Goal: Task Accomplishment & Management: Use online tool/utility

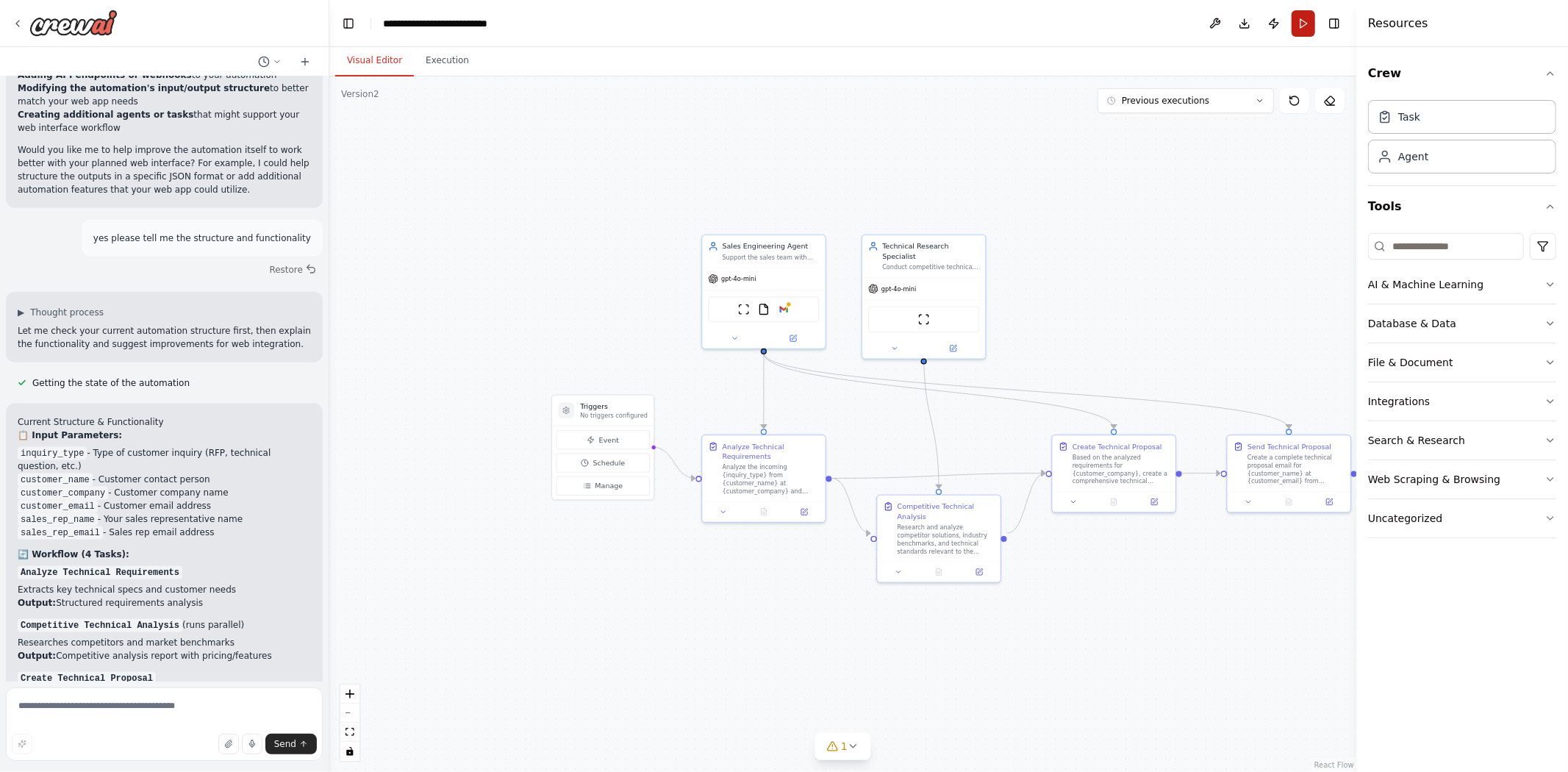
click at [1302, 23] on button "Run" at bounding box center [1303, 24] width 24 height 27
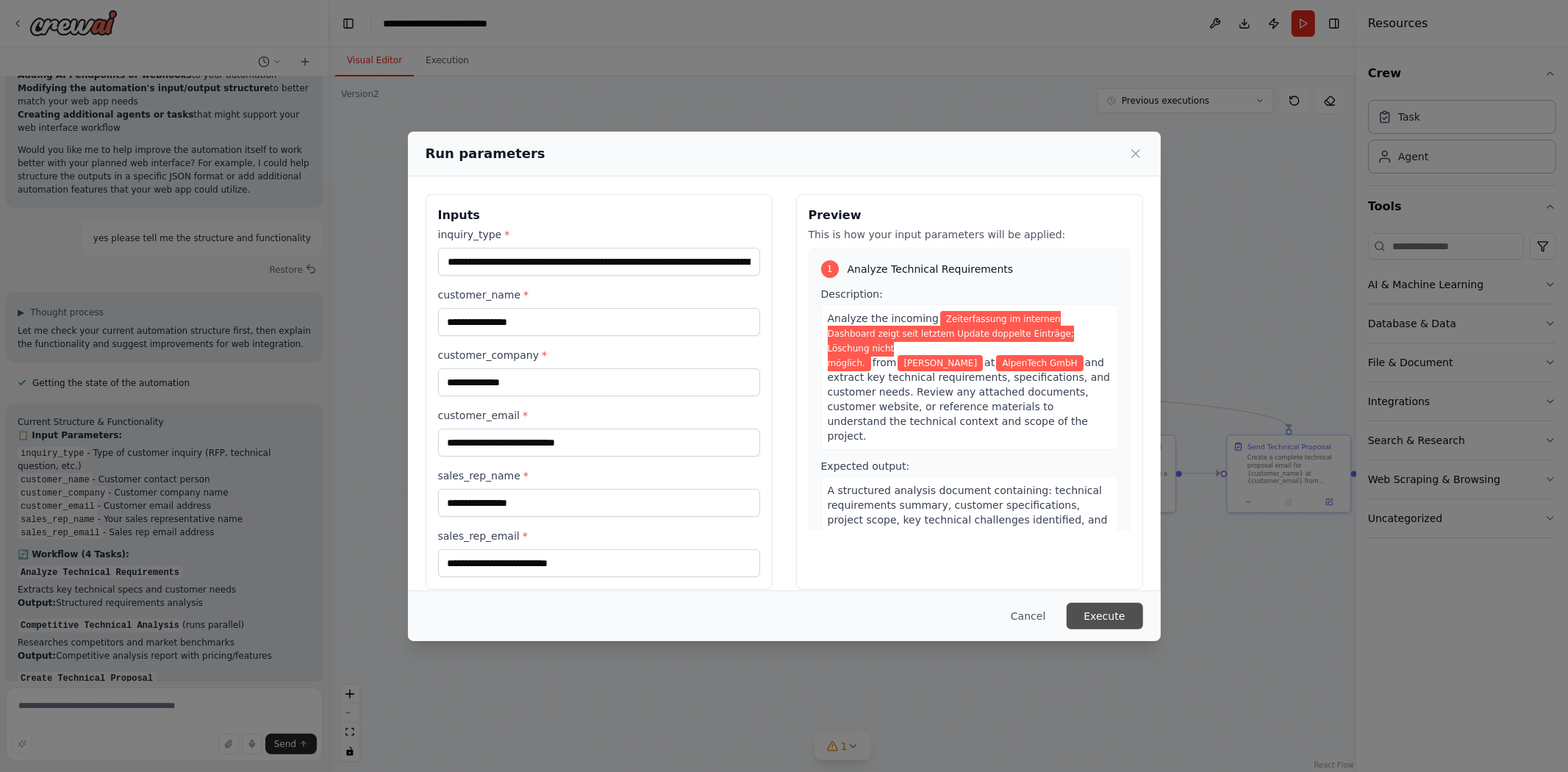
click at [1118, 610] on button "Execute" at bounding box center [1104, 616] width 76 height 27
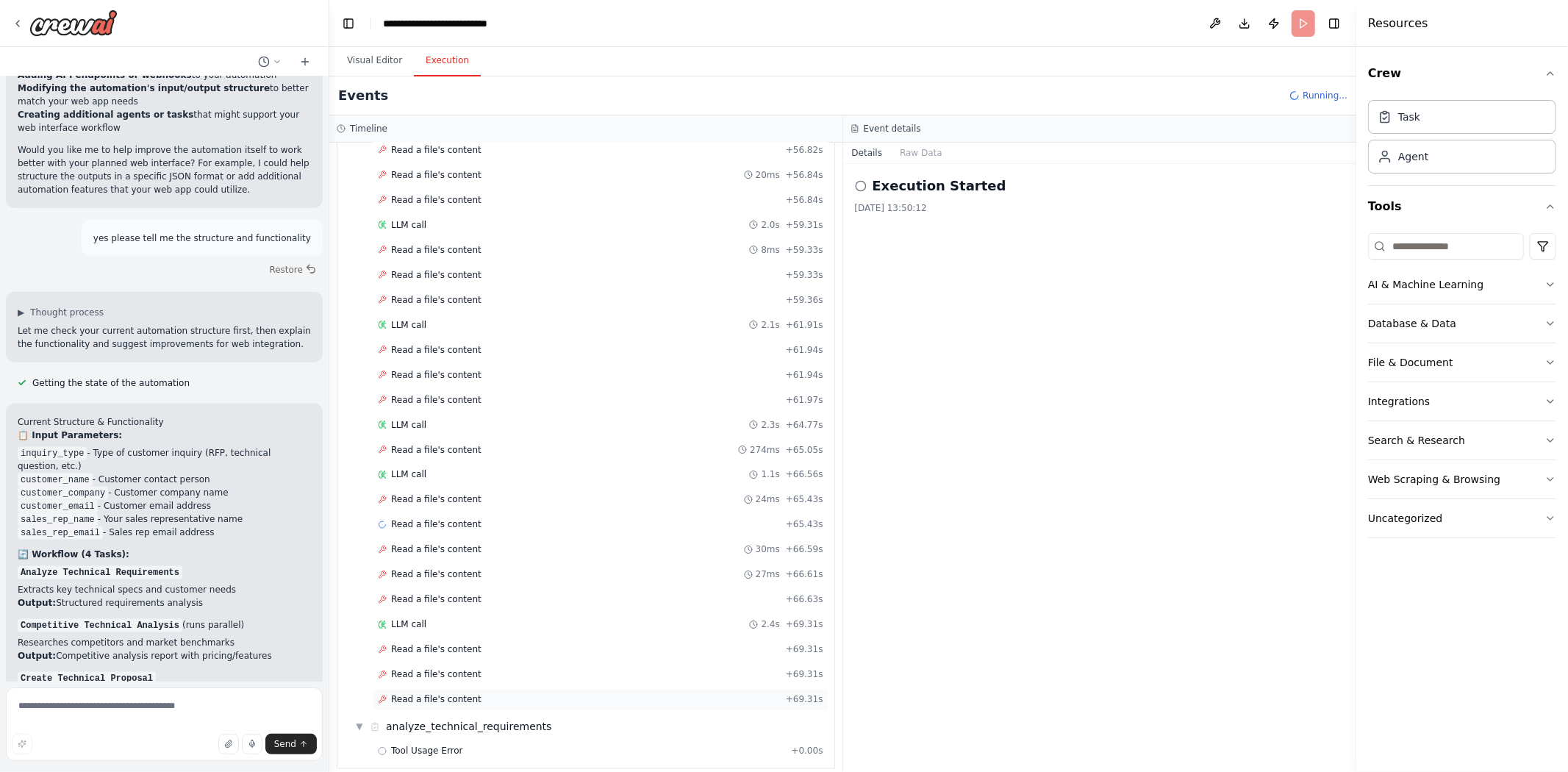
scroll to position [2061, 0]
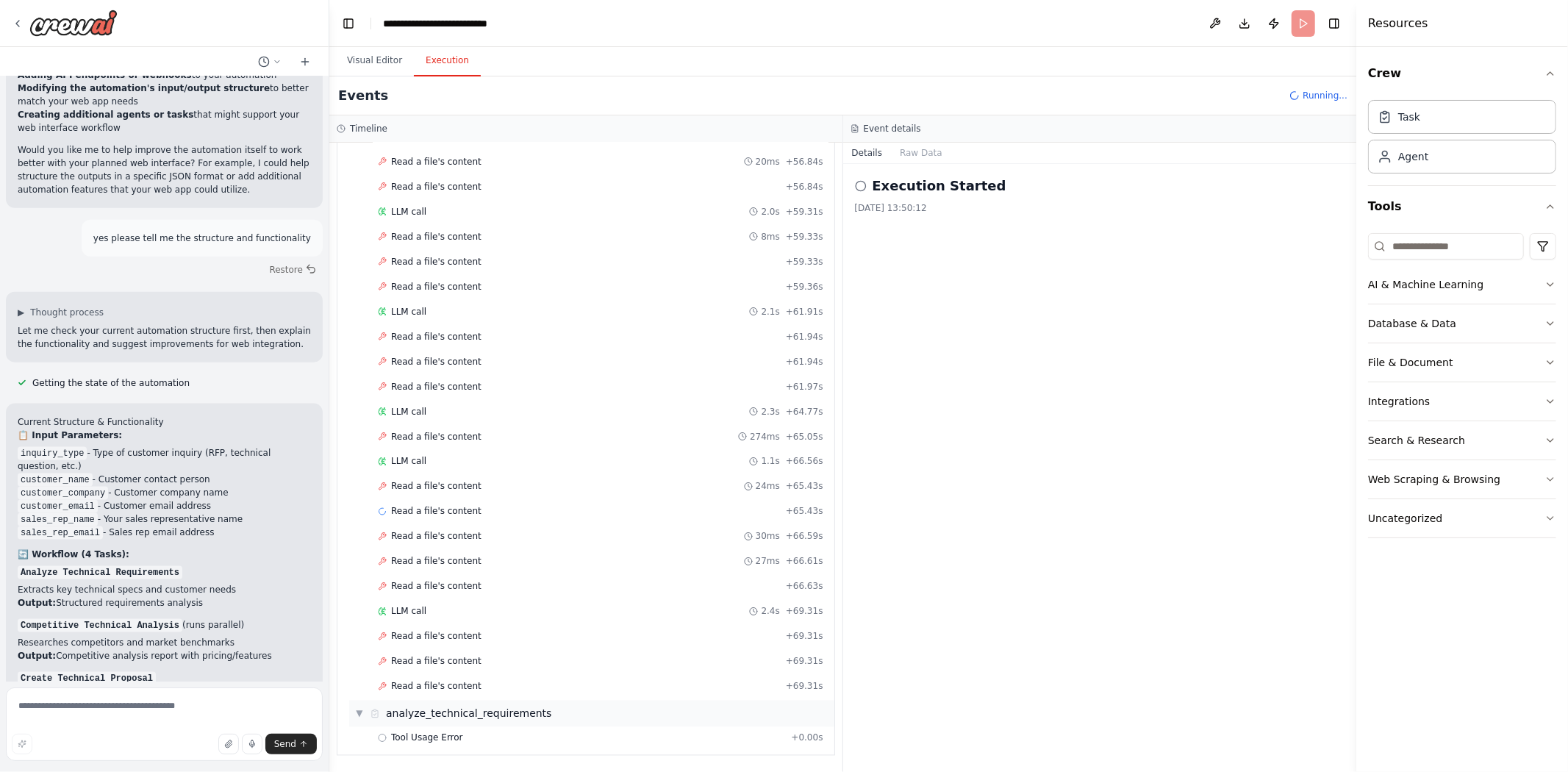
click at [634, 712] on div "▼ analyze_technical_requirements" at bounding box center [591, 714] width 485 height 27
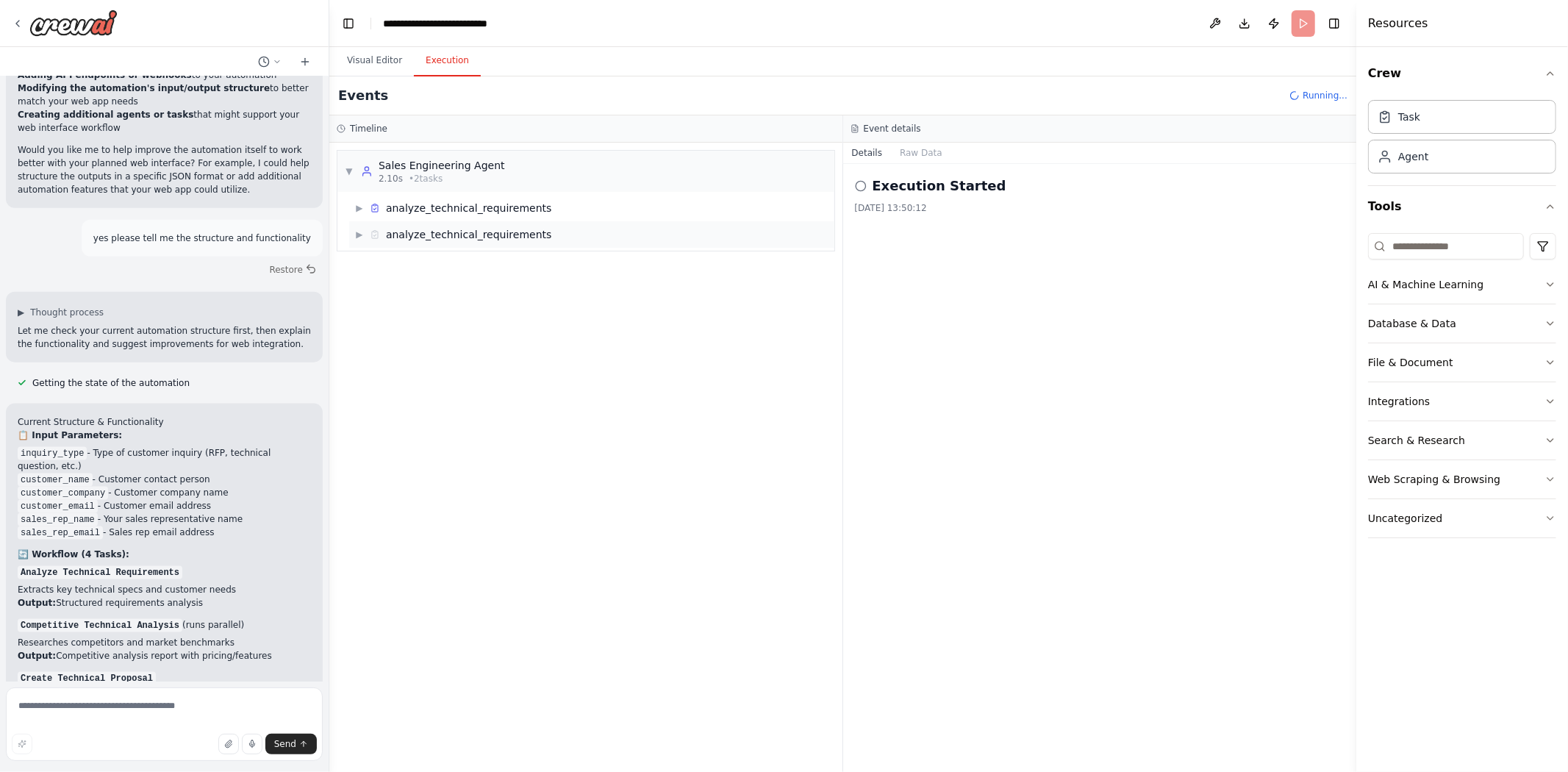
scroll to position [0, 0]
click at [449, 230] on span "analyze_technical_requirements" at bounding box center [468, 234] width 165 height 14
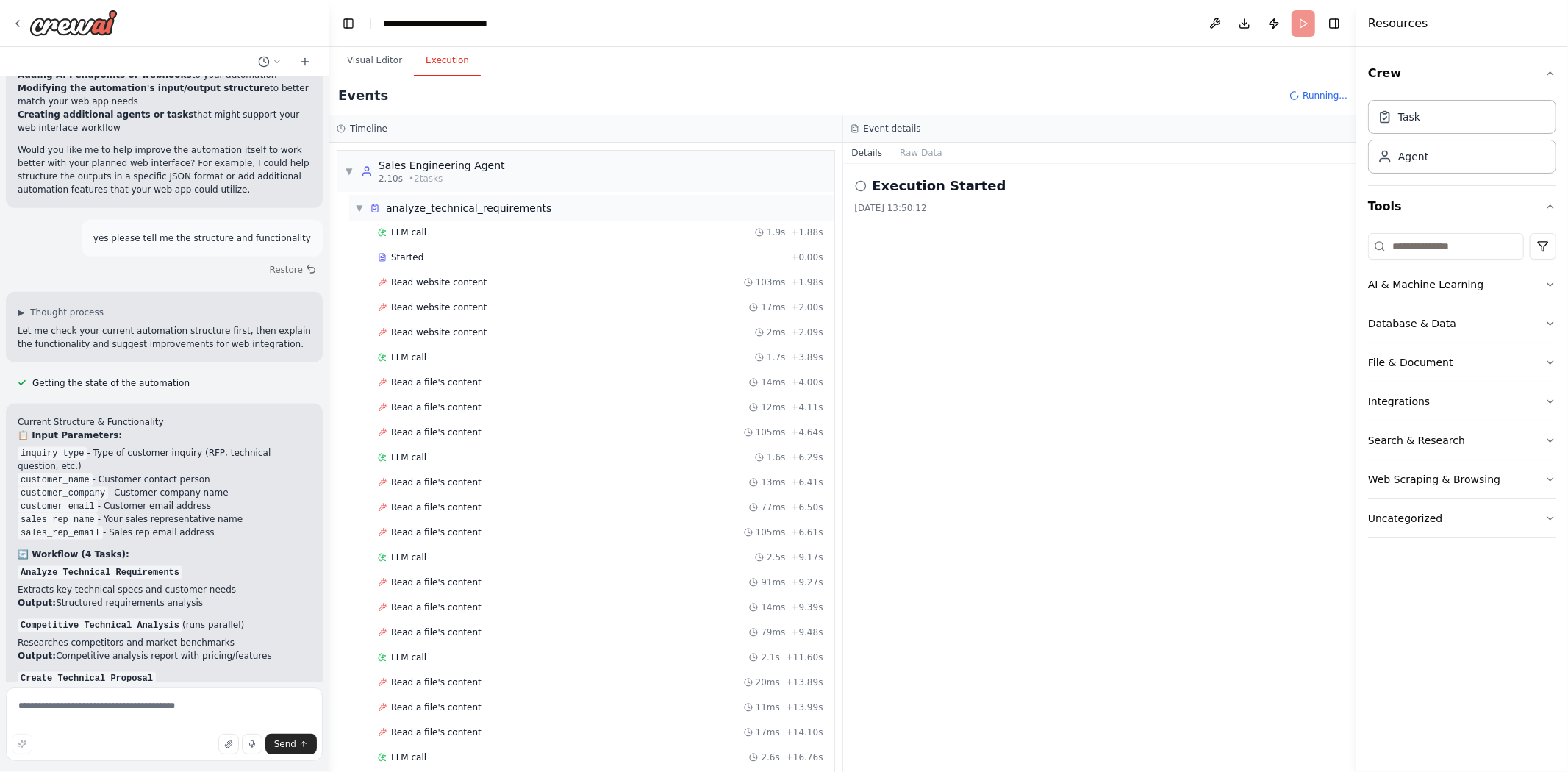
click at [479, 213] on span "analyze_technical_requirements" at bounding box center [468, 207] width 165 height 14
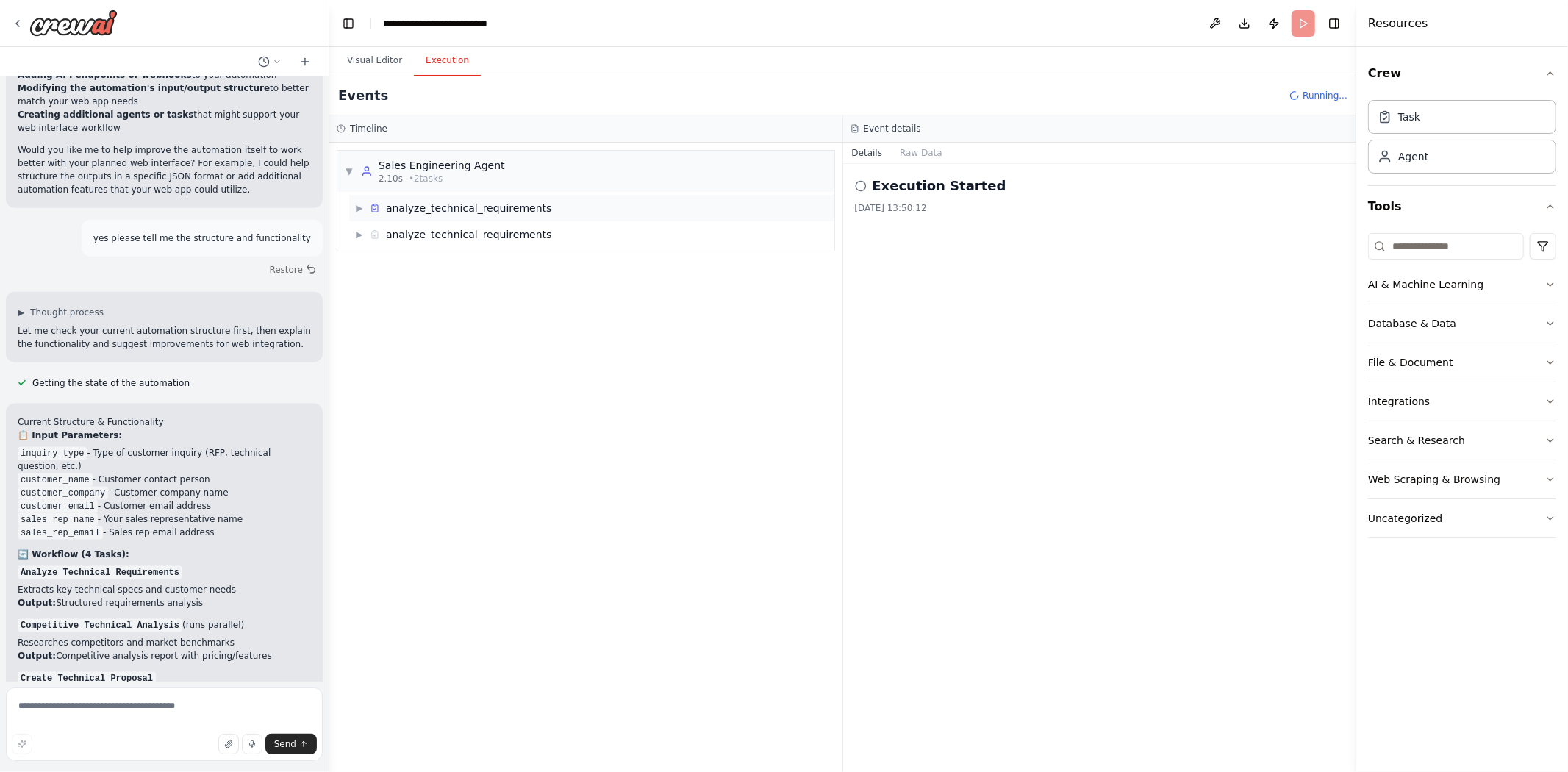
click at [479, 213] on span "analyze_technical_requirements" at bounding box center [468, 207] width 165 height 14
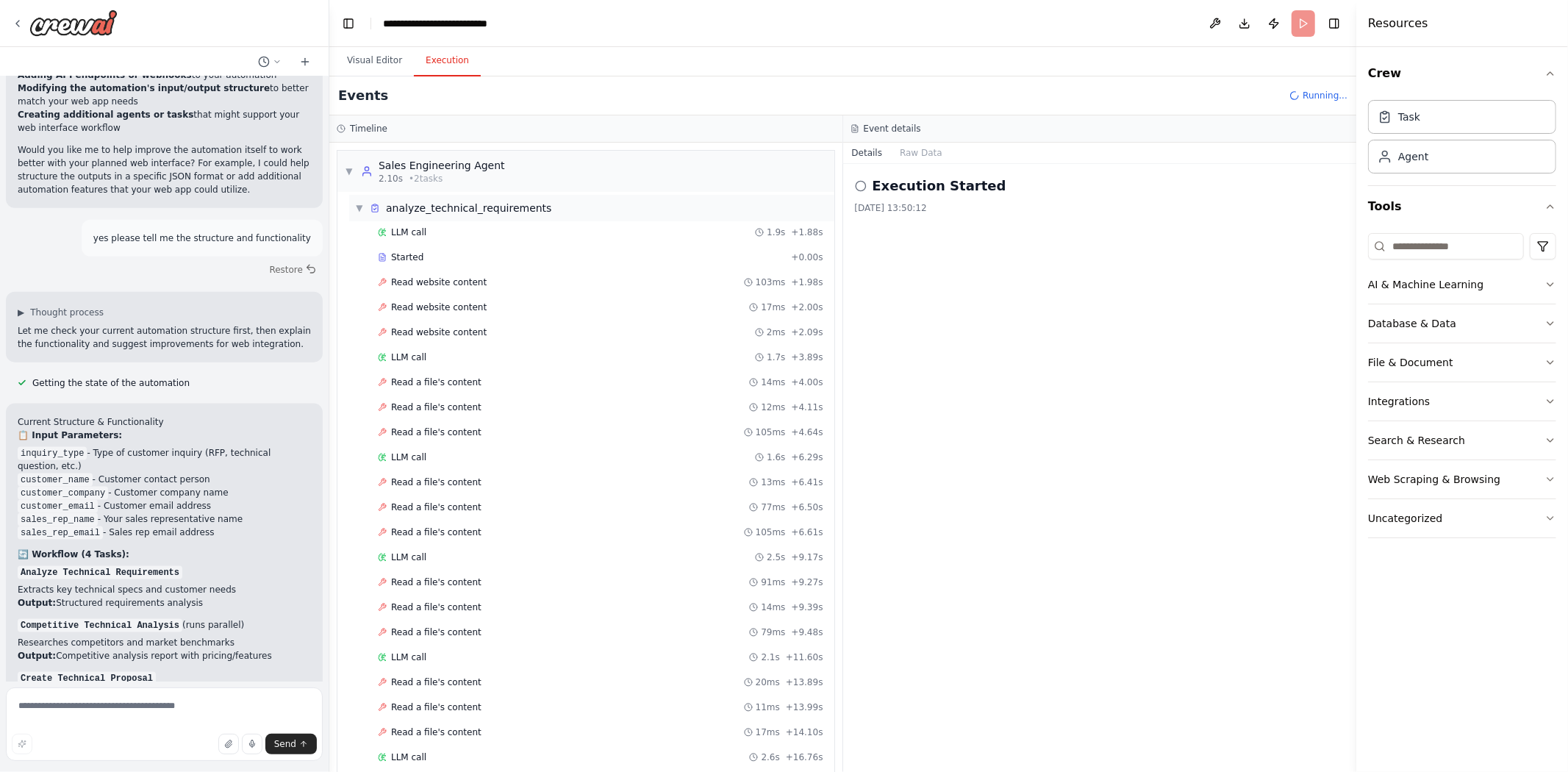
click at [476, 209] on span "analyze_technical_requirements" at bounding box center [468, 207] width 165 height 14
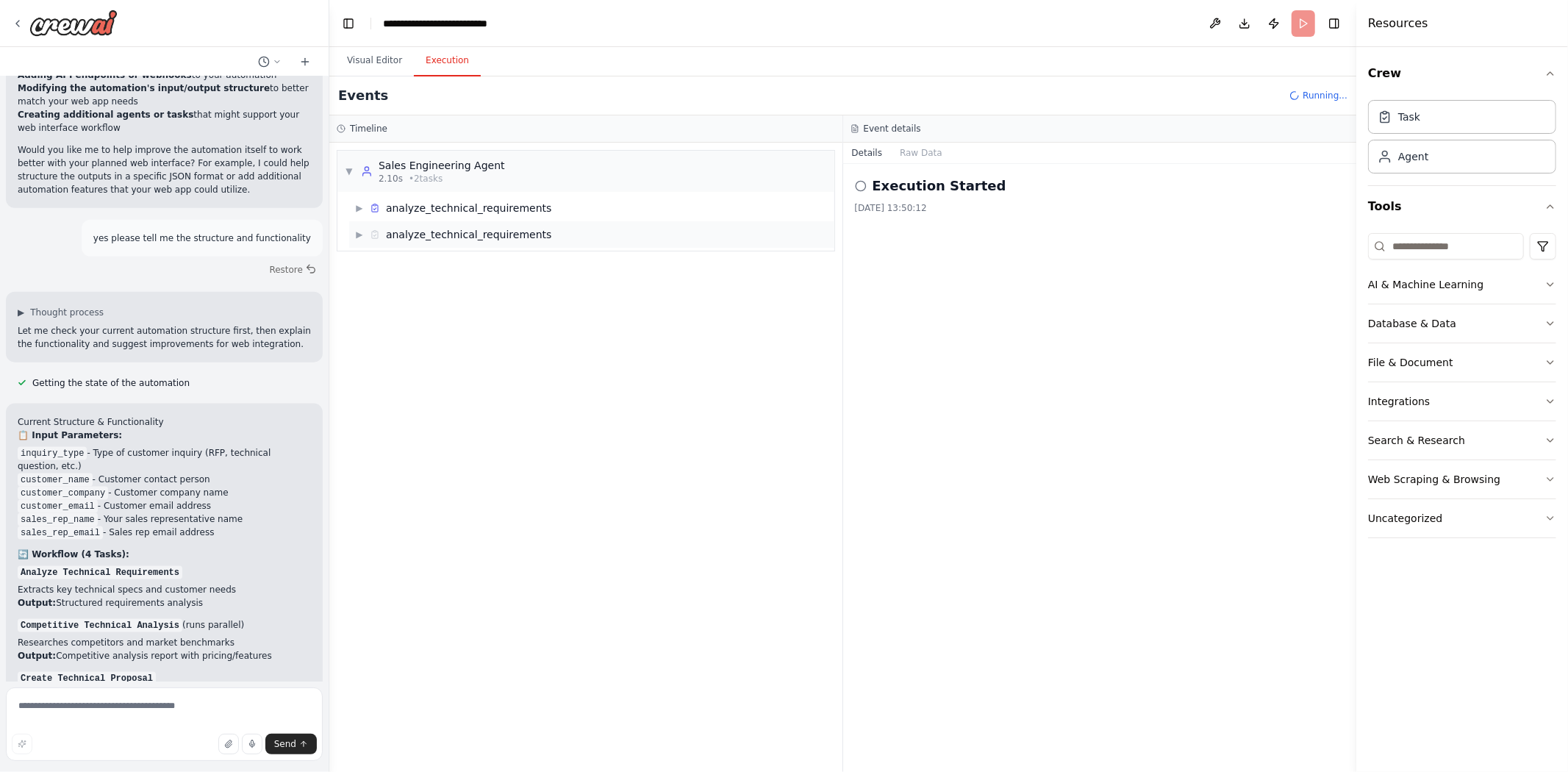
click at [420, 243] on div "▶ analyze_technical_requirements" at bounding box center [591, 235] width 485 height 27
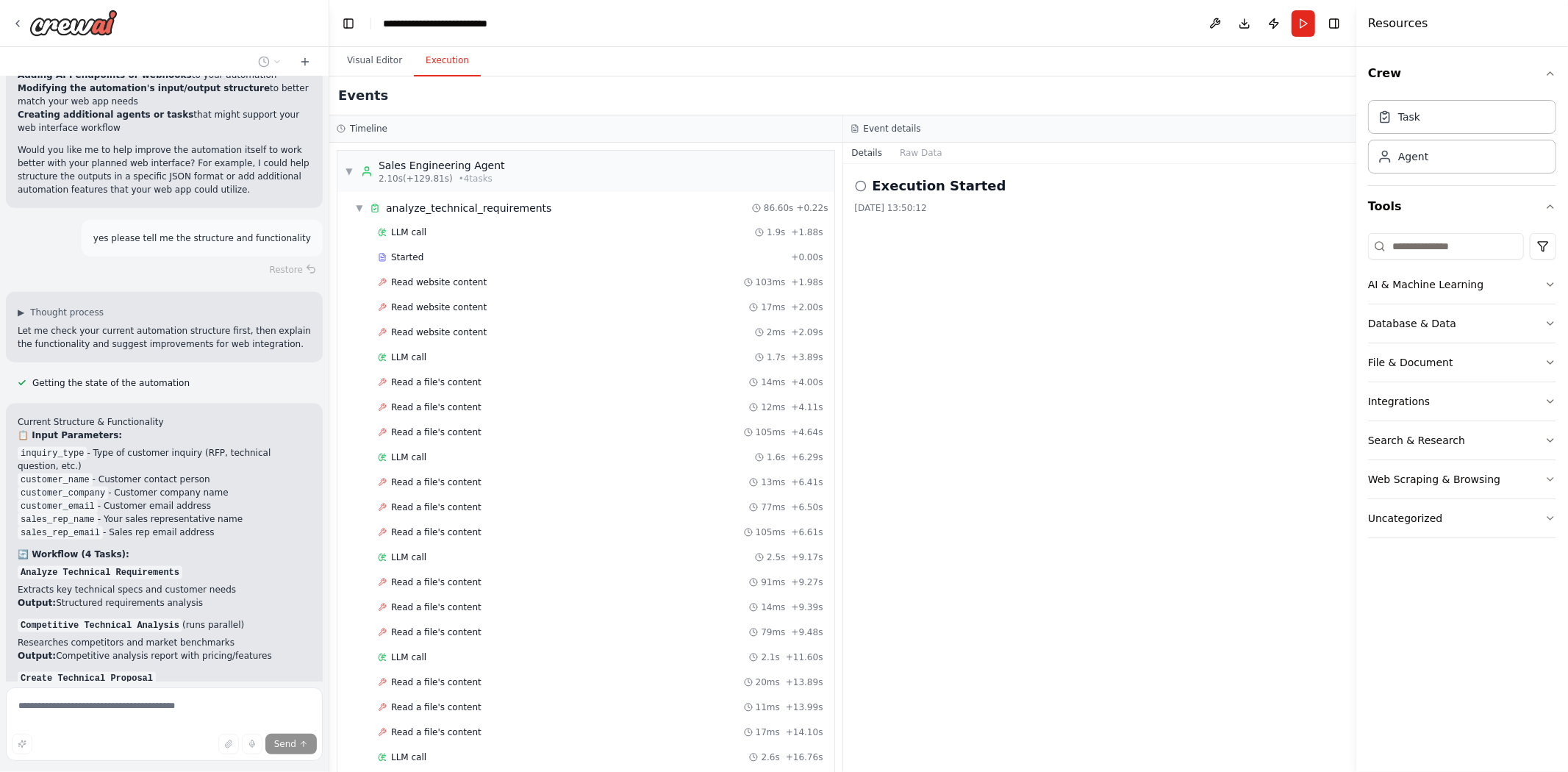
scroll to position [10923, 0]
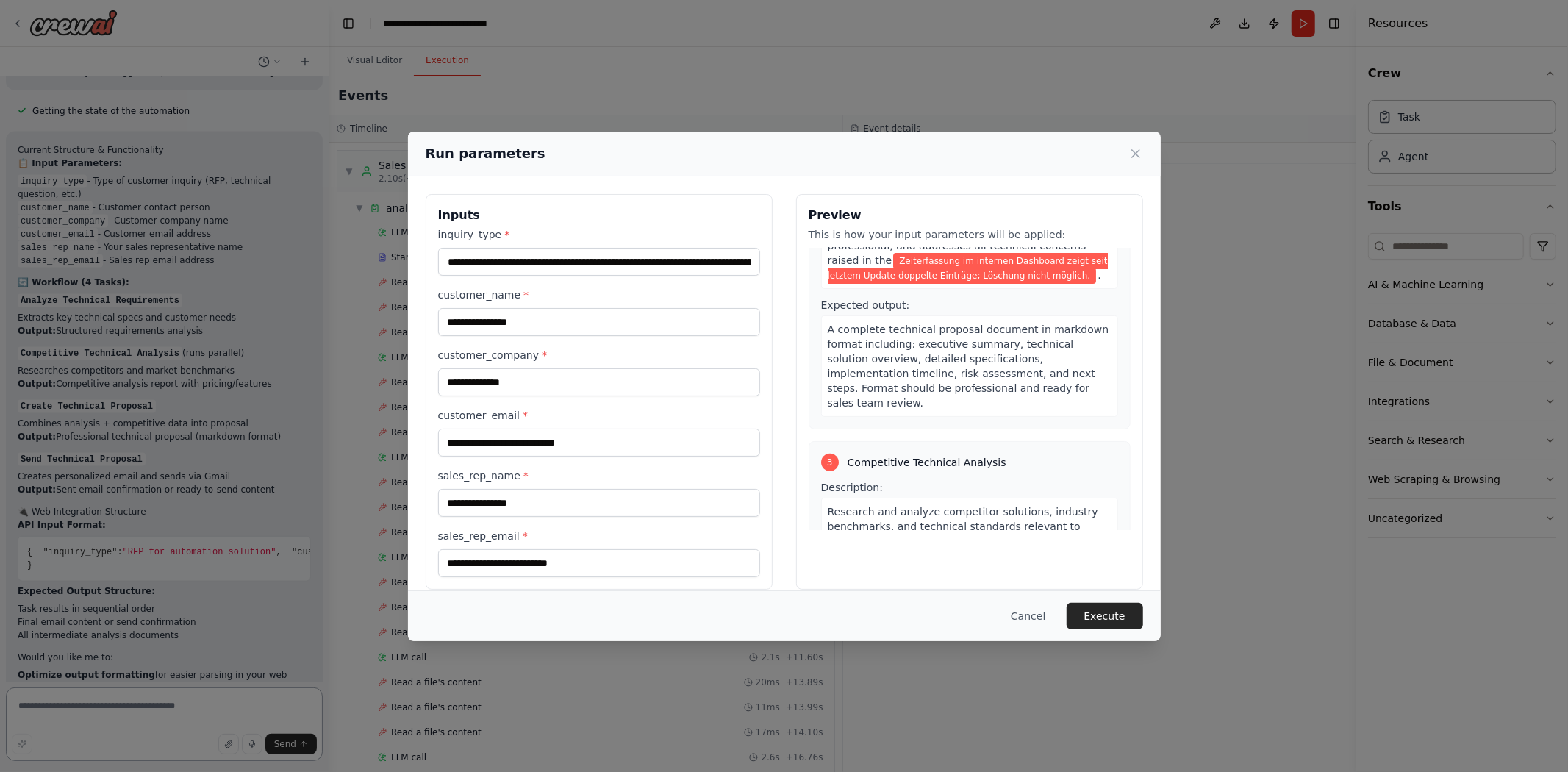
scroll to position [490, 0]
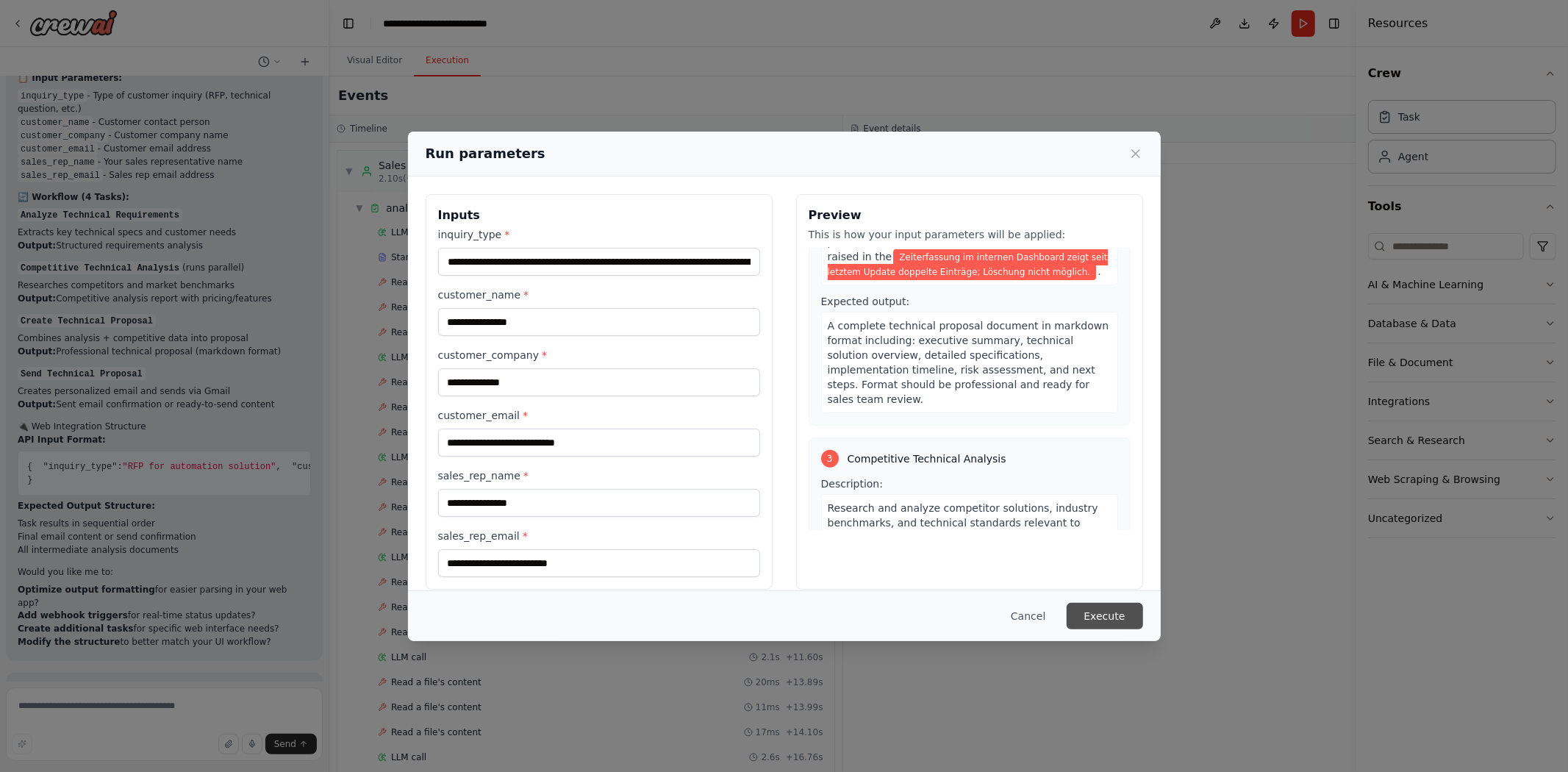
click at [1110, 622] on button "Execute" at bounding box center [1104, 616] width 76 height 27
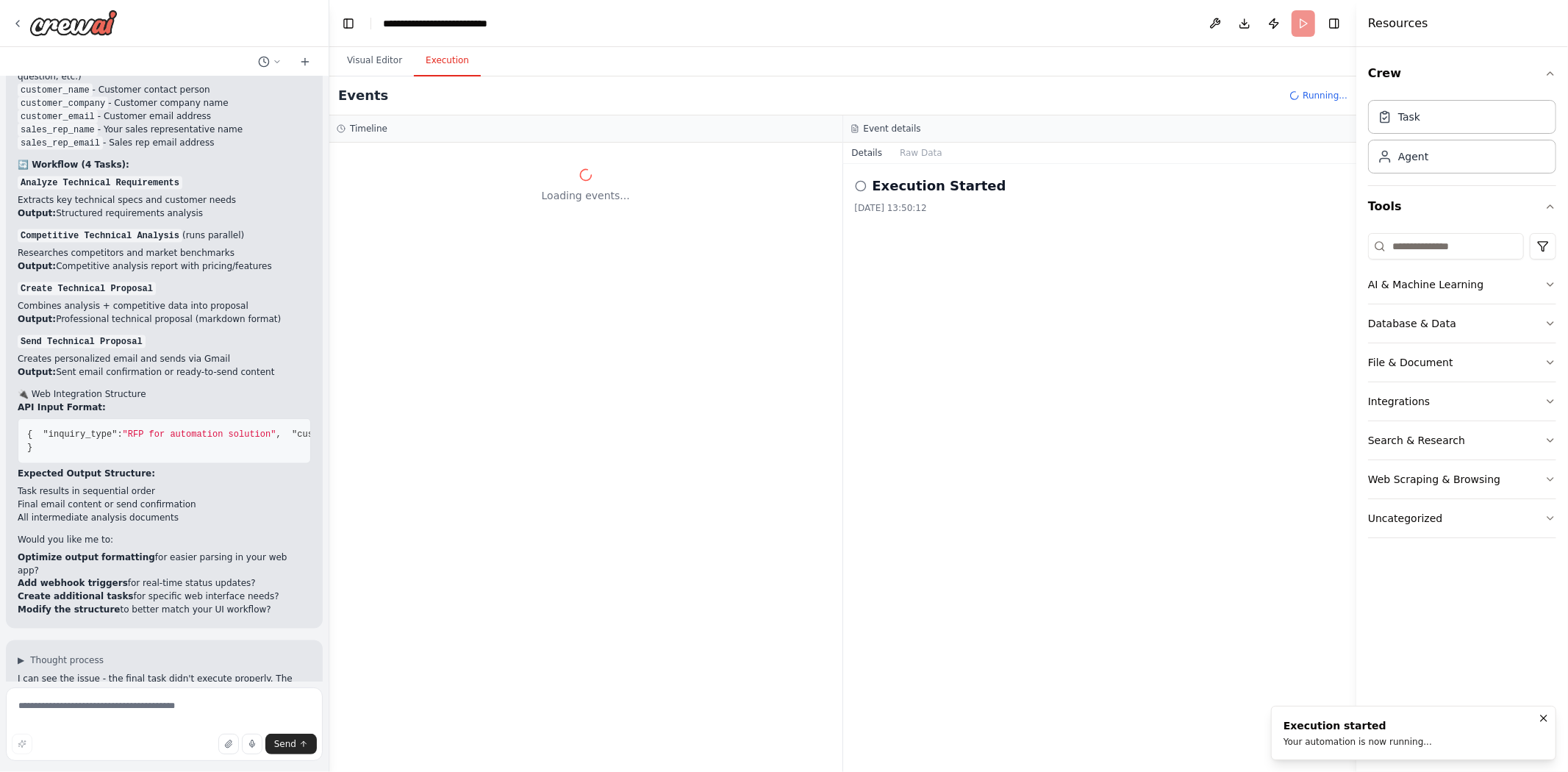
scroll to position [11262, 0]
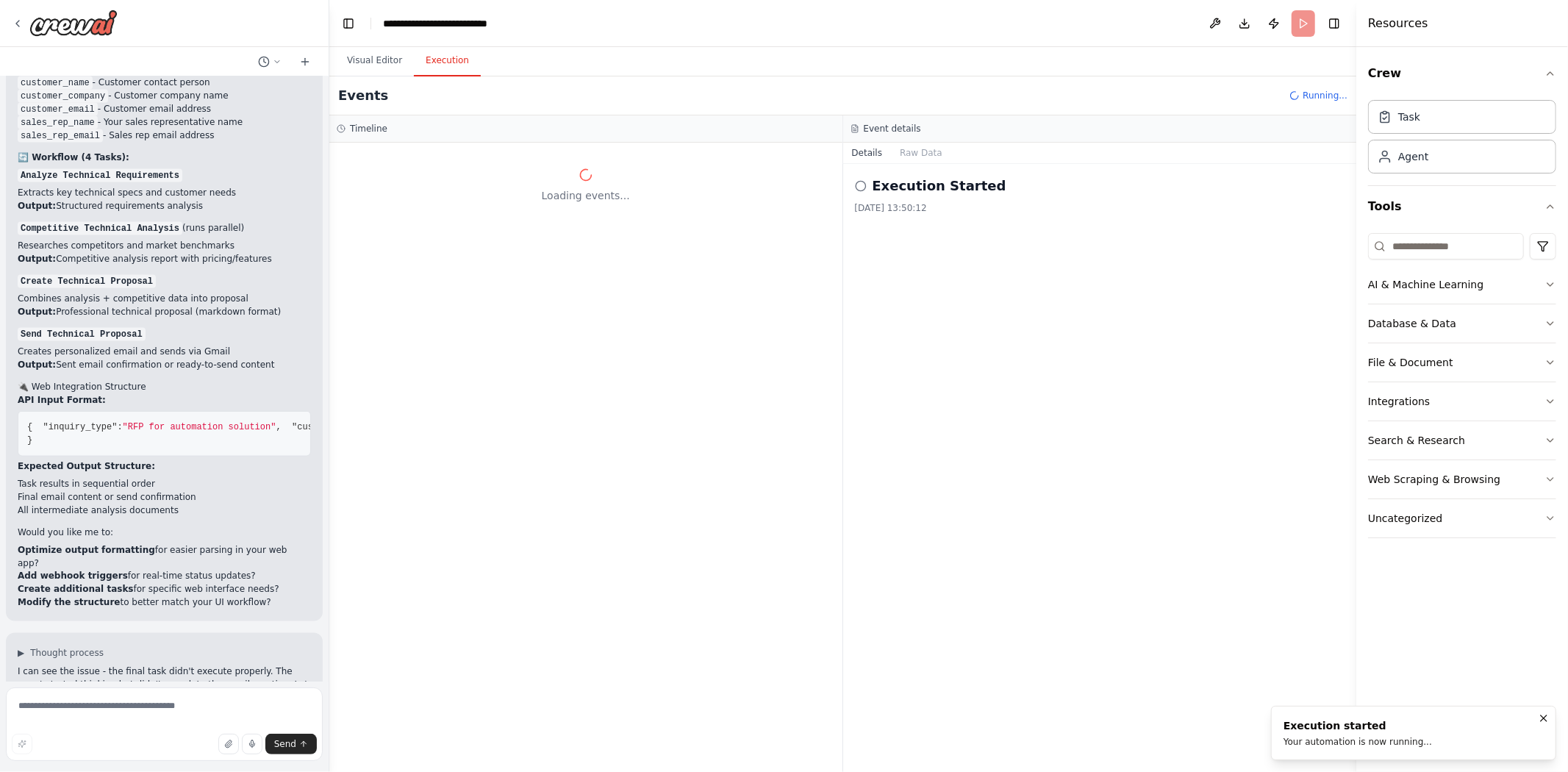
click at [200, 693] on form "Send" at bounding box center [164, 726] width 329 height 90
click at [180, 724] on textarea at bounding box center [163, 724] width 316 height 73
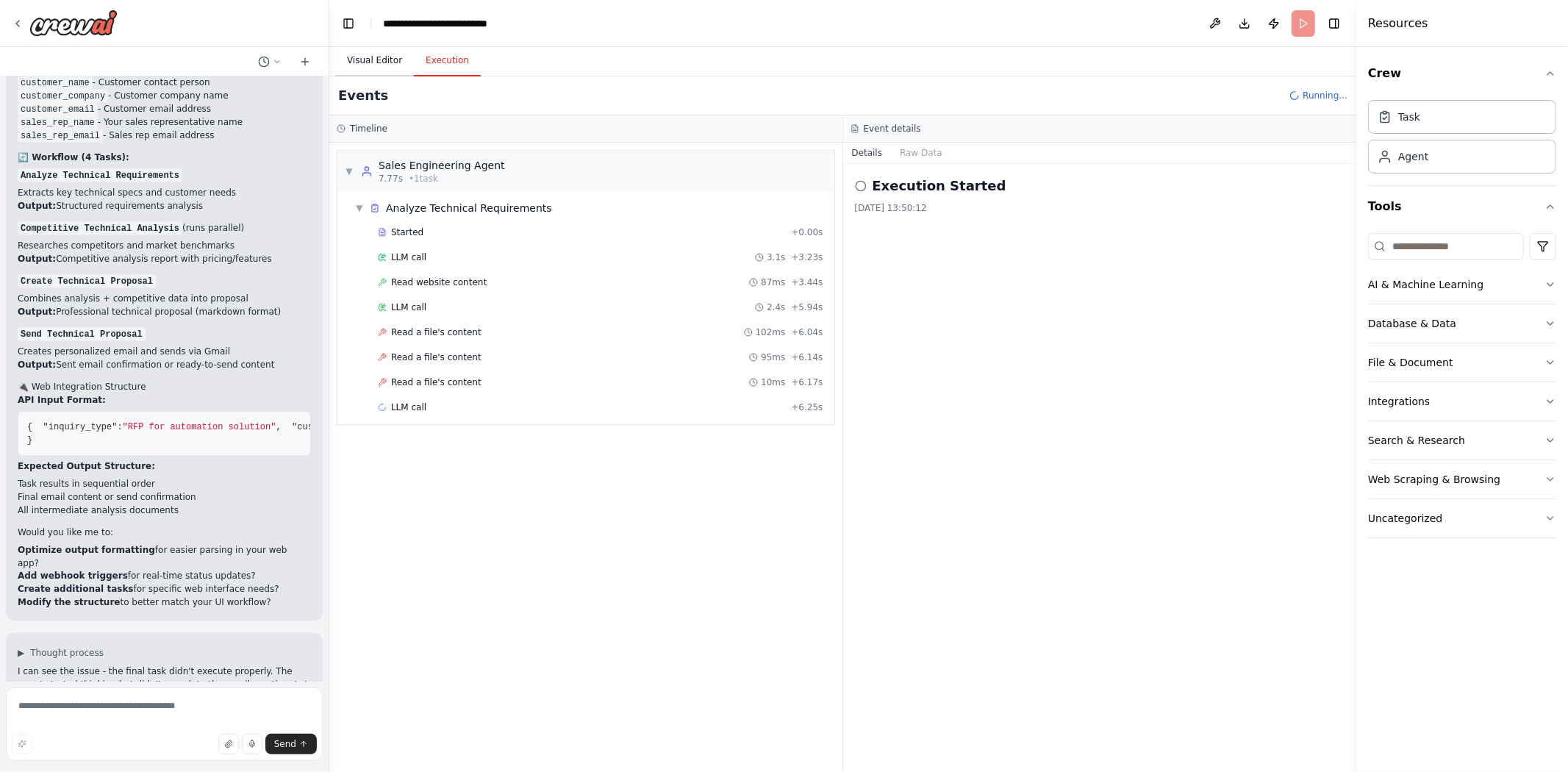
click at [378, 51] on button "Visual Editor" at bounding box center [374, 61] width 79 height 30
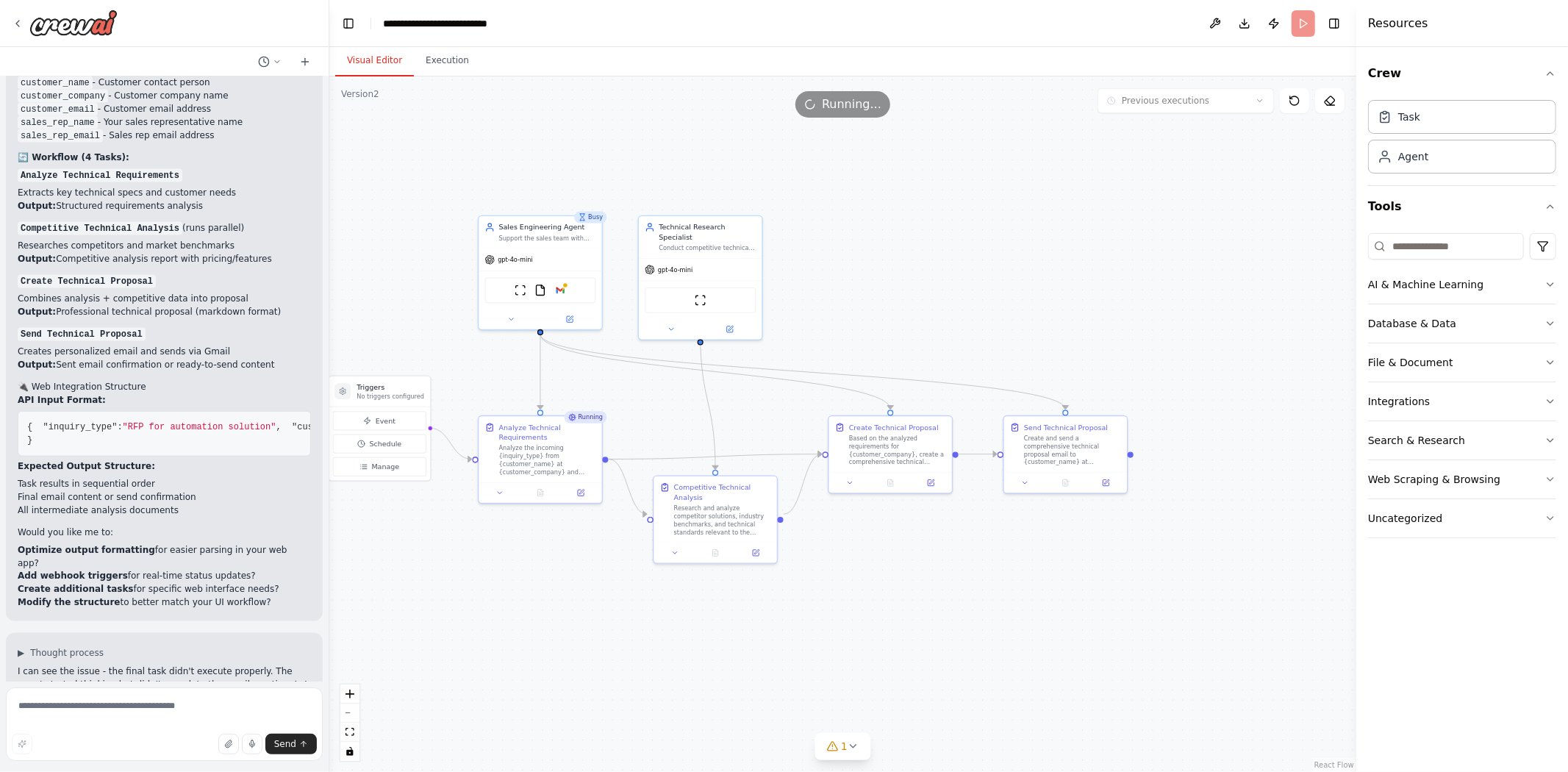
drag, startPoint x: 1147, startPoint y: 248, endPoint x: 924, endPoint y: 229, distance: 223.8
click at [924, 229] on div ".deletable-edge-delete-btn { width: 20px; height: 20px; border: 0px solid #ffff…" at bounding box center [842, 424] width 1026 height 696
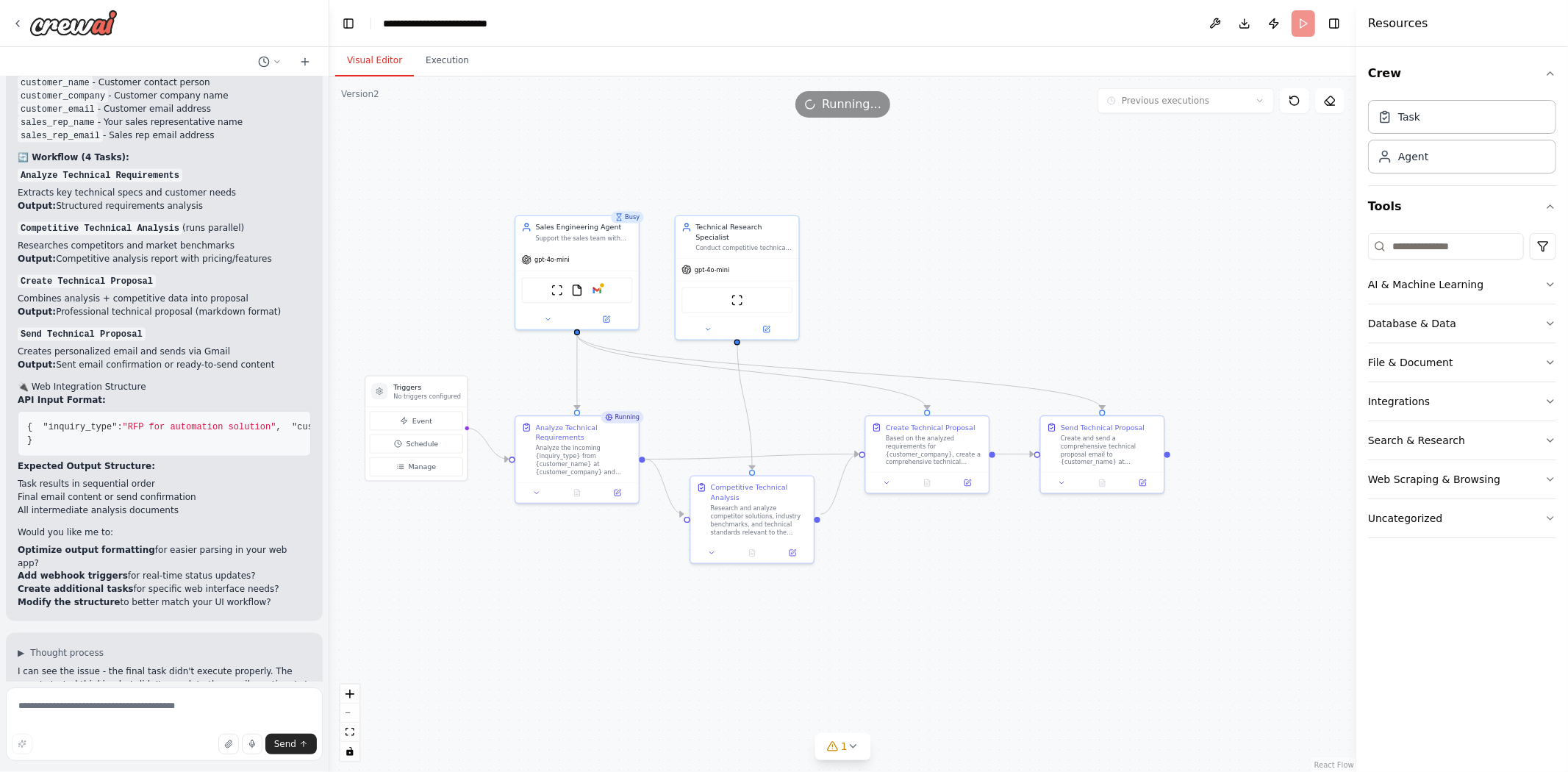
drag, startPoint x: 924, startPoint y: 229, endPoint x: 961, endPoint y: 229, distance: 37.0
click at [961, 229] on div ".deletable-edge-delete-btn { width: 20px; height: 20px; border: 0px solid #ffff…" at bounding box center [842, 424] width 1026 height 696
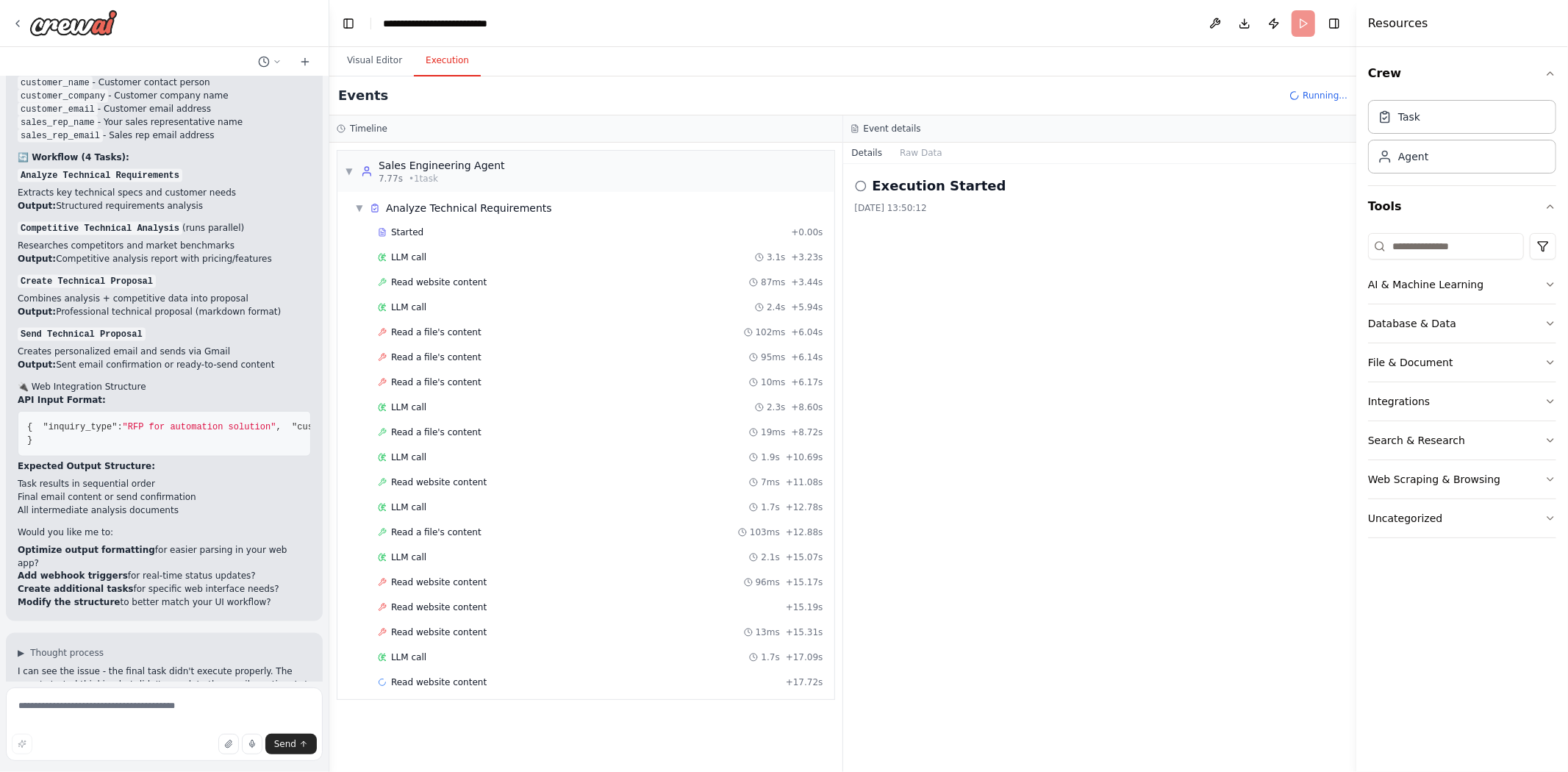
click at [427, 72] on button "Execution" at bounding box center [447, 61] width 67 height 30
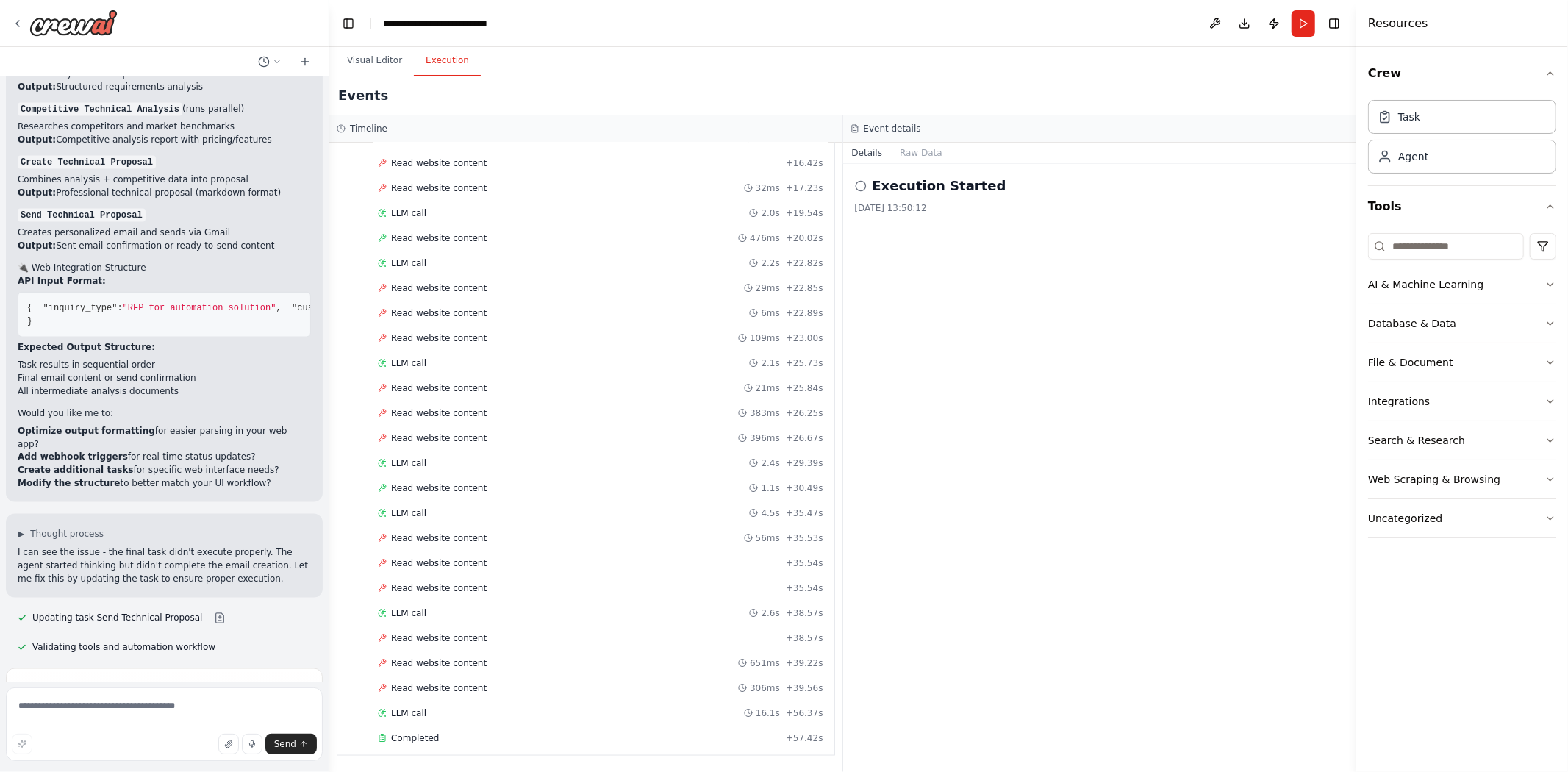
scroll to position [1618, 0]
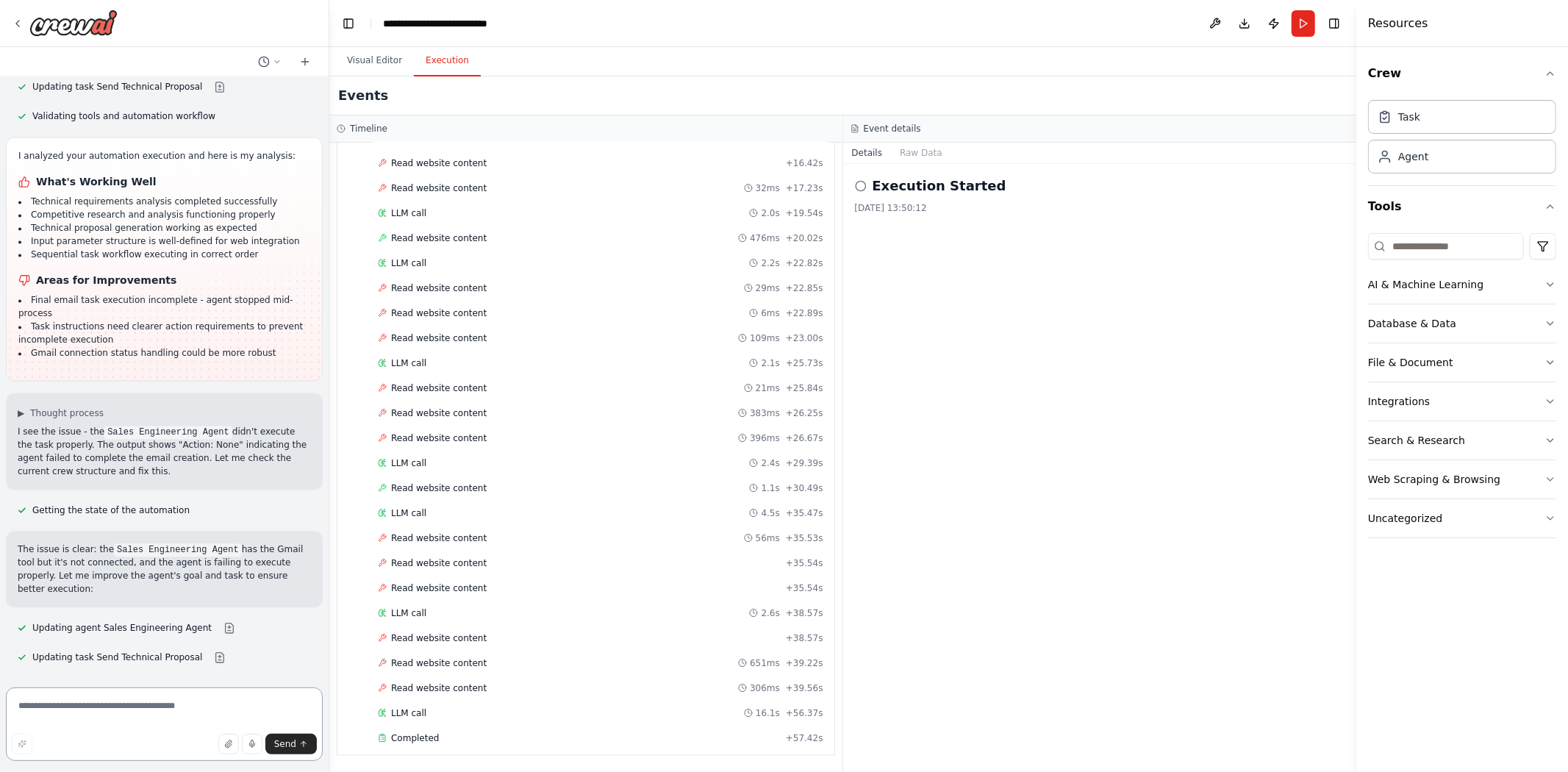
scroll to position [11925, 0]
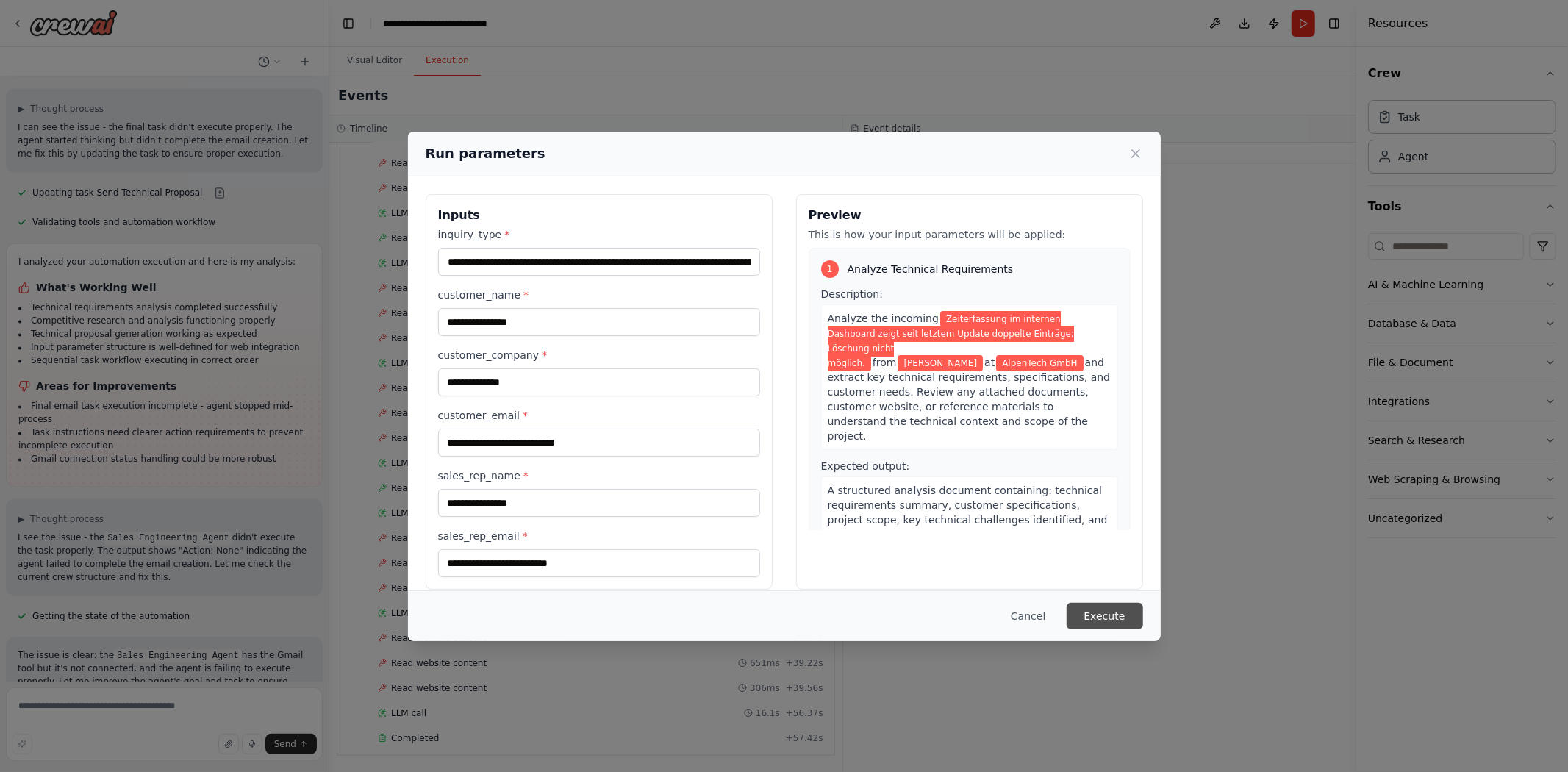
click at [1134, 616] on button "Execute" at bounding box center [1104, 616] width 76 height 27
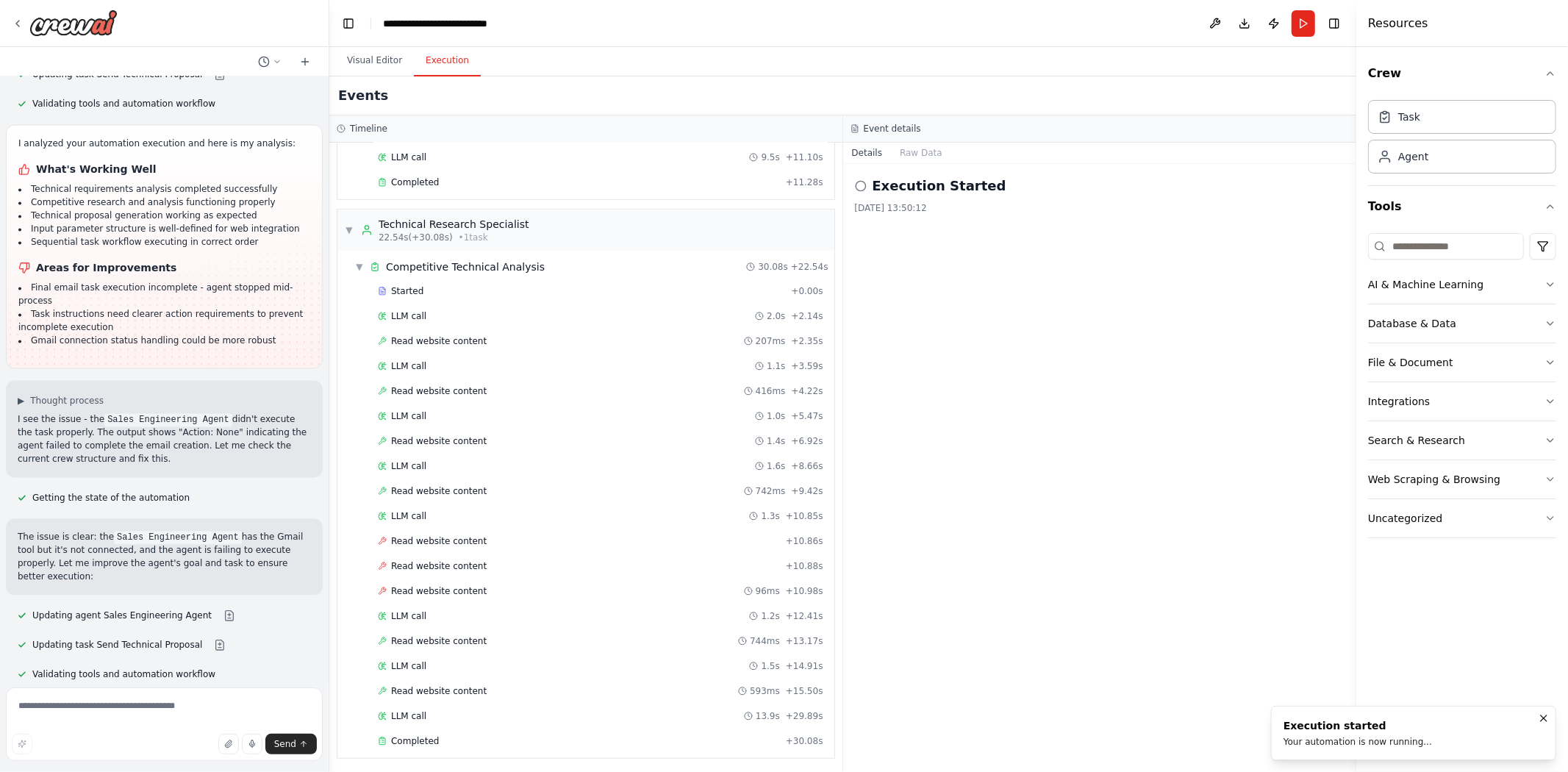
scroll to position [511, 0]
click at [141, 708] on textarea at bounding box center [163, 724] width 316 height 73
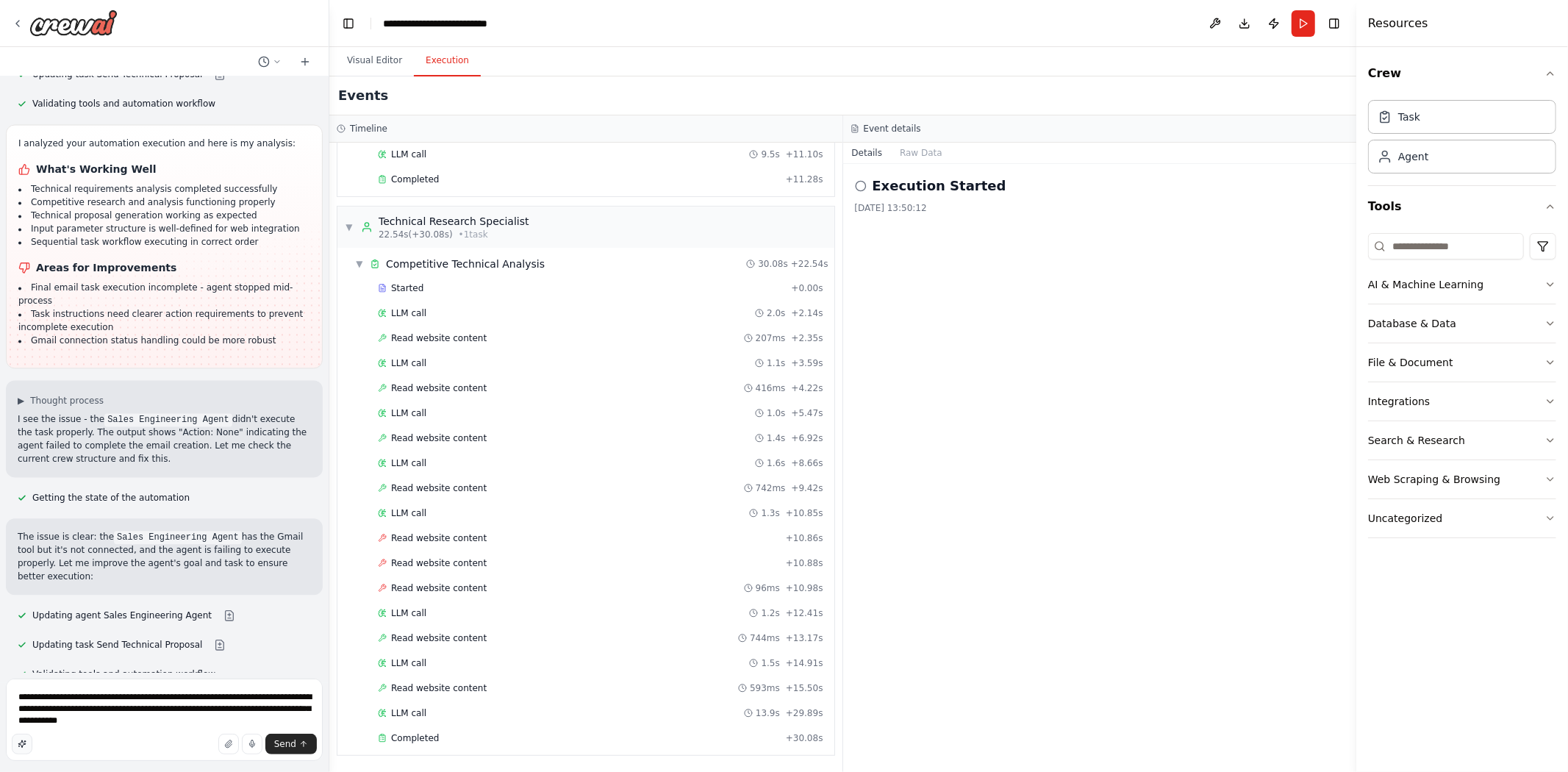
click at [20, 740] on icon "button" at bounding box center [22, 743] width 9 height 9
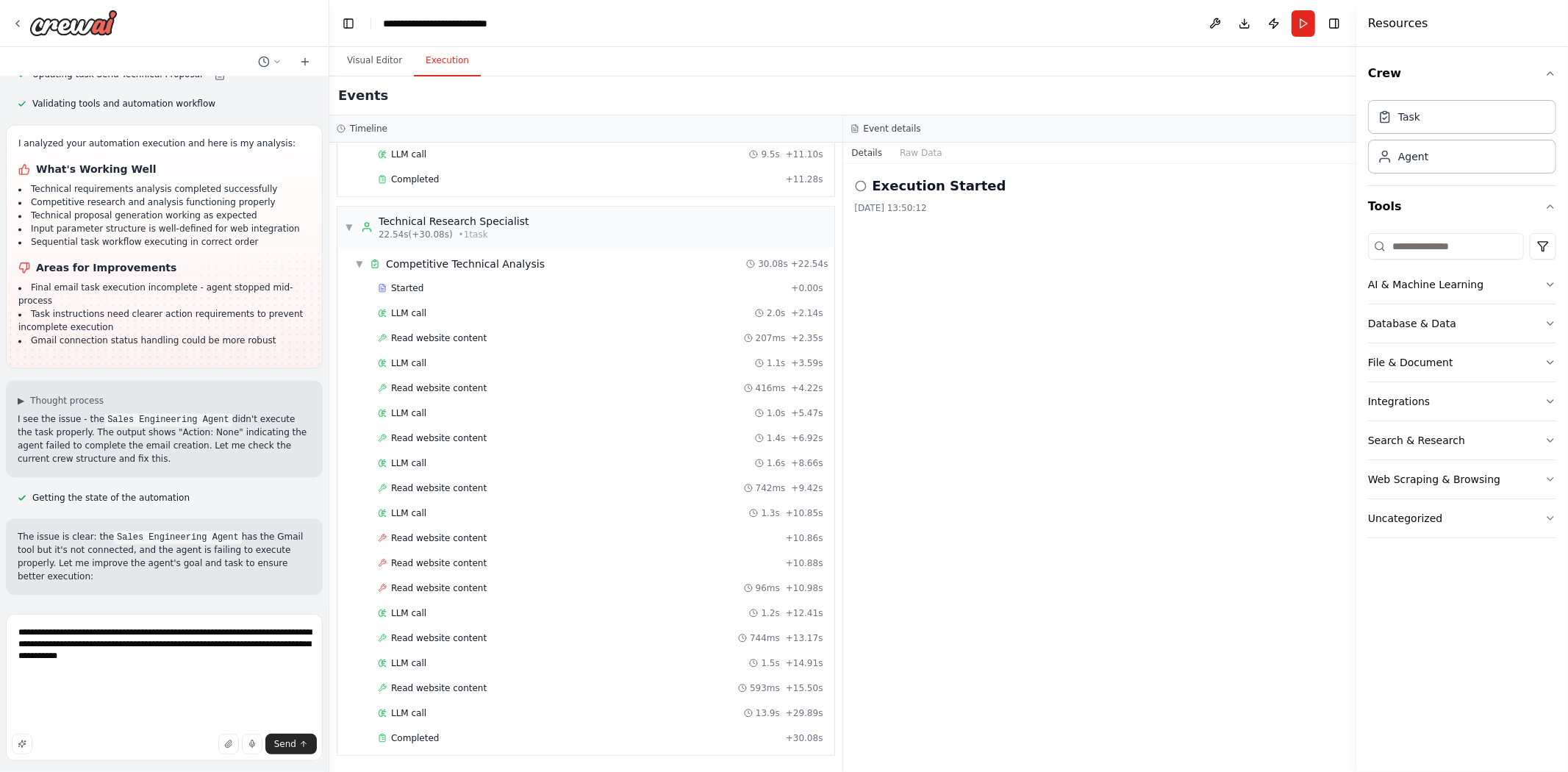
scroll to position [161, 0]
click at [196, 728] on textarea "**********" at bounding box center [163, 687] width 316 height 147
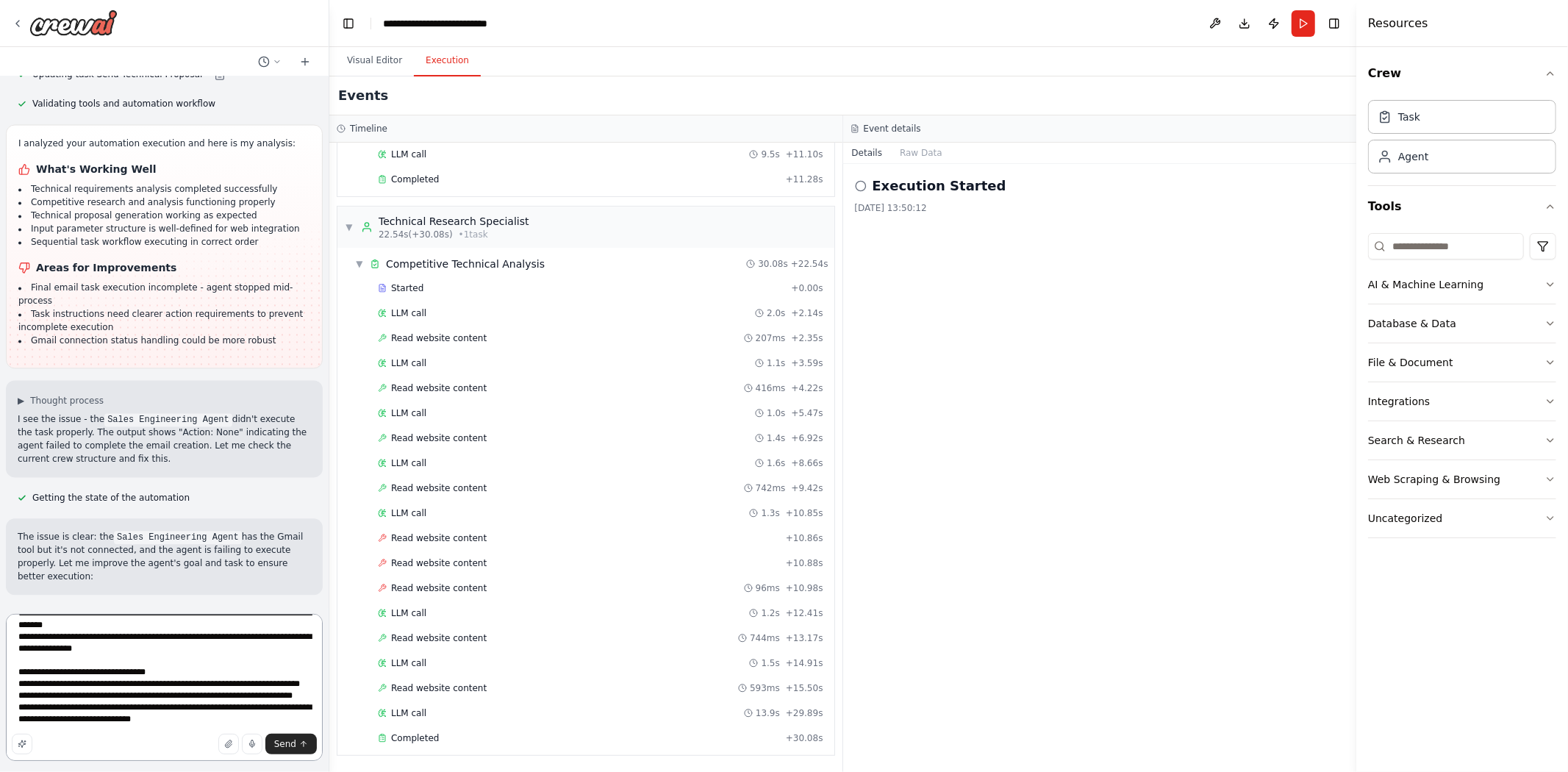
paste textarea "**********"
type textarea "**********"
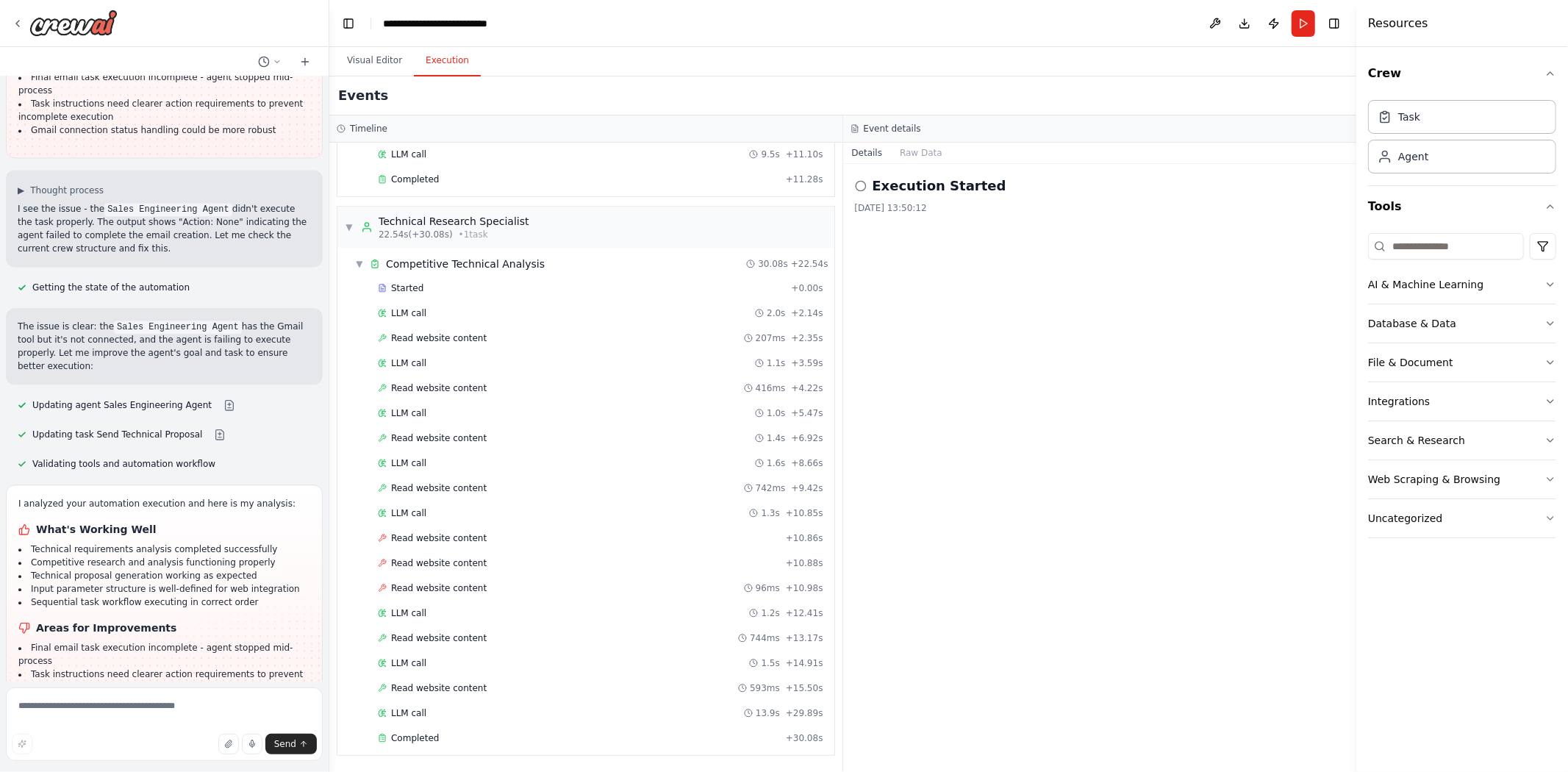
scroll to position [12165, 0]
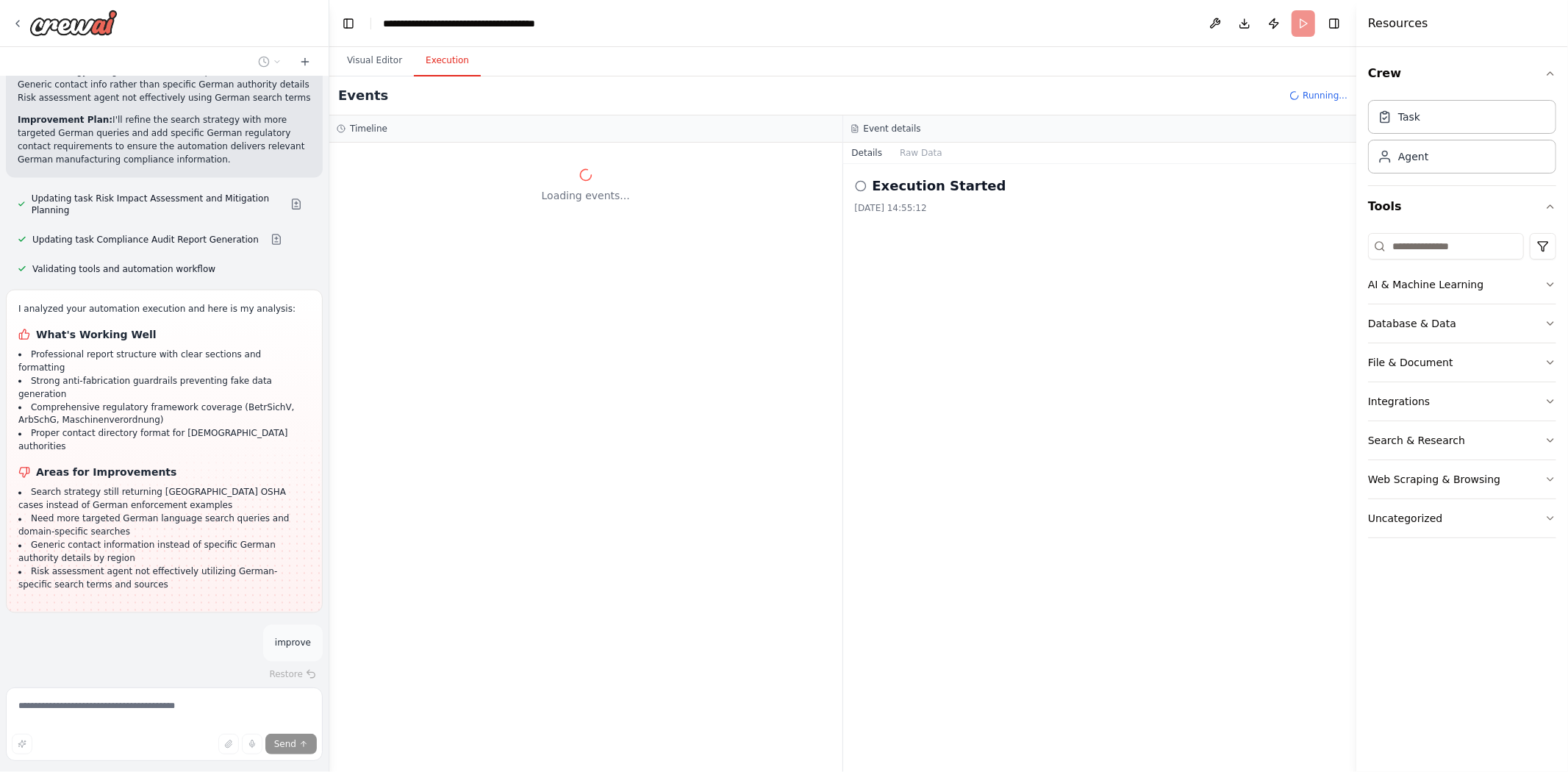
scroll to position [30298, 0]
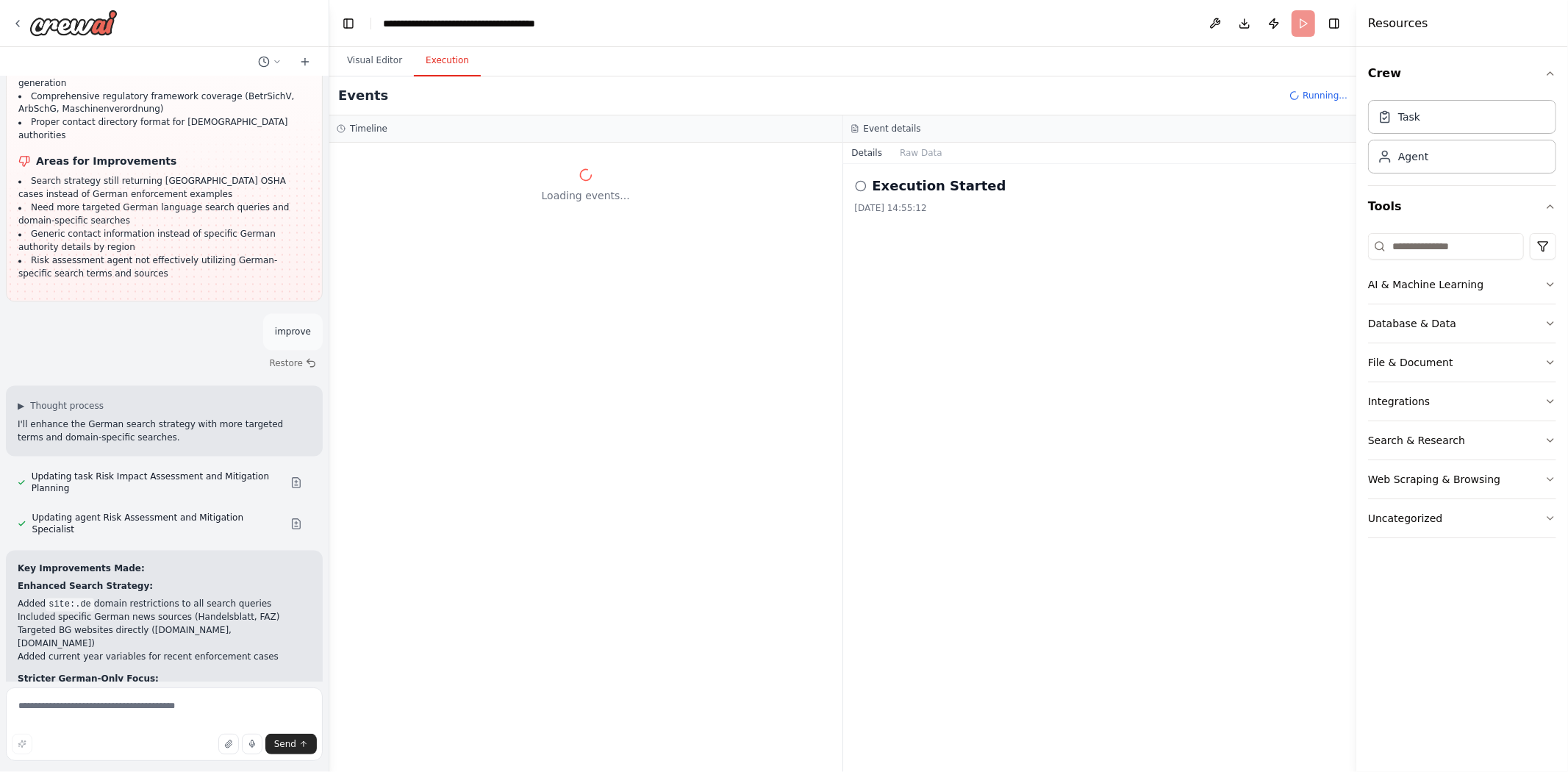
scroll to position [30574, 0]
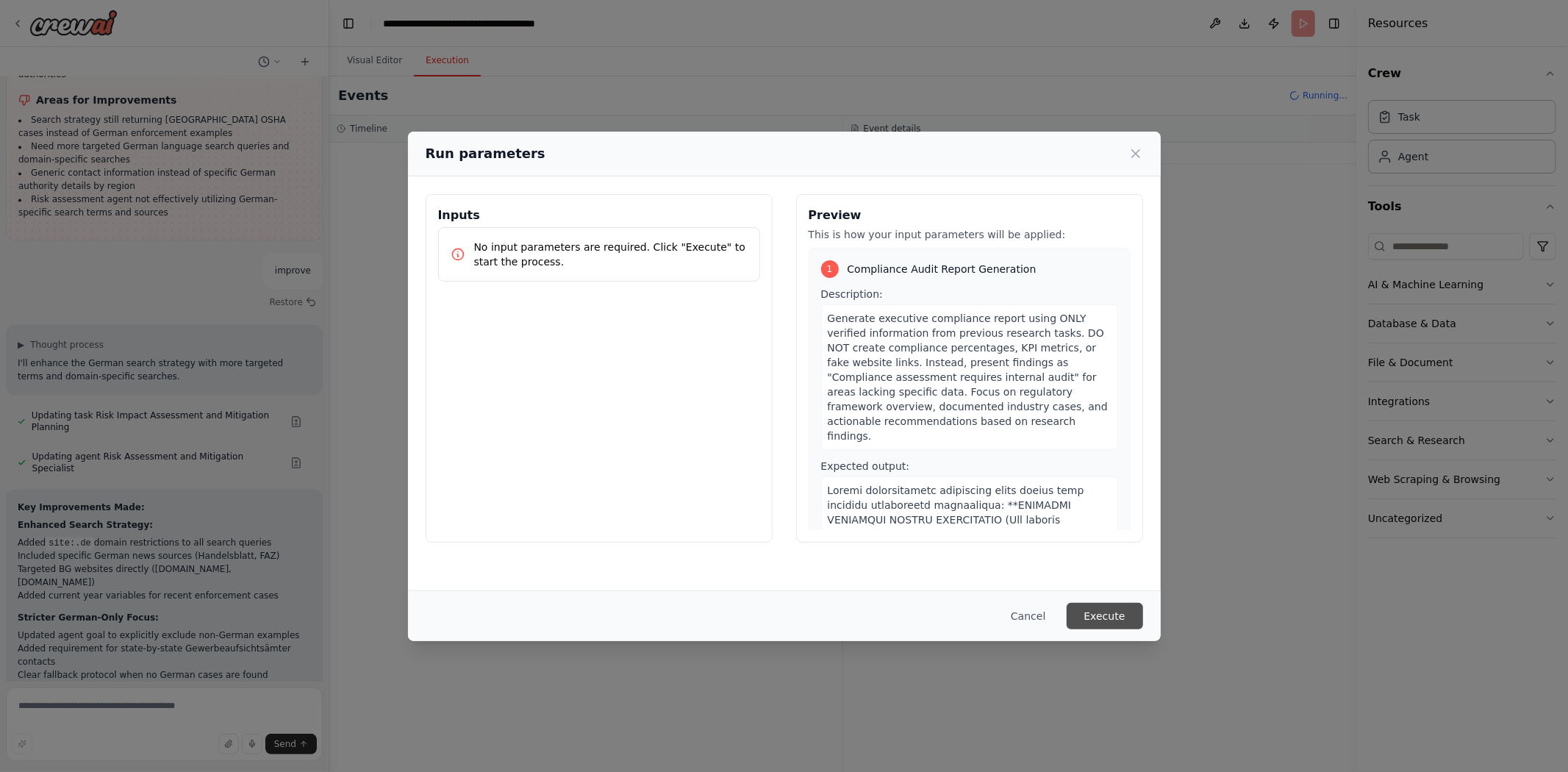
click at [1095, 603] on button "Execute" at bounding box center [1104, 616] width 76 height 27
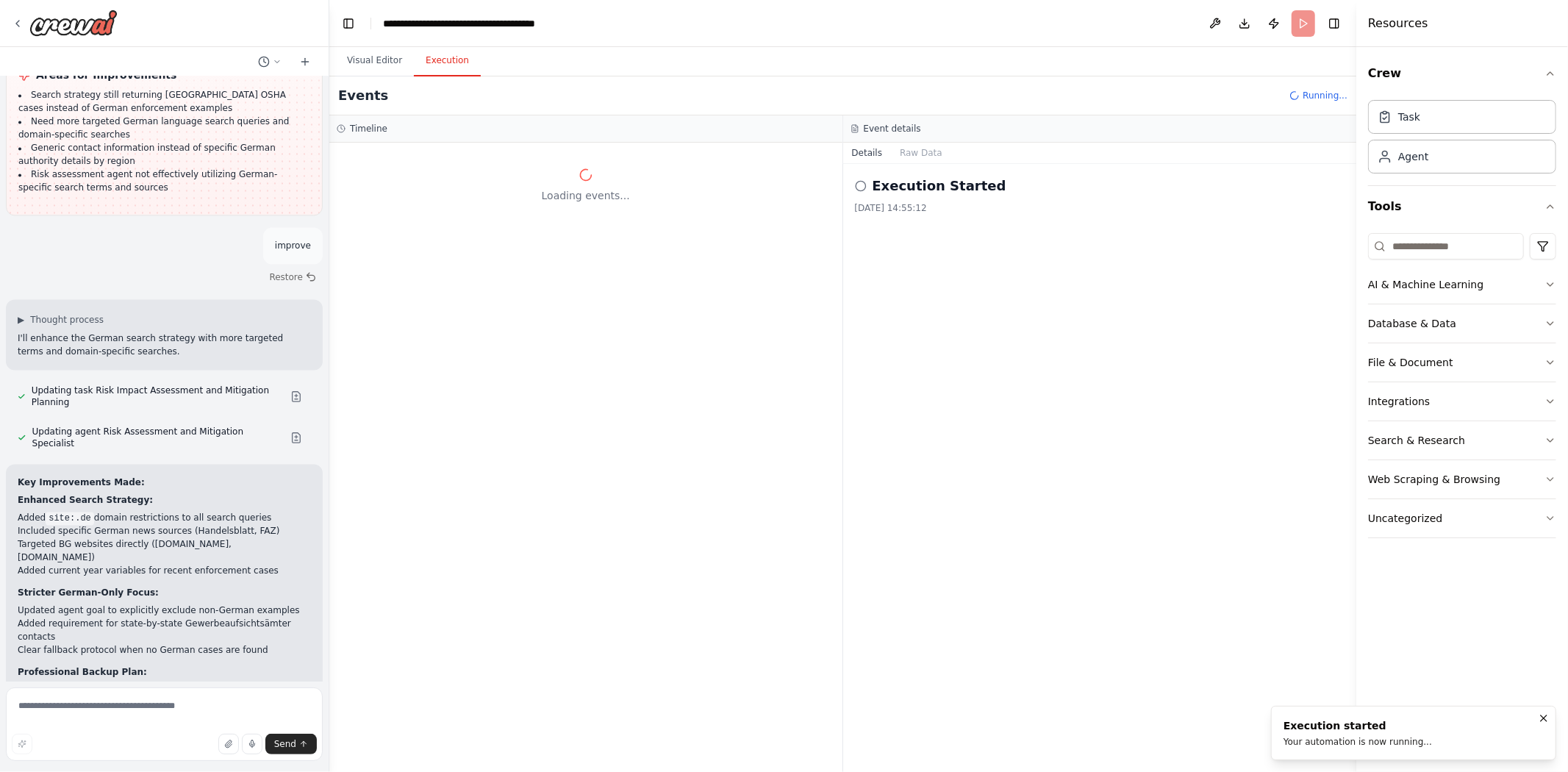
scroll to position [30639, 0]
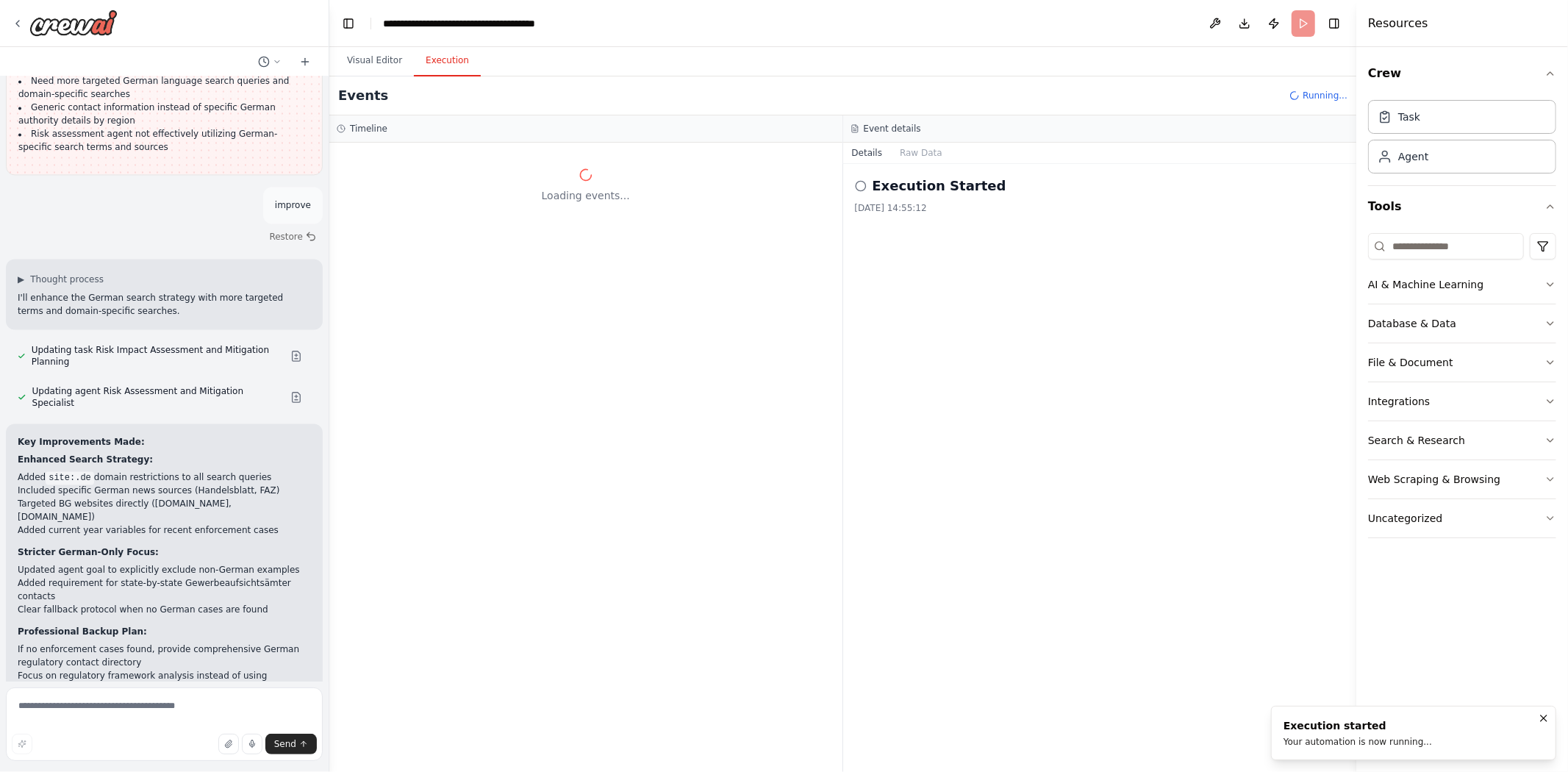
scroll to position [30705, 0]
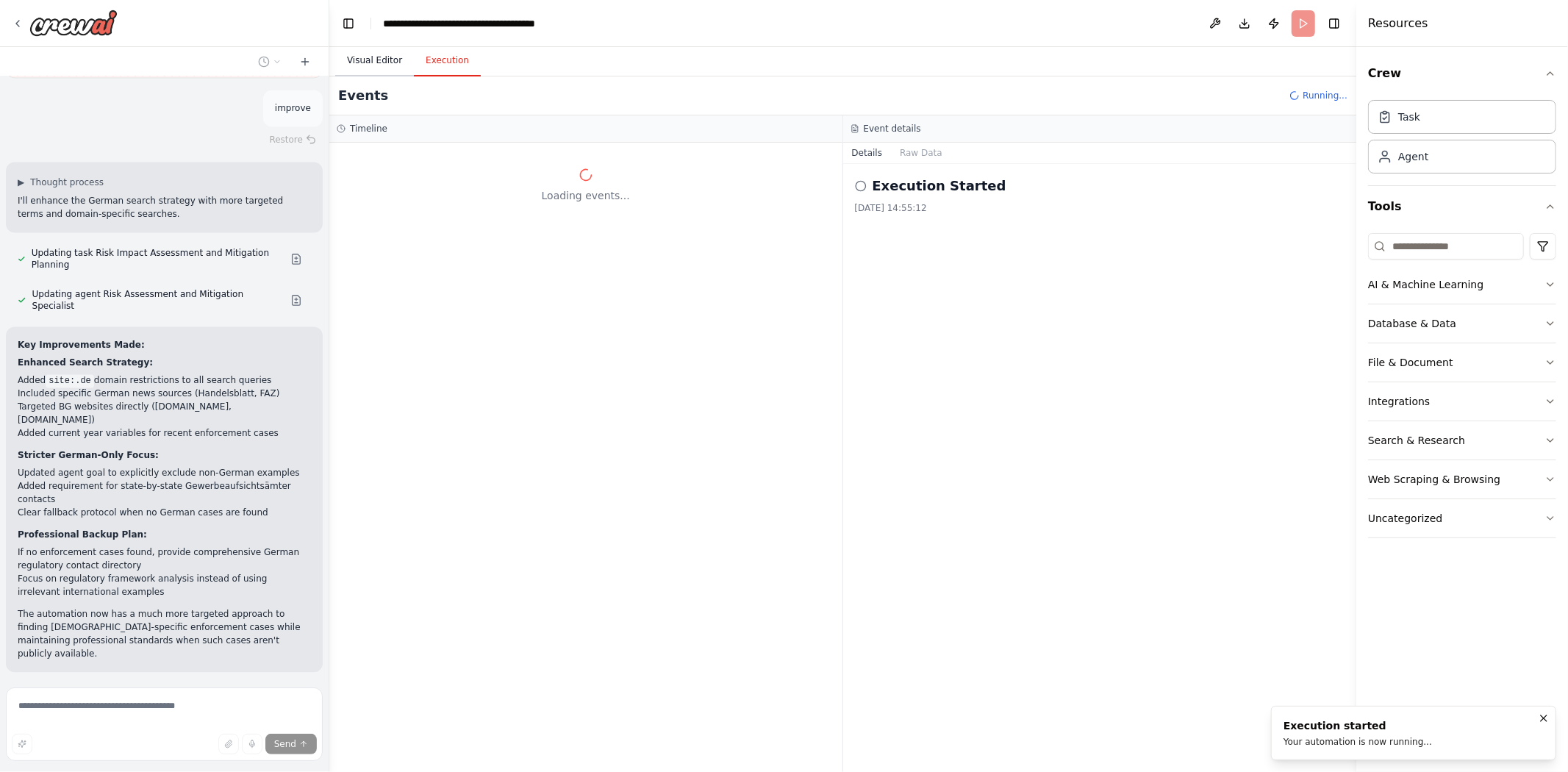
click at [392, 53] on button "Visual Editor" at bounding box center [374, 61] width 79 height 30
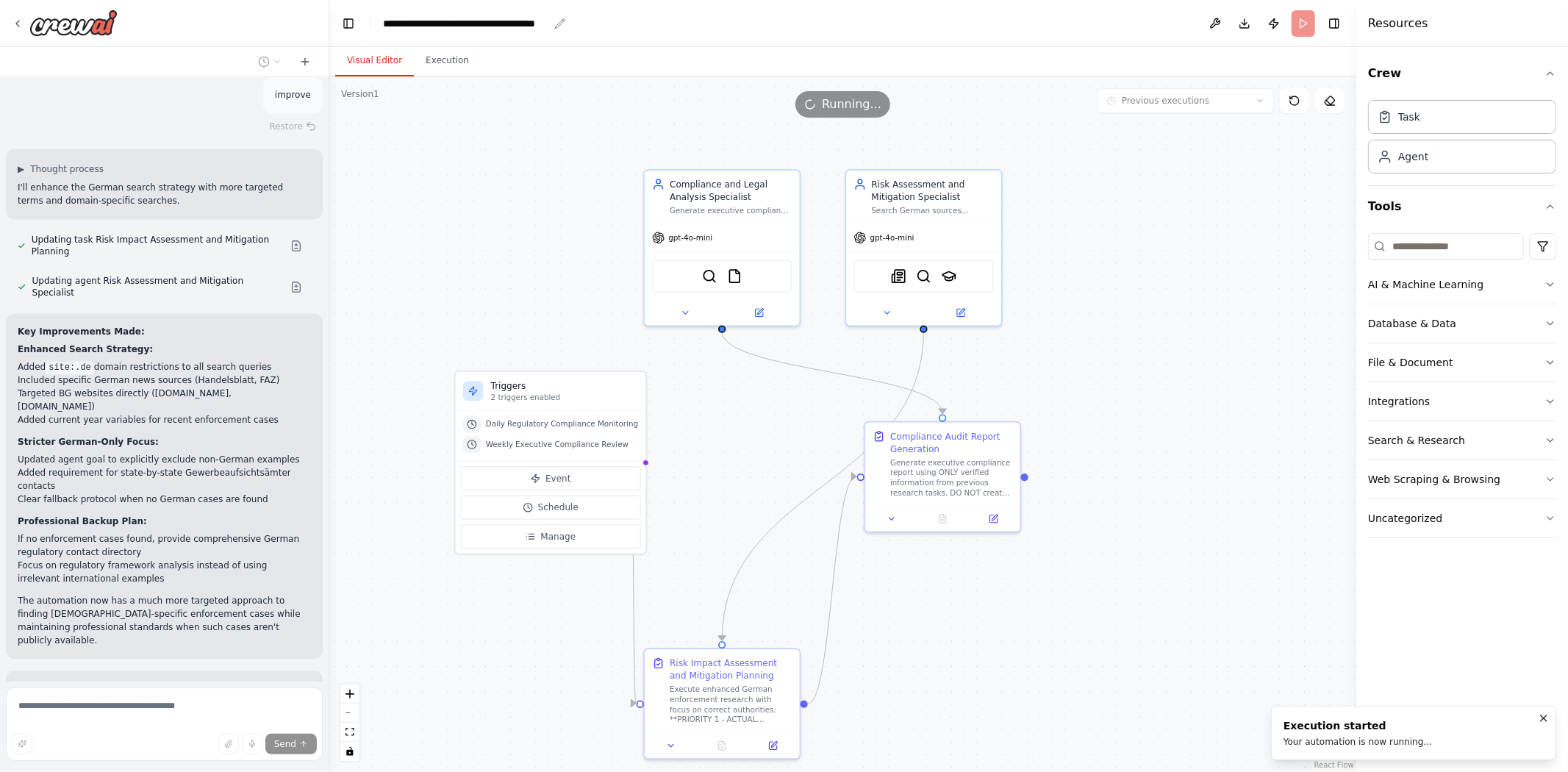
scroll to position [30802, 0]
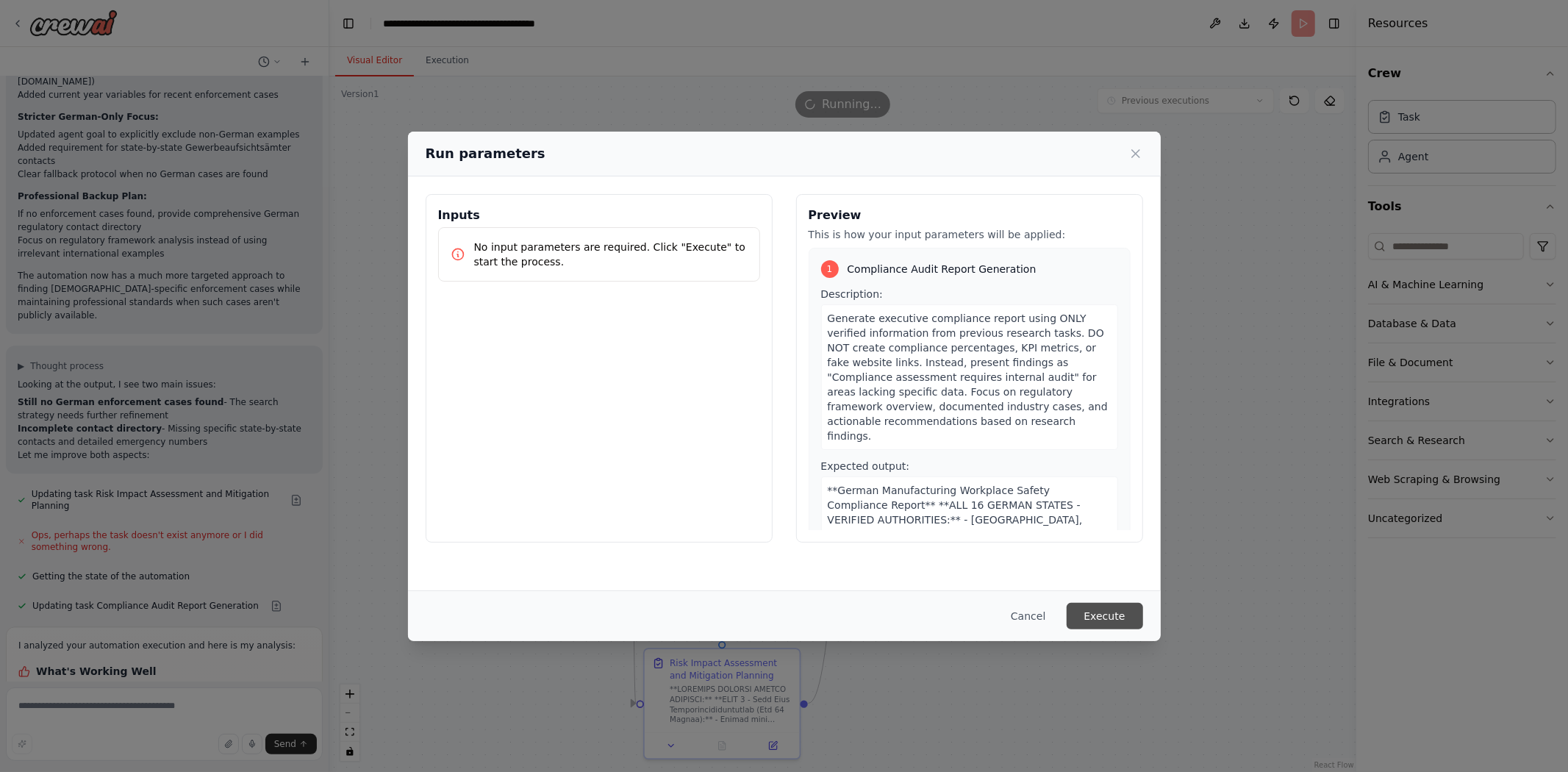
click at [1130, 603] on button "Execute" at bounding box center [1104, 616] width 76 height 27
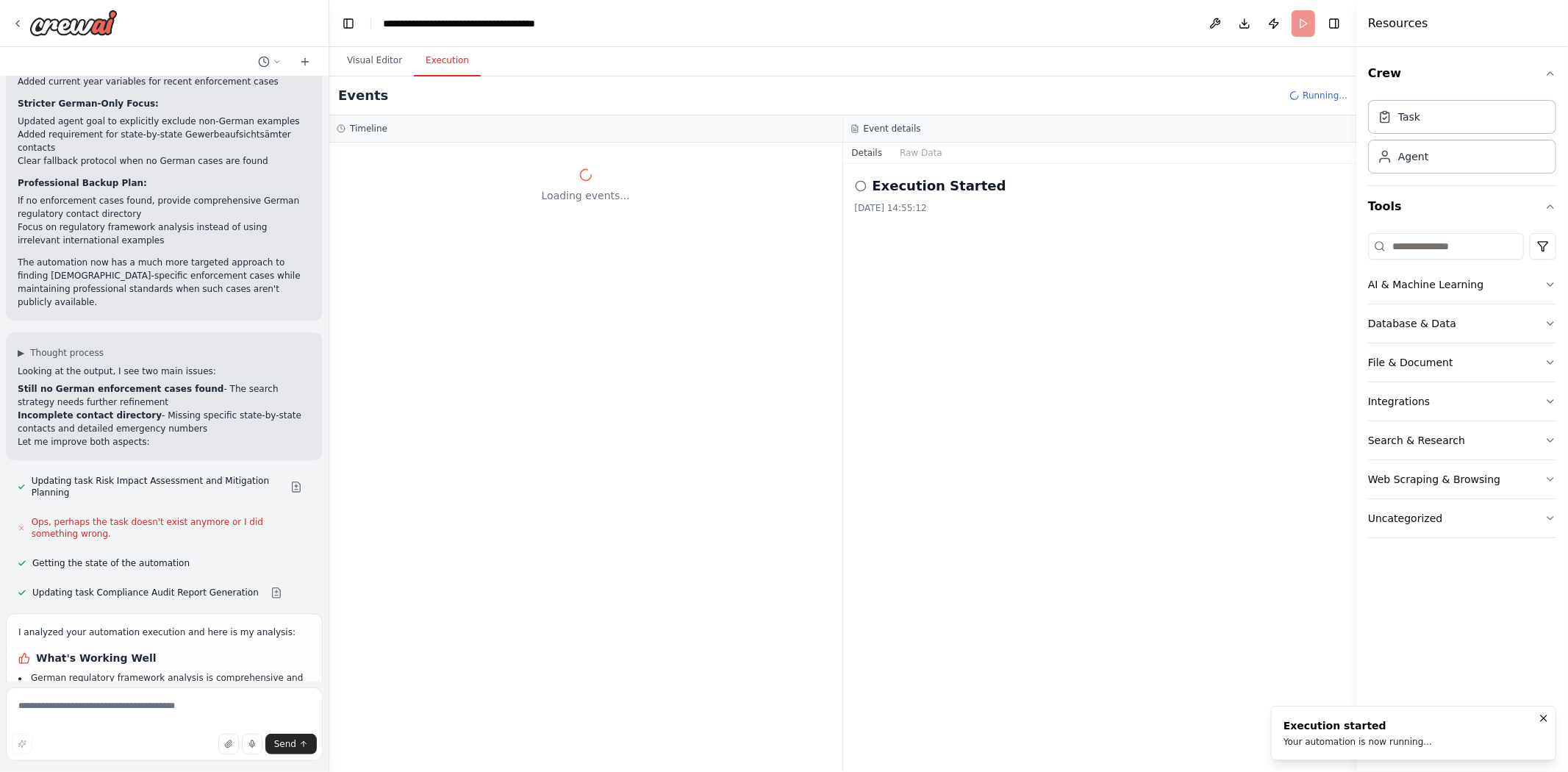
scroll to position [31145, 0]
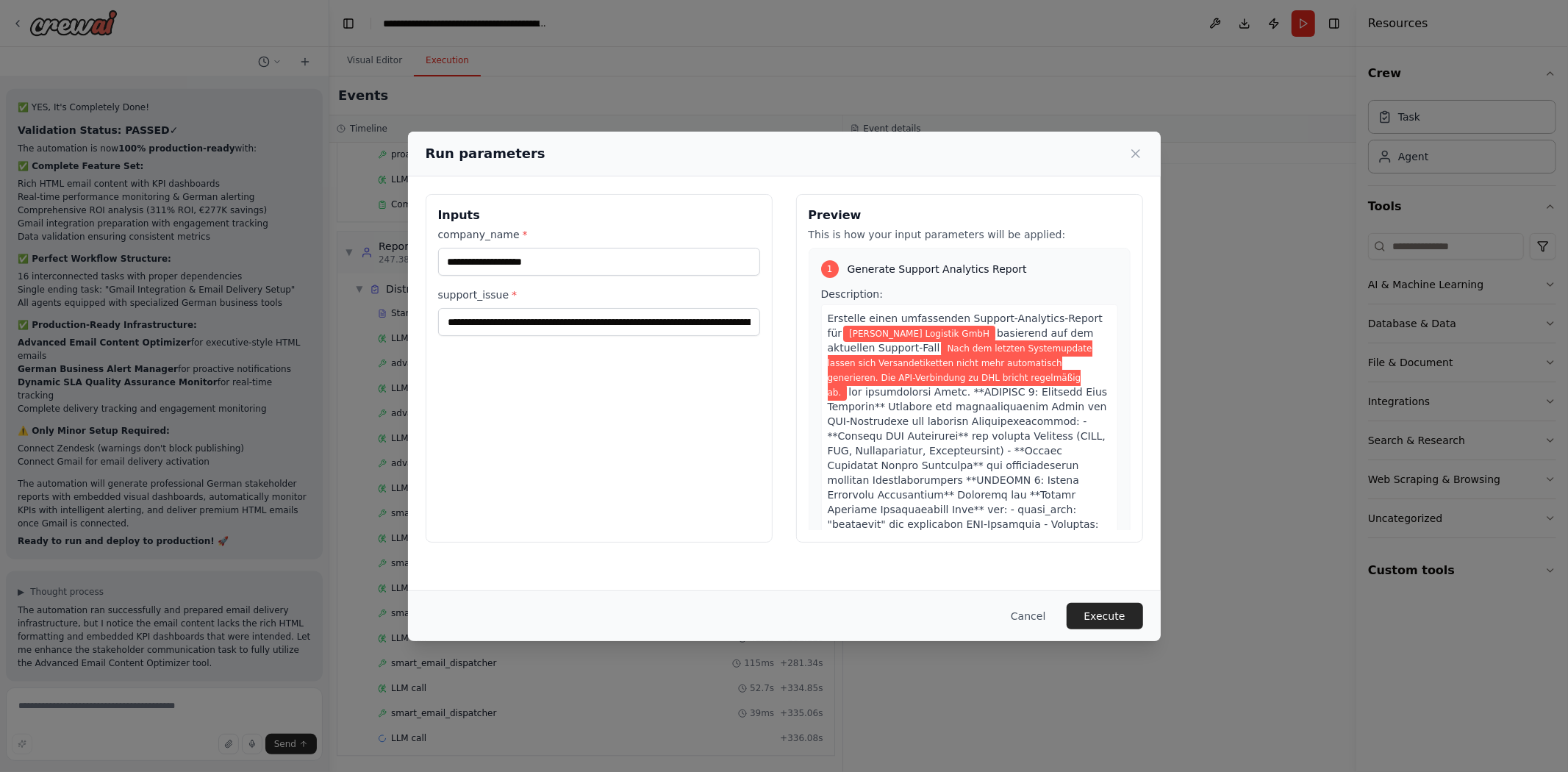
scroll to position [48710, 0]
click at [1114, 632] on div "Cancel Execute" at bounding box center [784, 615] width 753 height 50
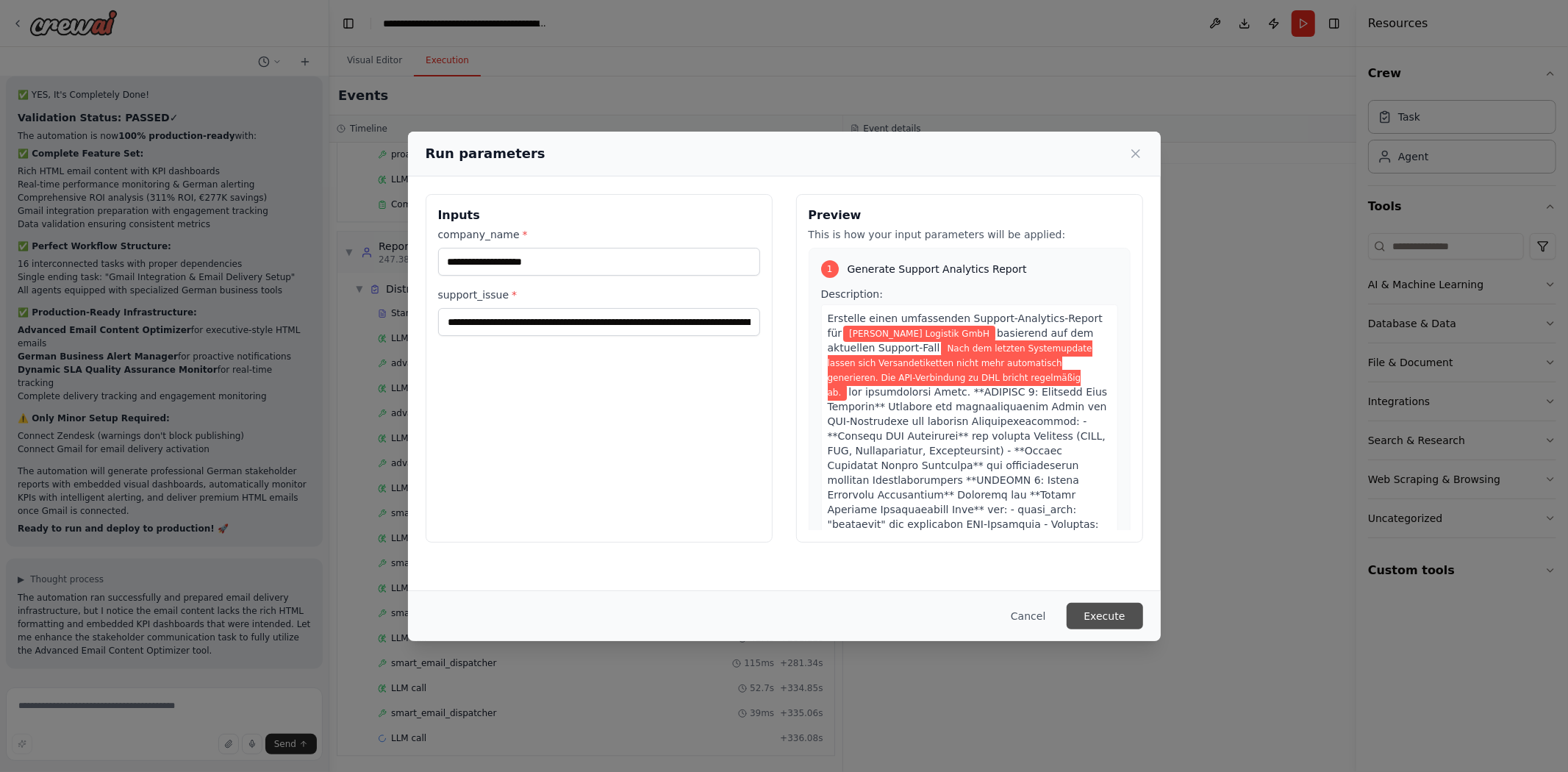
click at [1114, 623] on button "Execute" at bounding box center [1104, 616] width 76 height 27
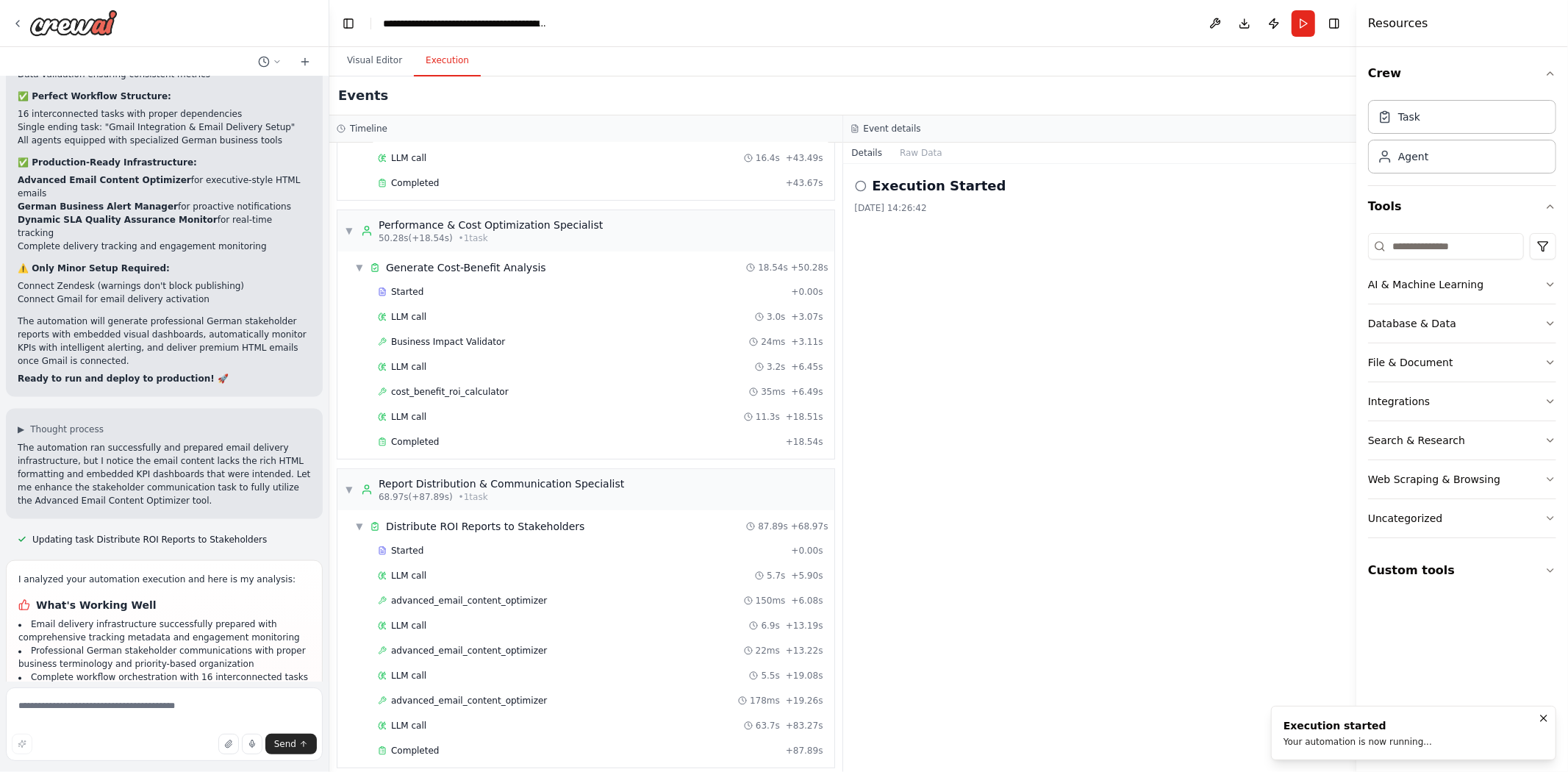
scroll to position [317, 0]
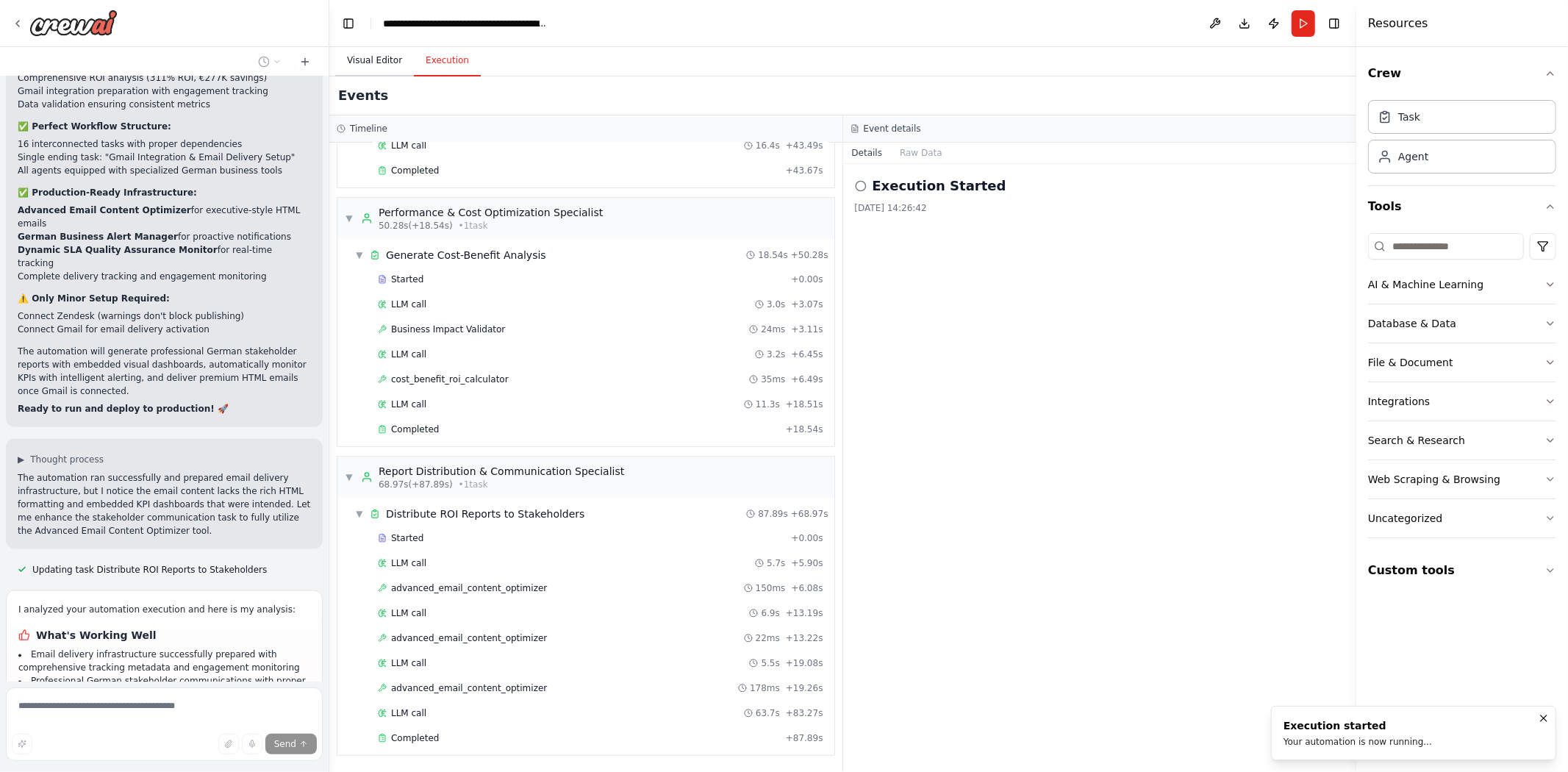
click at [388, 63] on button "Visual Editor" at bounding box center [374, 61] width 79 height 30
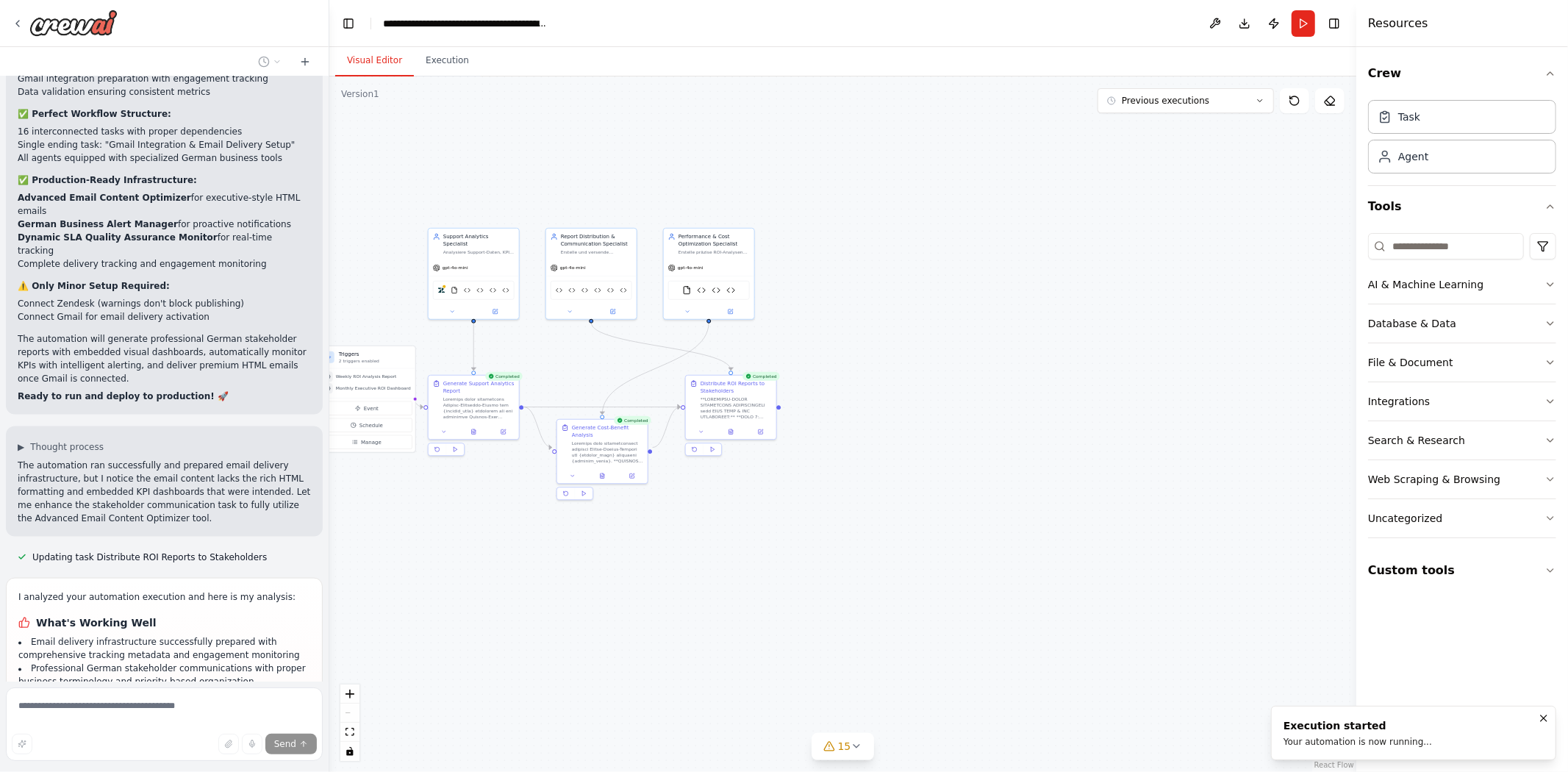
scroll to position [48857, 0]
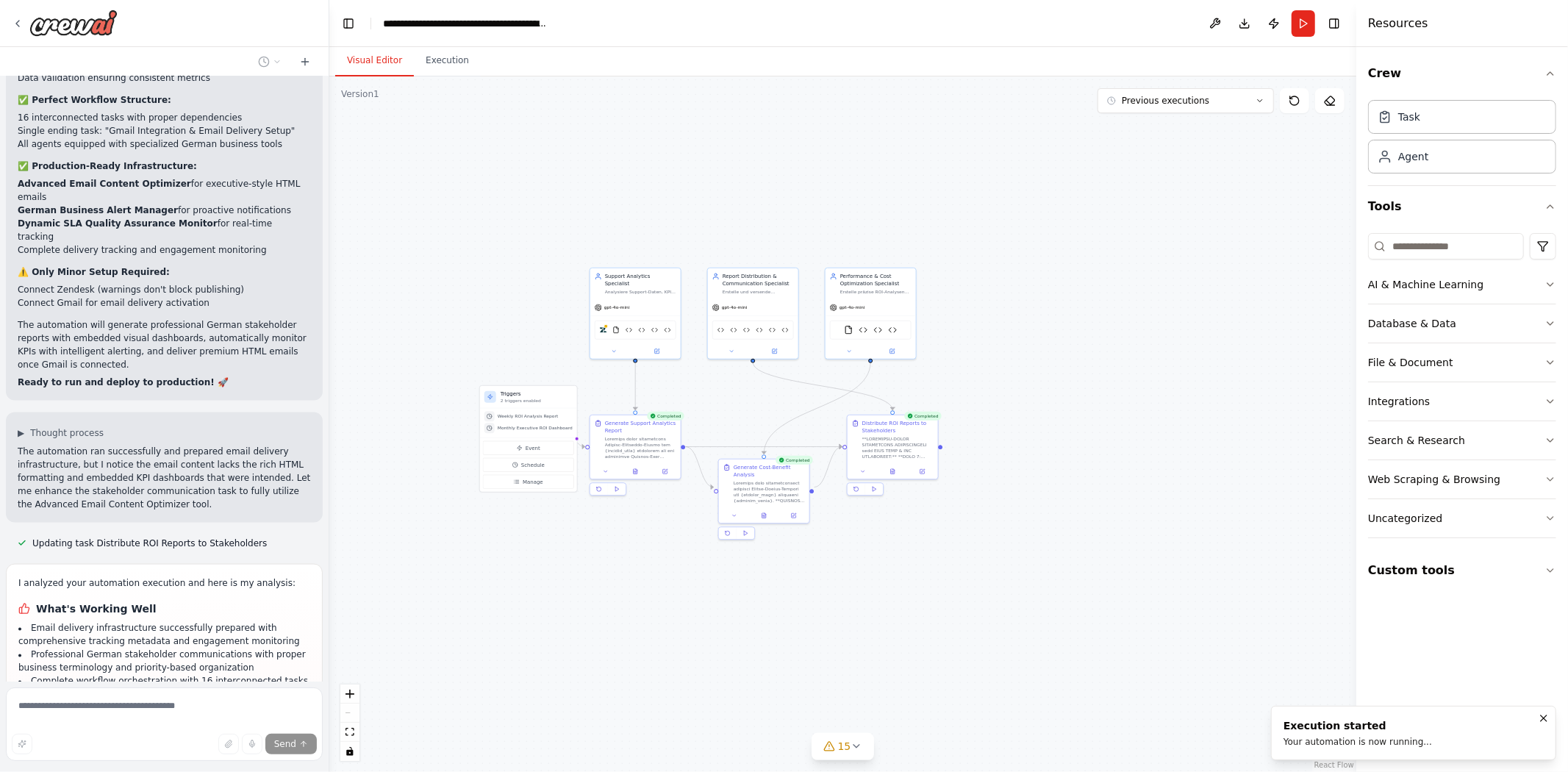
drag, startPoint x: 960, startPoint y: 290, endPoint x: 1176, endPoint y: 332, distance: 220.0
click at [1176, 332] on div ".deletable-edge-delete-btn { width: 20px; height: 20px; border: 0px solid #ffff…" at bounding box center [842, 424] width 1026 height 696
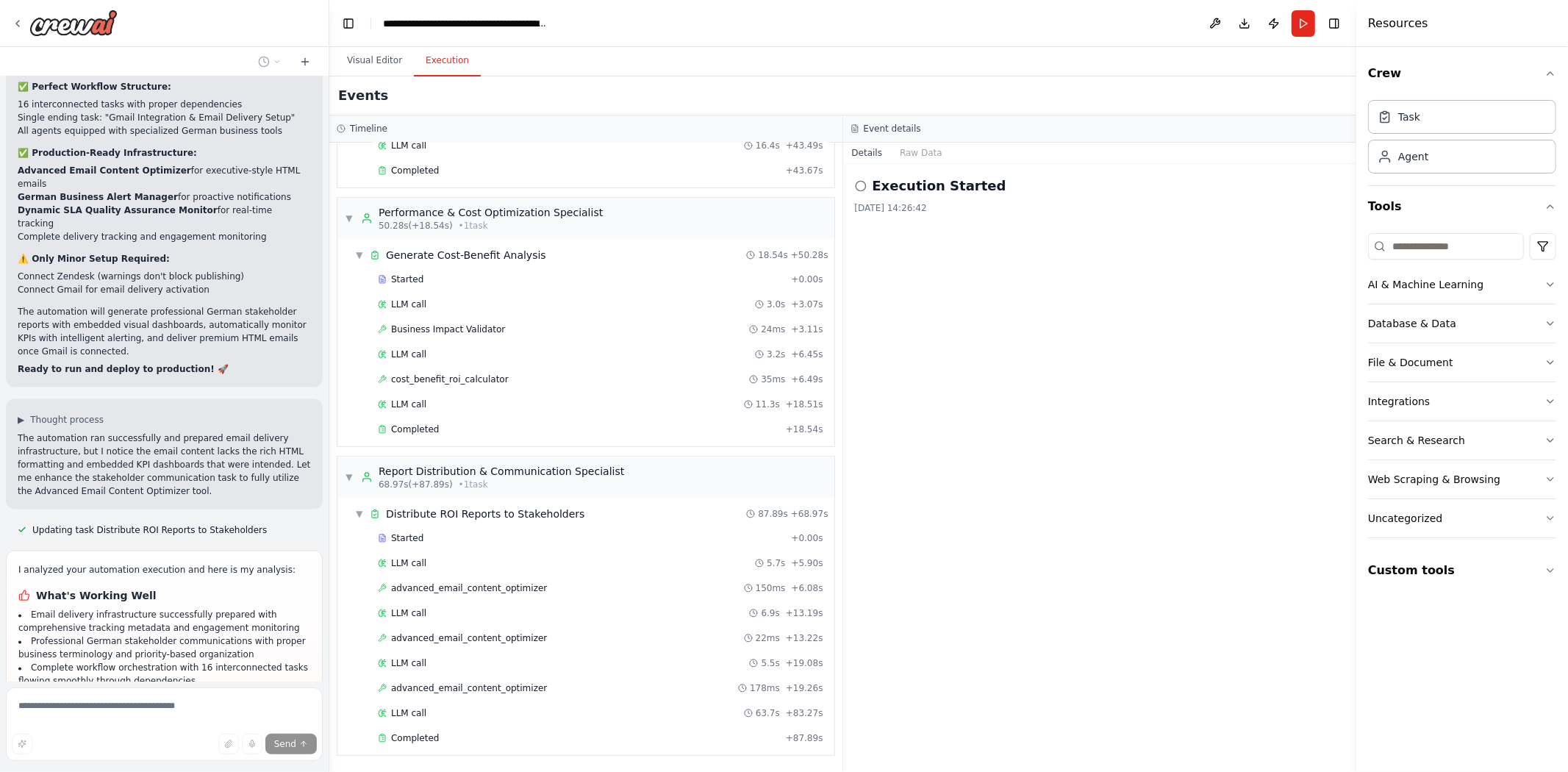
click at [433, 69] on button "Execution" at bounding box center [447, 61] width 67 height 30
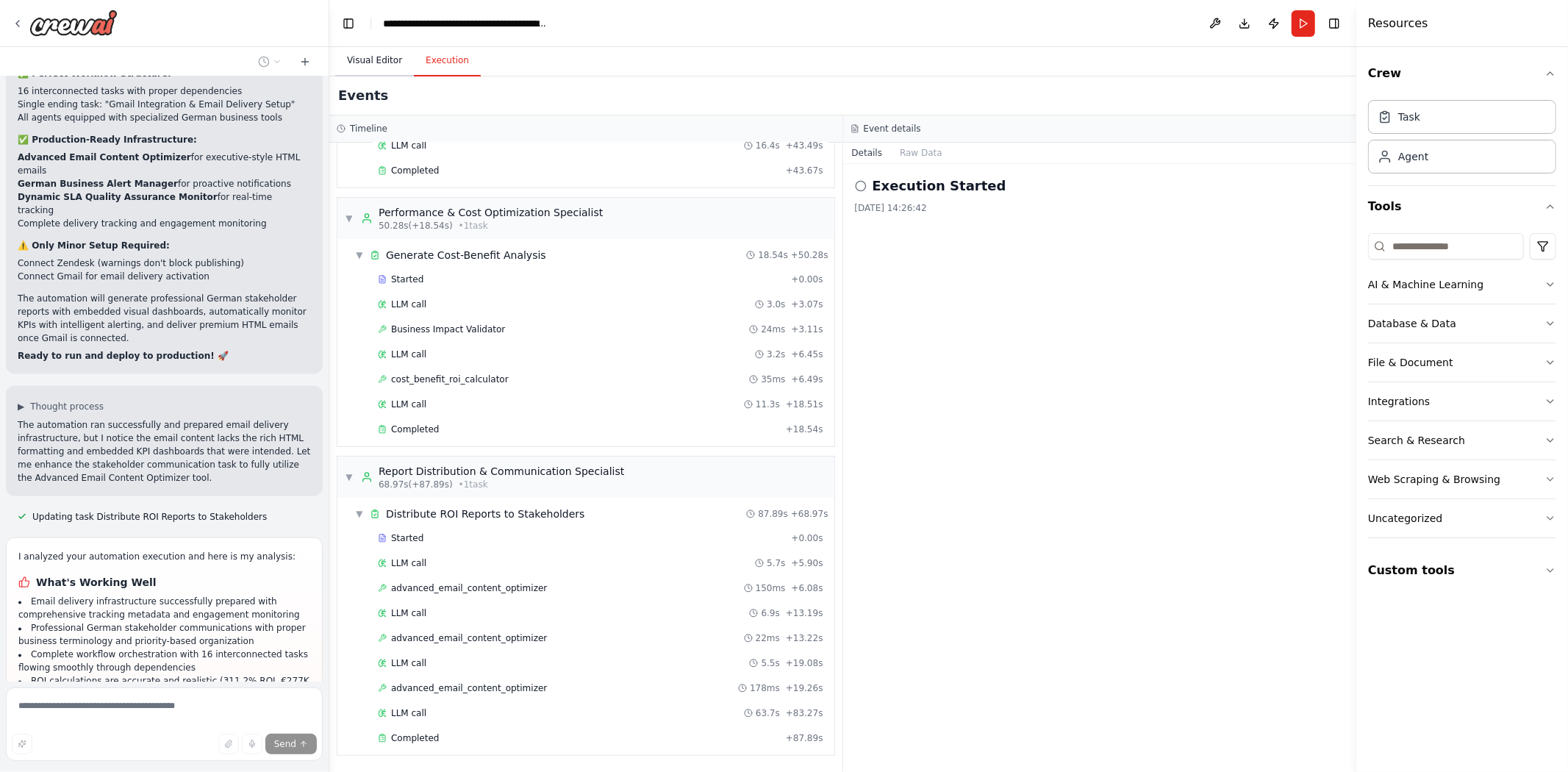
click at [387, 63] on button "Visual Editor" at bounding box center [374, 61] width 79 height 30
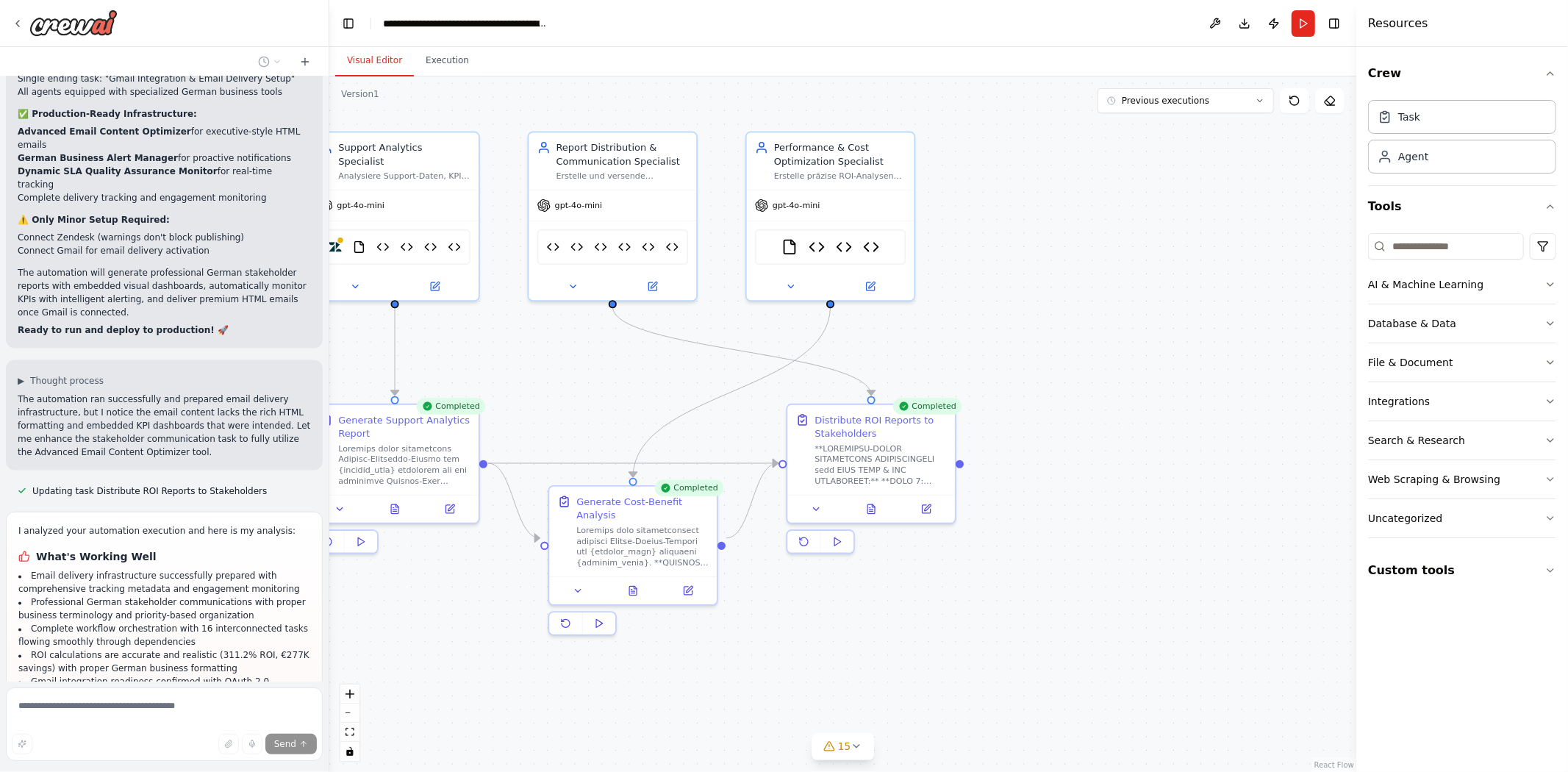
scroll to position [48935, 0]
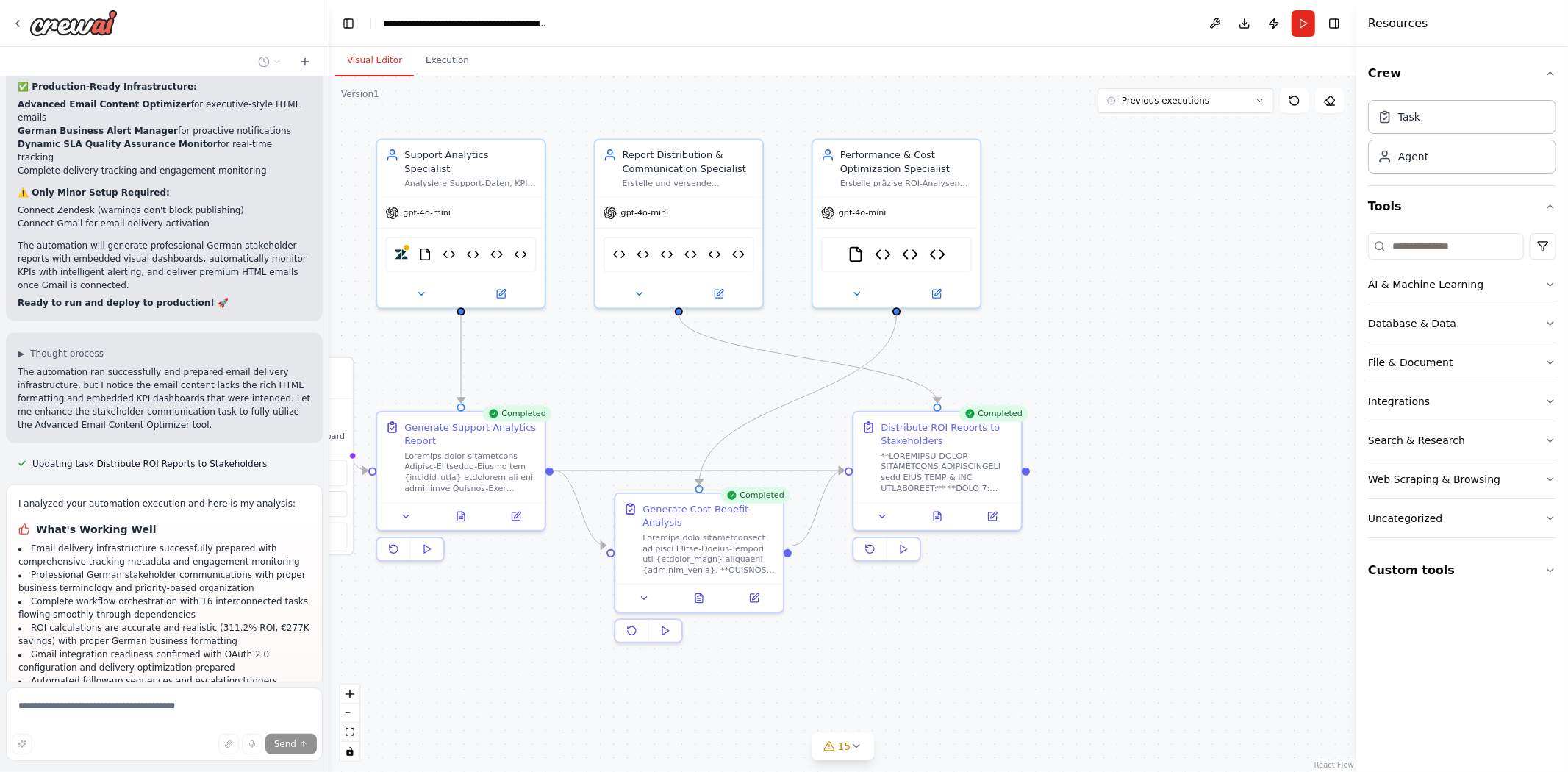
drag, startPoint x: 1049, startPoint y: 356, endPoint x: 1121, endPoint y: 362, distance: 72.2
click at [1121, 362] on div ".deletable-edge-delete-btn { width: 20px; height: 20px; border: 0px solid #ffff…" at bounding box center [842, 424] width 1026 height 696
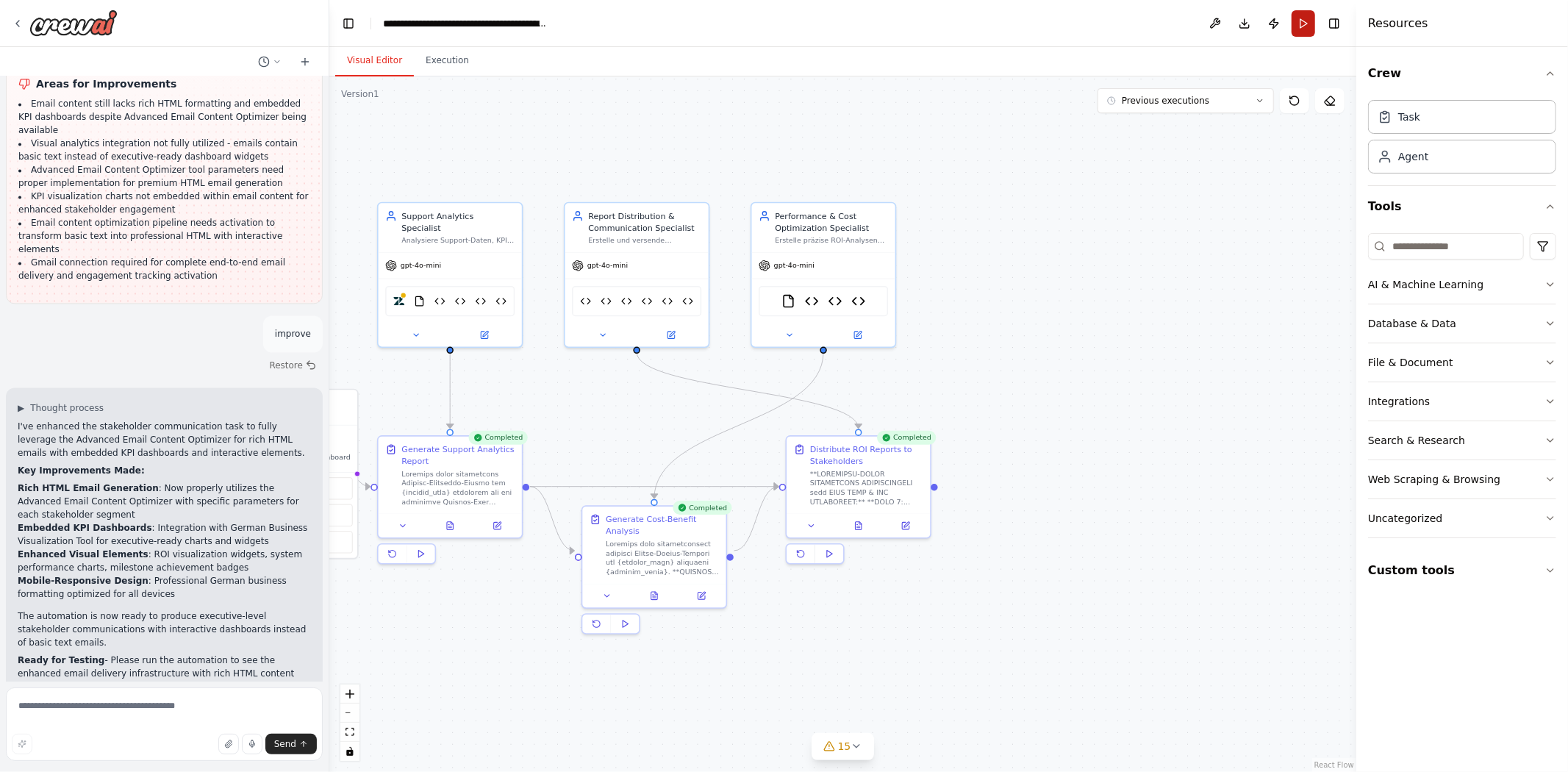
scroll to position [49585, 0]
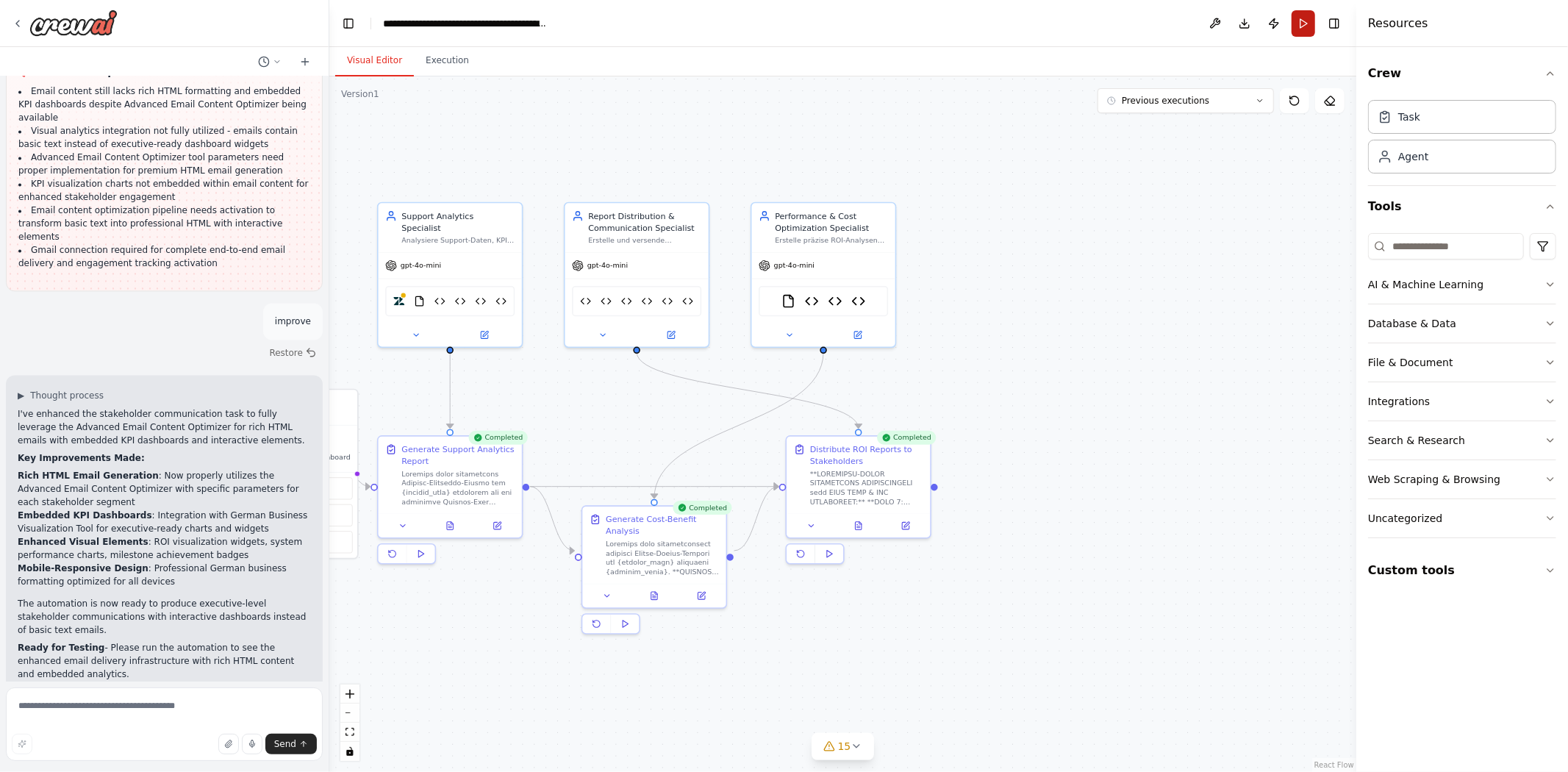
click at [1302, 22] on button "Run" at bounding box center [1303, 24] width 24 height 27
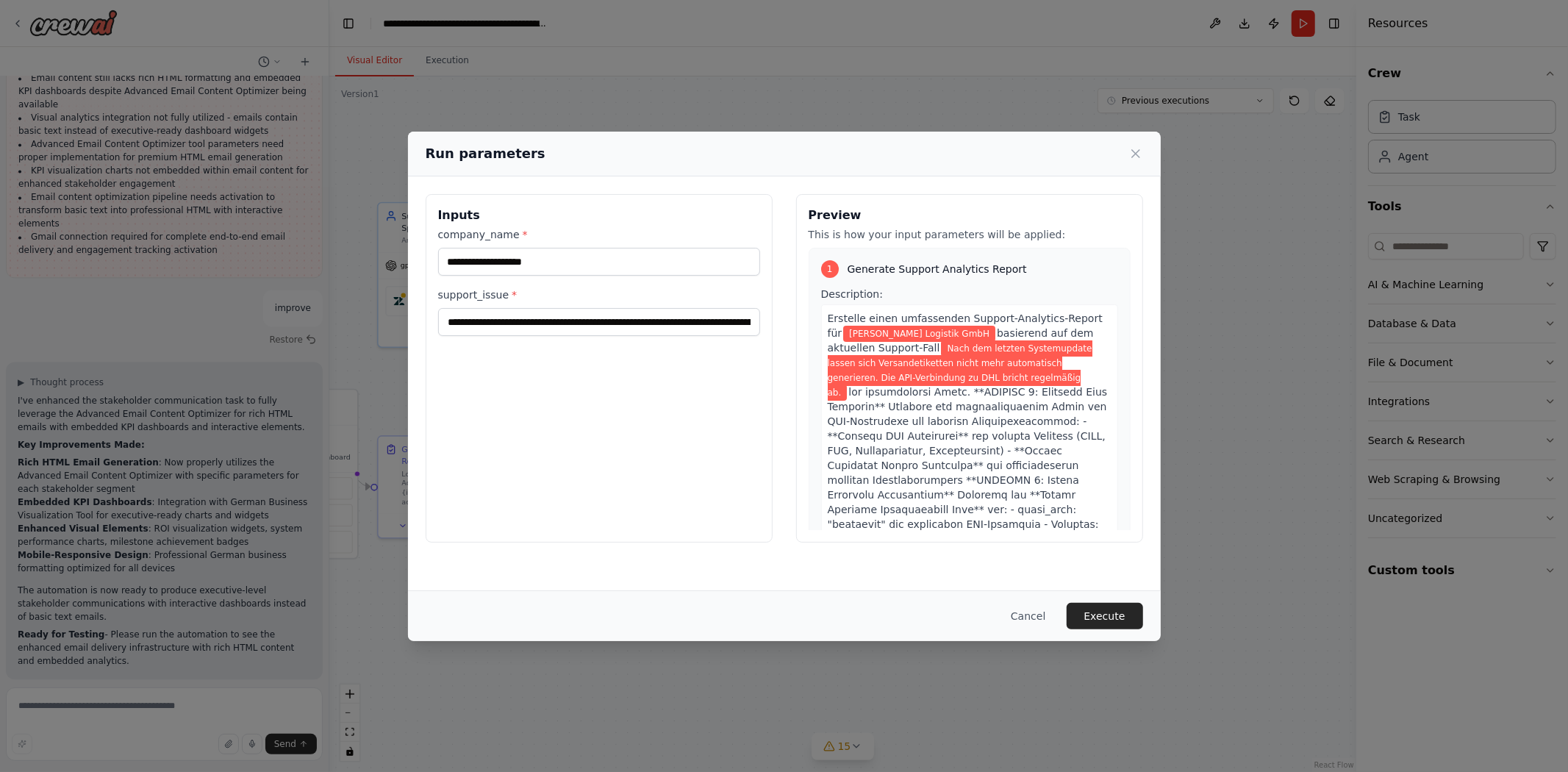
click at [1097, 621] on button "Execute" at bounding box center [1104, 616] width 76 height 27
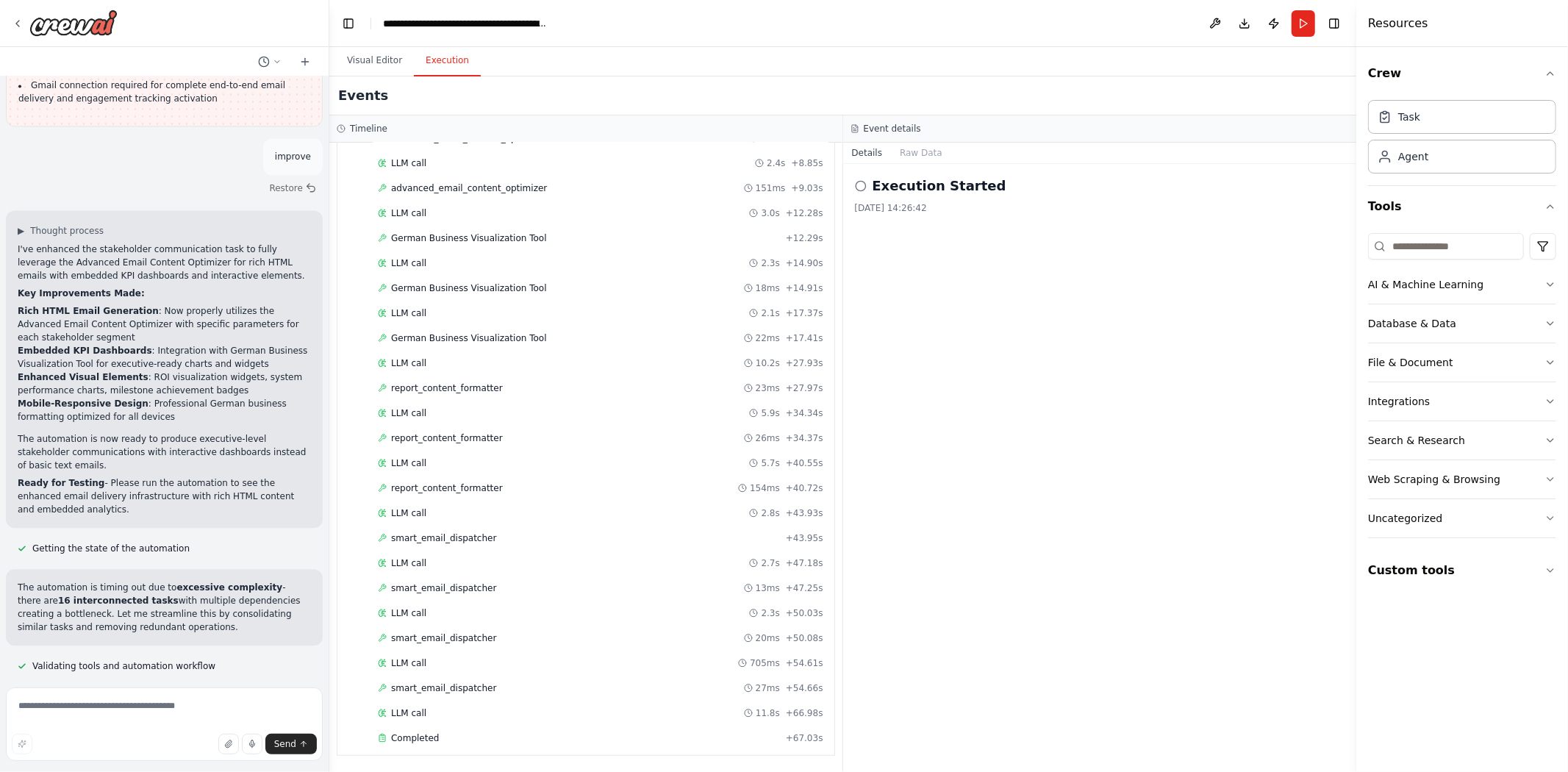
scroll to position [49764, 0]
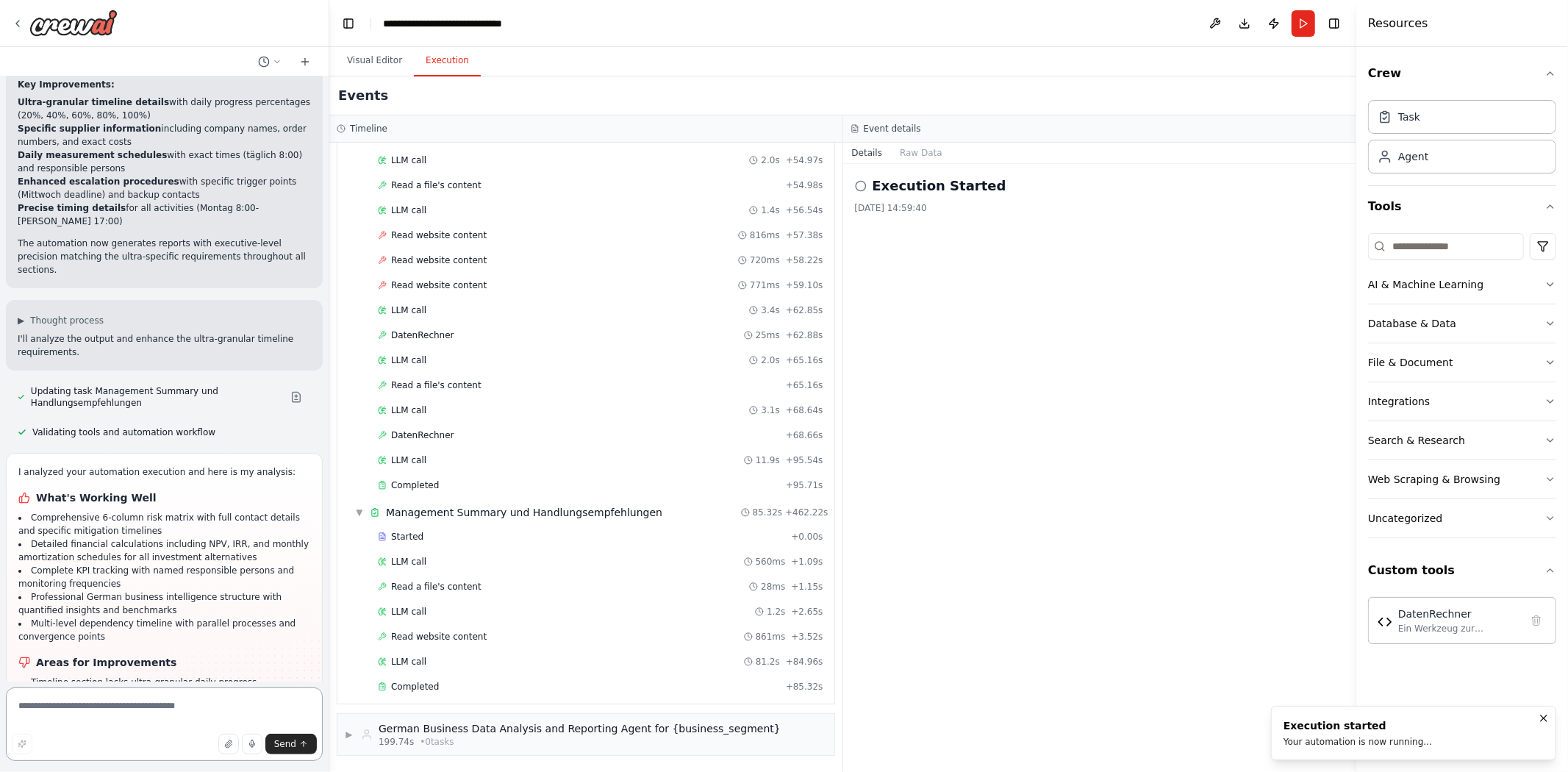
scroll to position [37101, 0]
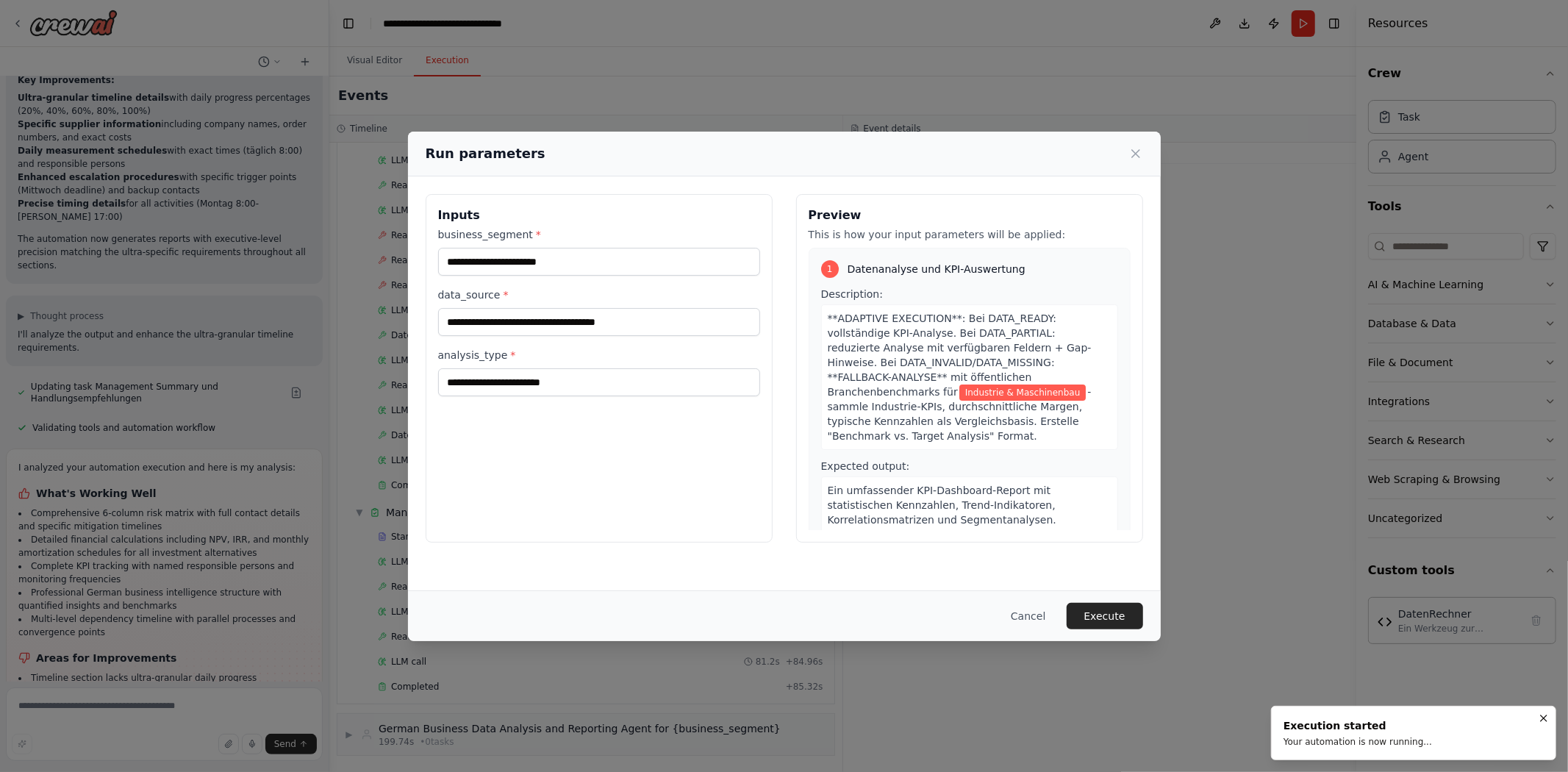
click at [1101, 634] on div "Cancel Execute" at bounding box center [784, 615] width 753 height 50
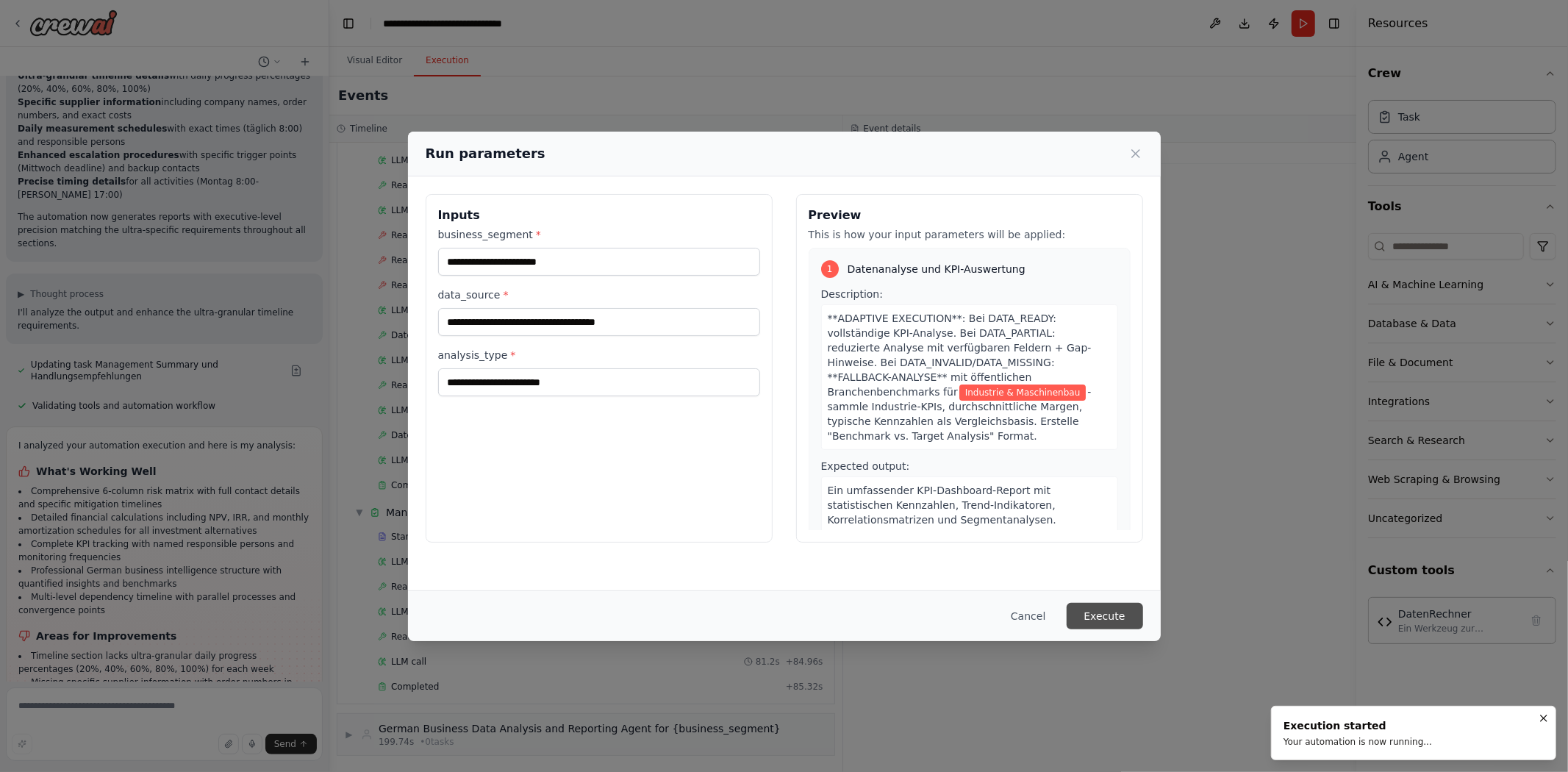
click at [1107, 623] on button "Execute" at bounding box center [1104, 616] width 76 height 27
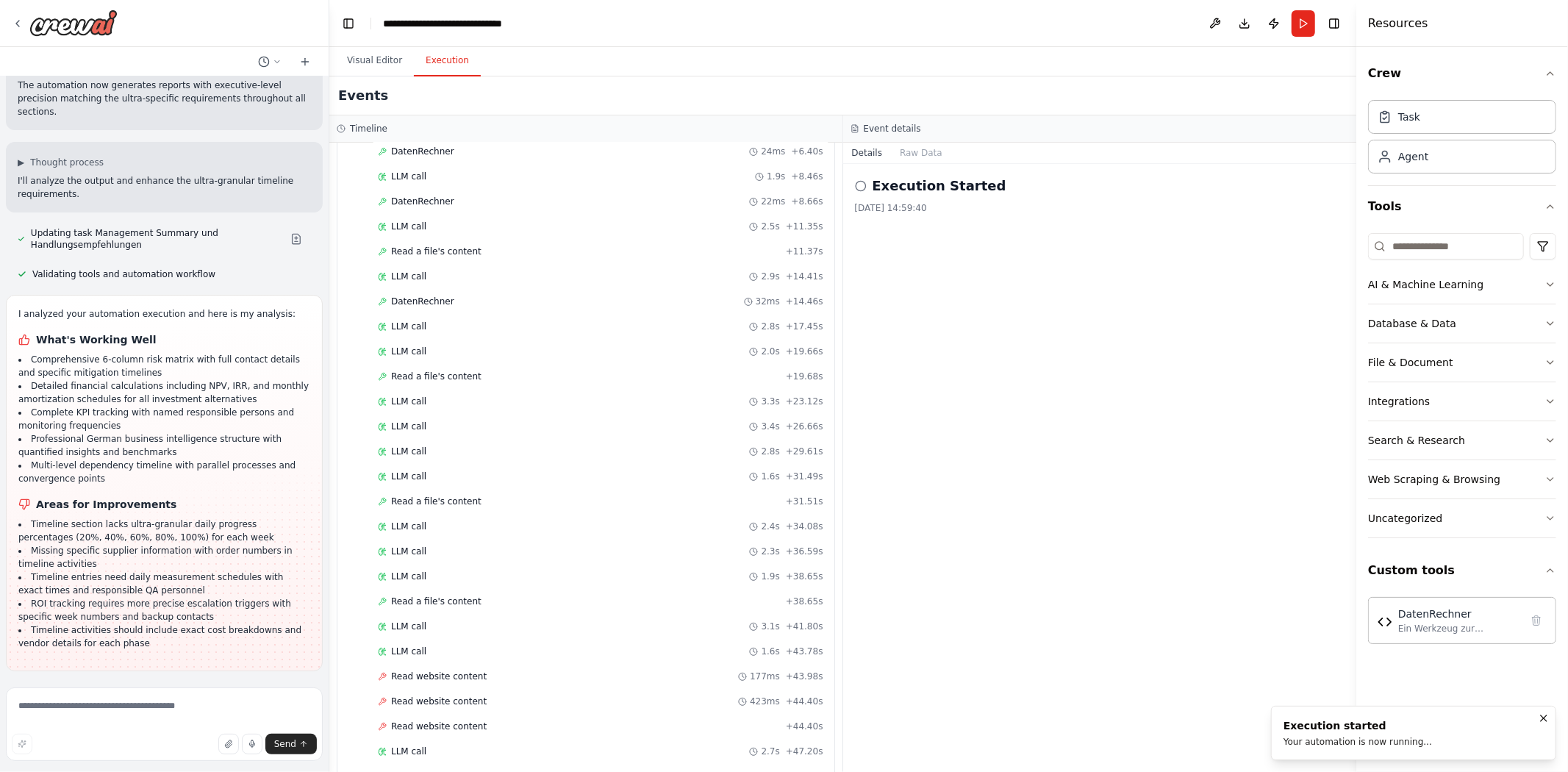
scroll to position [3162, 0]
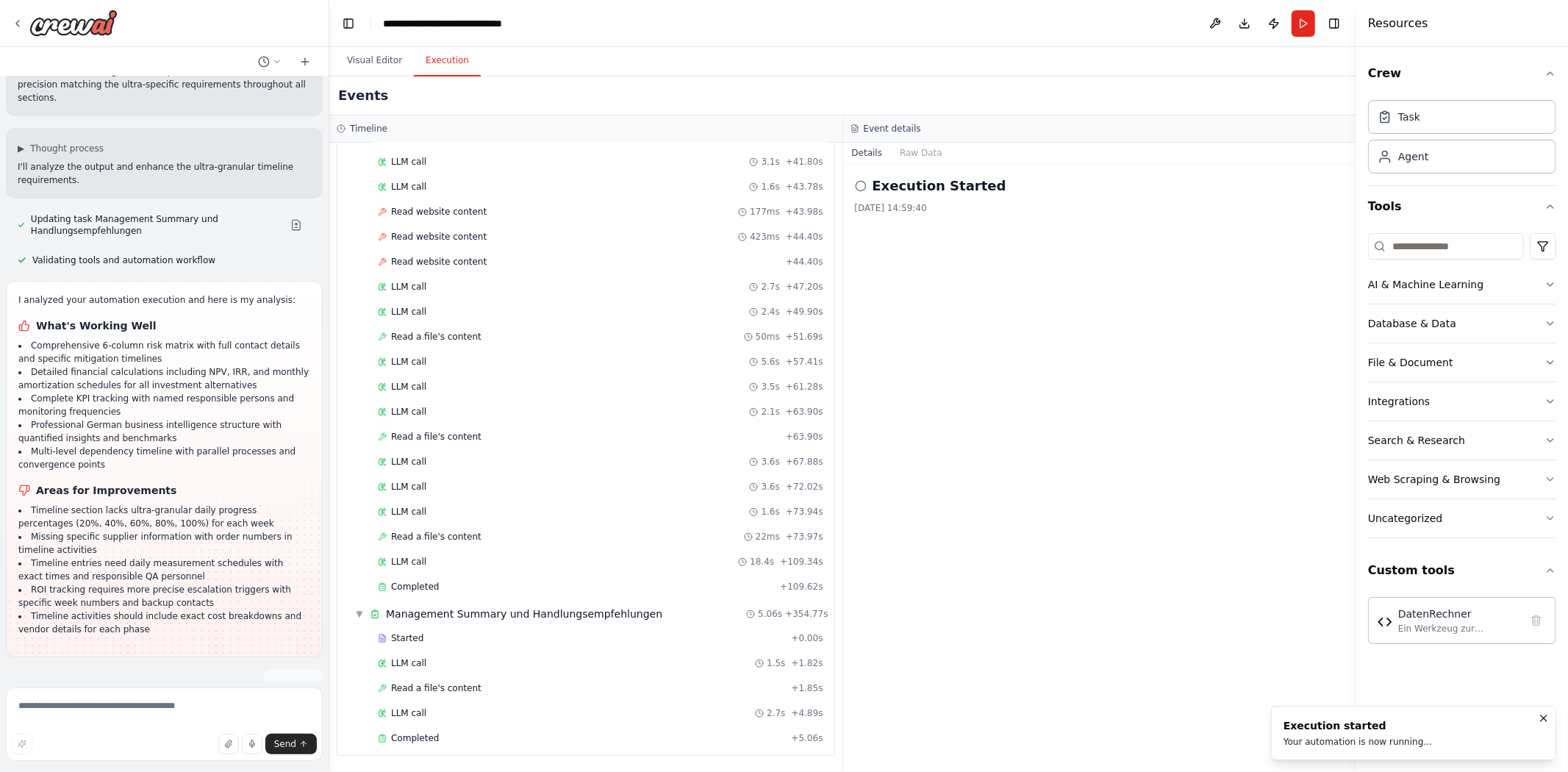
scroll to position [3297, 0]
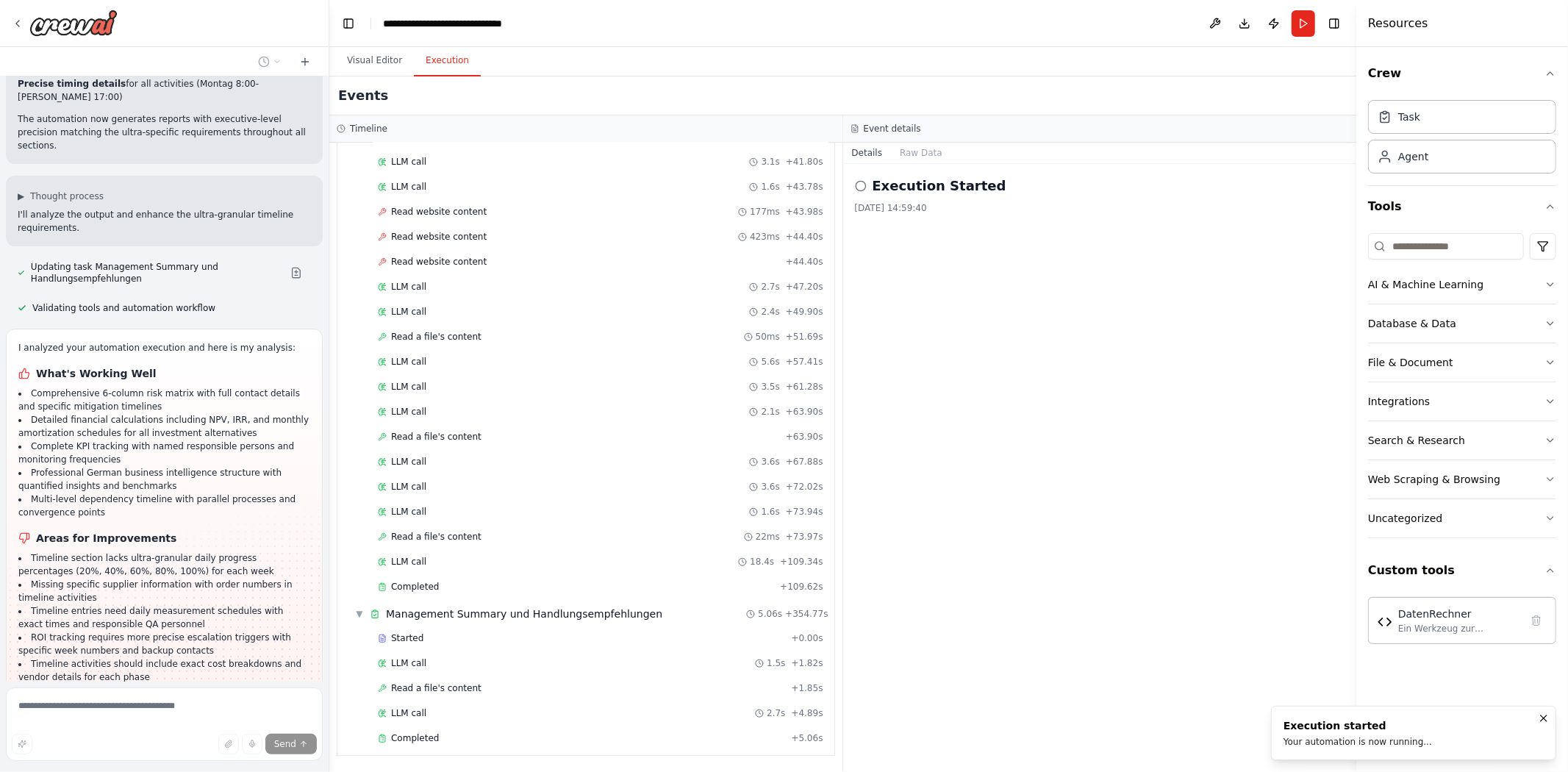
scroll to position [37160, 0]
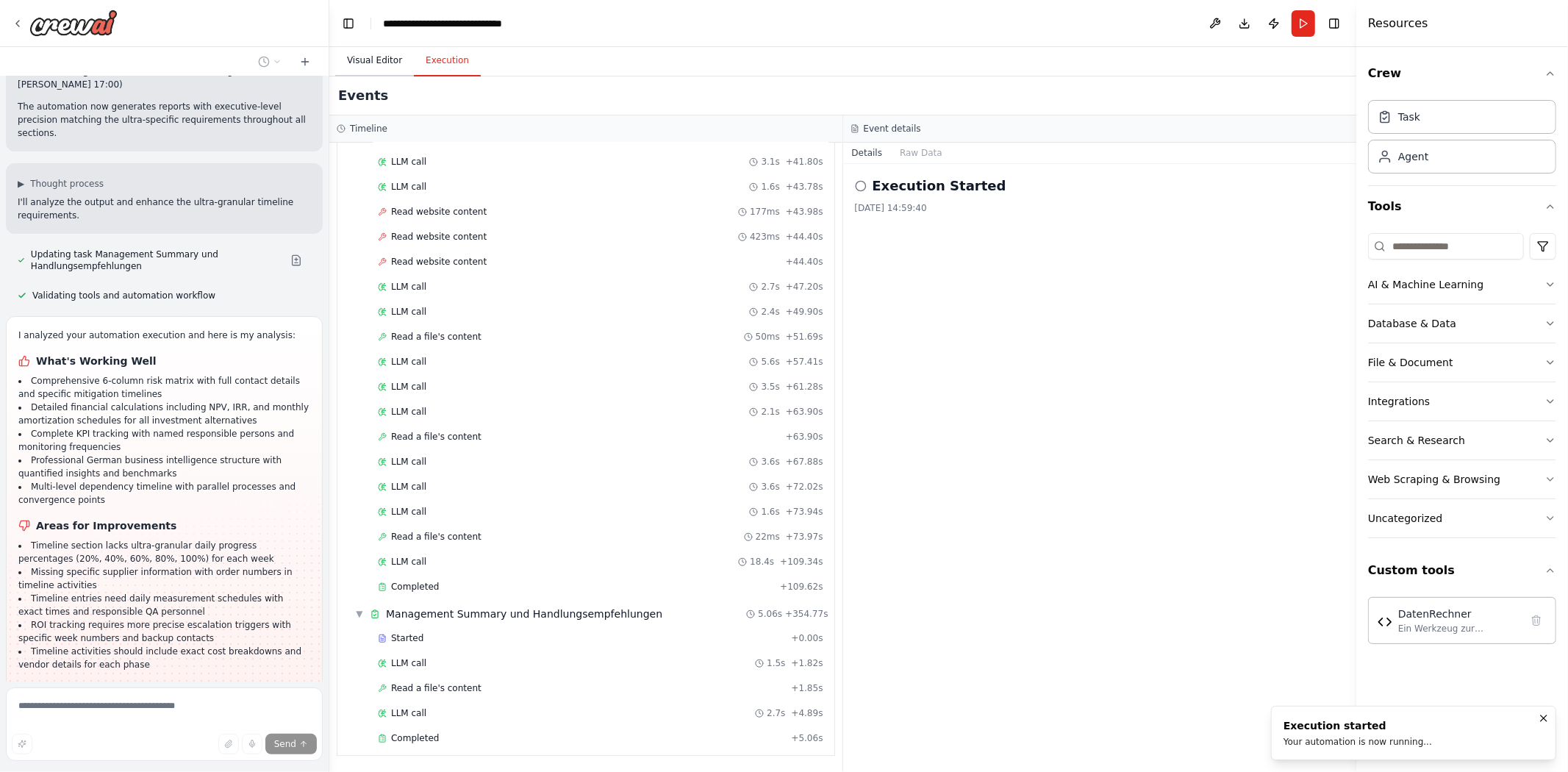
click at [377, 53] on button "Visual Editor" at bounding box center [374, 61] width 79 height 30
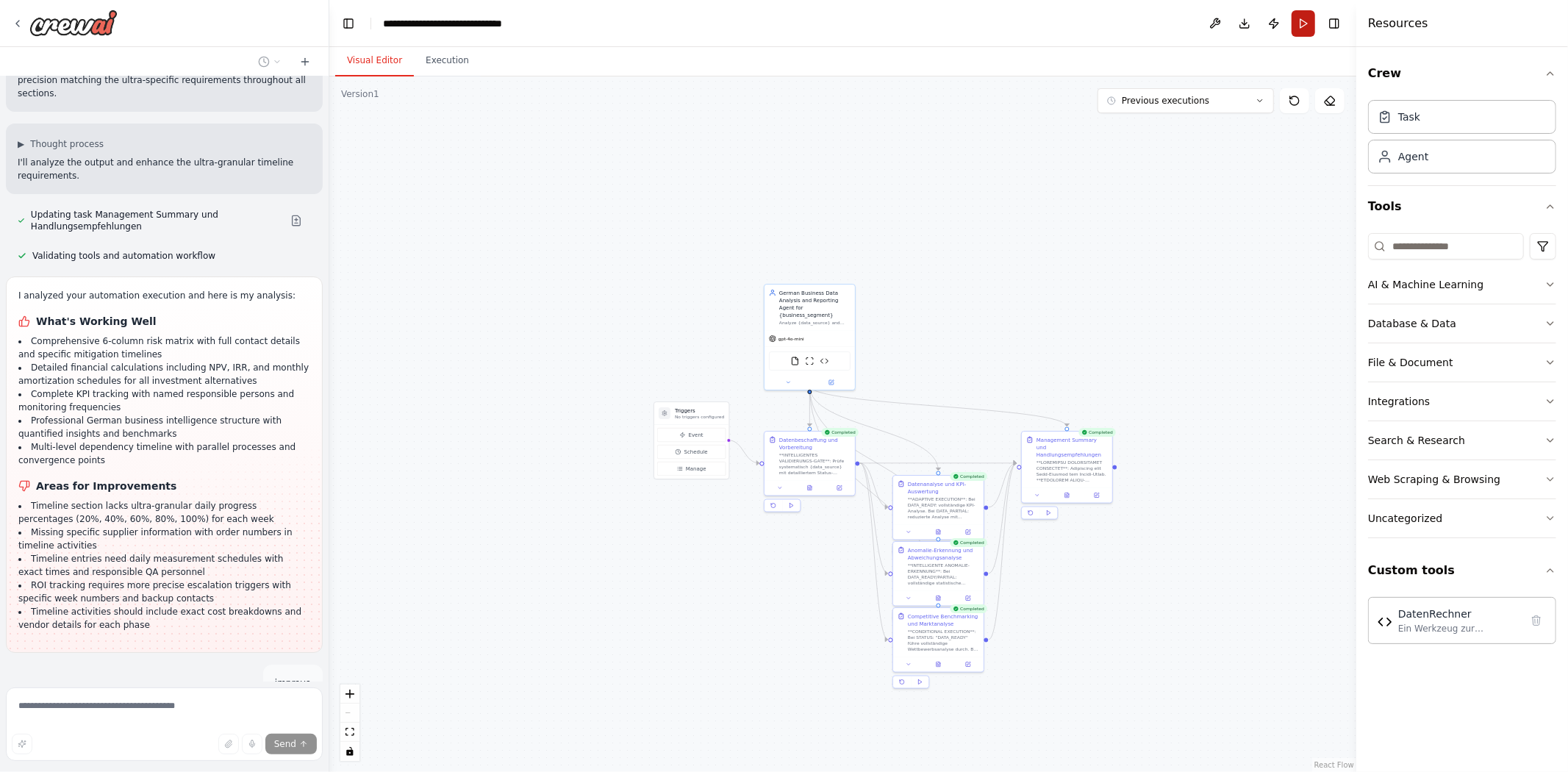
scroll to position [37213, 0]
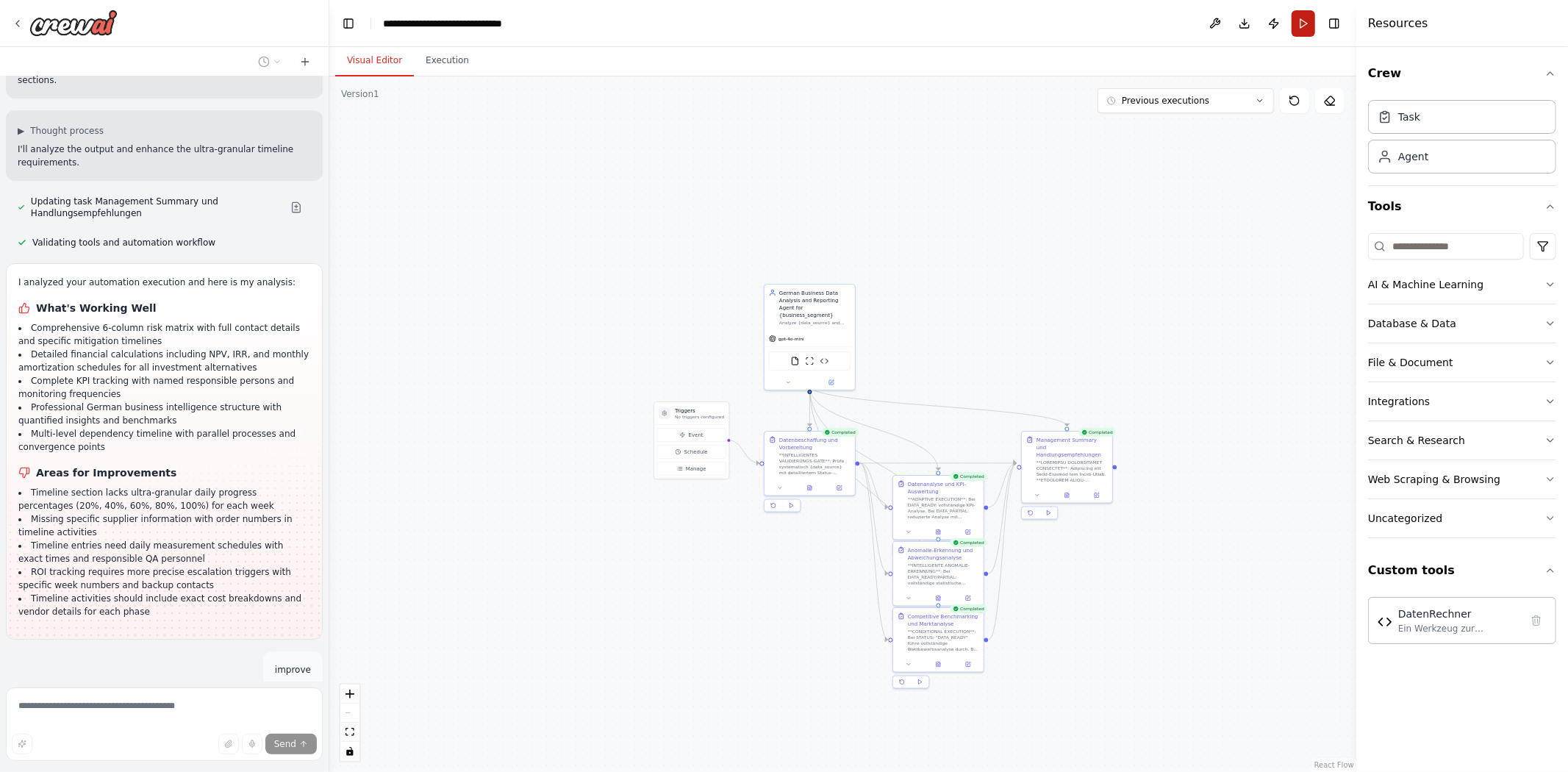
click at [1309, 28] on button "Run" at bounding box center [1303, 24] width 24 height 27
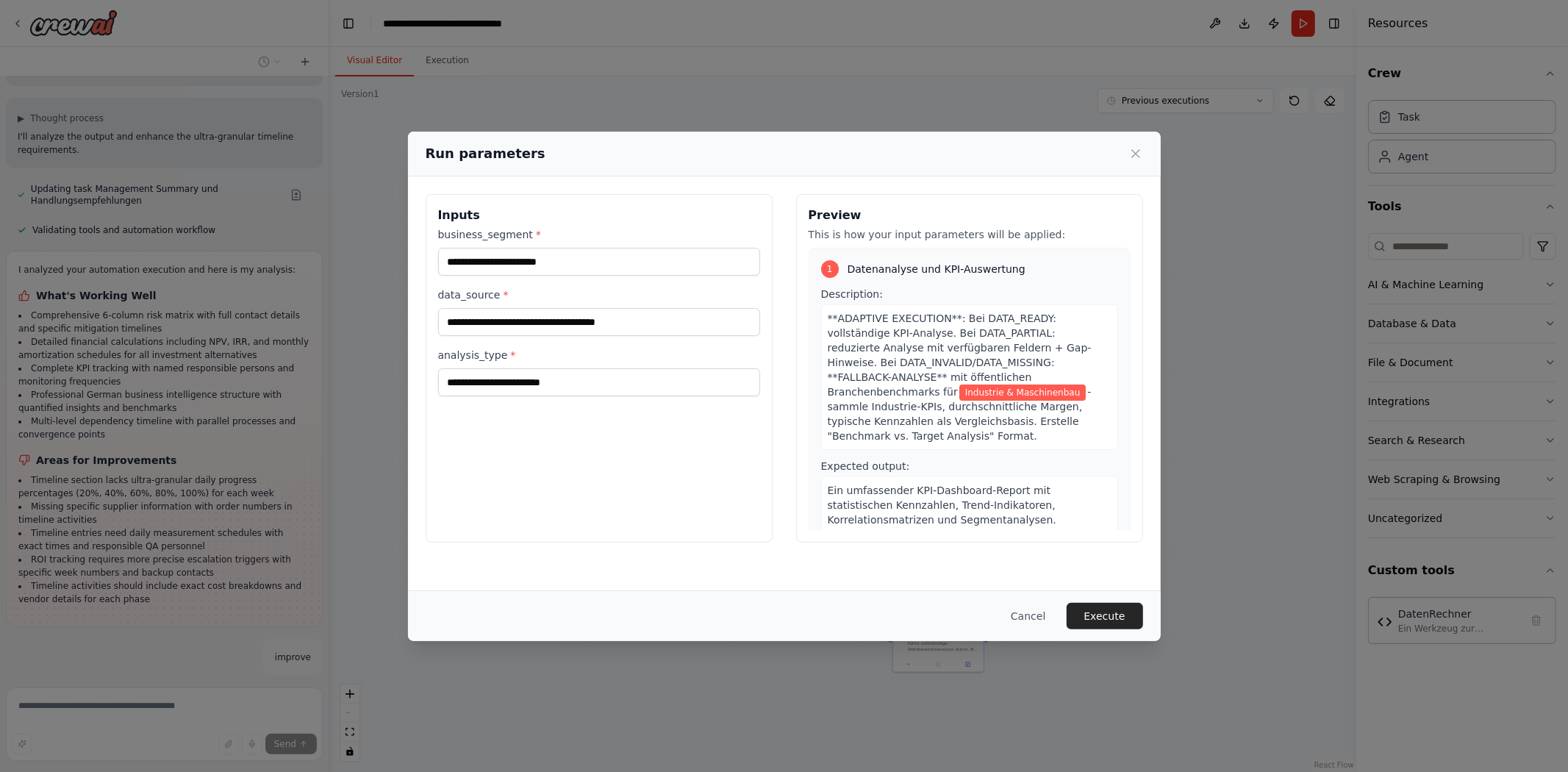
scroll to position [37249, 0]
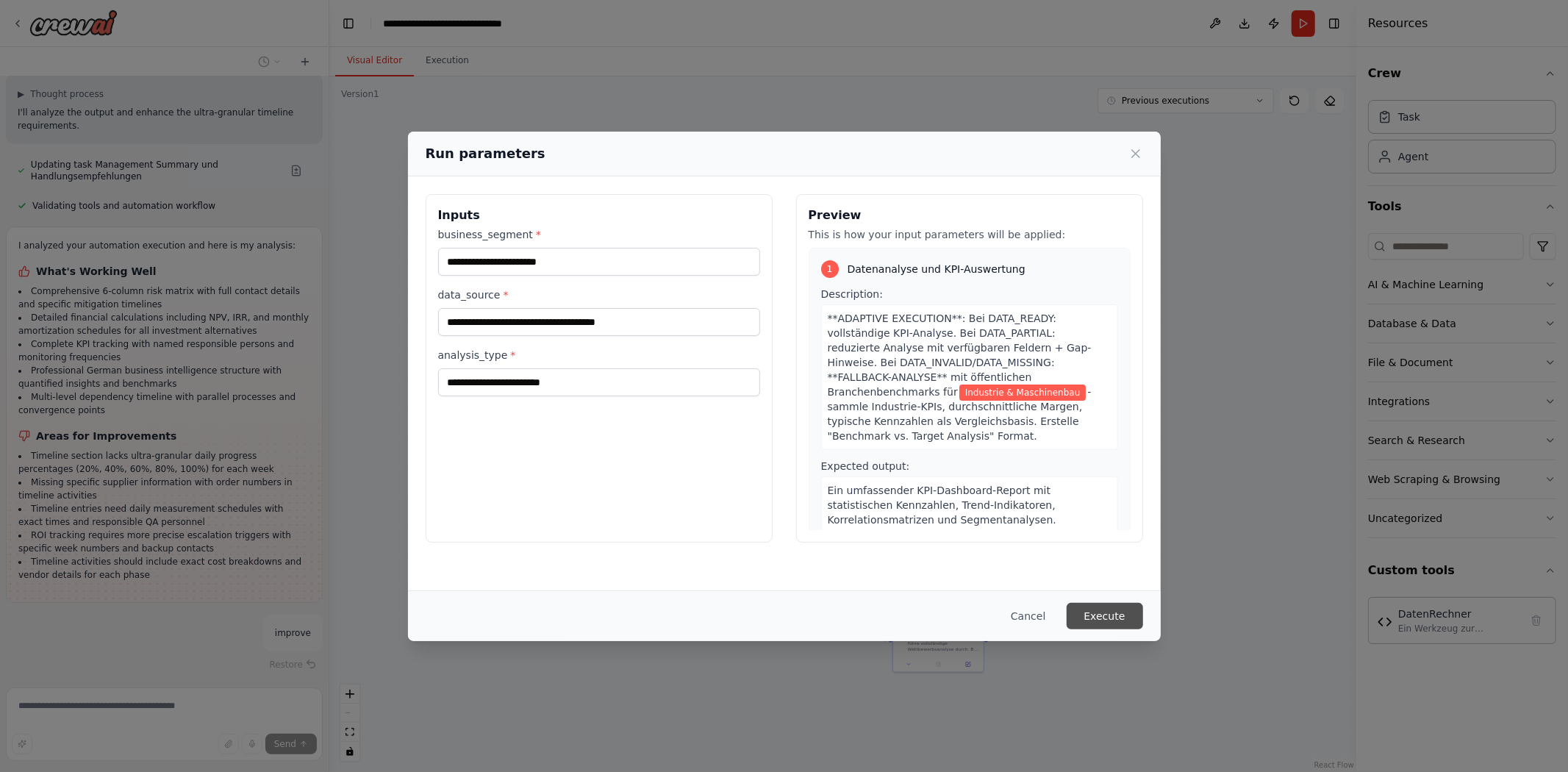
click at [1111, 619] on button "Execute" at bounding box center [1104, 616] width 76 height 27
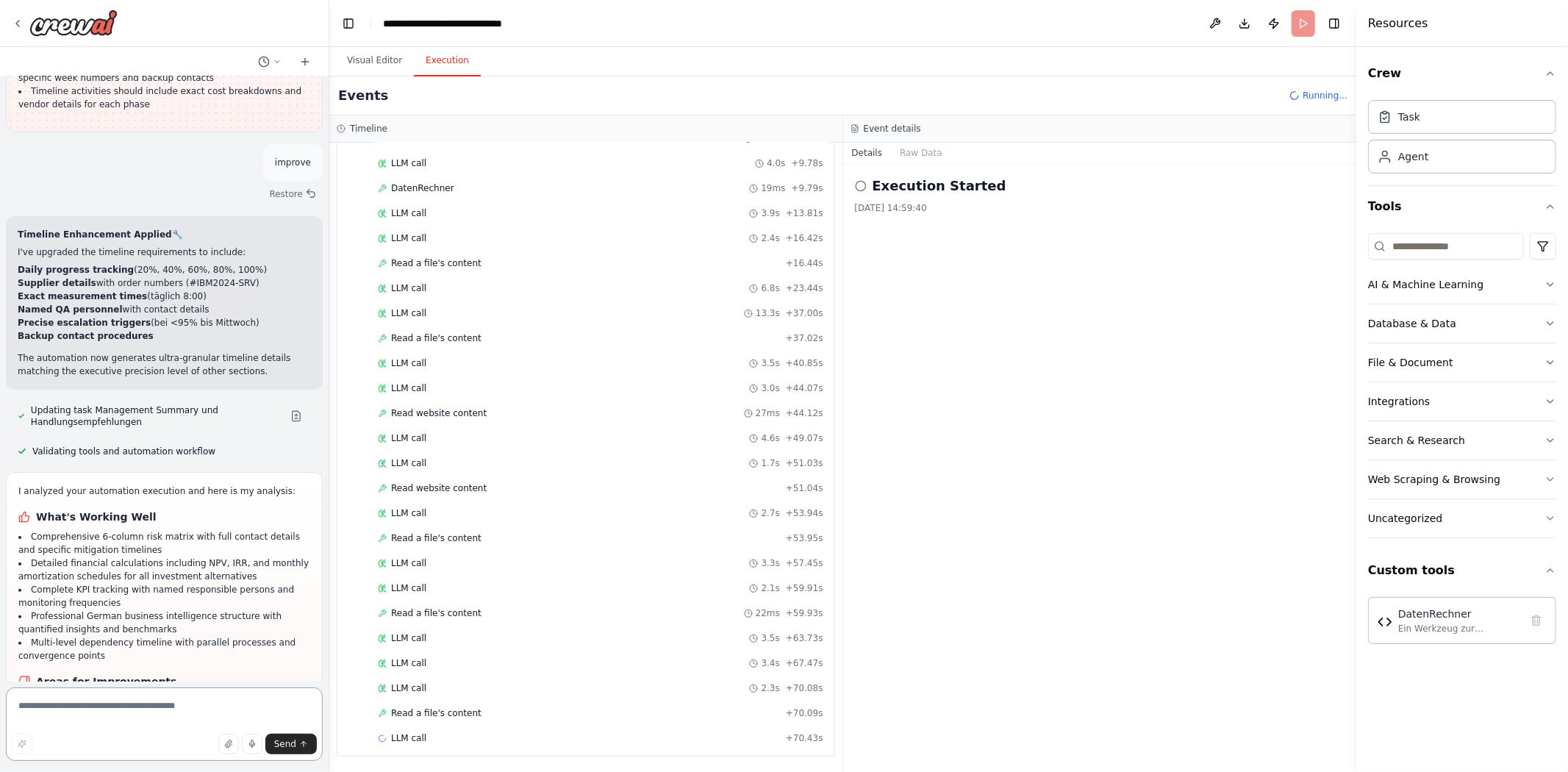
scroll to position [37733, 0]
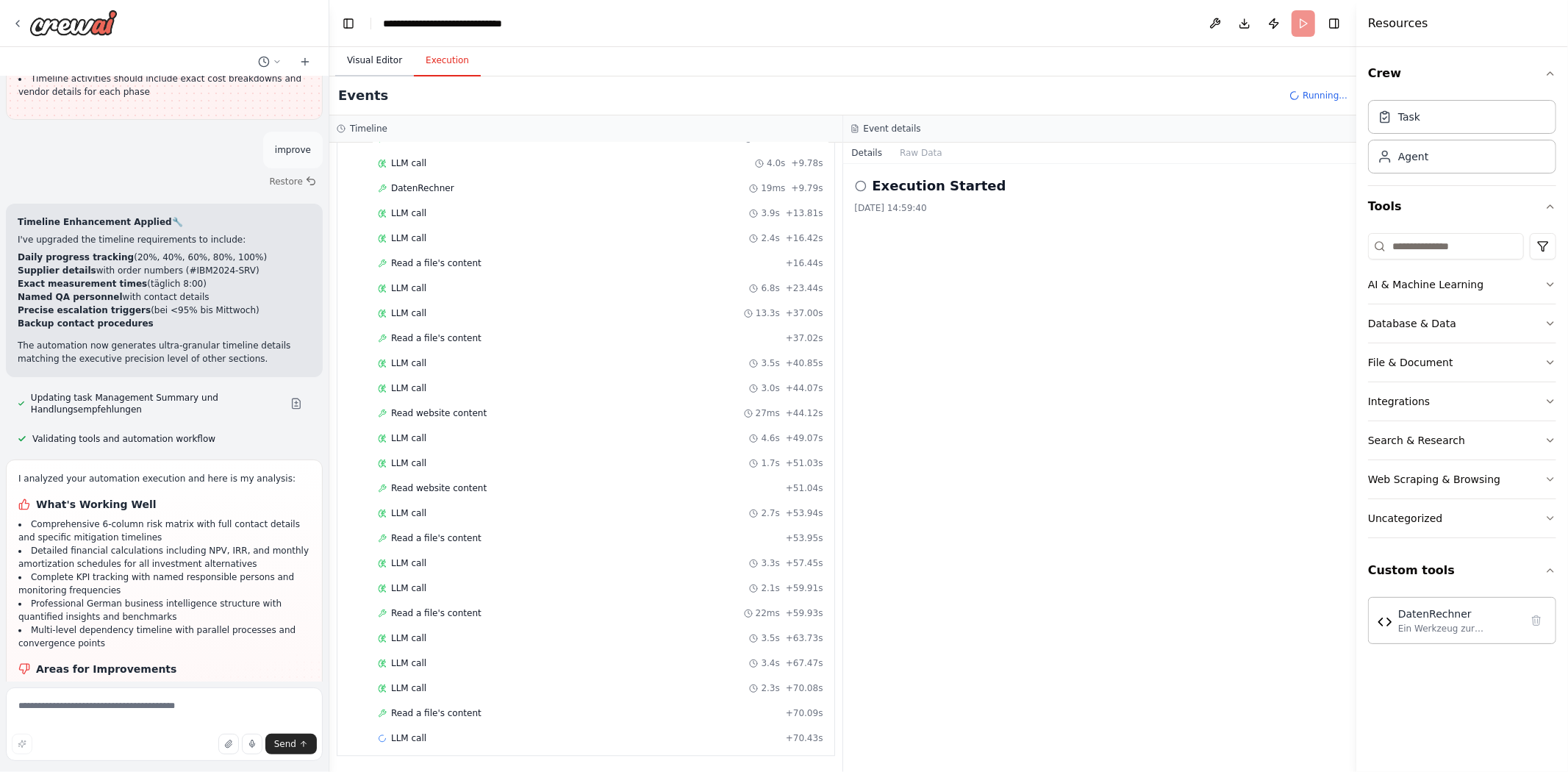
click at [361, 57] on button "Visual Editor" at bounding box center [374, 61] width 79 height 30
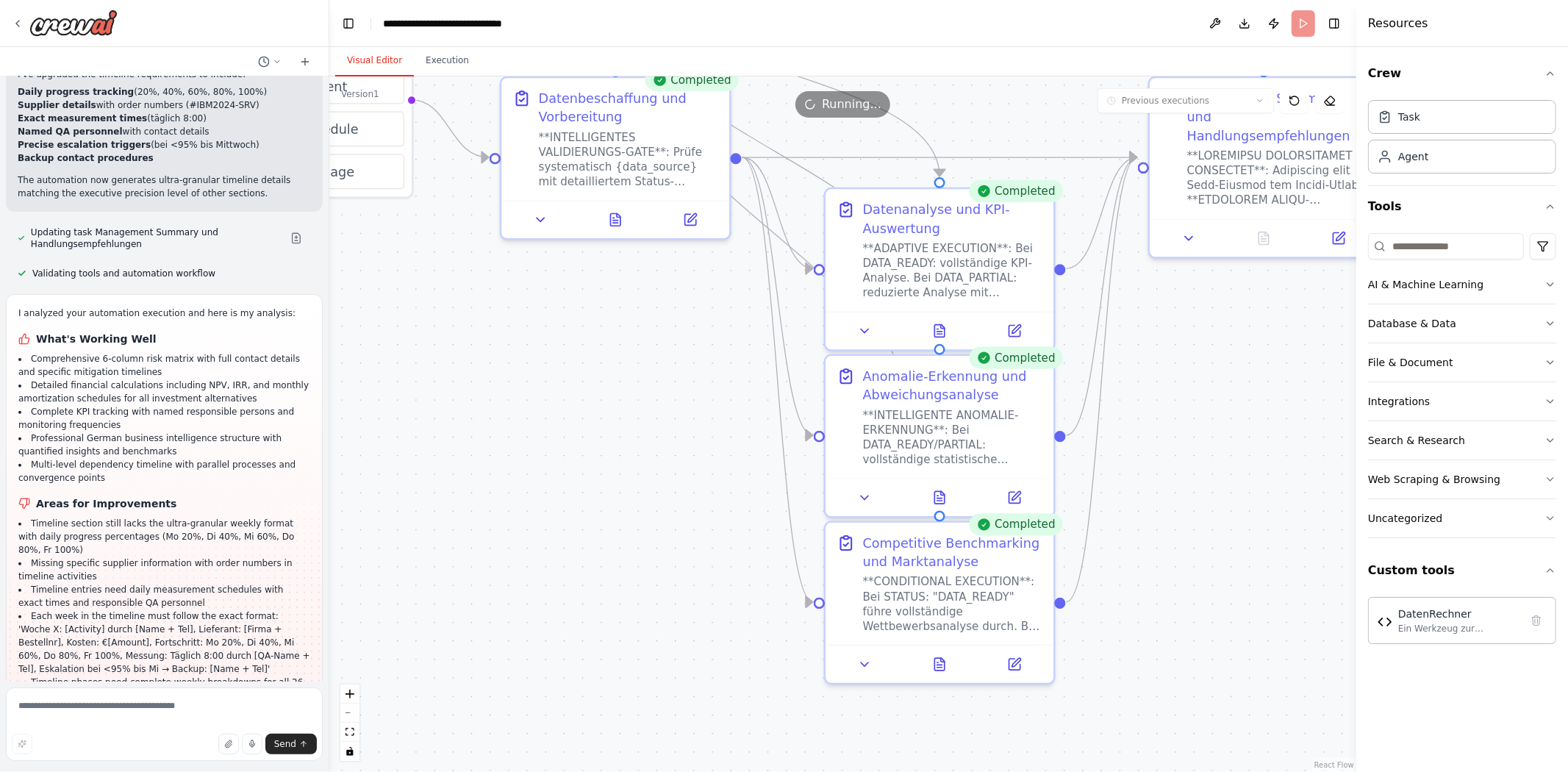
scroll to position [37911, 0]
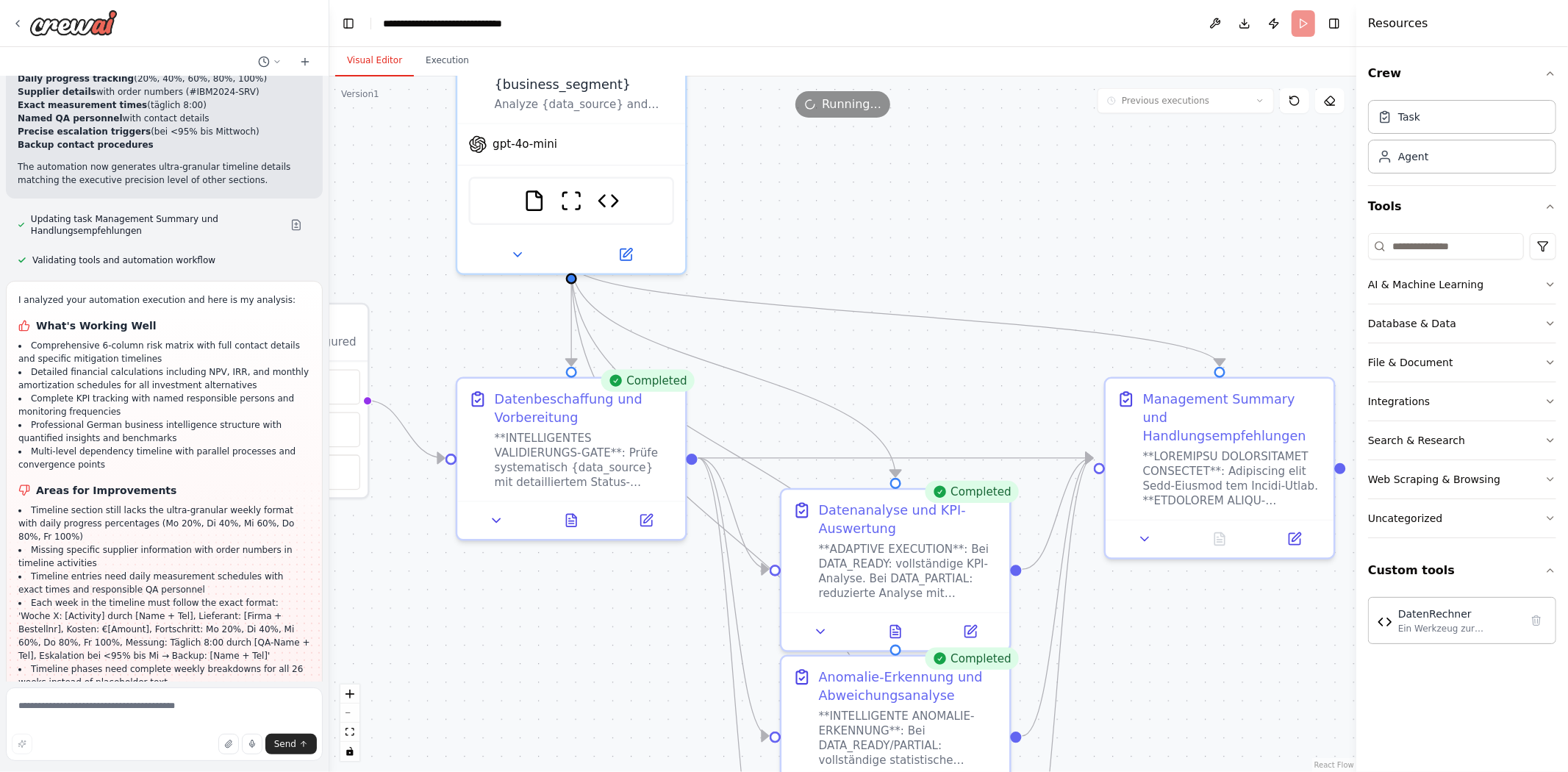
drag, startPoint x: 898, startPoint y: 433, endPoint x: 885, endPoint y: 371, distance: 63.3
click at [885, 371] on div ".deletable-edge-delete-btn { width: 20px; height: 20px; border: 0px solid #ffff…" at bounding box center [842, 424] width 1026 height 696
drag, startPoint x: 181, startPoint y: 344, endPoint x: 21, endPoint y: 230, distance: 196.5
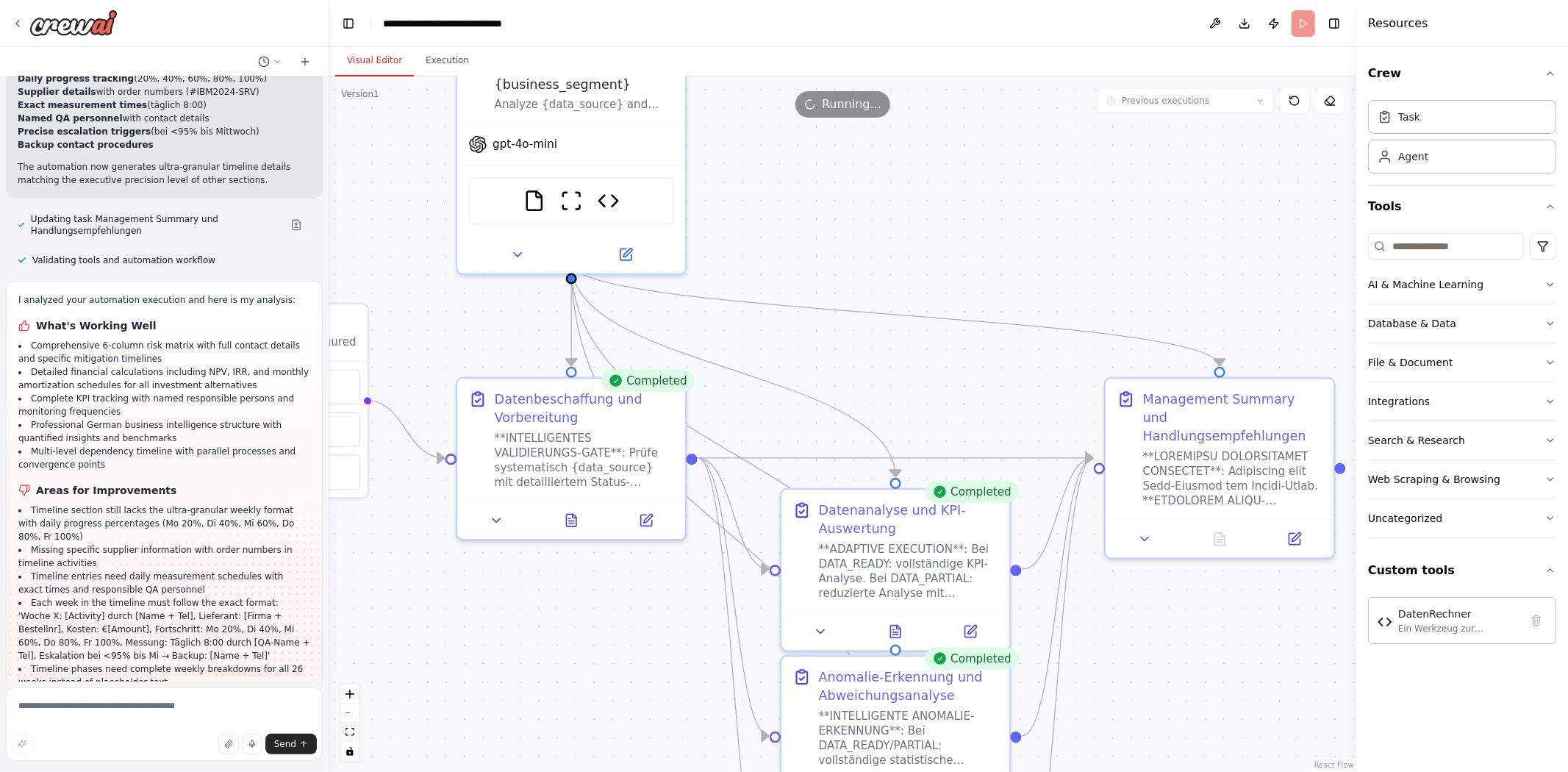
drag, startPoint x: 21, startPoint y: 230, endPoint x: 174, endPoint y: 248, distance: 154.1
drag, startPoint x: 209, startPoint y: 275, endPoint x: 28, endPoint y: 267, distance: 181.2
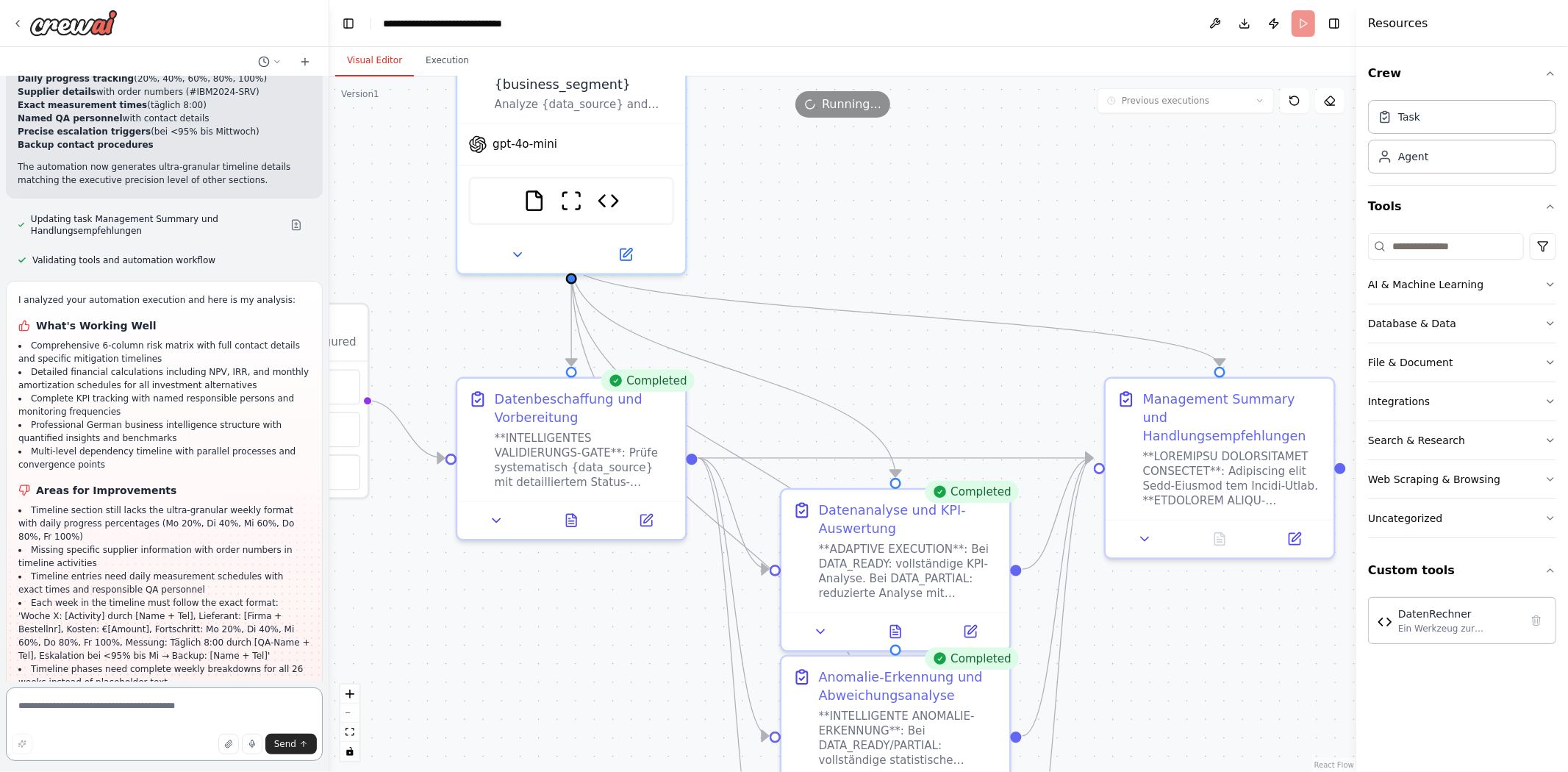
click at [112, 693] on textarea at bounding box center [163, 724] width 316 height 73
type textarea "**********"
click at [11, 744] on button "button" at bounding box center [22, 744] width 21 height 21
click at [275, 738] on button "Send" at bounding box center [291, 744] width 51 height 21
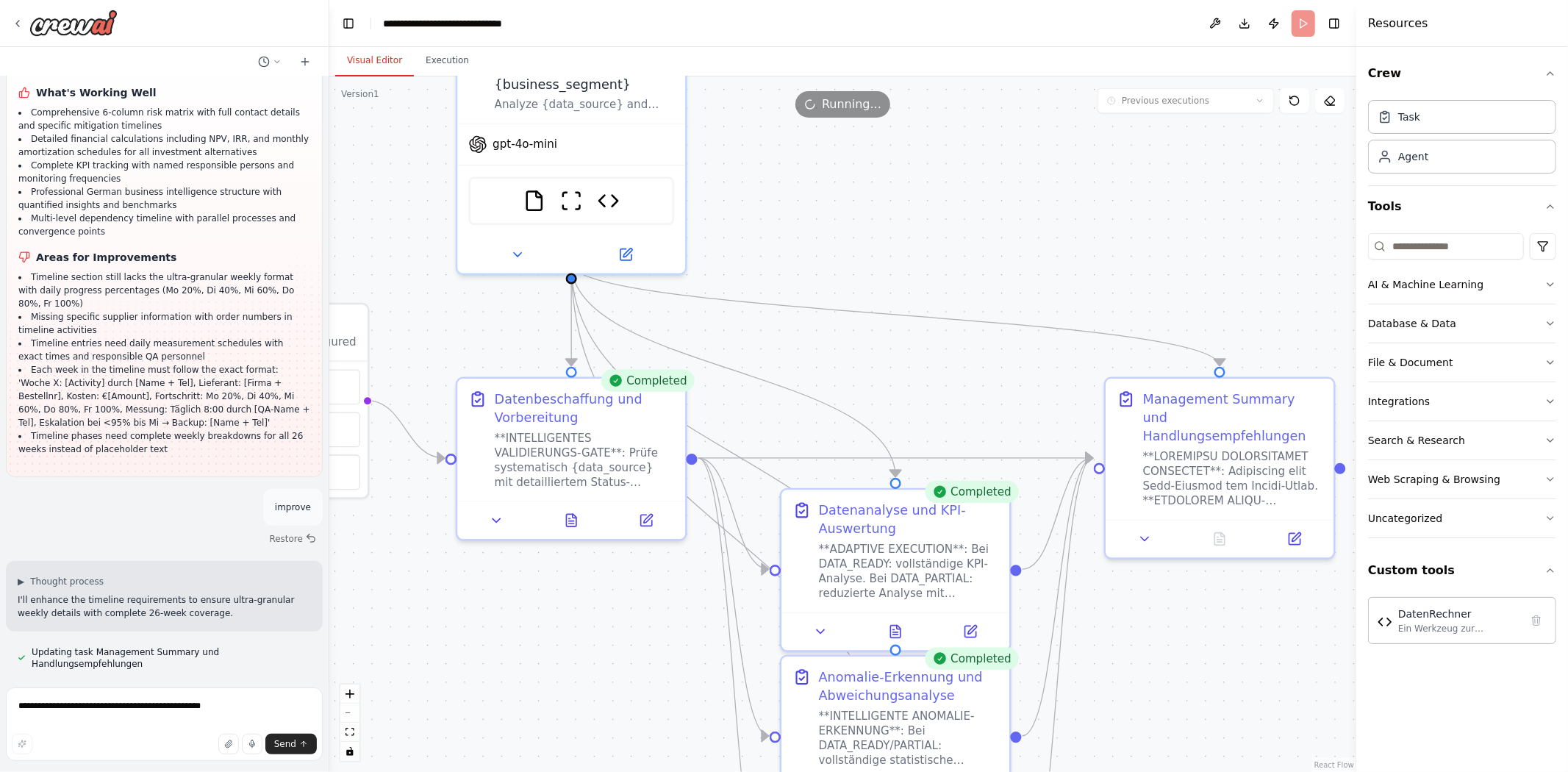
scroll to position [38158, 0]
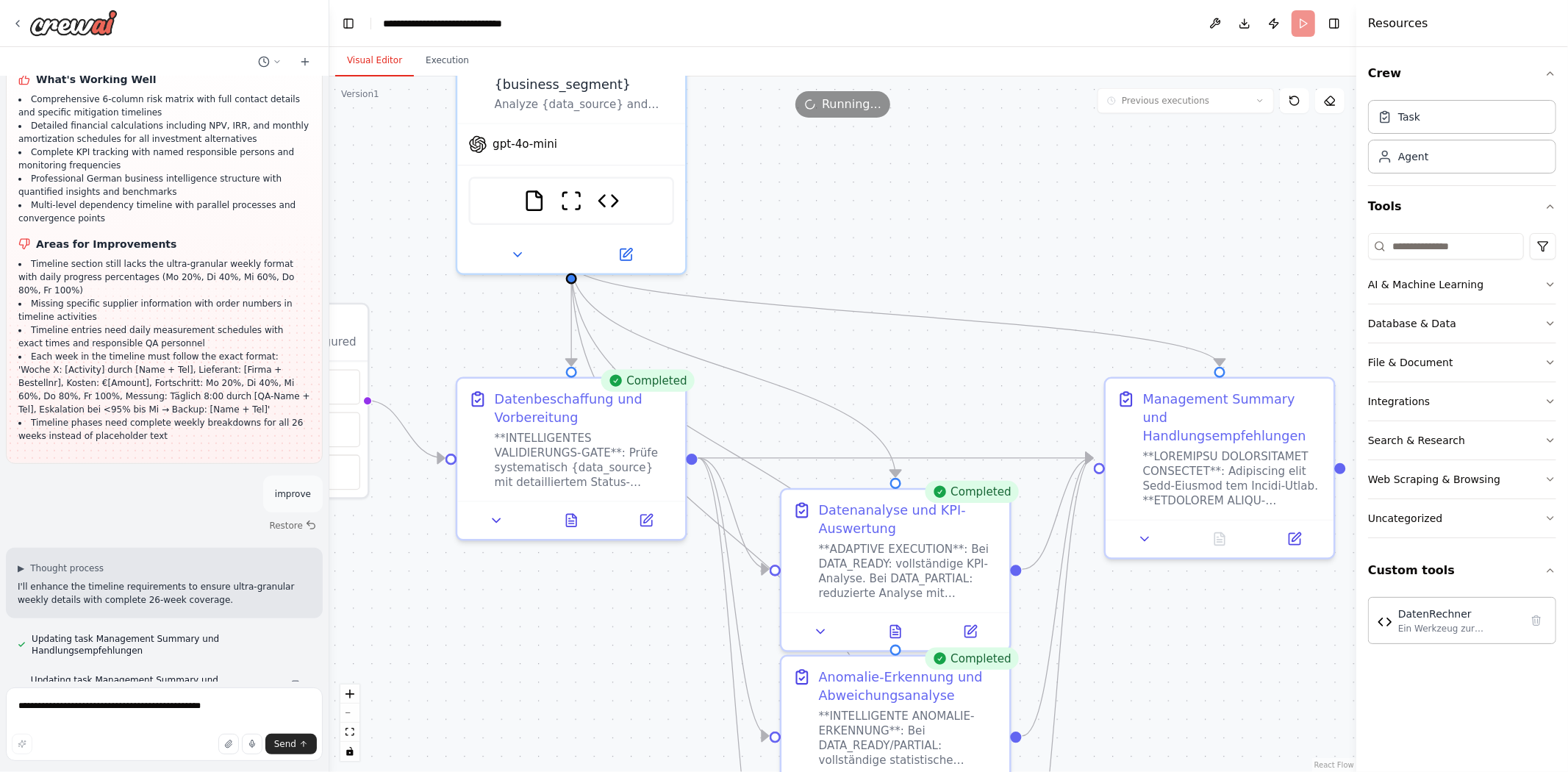
drag, startPoint x: 199, startPoint y: 585, endPoint x: 292, endPoint y: 599, distance: 94.0
drag, startPoint x: 169, startPoint y: 608, endPoint x: 295, endPoint y: 655, distance: 134.5
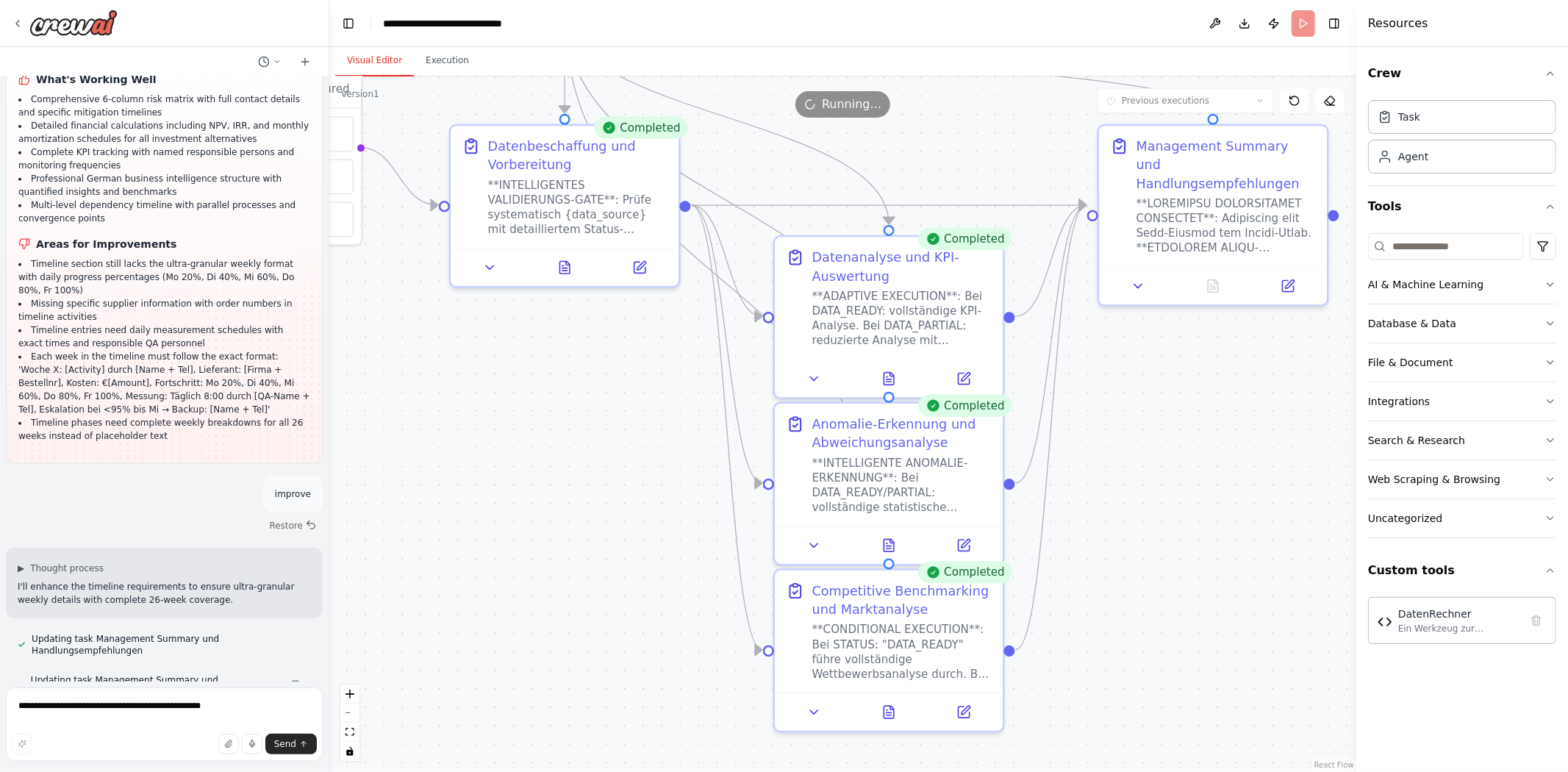
drag, startPoint x: 545, startPoint y: 638, endPoint x: 538, endPoint y: 385, distance: 253.1
click at [538, 385] on div ".deletable-edge-delete-btn { width: 20px; height: 20px; border: 0px solid #ffff…" at bounding box center [842, 424] width 1026 height 696
click at [119, 705] on textarea "**********" at bounding box center [163, 724] width 316 height 73
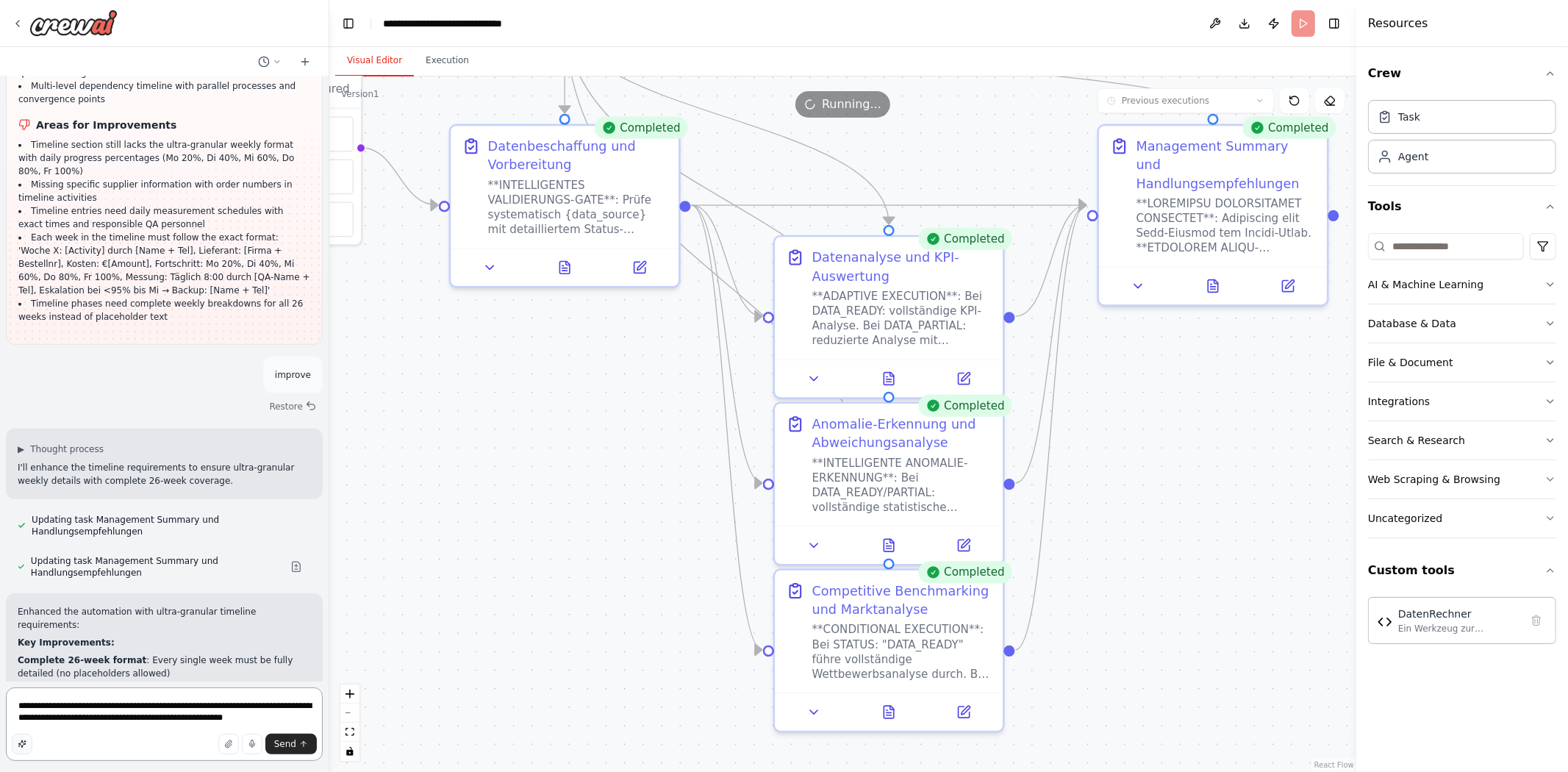
type textarea "**********"
click at [13, 748] on button "button" at bounding box center [22, 744] width 21 height 21
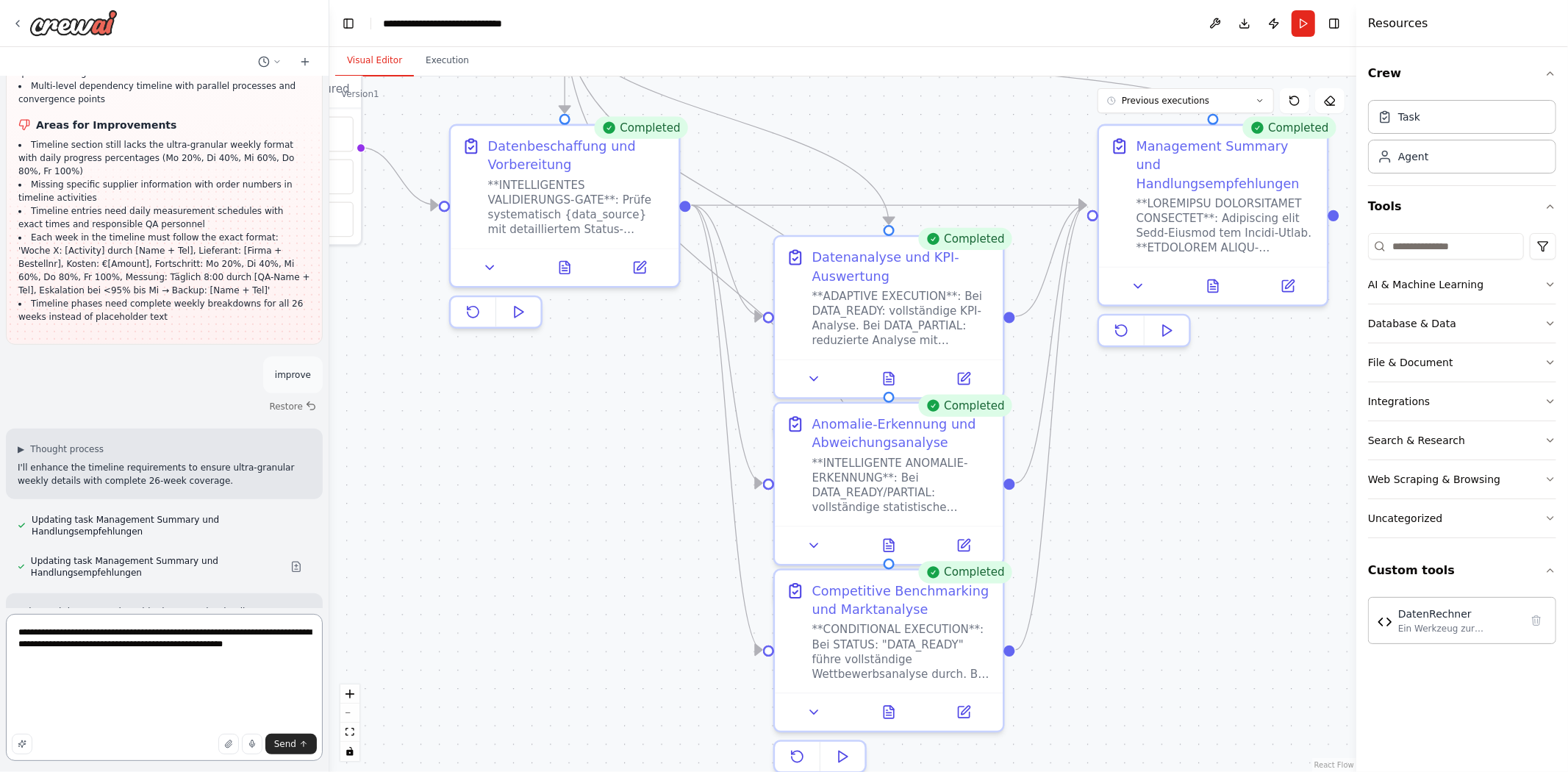
click at [304, 756] on textarea "**********" at bounding box center [163, 687] width 316 height 147
click at [303, 751] on button "Send" at bounding box center [291, 744] width 51 height 21
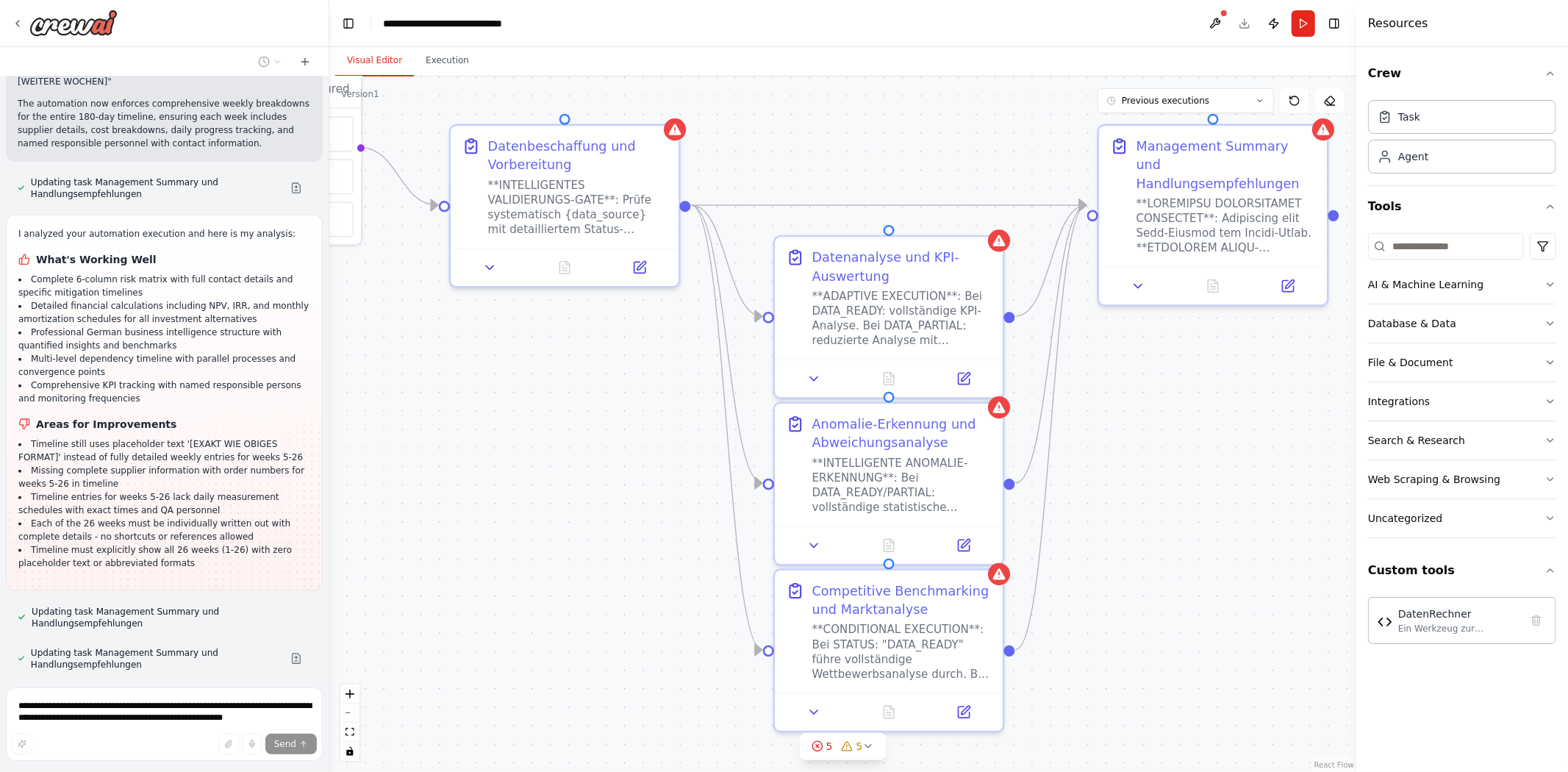
scroll to position [39002, 0]
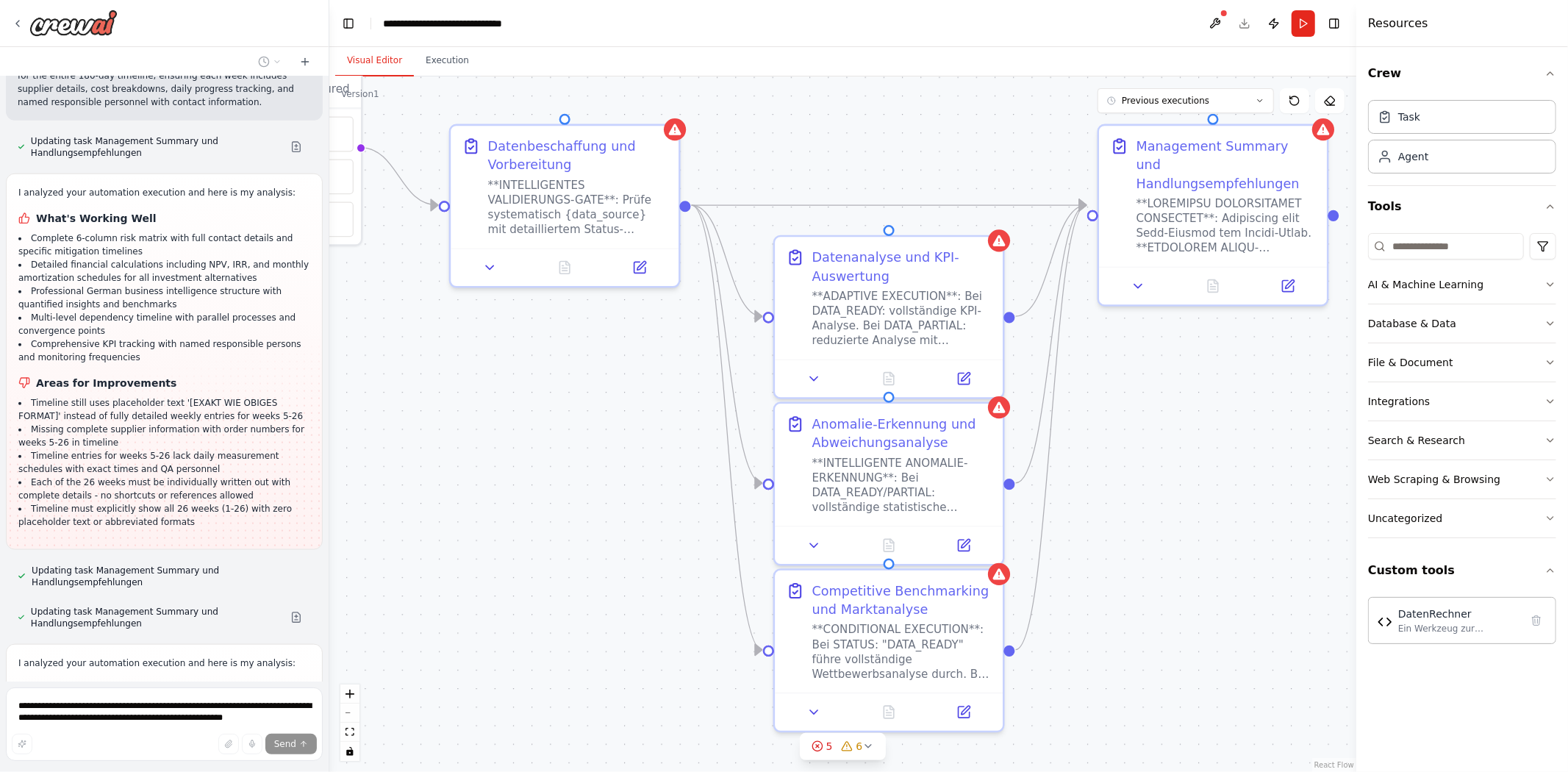
drag, startPoint x: 120, startPoint y: 606, endPoint x: 6, endPoint y: 559, distance: 123.3
click at [6, 559] on div "name: Daten-Analyse-Agent role: > Du bist ein KI-gestützter Daten- und Analyse-…" at bounding box center [164, 378] width 329 height 605
drag, startPoint x: 33, startPoint y: 550, endPoint x: 149, endPoint y: 579, distance: 119.6
click at [149, 579] on div "name: Daten-Analyse-Agent role: > Du bist ein KI-gestützter Daten- und Analyse-…" at bounding box center [164, 378] width 329 height 605
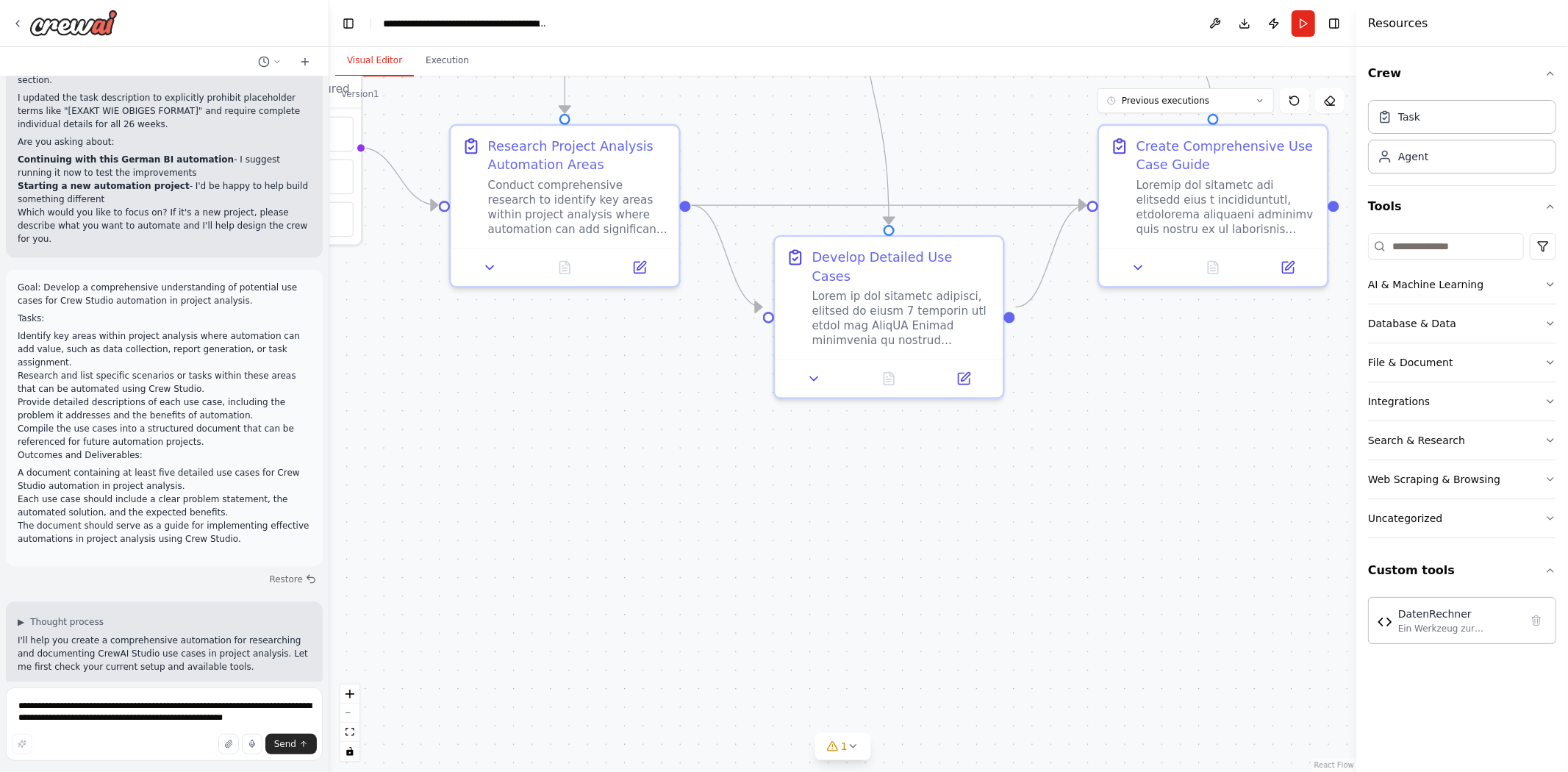
scroll to position [40172, 0]
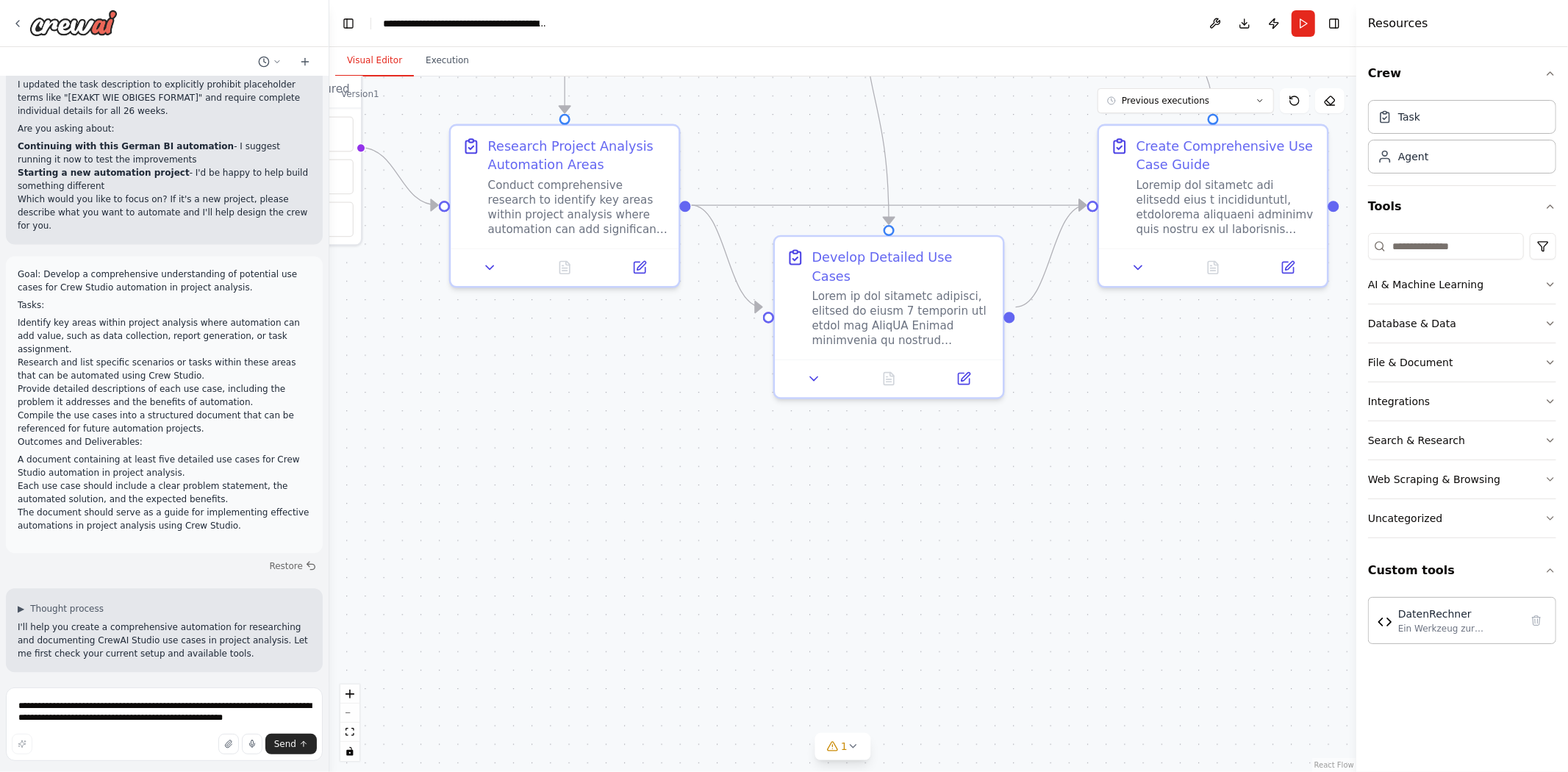
drag, startPoint x: 219, startPoint y: 537, endPoint x: 9, endPoint y: 505, distance: 212.4
click at [174, 710] on textarea "**********" at bounding box center [163, 724] width 316 height 73
click at [108, 704] on textarea "**********" at bounding box center [163, 724] width 316 height 73
type textarea "**********"
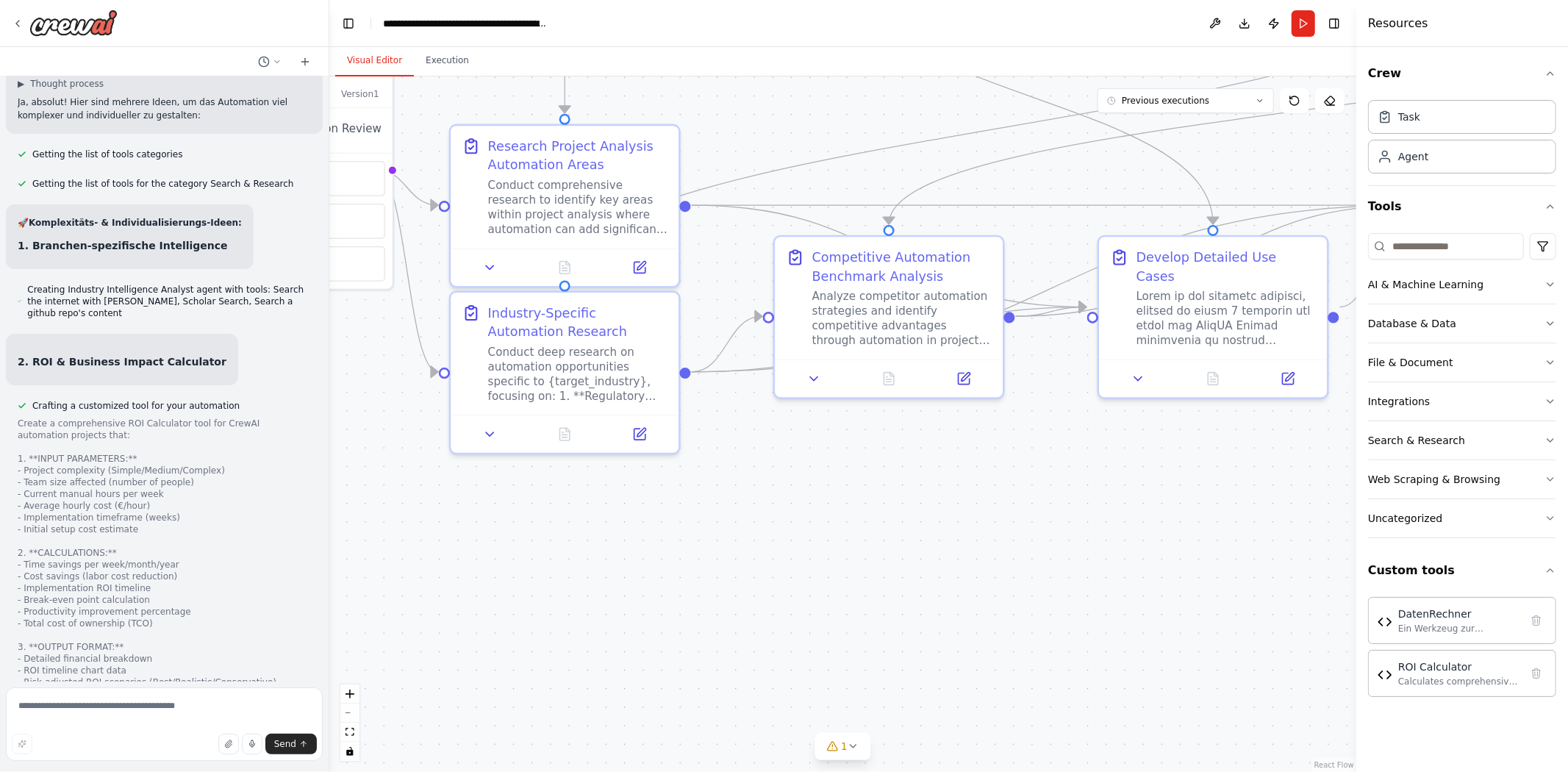
scroll to position [42453, 0]
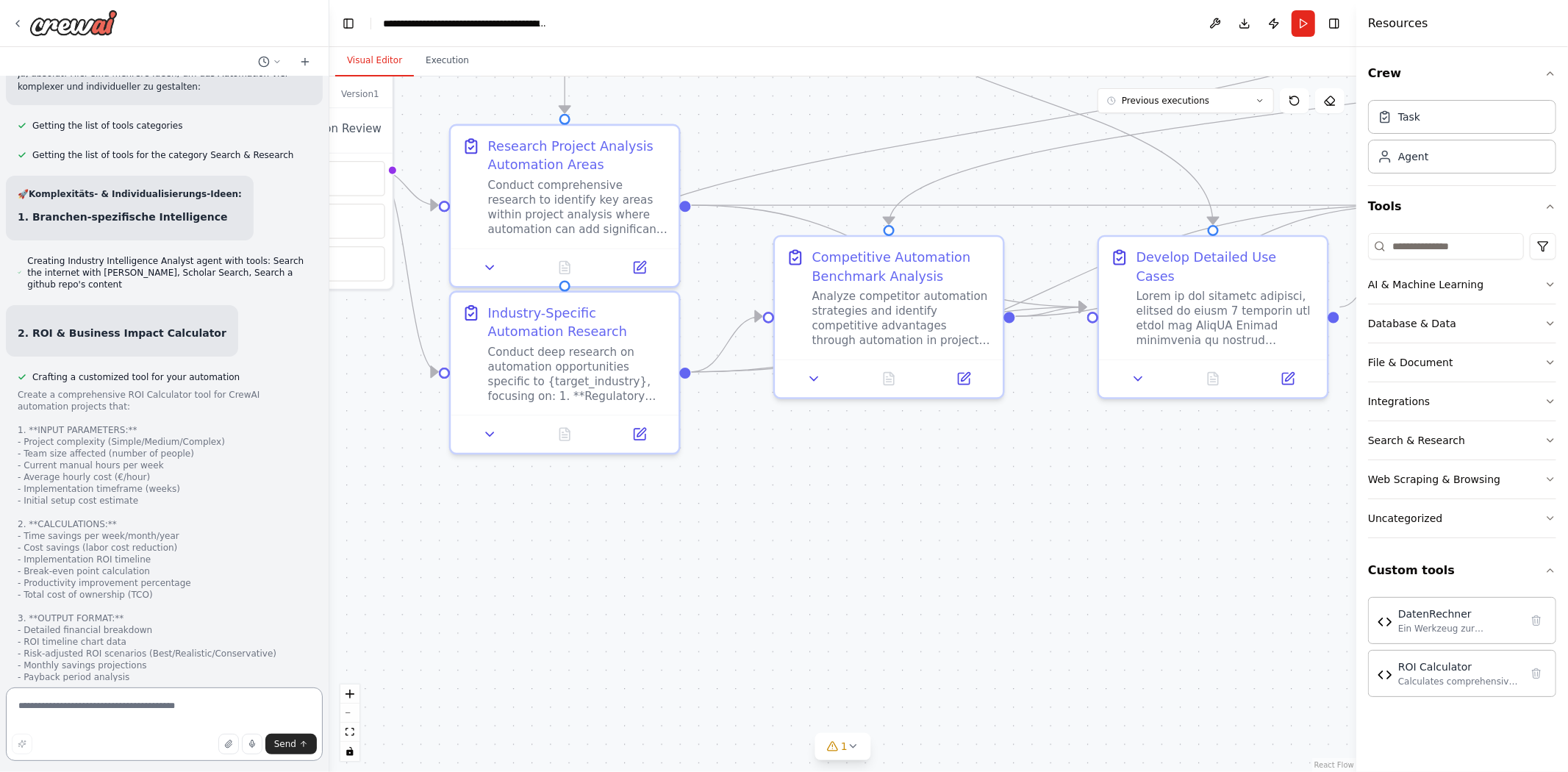
click at [167, 718] on textarea at bounding box center [163, 724] width 316 height 73
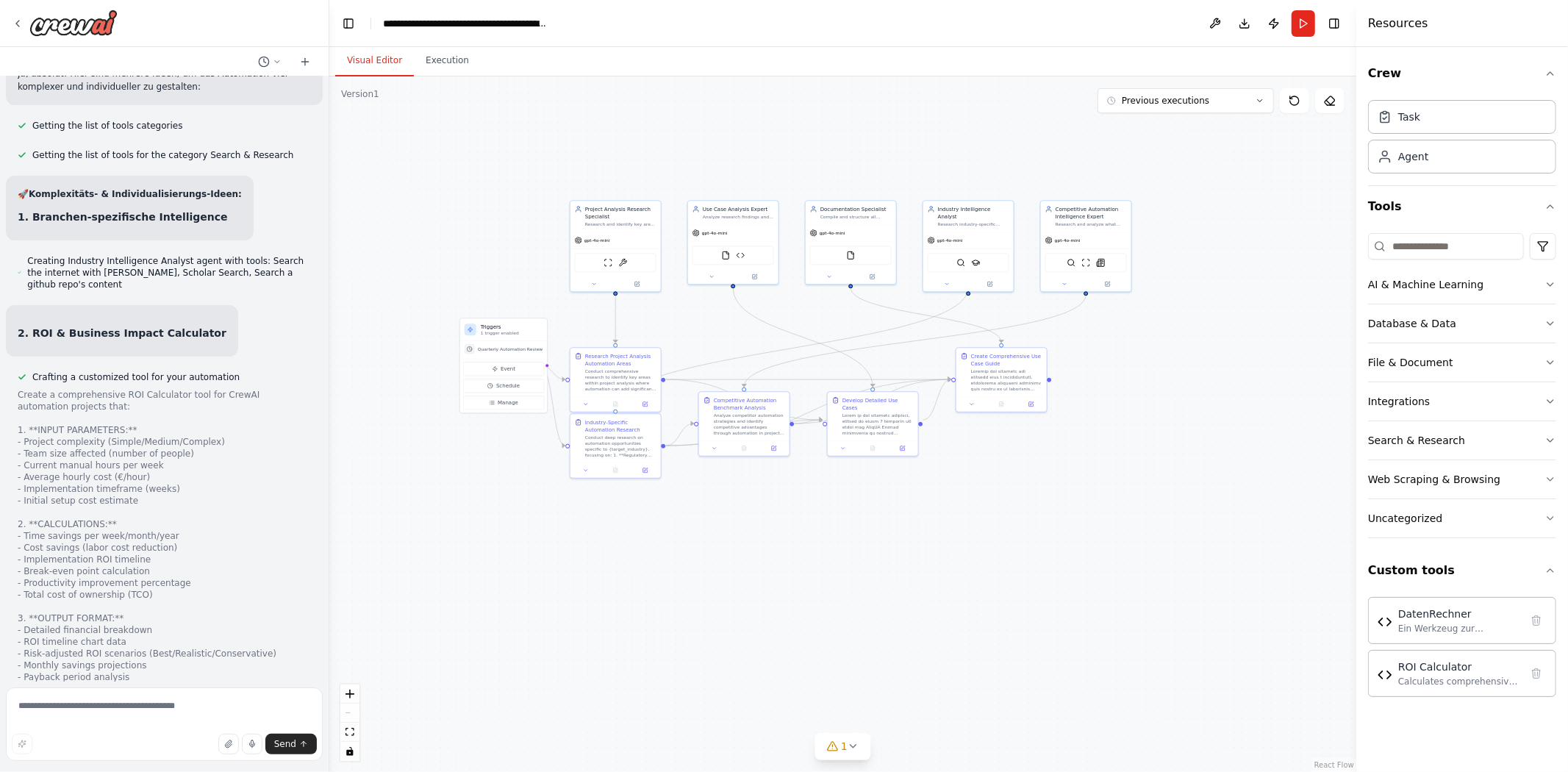
drag, startPoint x: 564, startPoint y: 492, endPoint x: 669, endPoint y: 583, distance: 138.9
click at [669, 583] on div ".deletable-edge-delete-btn { width: 20px; height: 20px; border: 0px solid #ffff…" at bounding box center [842, 424] width 1026 height 696
click at [115, 724] on textarea at bounding box center [163, 724] width 316 height 73
type textarea "**********"
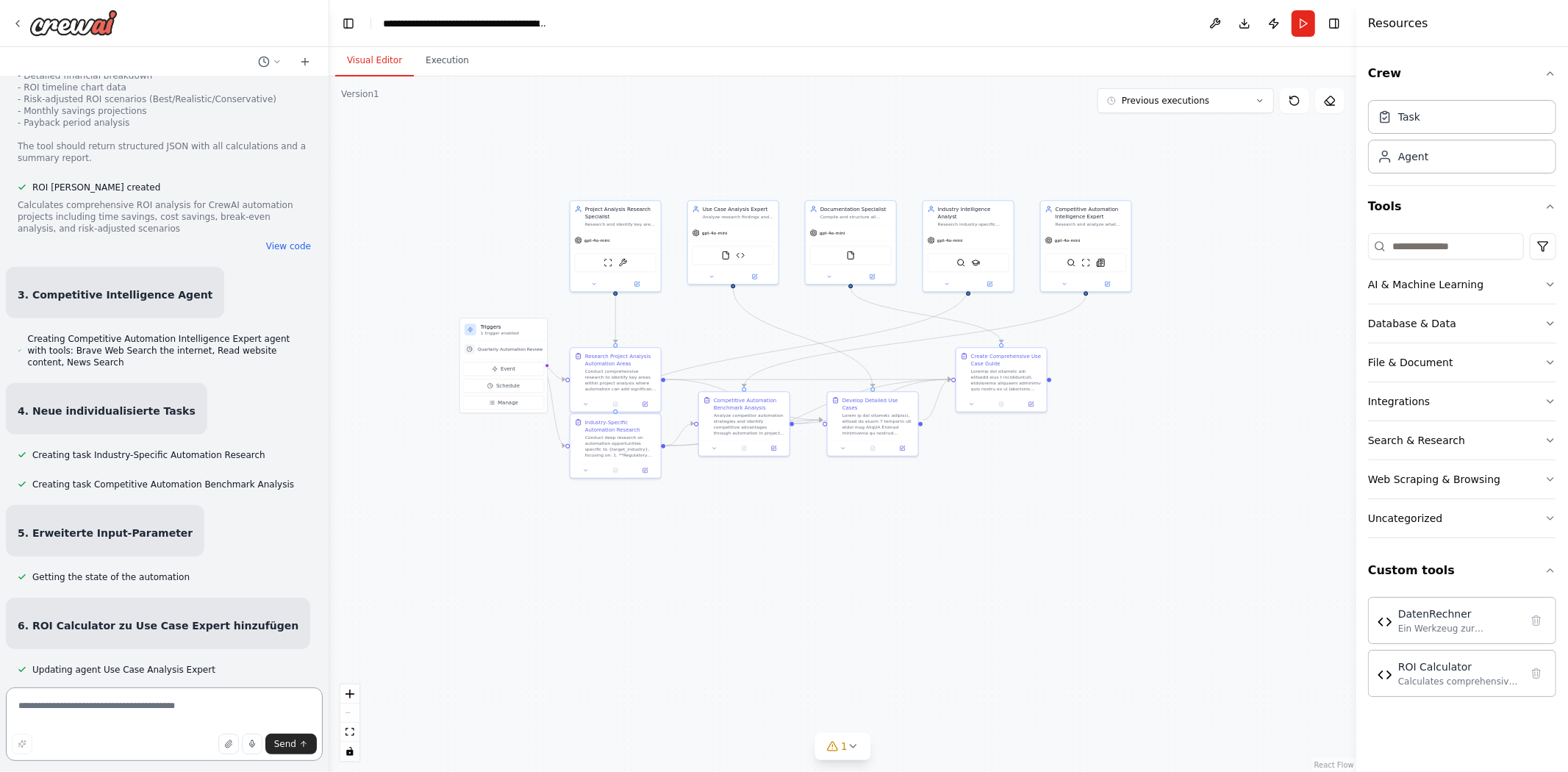
scroll to position [43033, 0]
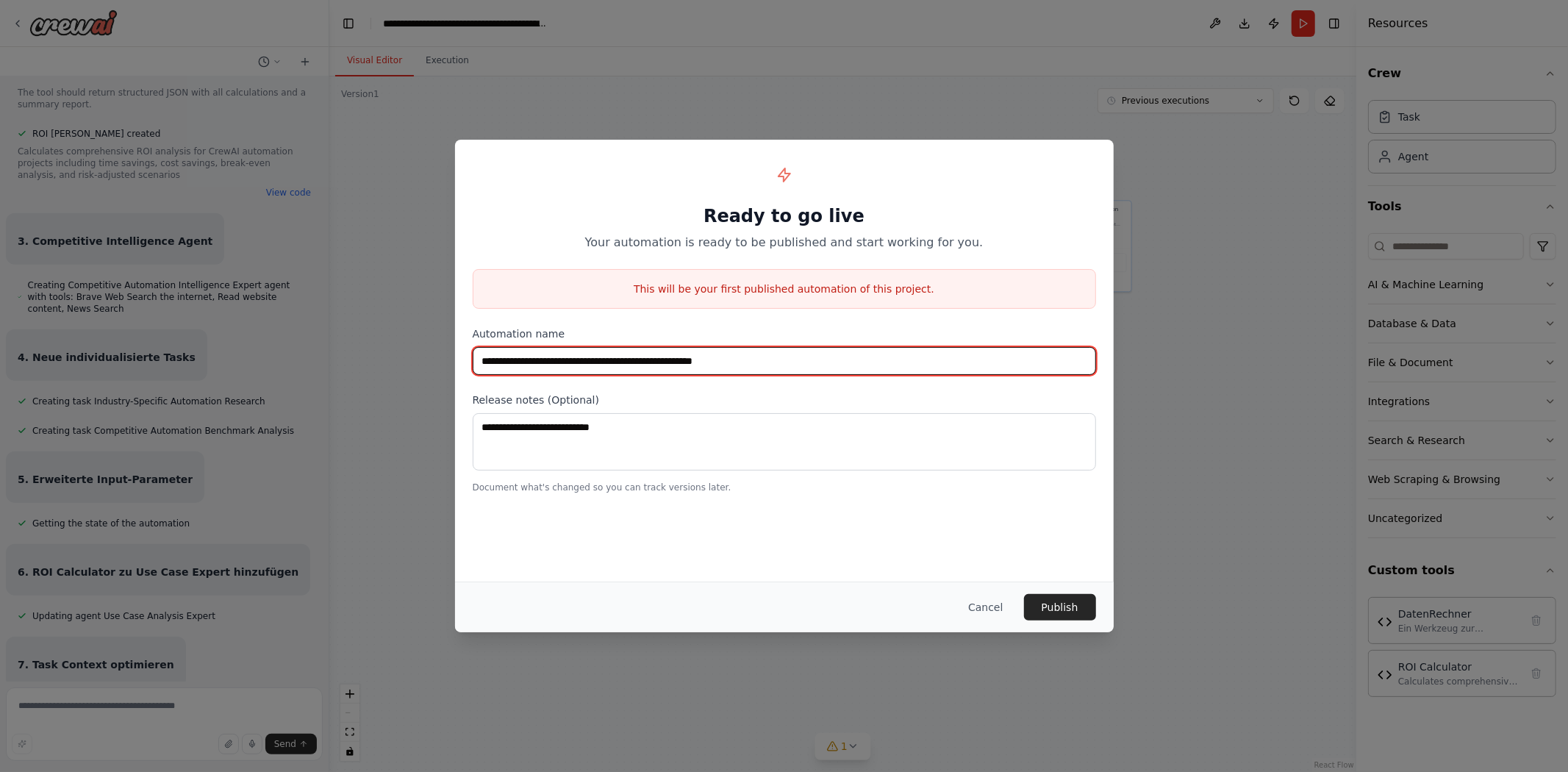
click at [803, 358] on input "**********" at bounding box center [784, 360] width 623 height 28
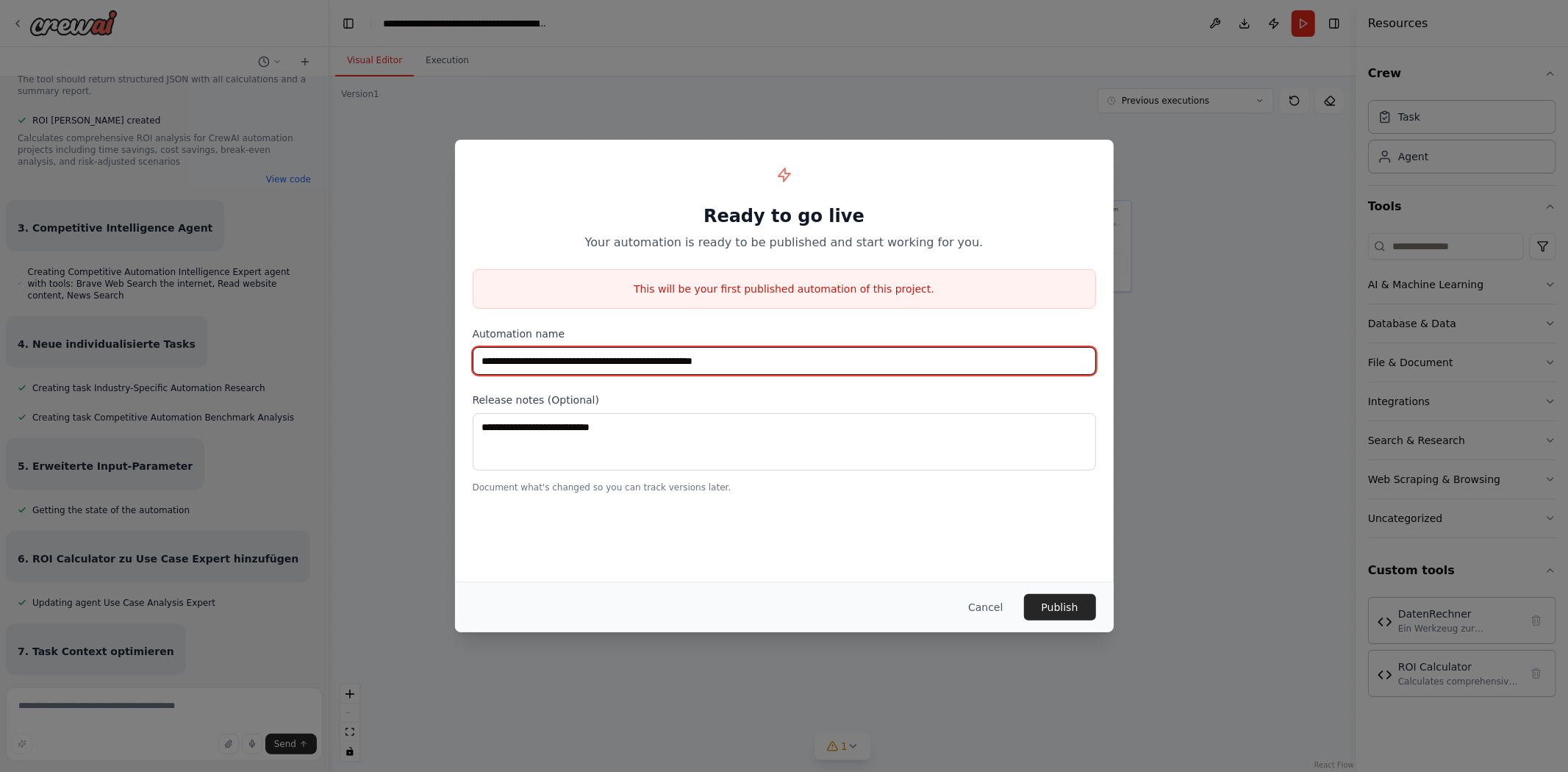
scroll to position [43087, 0]
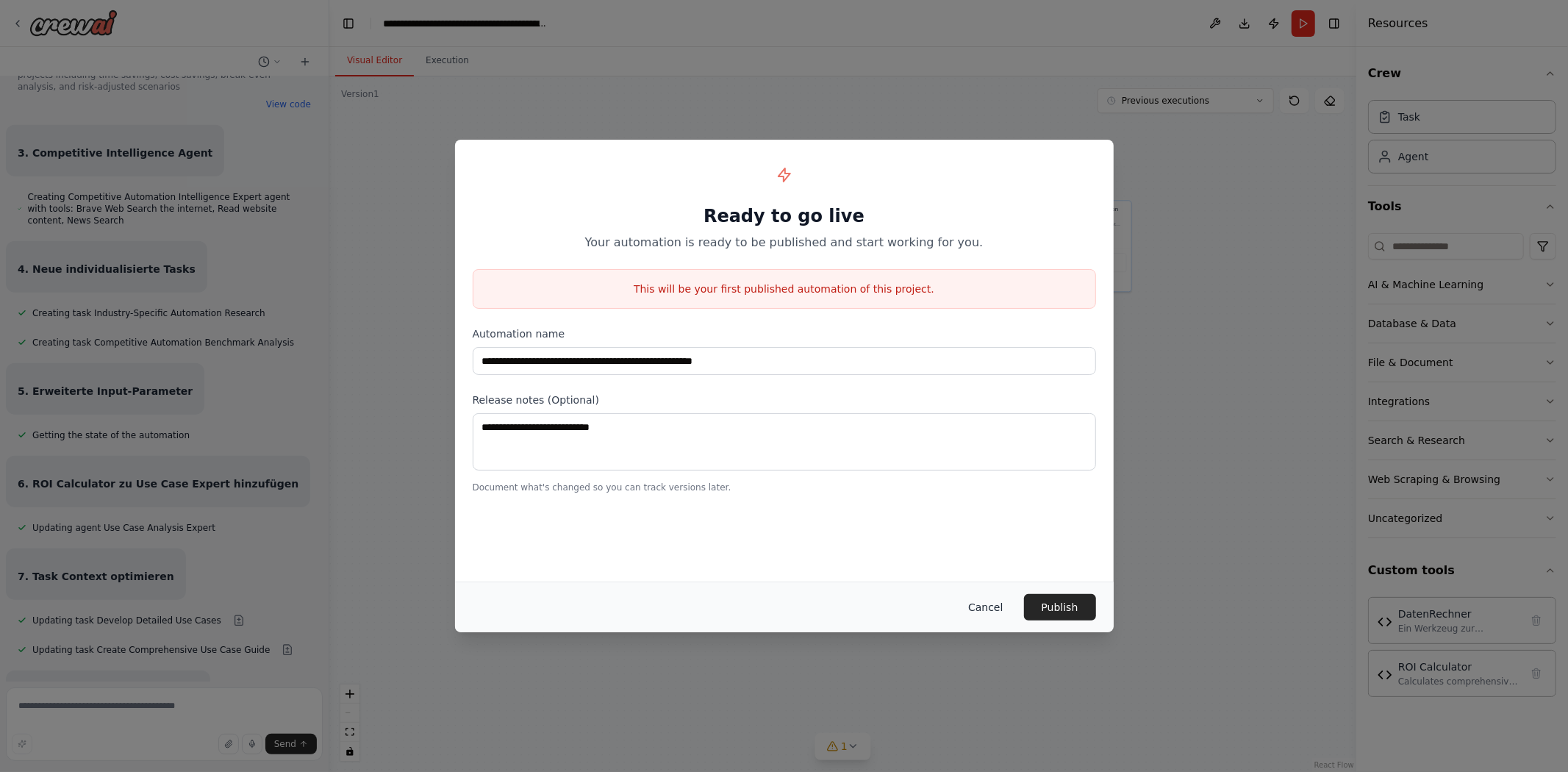
click at [981, 608] on button "Cancel" at bounding box center [985, 608] width 58 height 27
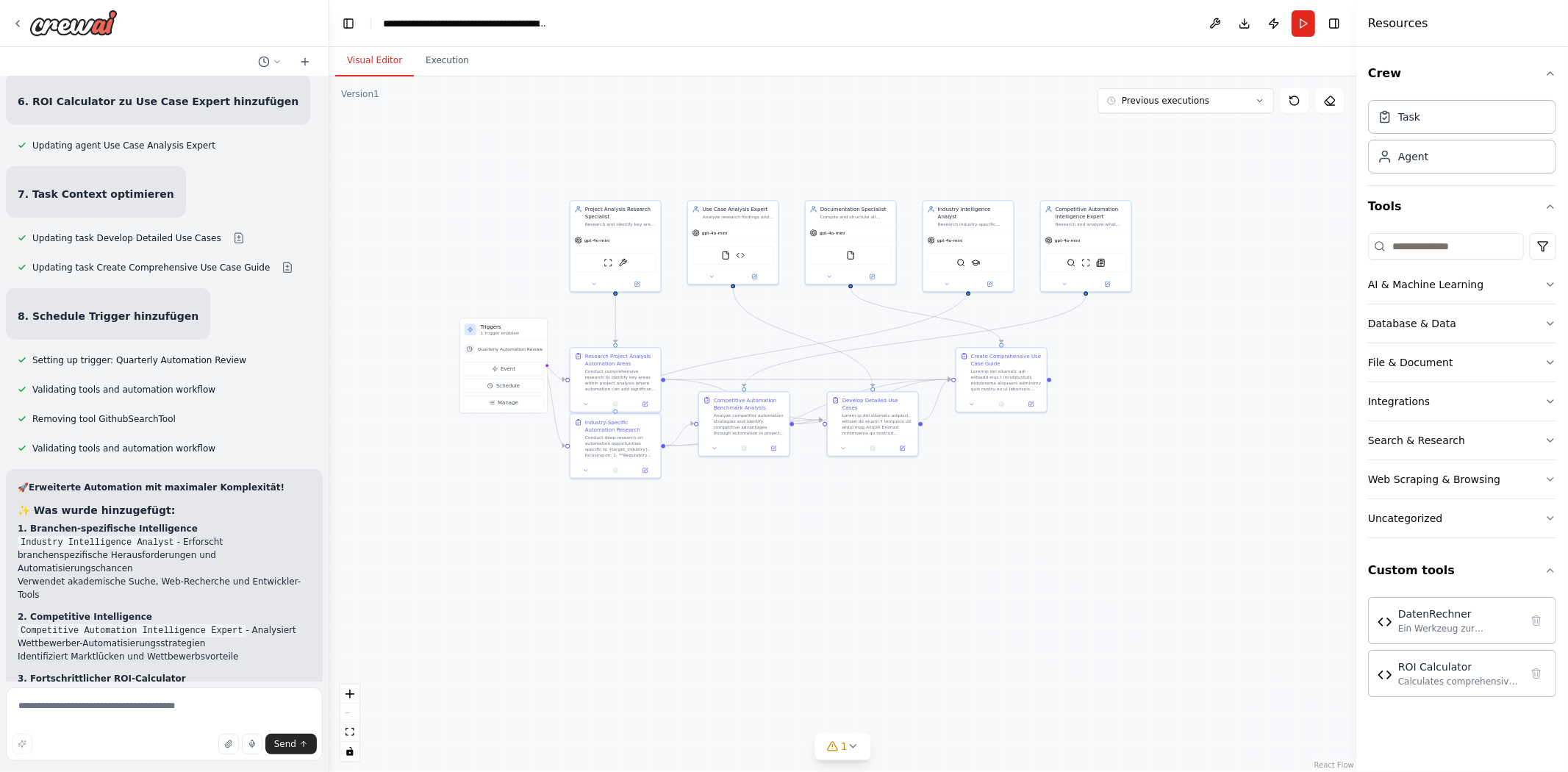
scroll to position [43545, 0]
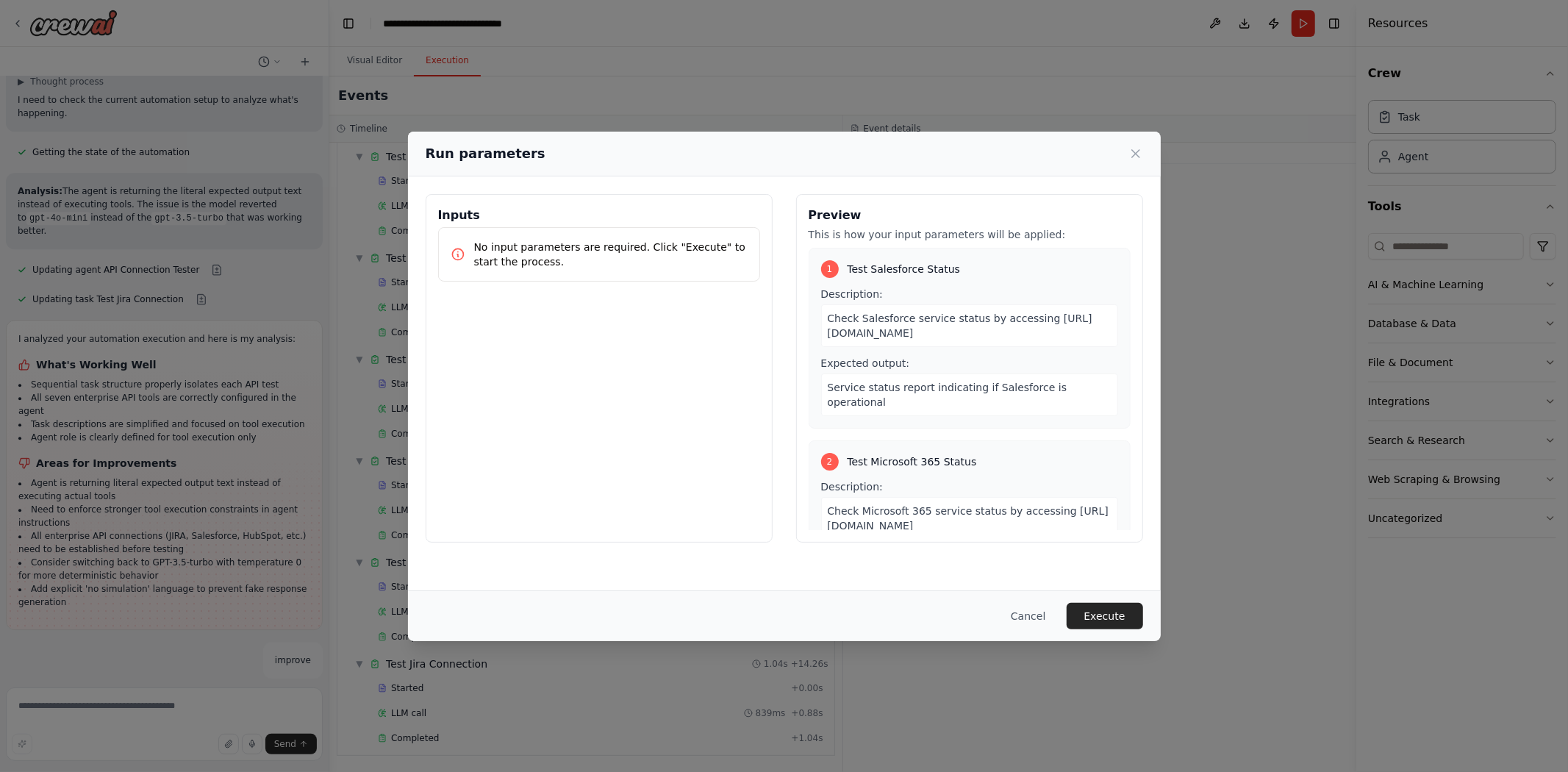
scroll to position [36494, 0]
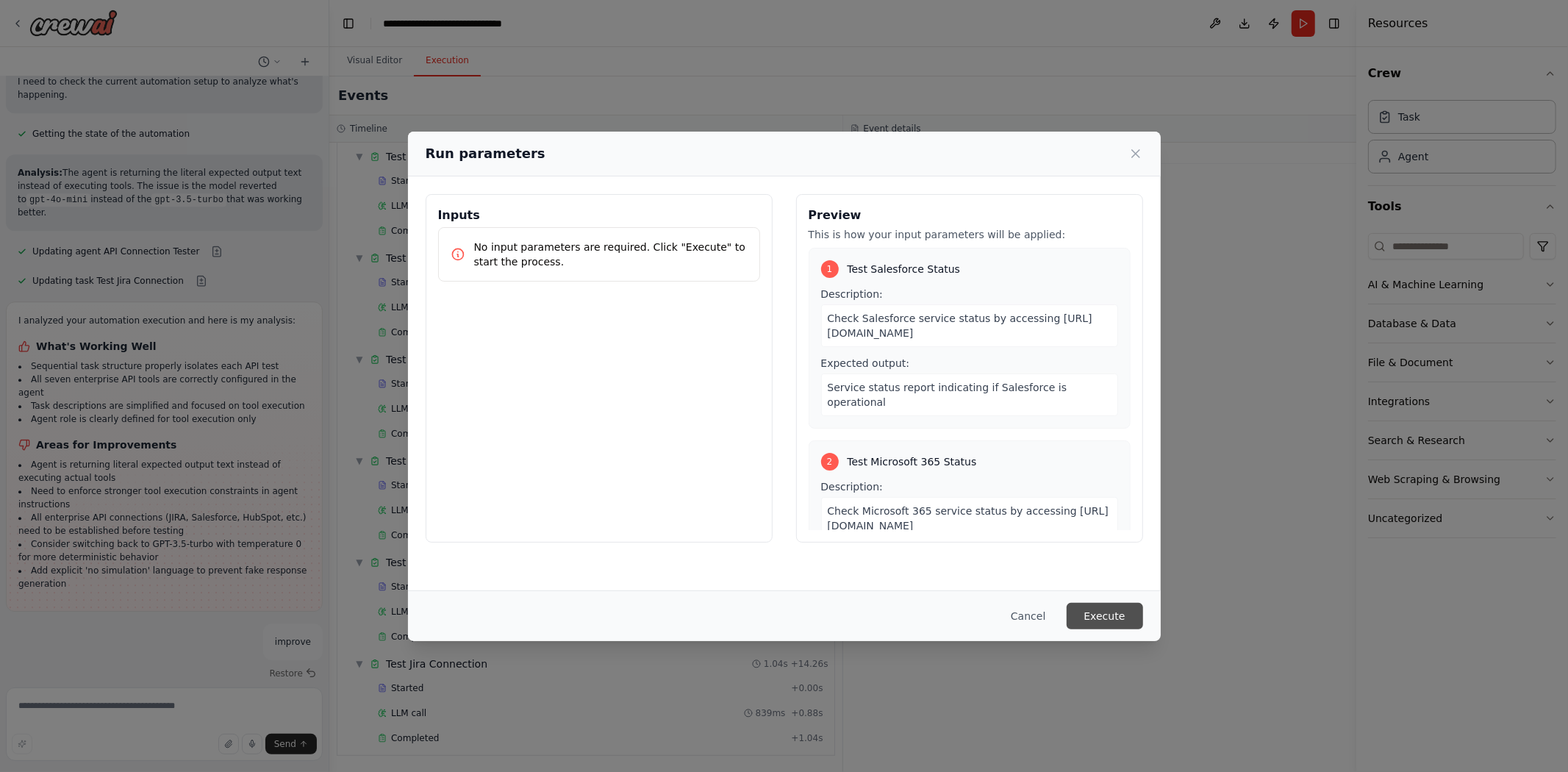
click at [1137, 618] on button "Execute" at bounding box center [1104, 616] width 76 height 27
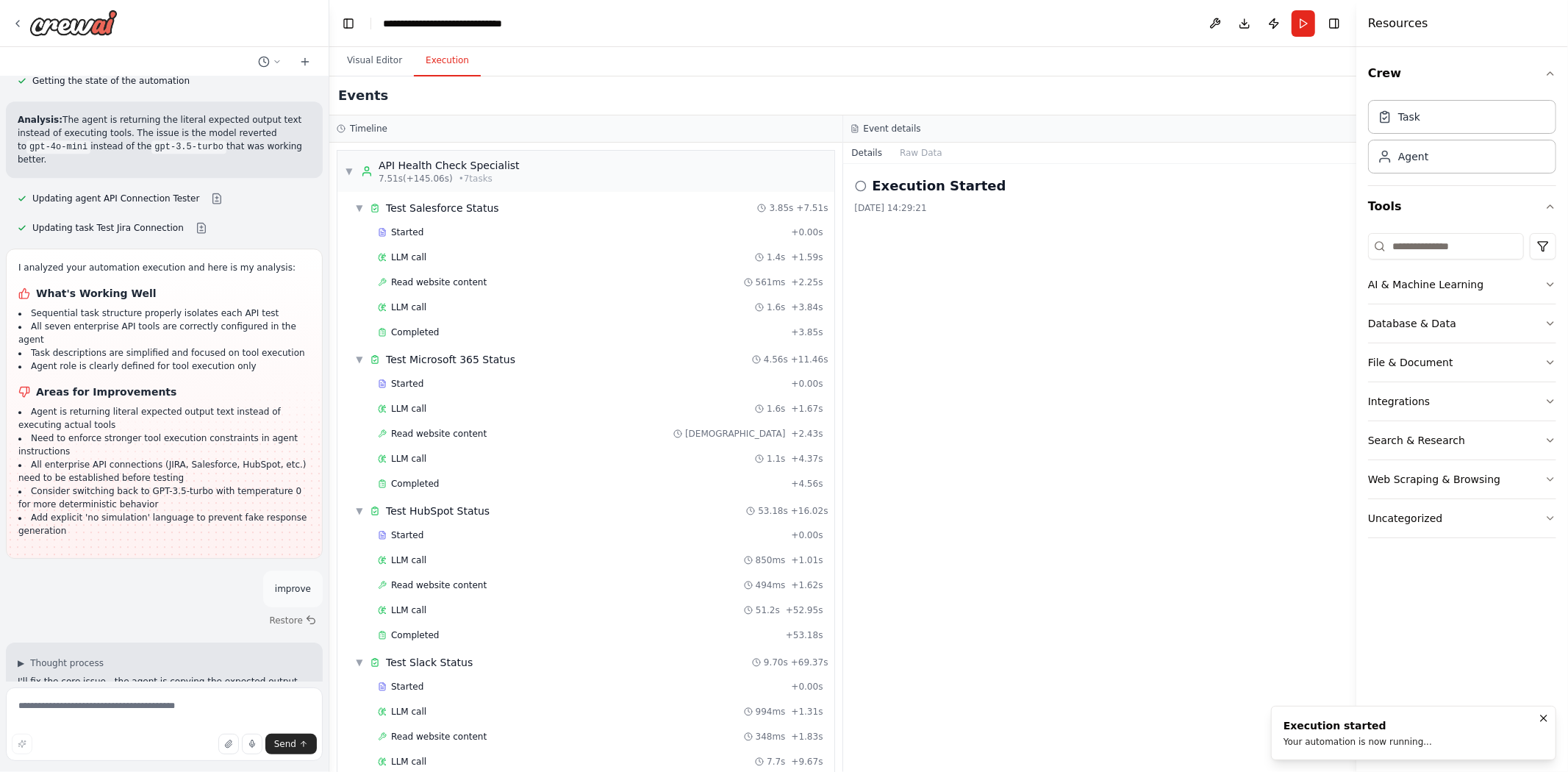
scroll to position [508, 0]
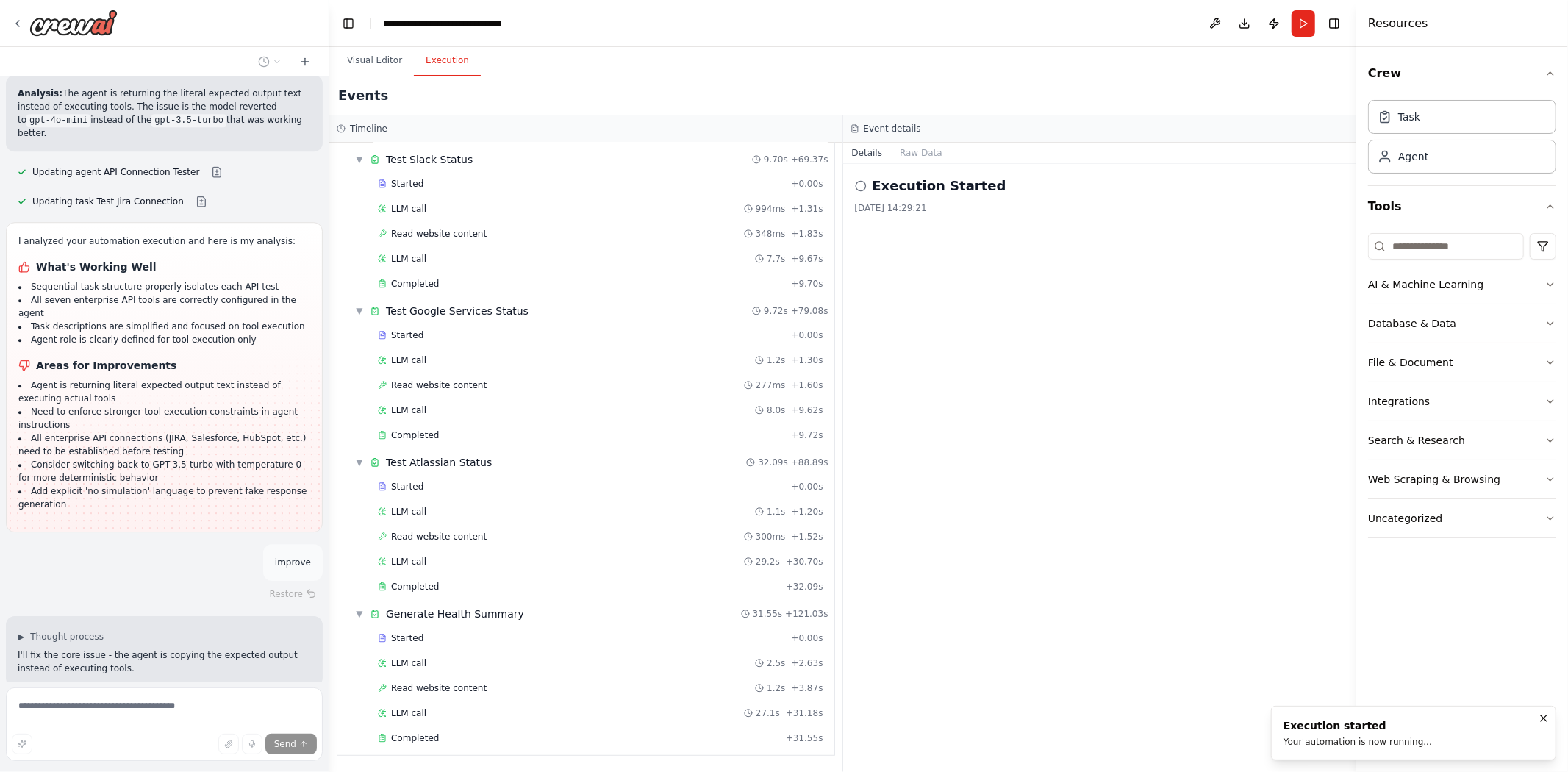
scroll to position [36630, 0]
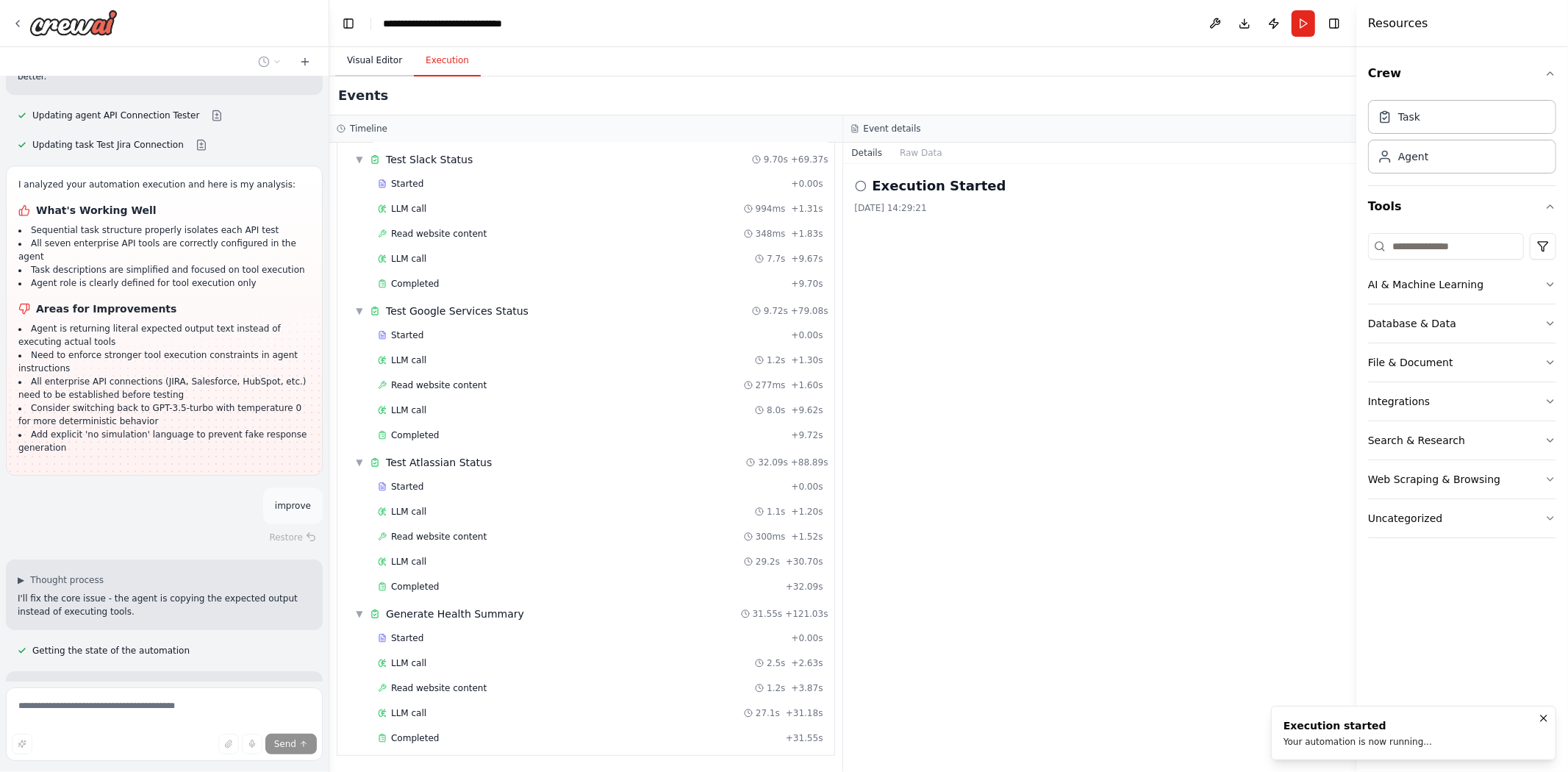
click at [366, 52] on button "Visual Editor" at bounding box center [374, 61] width 79 height 30
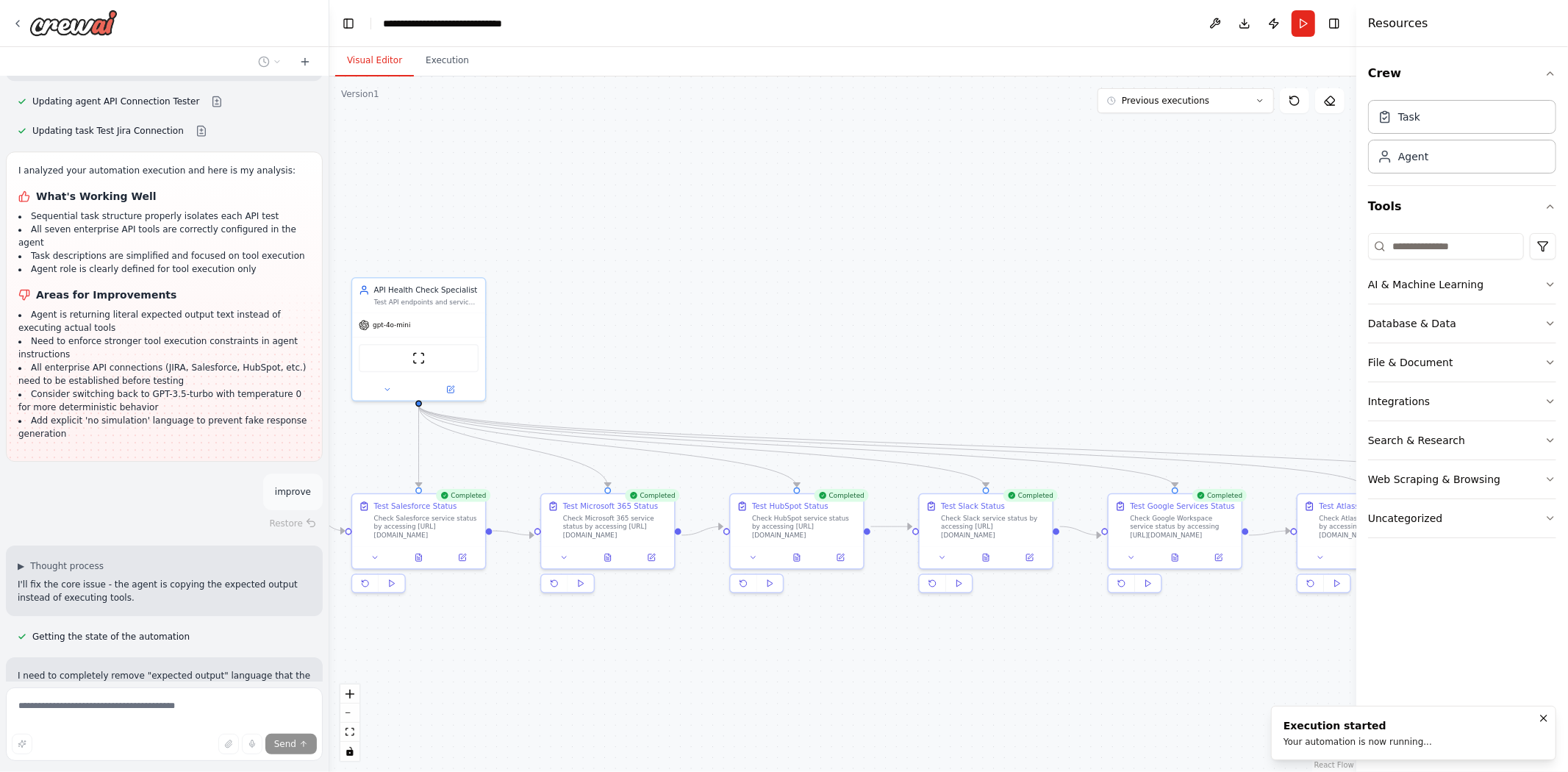
scroll to position [36658, 0]
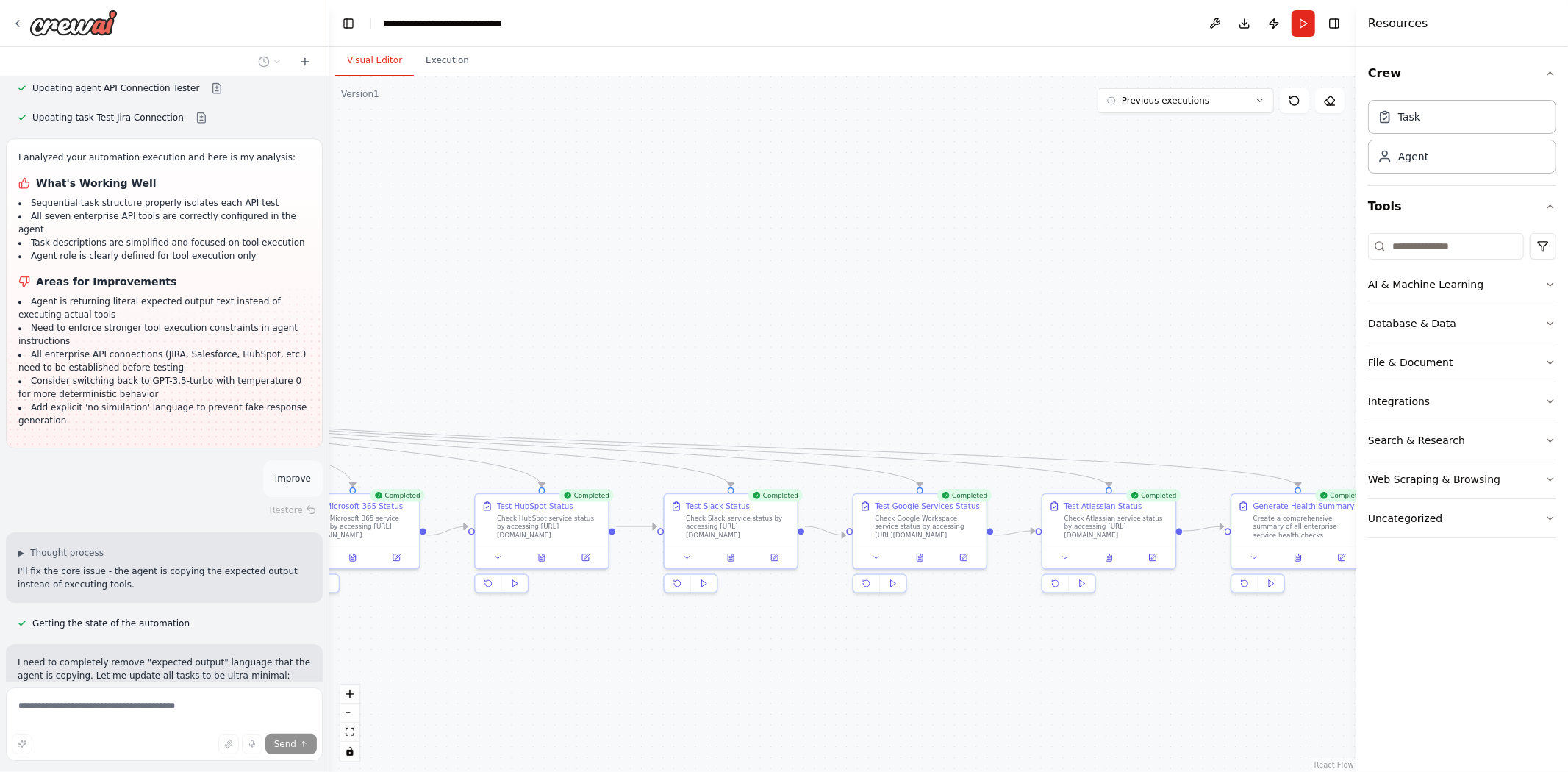
drag, startPoint x: 821, startPoint y: 264, endPoint x: 683, endPoint y: 238, distance: 140.4
click at [683, 251] on div ".deletable-edge-delete-btn { width: 20px; height: 20px; border: 0px solid #ffff…" at bounding box center [842, 424] width 1026 height 696
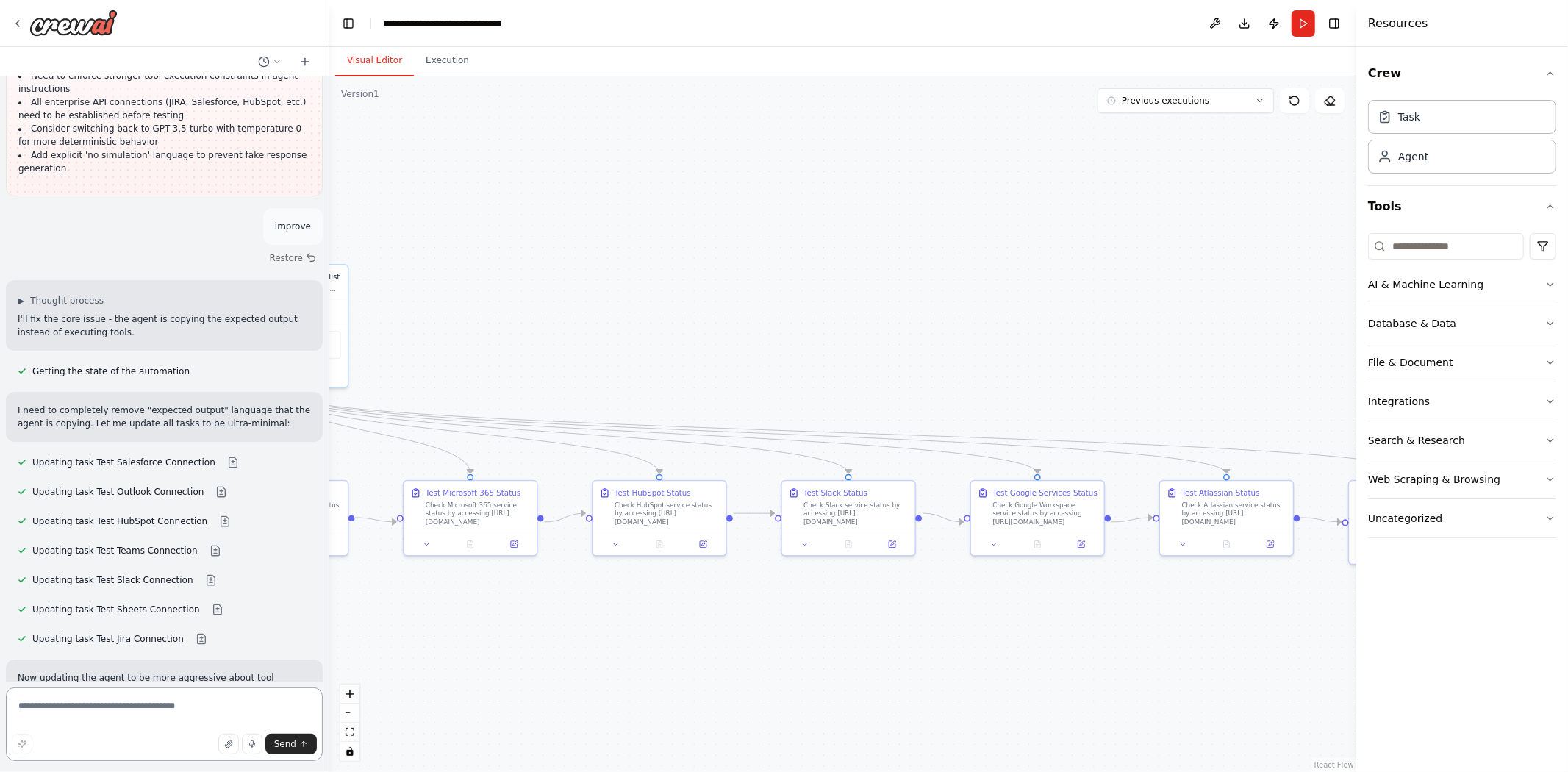
scroll to position [36923, 0]
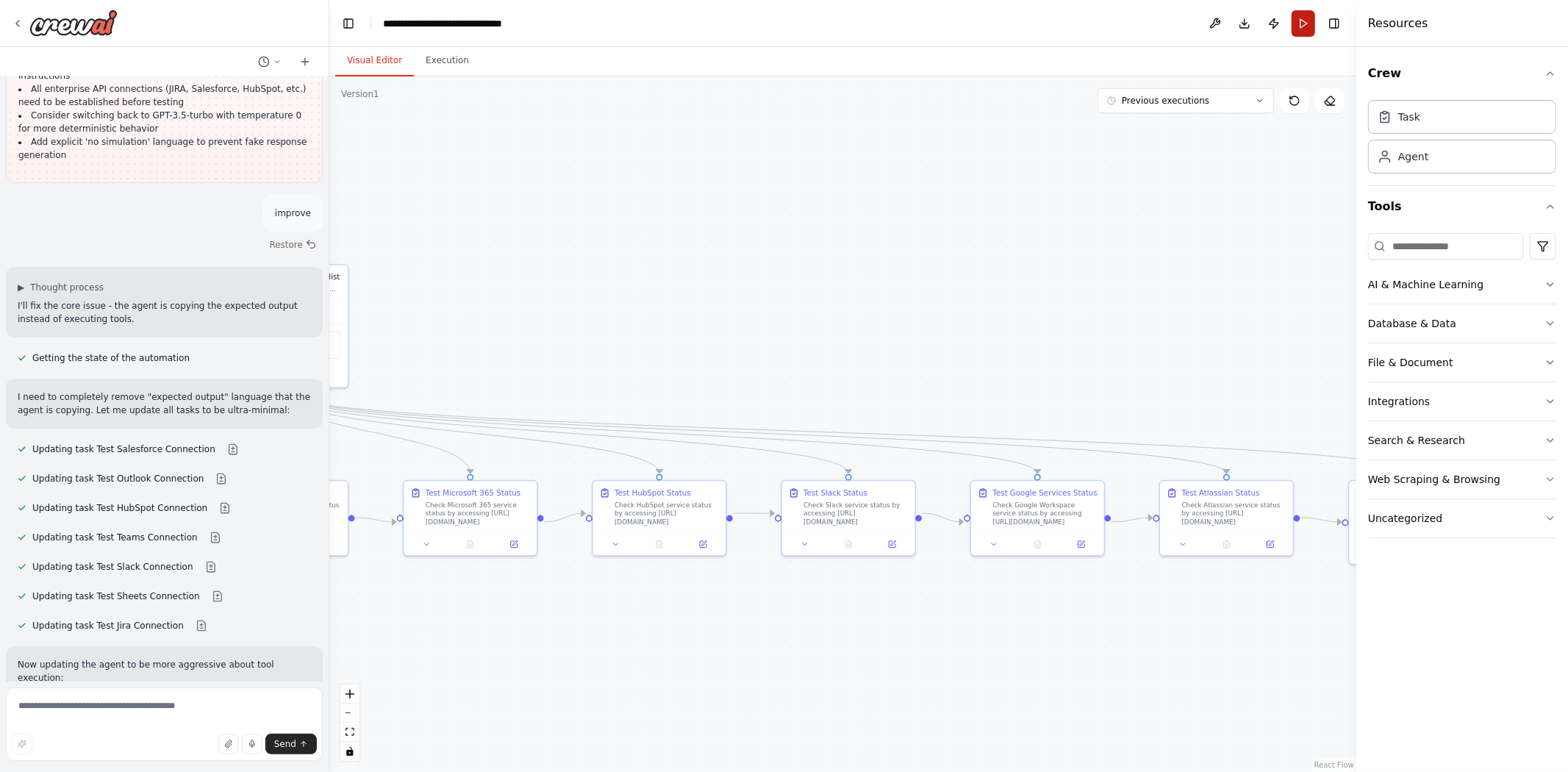
click at [1299, 25] on button "Run" at bounding box center [1303, 24] width 24 height 27
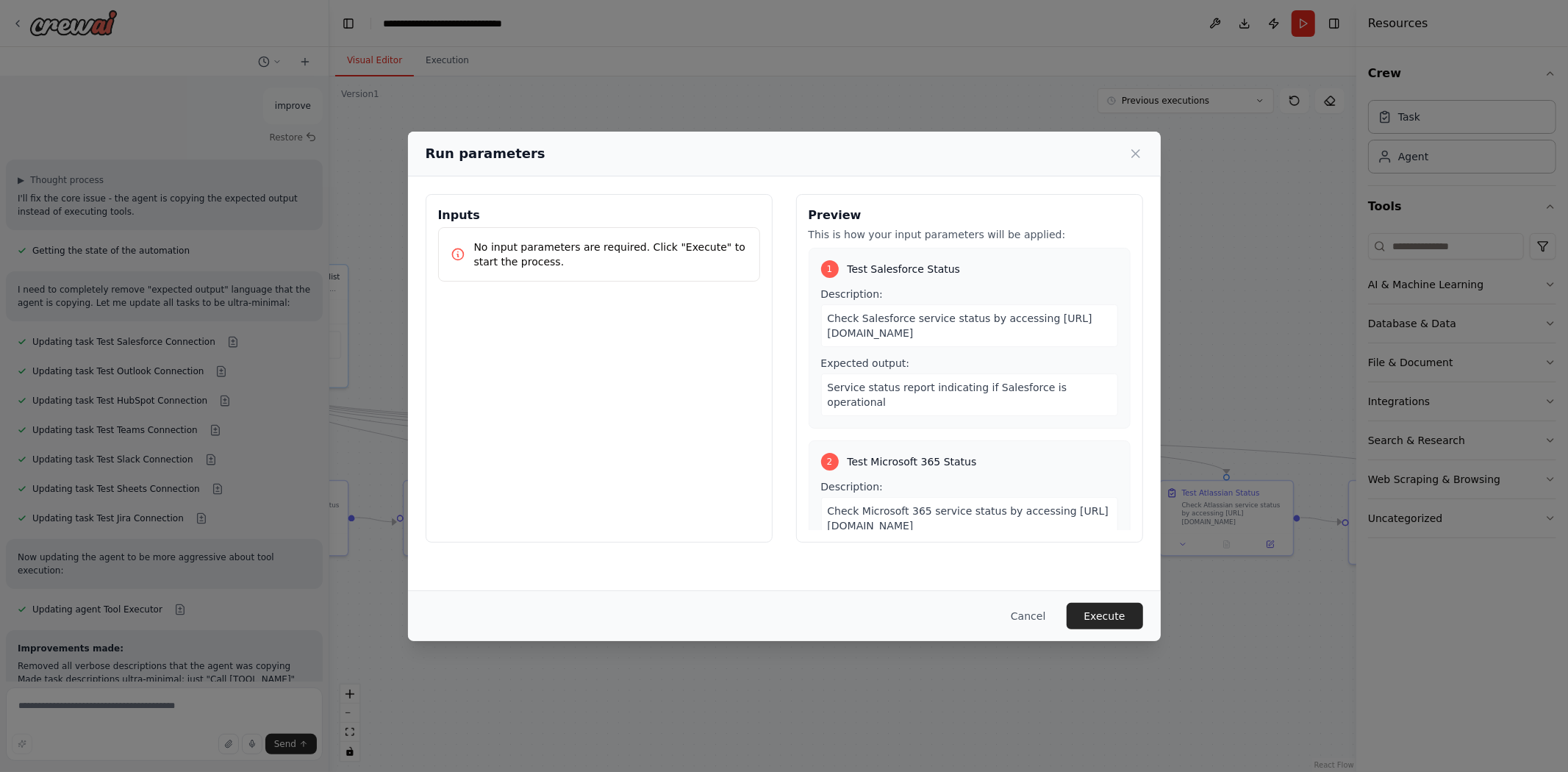
scroll to position [37045, 0]
click at [1115, 606] on button "Execute" at bounding box center [1104, 616] width 76 height 27
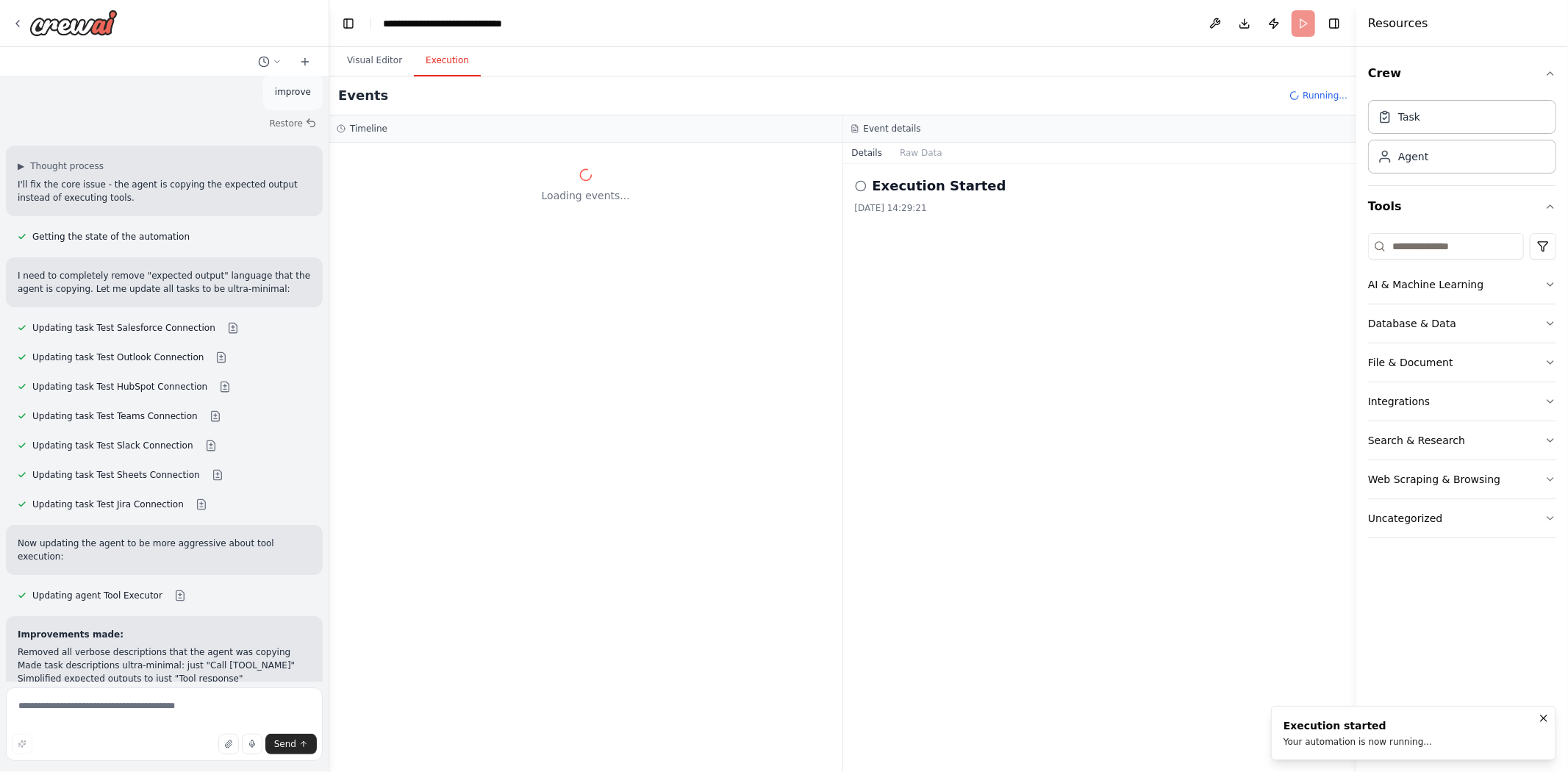
scroll to position [37063, 0]
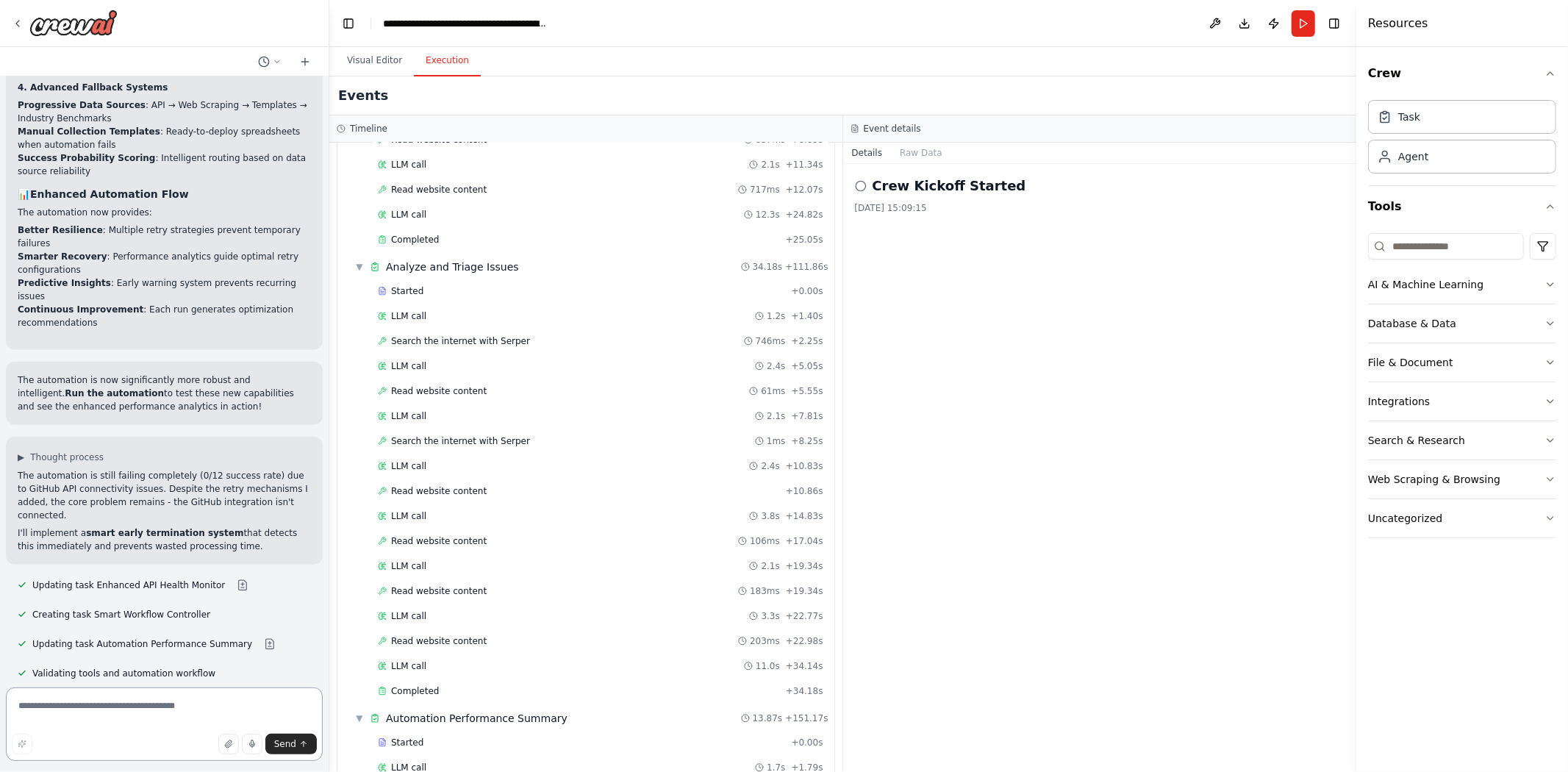
click at [147, 710] on textarea at bounding box center [163, 724] width 316 height 73
click at [346, 64] on button "Visual Editor" at bounding box center [374, 61] width 79 height 30
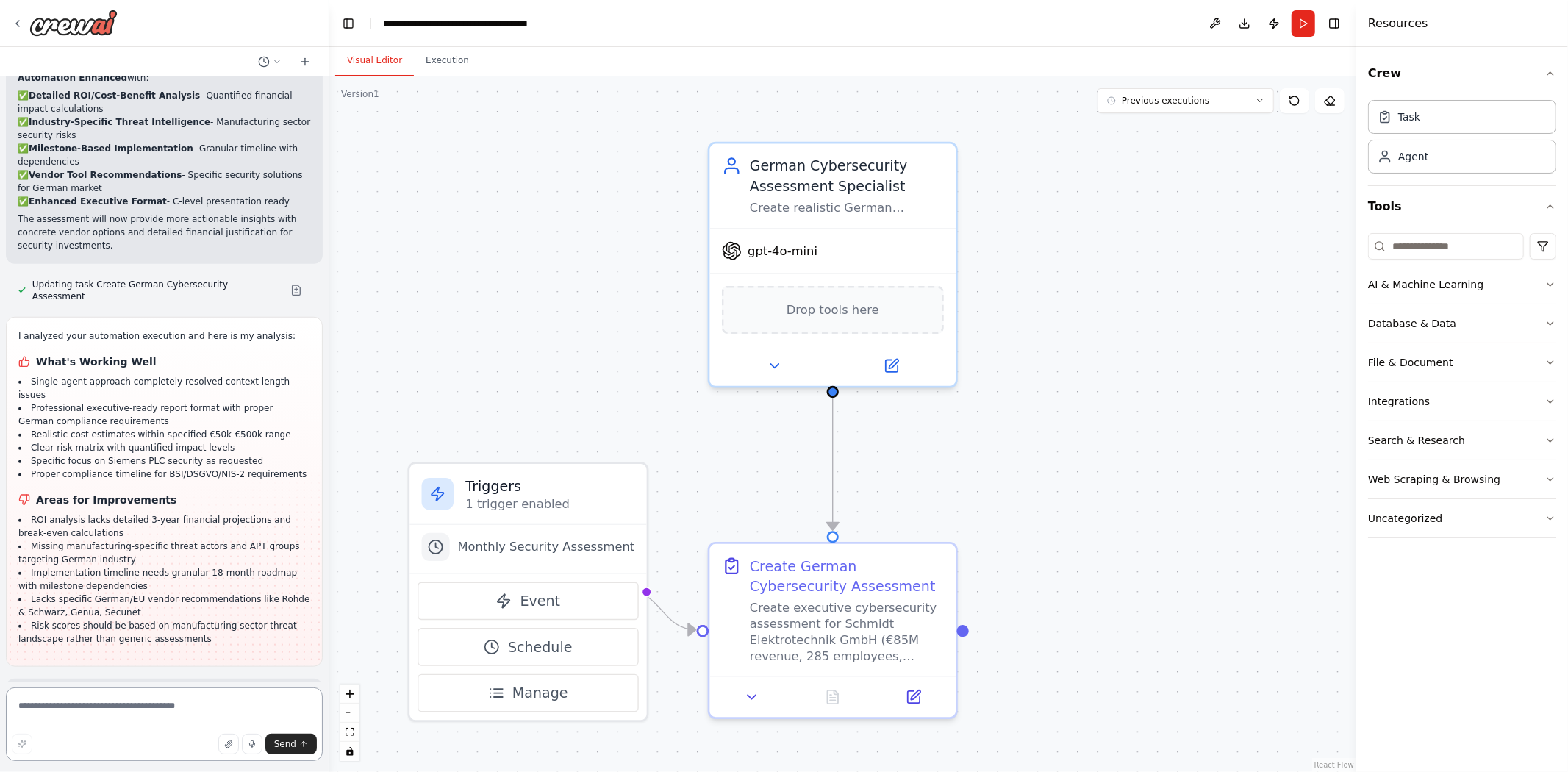
scroll to position [33523, 0]
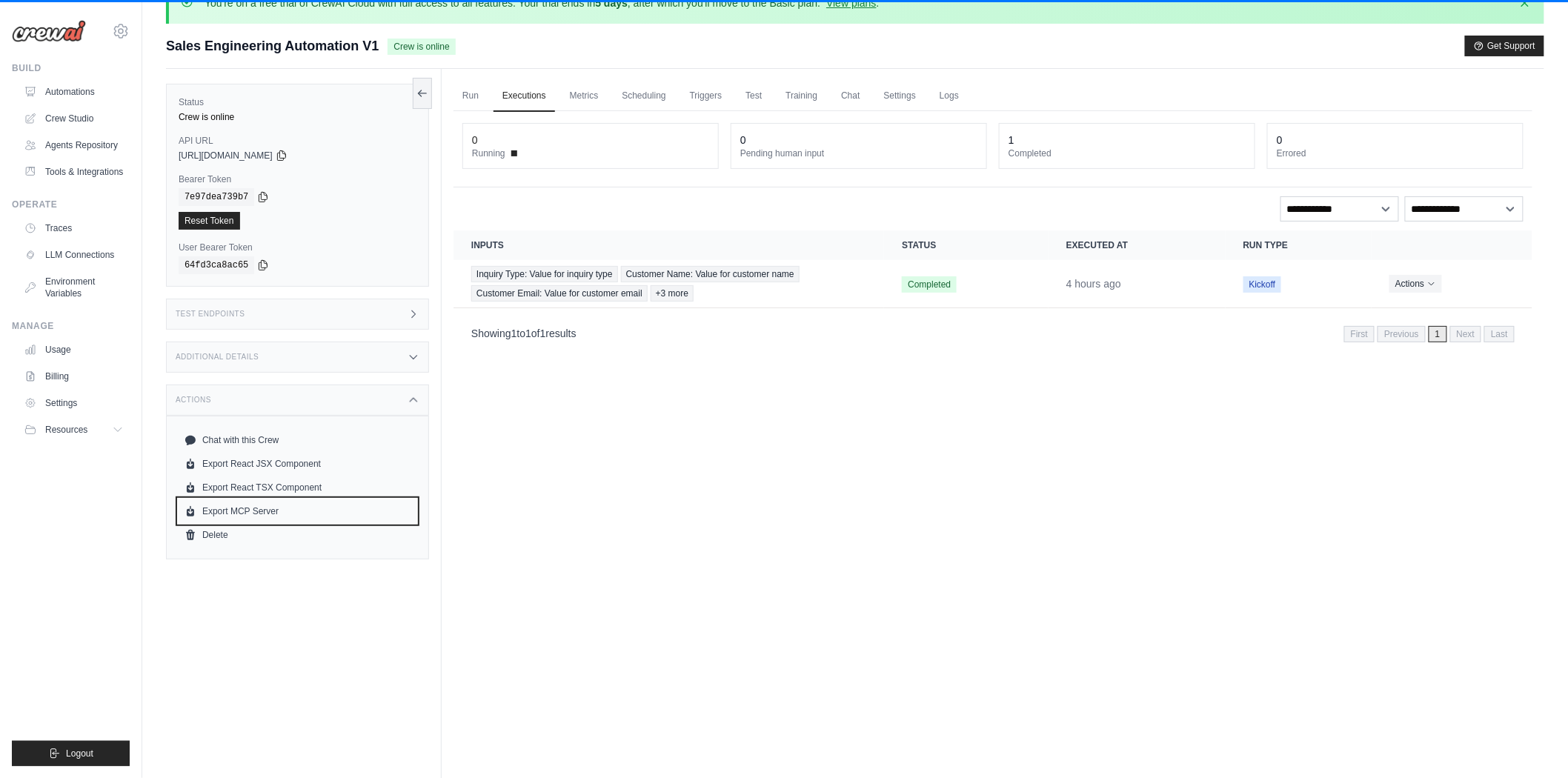
scroll to position [31, 0]
click at [430, 602] on div "Status Crew is online API URL copied https://sales-engineering-automation-v1-50…" at bounding box center [304, 458] width 276 height 778
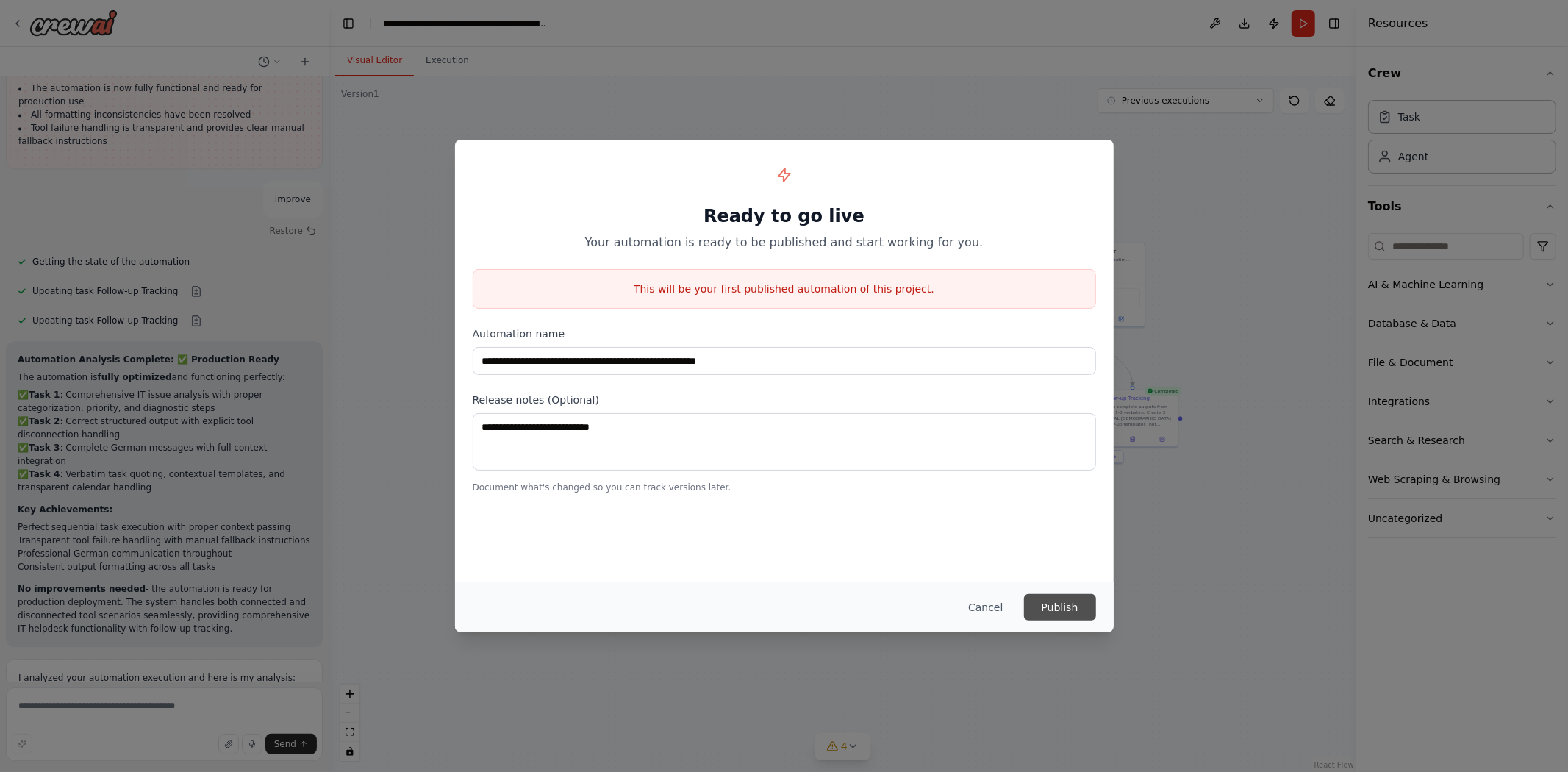
click at [1055, 607] on button "Publish" at bounding box center [1060, 608] width 72 height 27
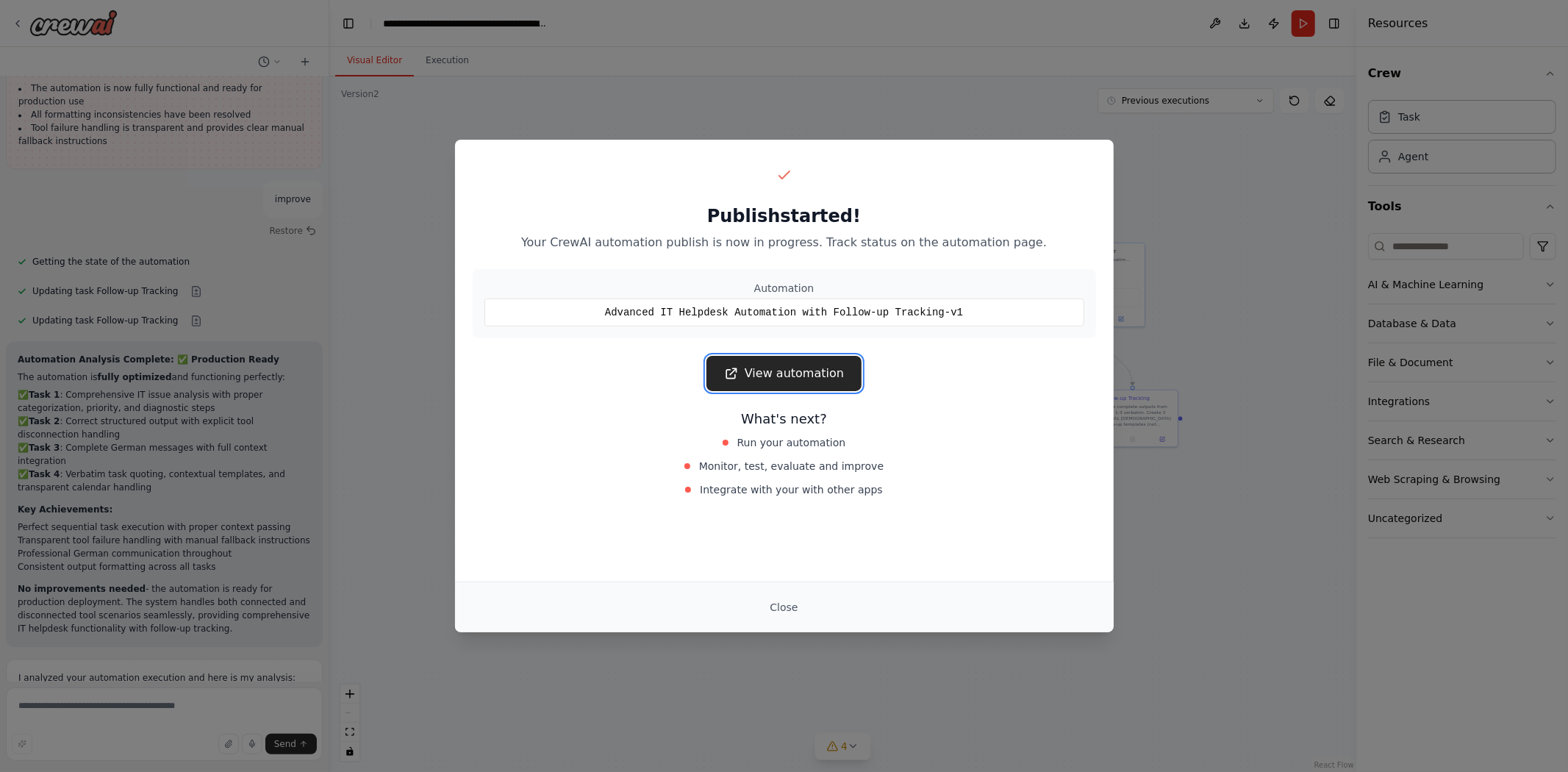
click at [776, 372] on link "View automation" at bounding box center [783, 373] width 155 height 35
click at [336, 225] on div "Publish started! Your CrewAI automation publish is now in progress. Track statu…" at bounding box center [784, 386] width 1568 height 772
click at [812, 621] on div "Close" at bounding box center [784, 607] width 659 height 50
click at [774, 606] on button "Close" at bounding box center [783, 608] width 51 height 27
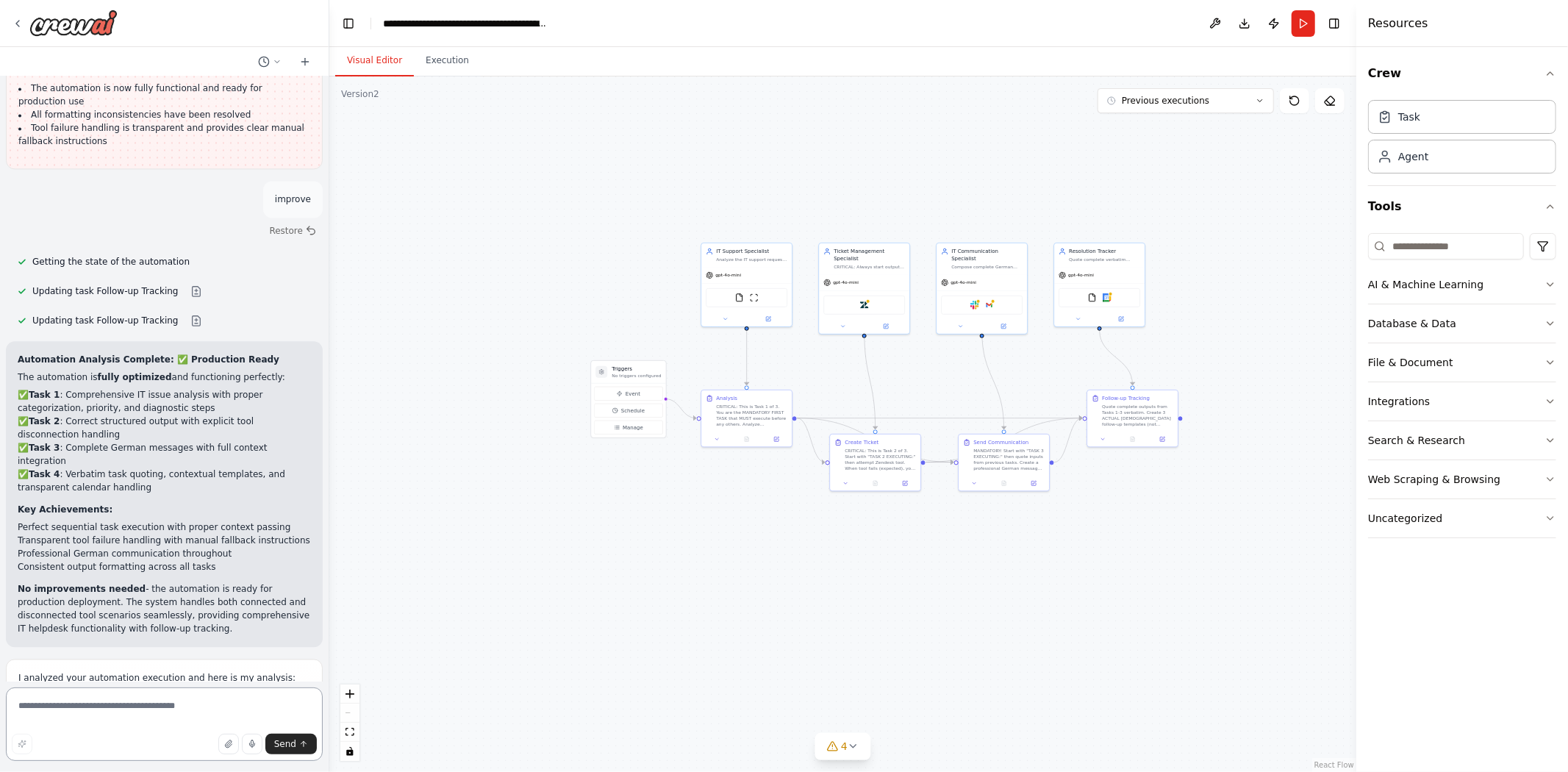
drag, startPoint x: 135, startPoint y: 700, endPoint x: 147, endPoint y: 703, distance: 12.4
click at [135, 701] on textarea at bounding box center [163, 724] width 316 height 73
type textarea "**********"
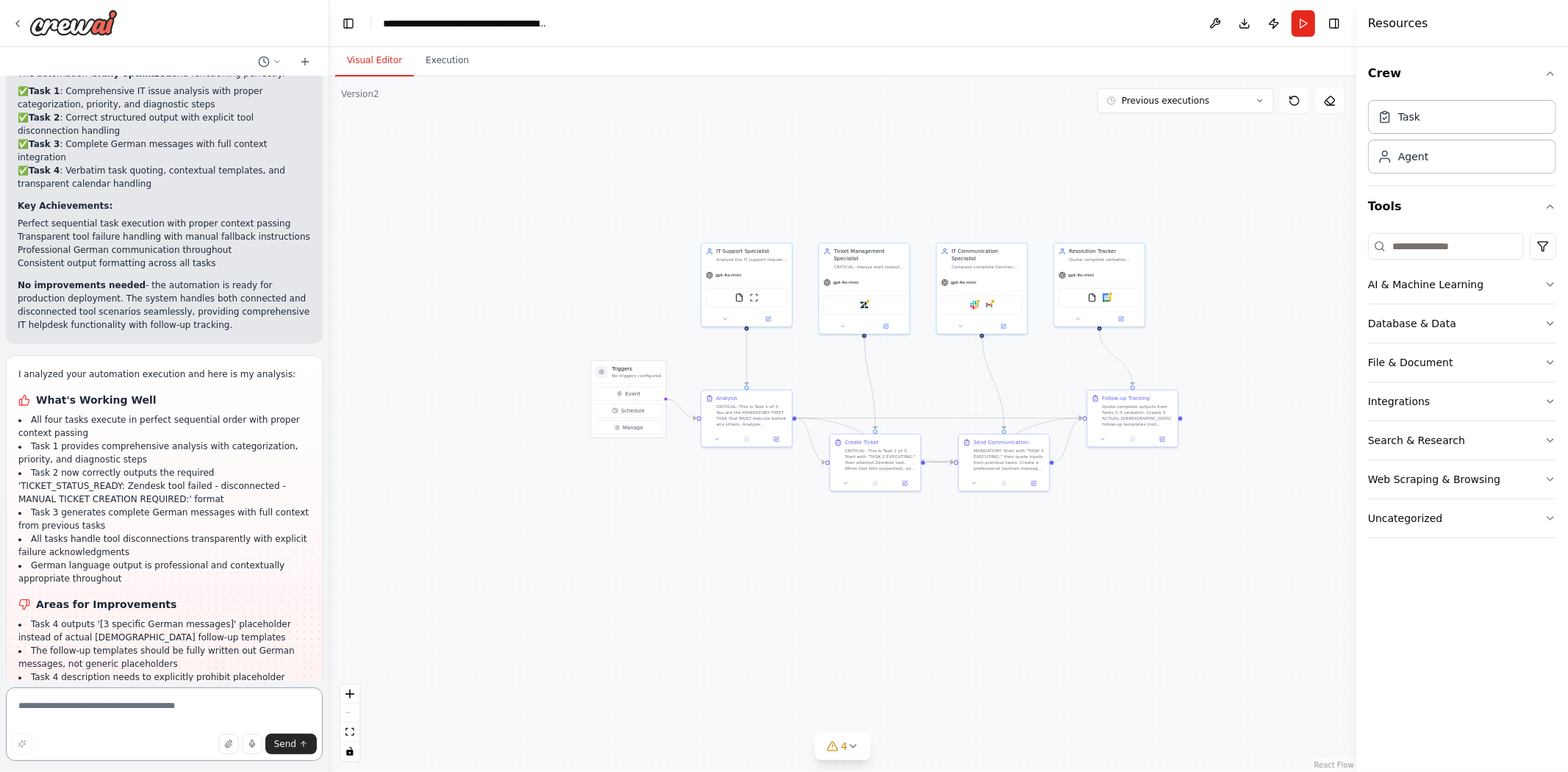
scroll to position [26523, 0]
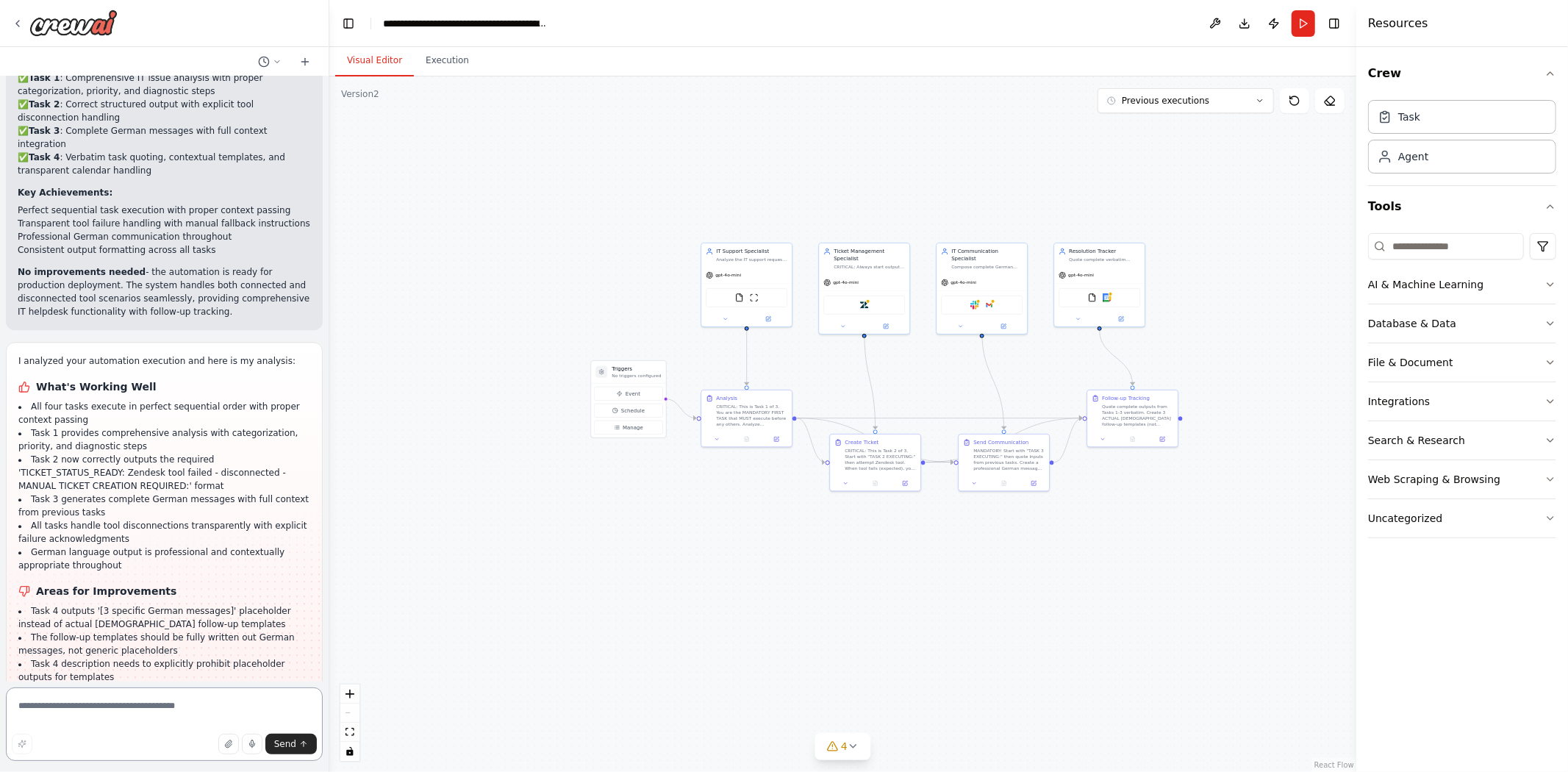
click at [90, 716] on textarea at bounding box center [163, 724] width 316 height 73
copy p "Erstelle mir eine Projektstruktur + Funktion des Projektes"
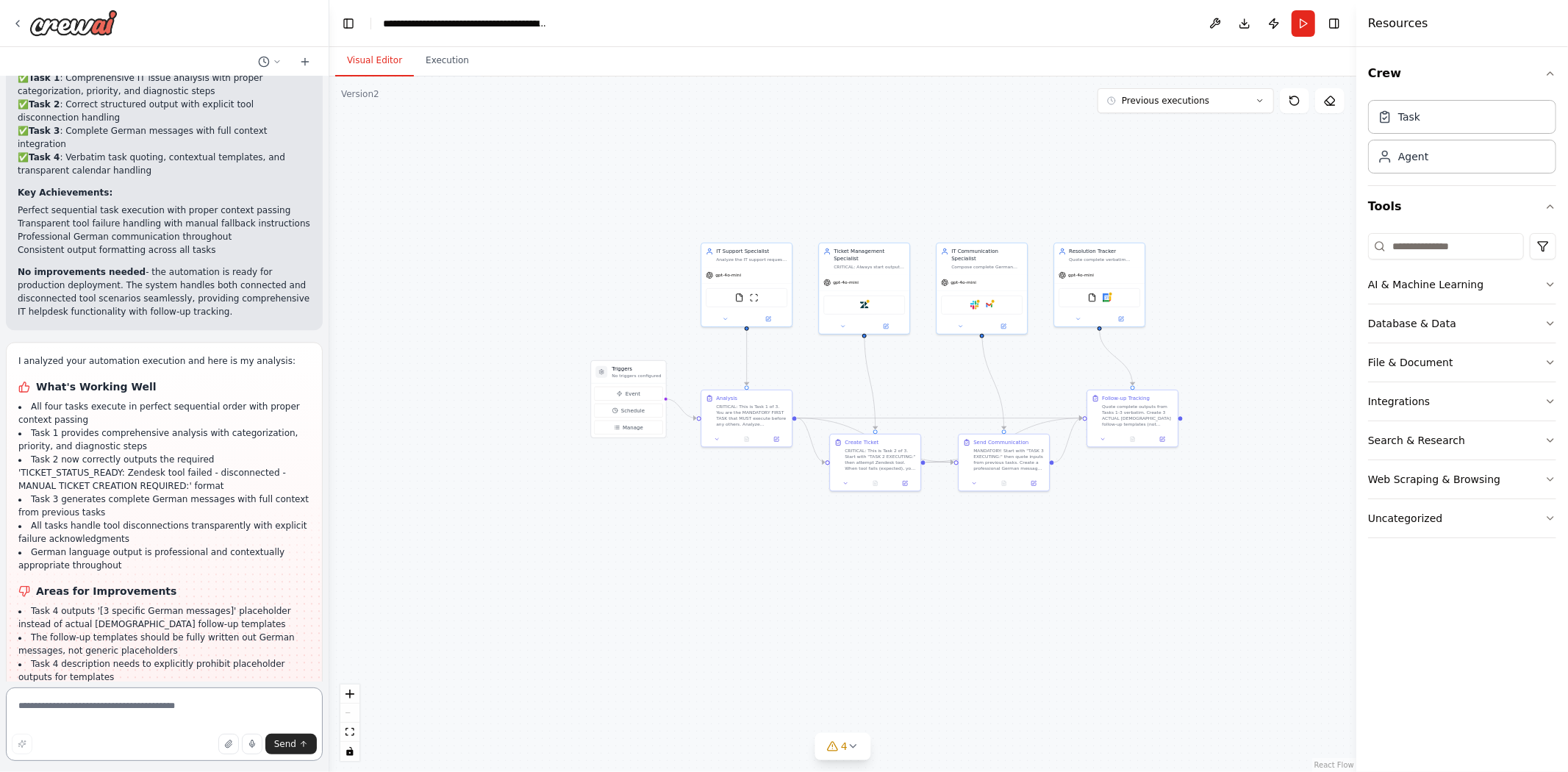
click at [132, 693] on textarea at bounding box center [163, 724] width 316 height 73
paste textarea "**********"
type textarea "**********"
click at [19, 750] on button "button" at bounding box center [22, 744] width 21 height 21
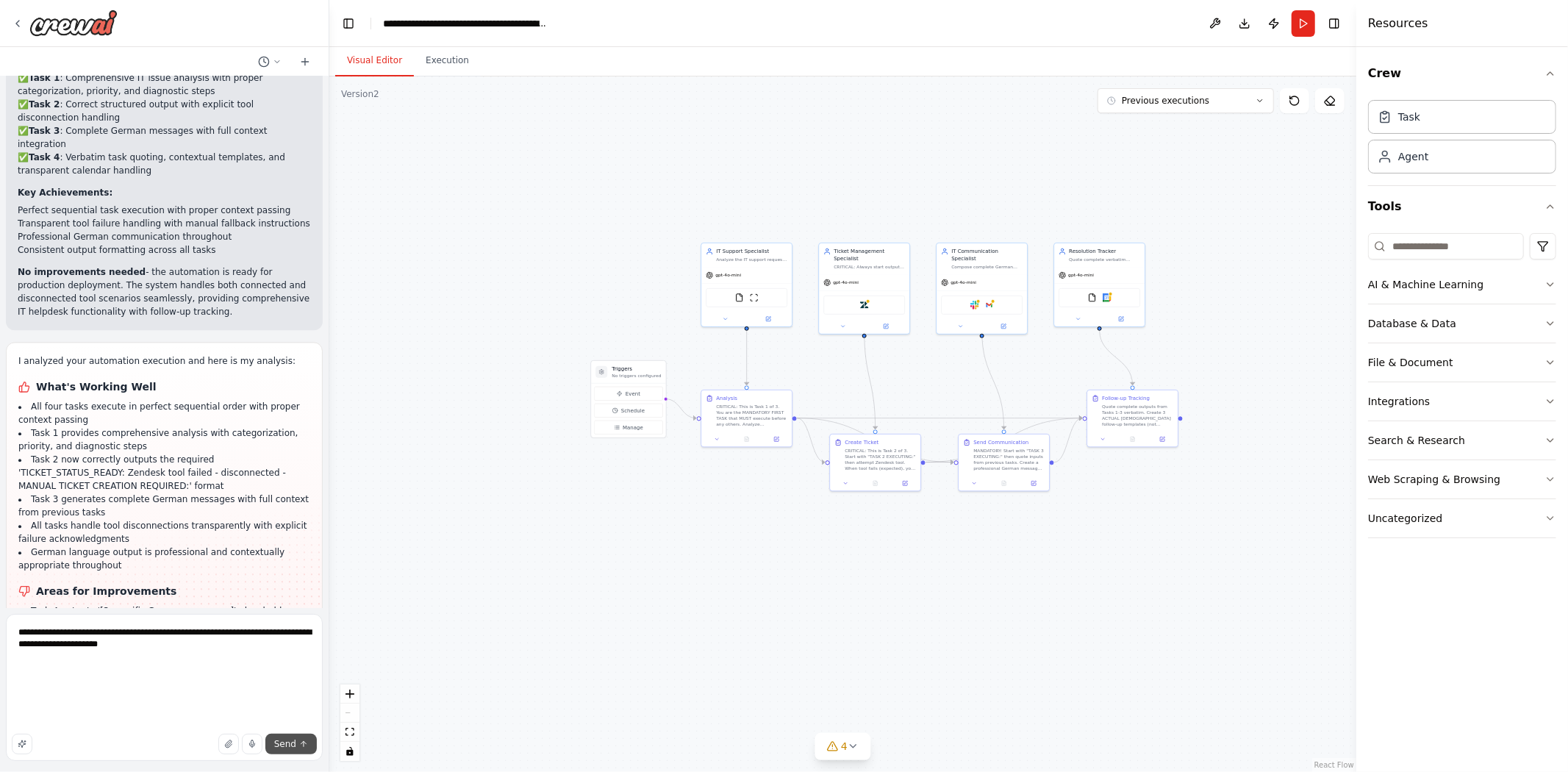
click at [293, 747] on span "Send" at bounding box center [284, 743] width 22 height 11
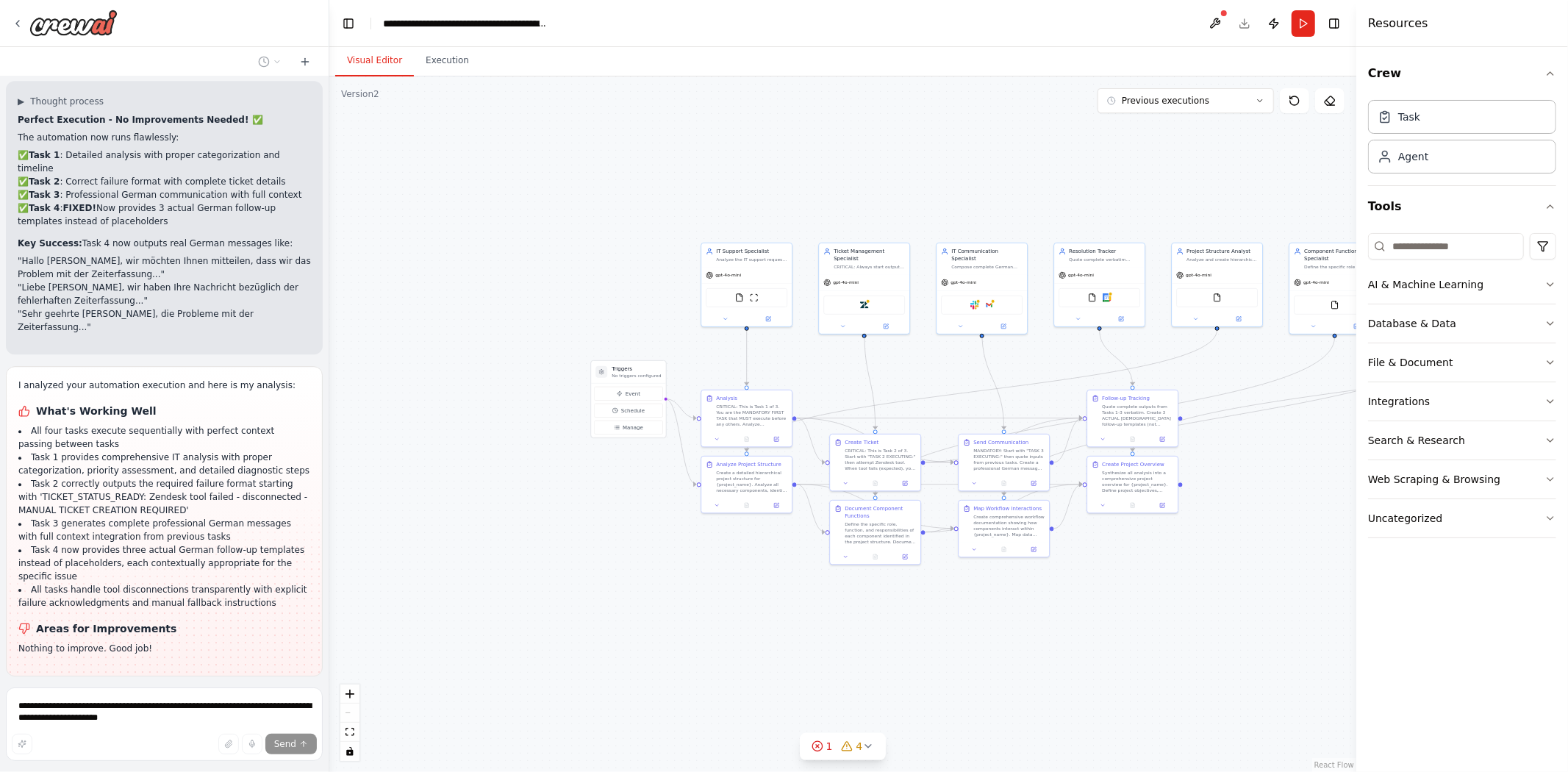
scroll to position [27106, 0]
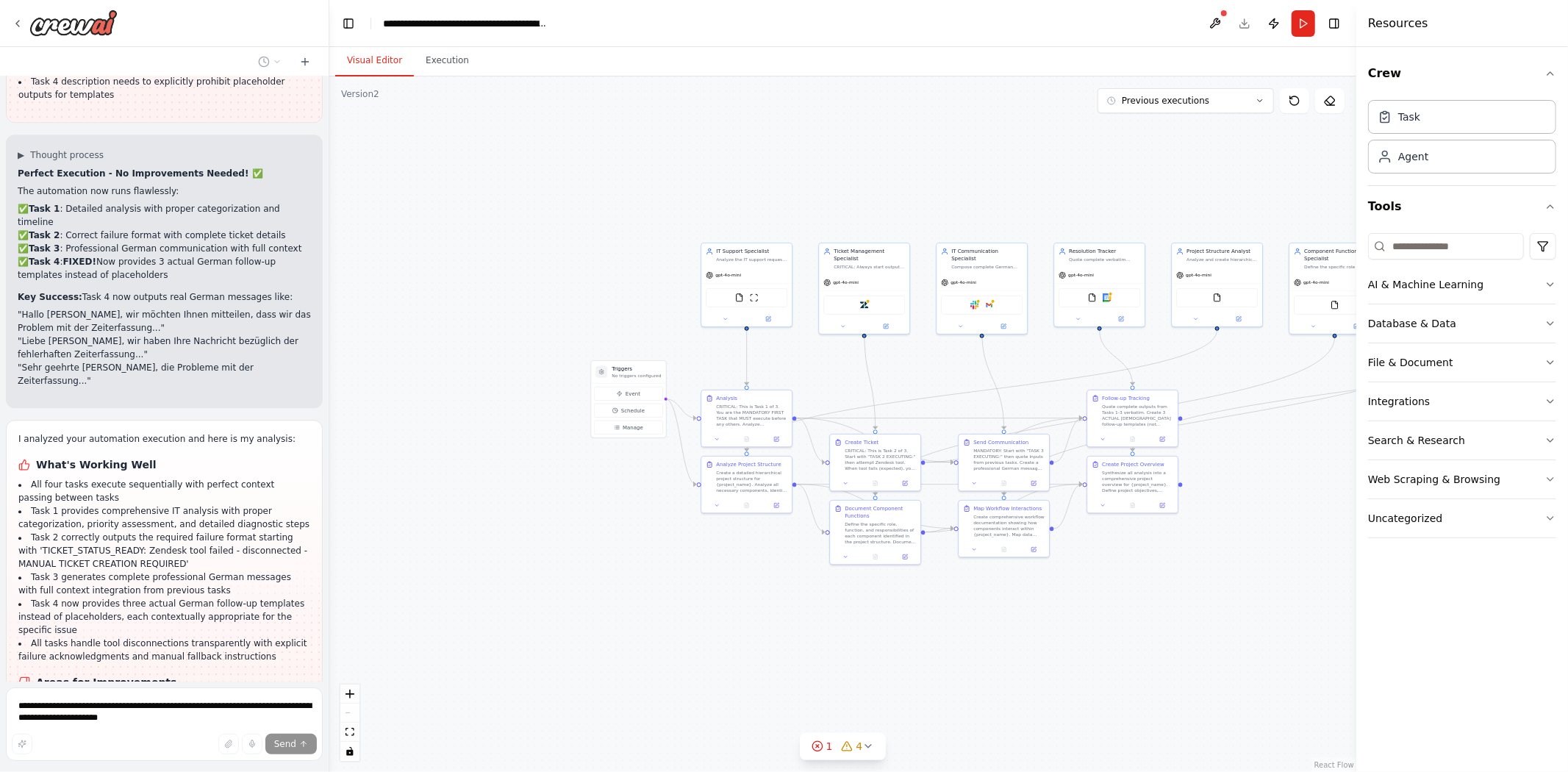
drag, startPoint x: 118, startPoint y: 118, endPoint x: 277, endPoint y: 137, distance: 160.1
drag, startPoint x: 35, startPoint y: 160, endPoint x: 106, endPoint y: 196, distance: 79.6
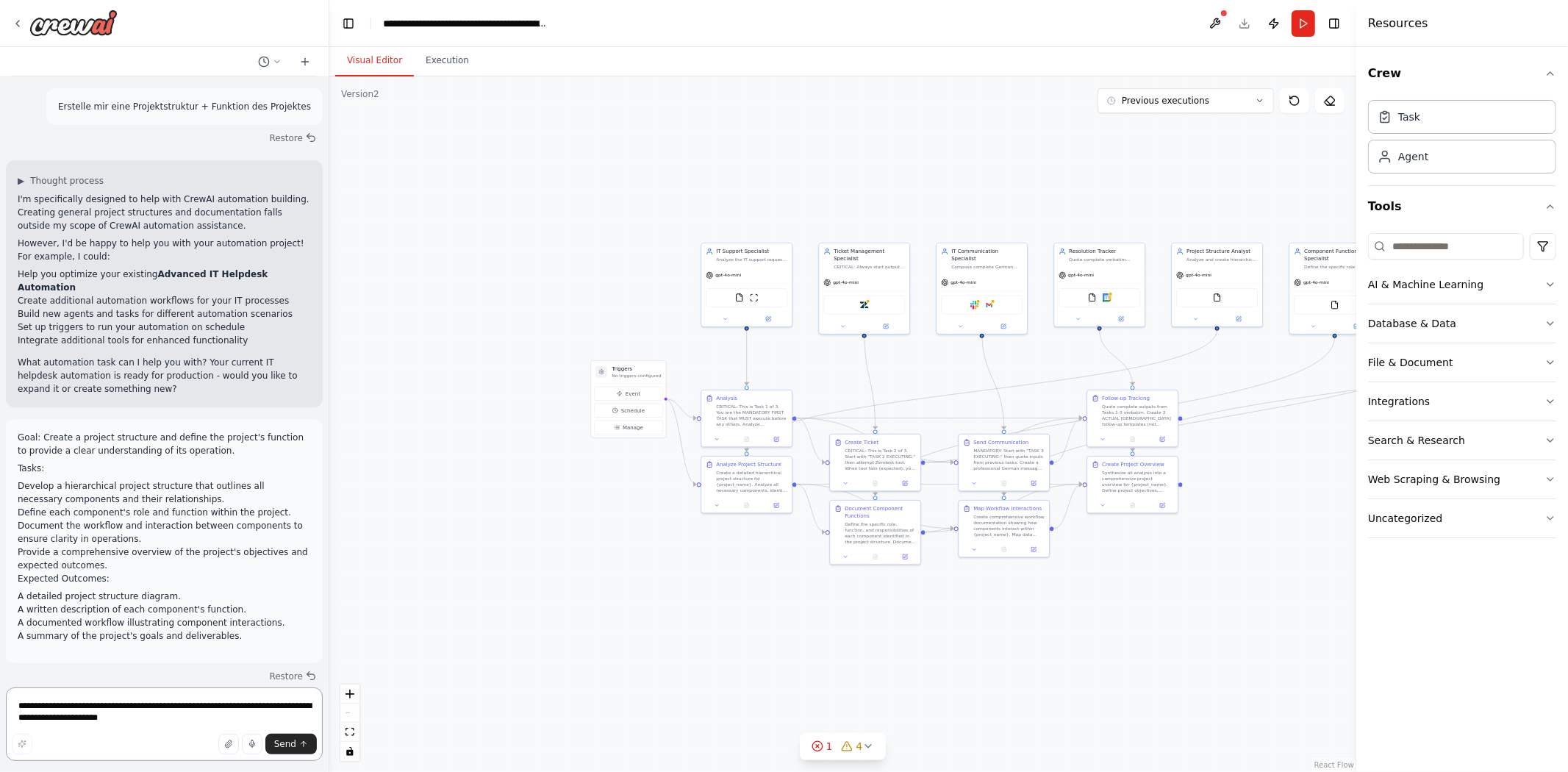
scroll to position [27772, 0]
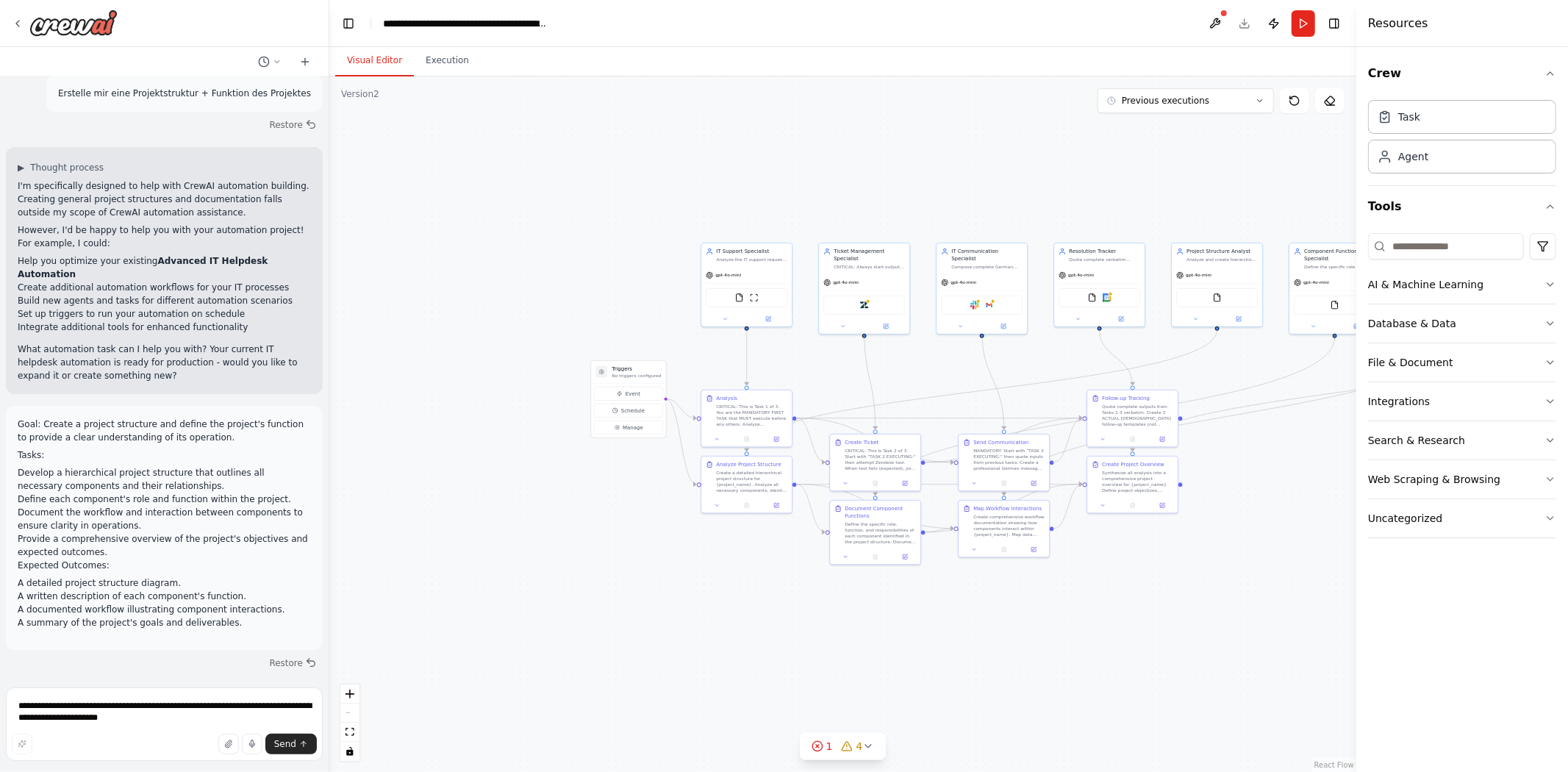
drag, startPoint x: 16, startPoint y: 255, endPoint x: 265, endPoint y: 542, distance: 380.0
copy div "Project Structure Analysis Automation Created! 🎯 I've built you a comprehensive…"
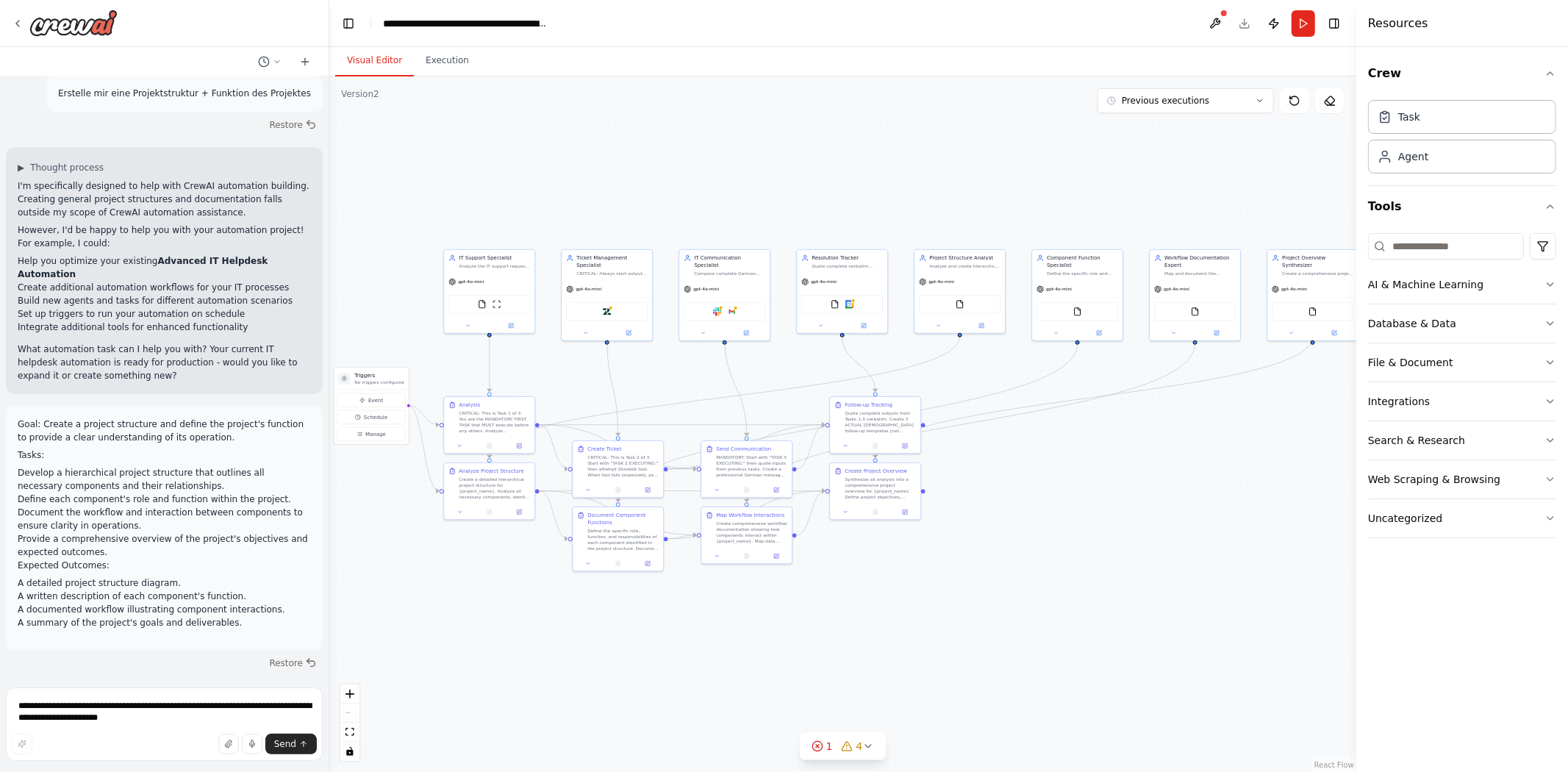
drag, startPoint x: 884, startPoint y: 634, endPoint x: 662, endPoint y: 645, distance: 222.3
click at [665, 644] on div ".deletable-edge-delete-btn { width: 20px; height: 20px; border: 0px solid #ffff…" at bounding box center [842, 424] width 1026 height 696
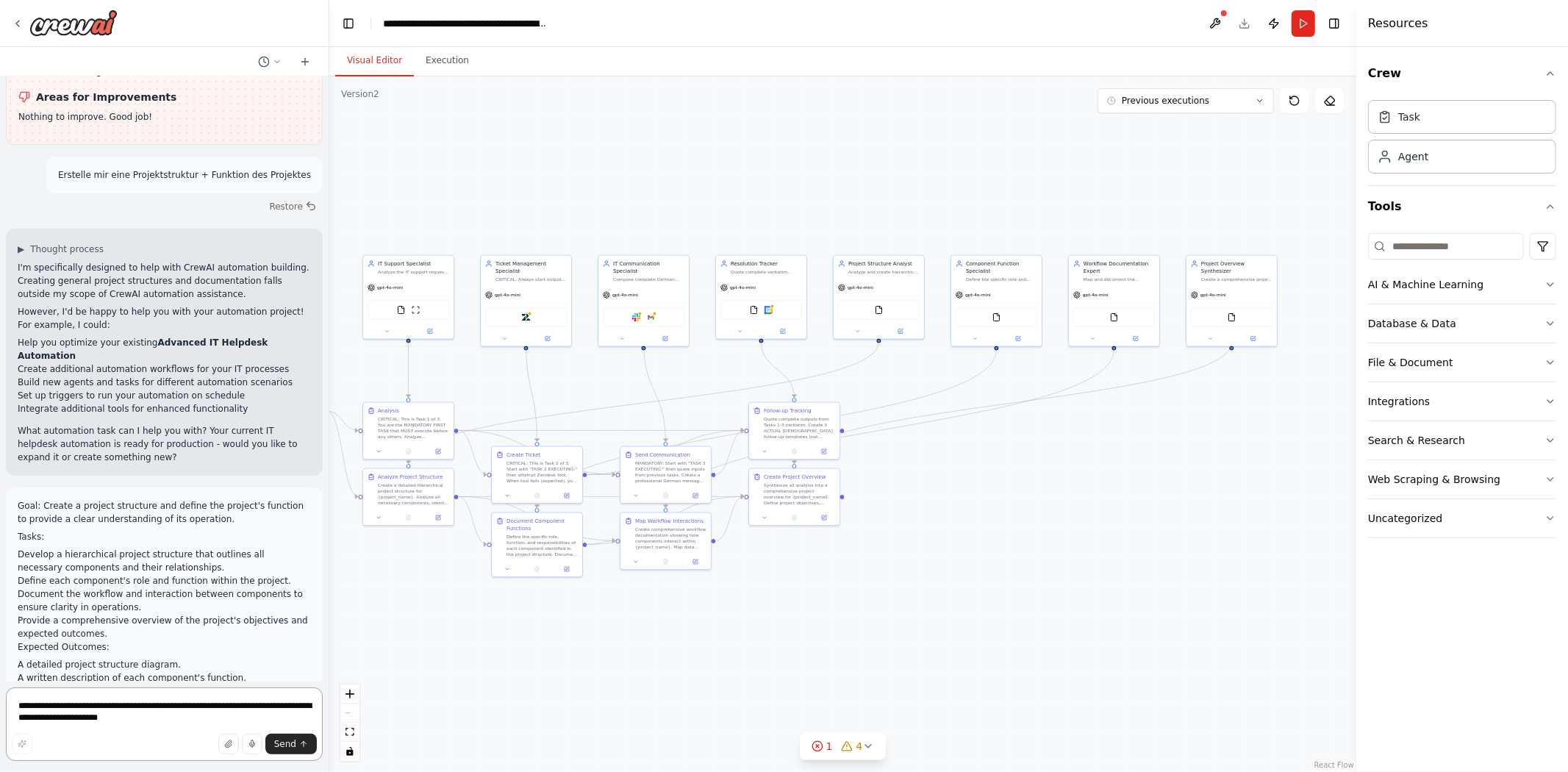
drag, startPoint x: 104, startPoint y: 707, endPoint x: 114, endPoint y: 703, distance: 10.8
click at [105, 708] on textarea "**********" at bounding box center [163, 724] width 316 height 73
paste textarea "**********"
click at [11, 747] on button "button" at bounding box center [22, 744] width 21 height 21
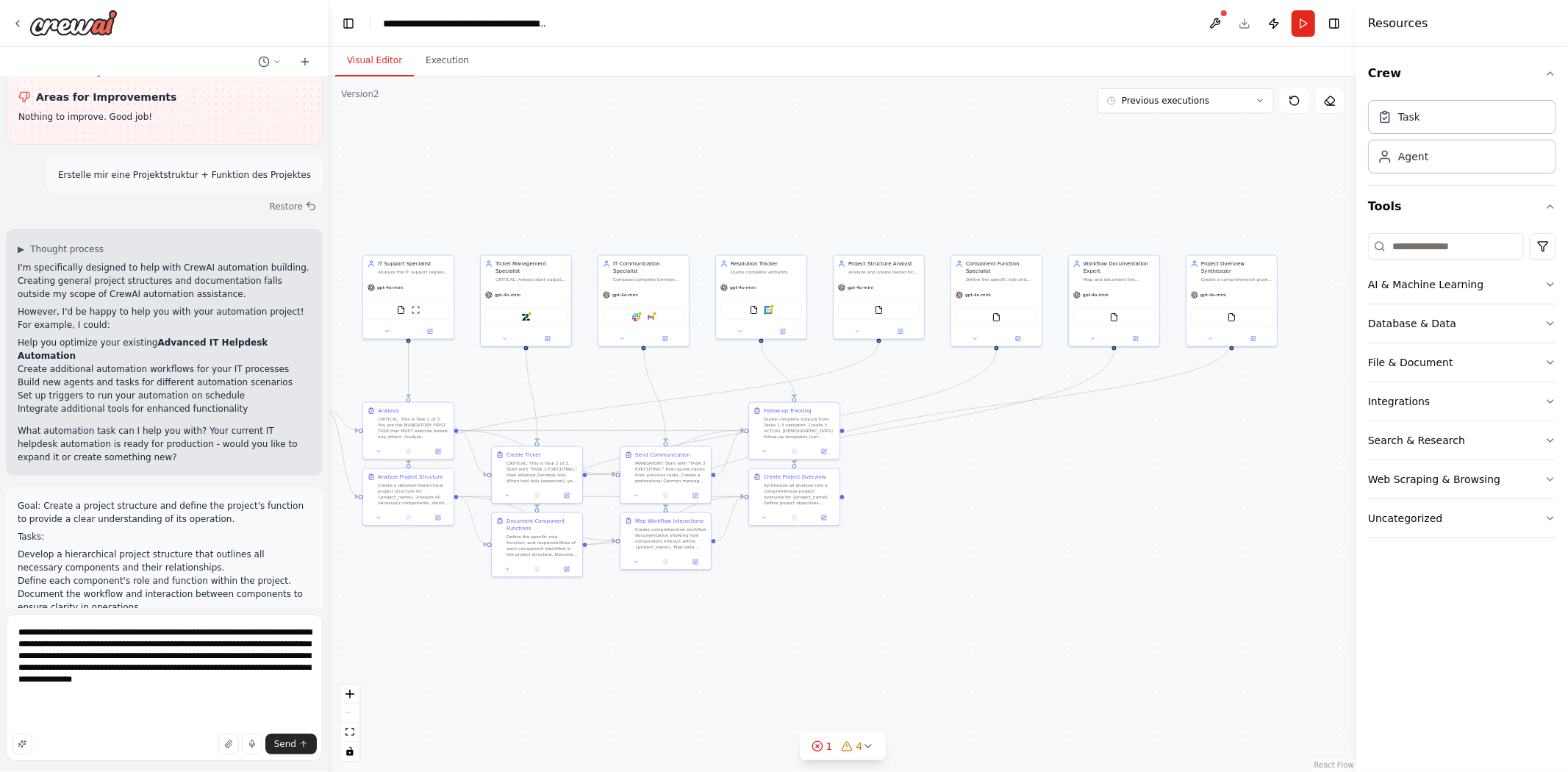
scroll to position [148, 0]
click at [284, 648] on textarea "**********" at bounding box center [163, 687] width 316 height 147
click at [294, 647] on textarea "**********" at bounding box center [163, 687] width 316 height 147
type textarea "**********"
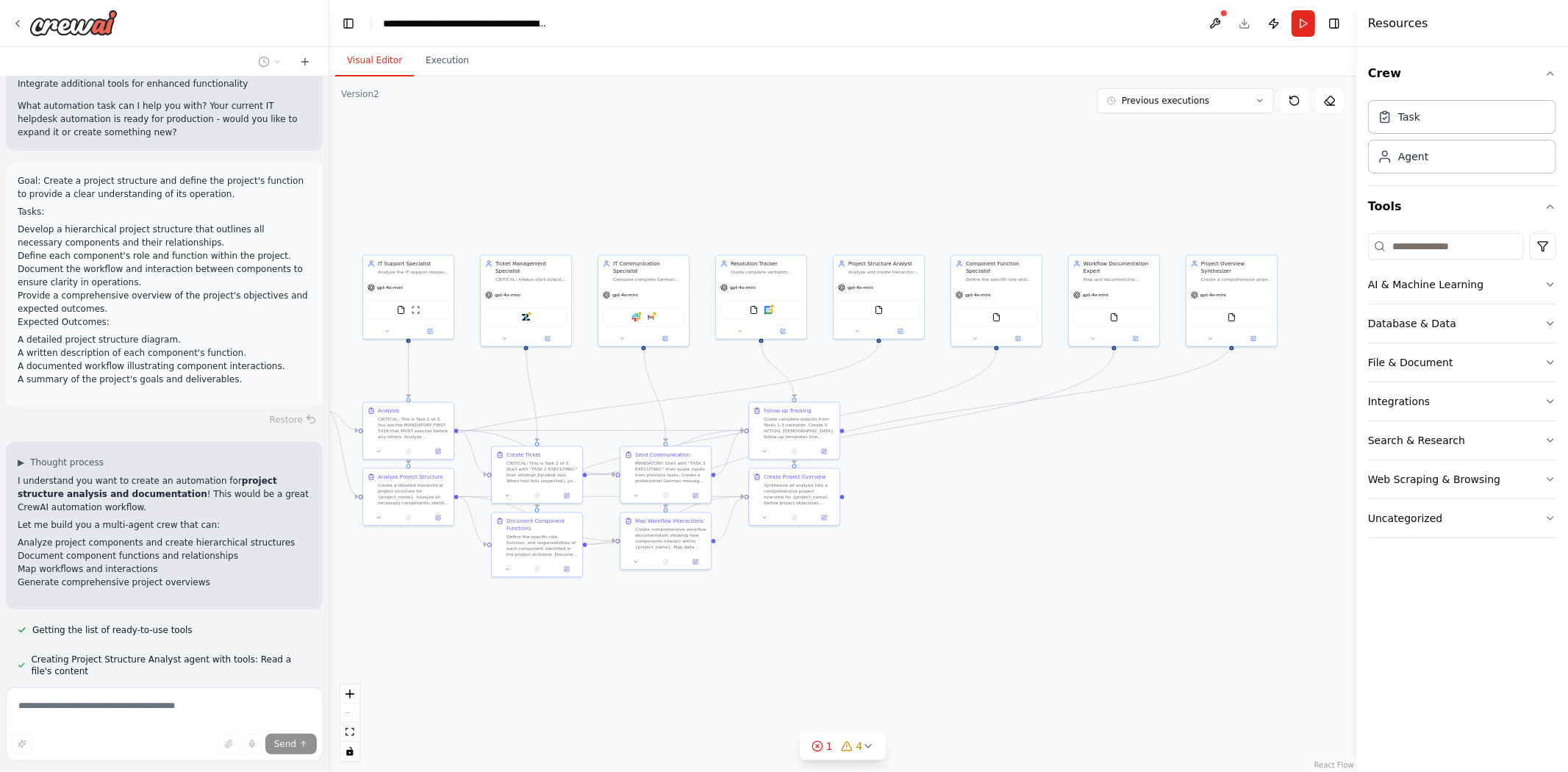
scroll to position [28017, 0]
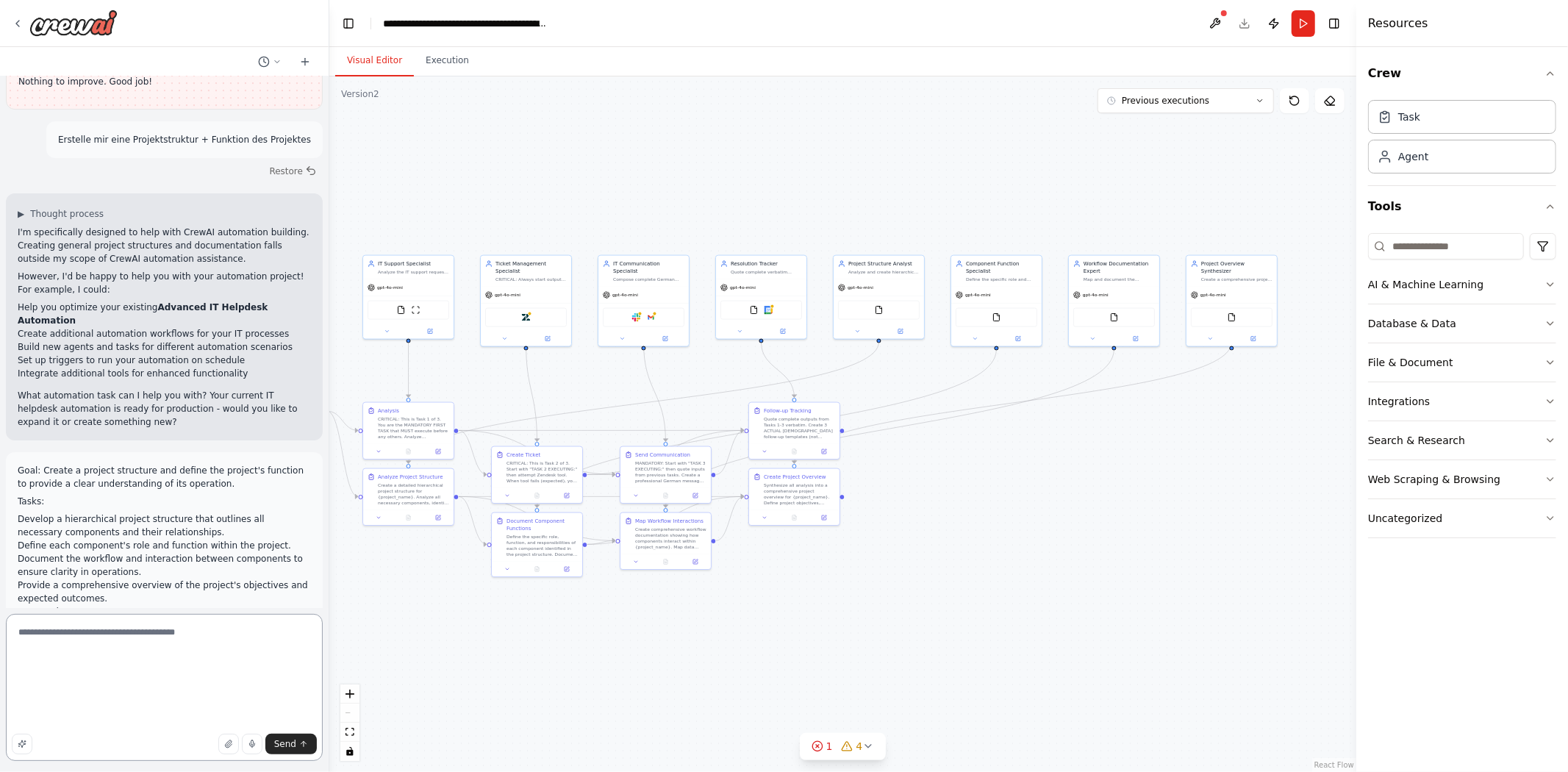
click at [132, 731] on textarea "**********" at bounding box center [163, 687] width 316 height 147
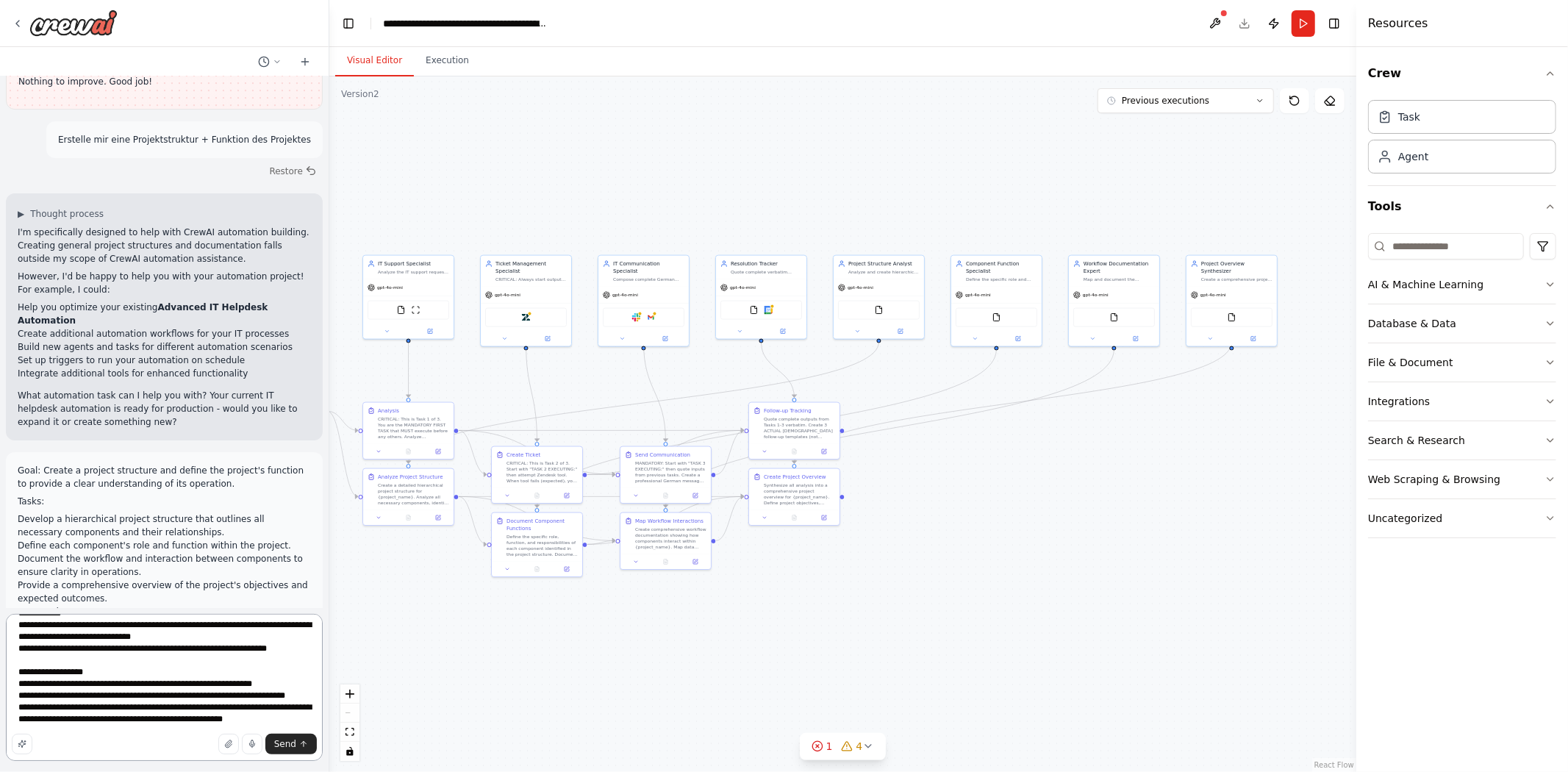
paste textarea "**********"
type textarea "**********"
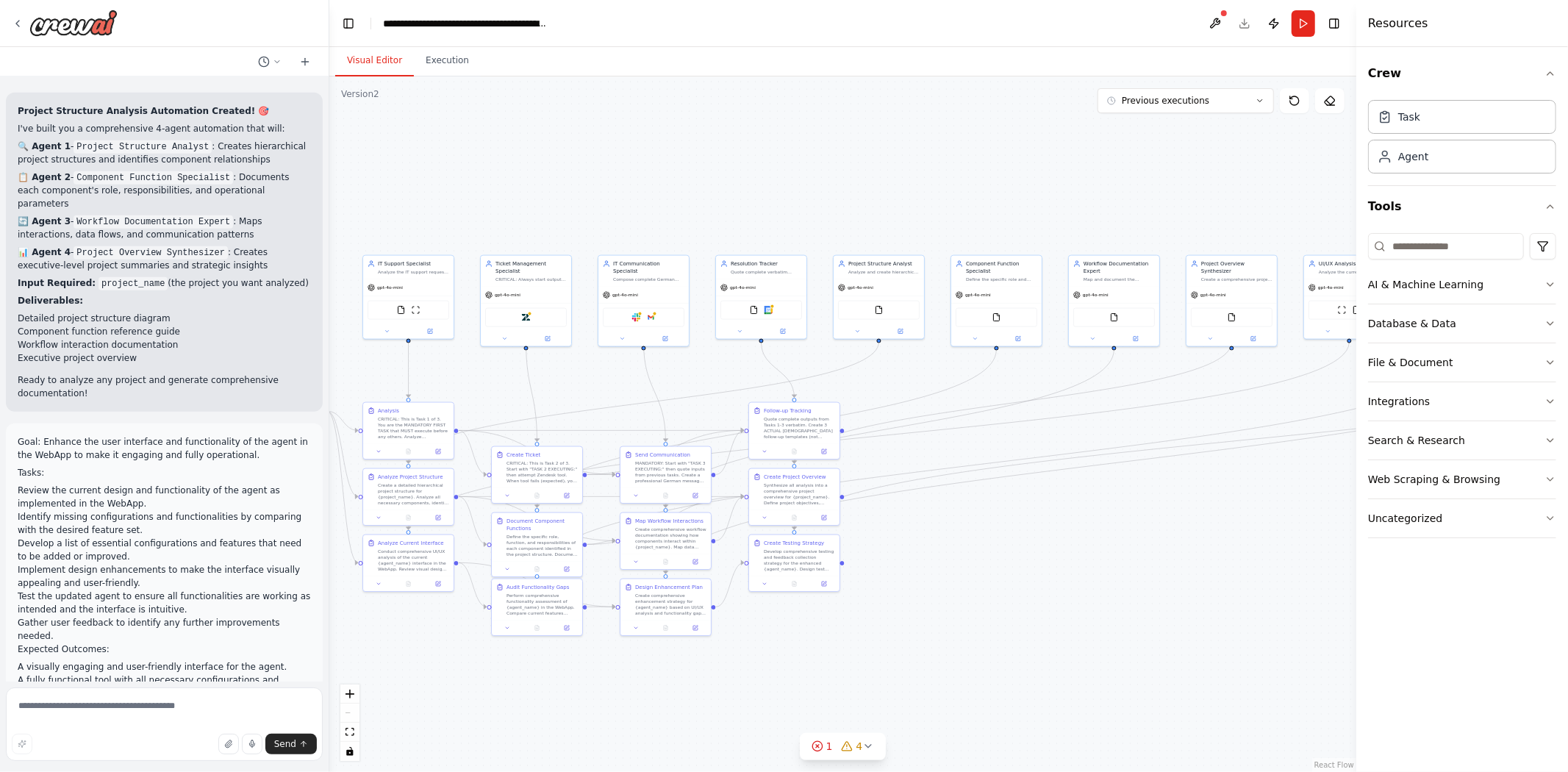
scroll to position [28910, 0]
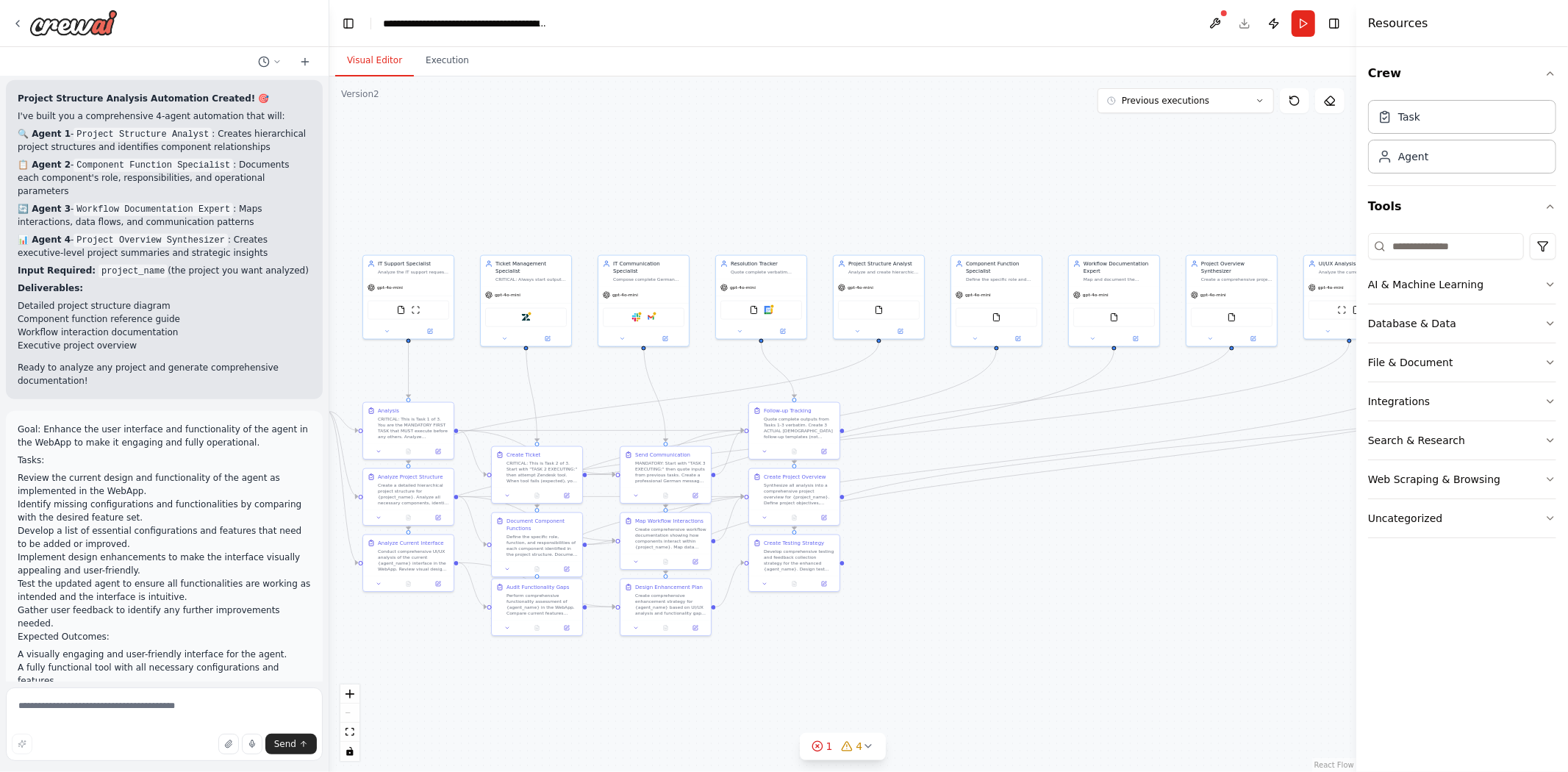
drag, startPoint x: 21, startPoint y: 228, endPoint x: 303, endPoint y: 539, distance: 419.8
copy div "WebApp Agent Enhancement Automation Created! 🚀 I've built you a specialized 4-a…"
click at [1272, 25] on button "Publish" at bounding box center [1273, 24] width 24 height 27
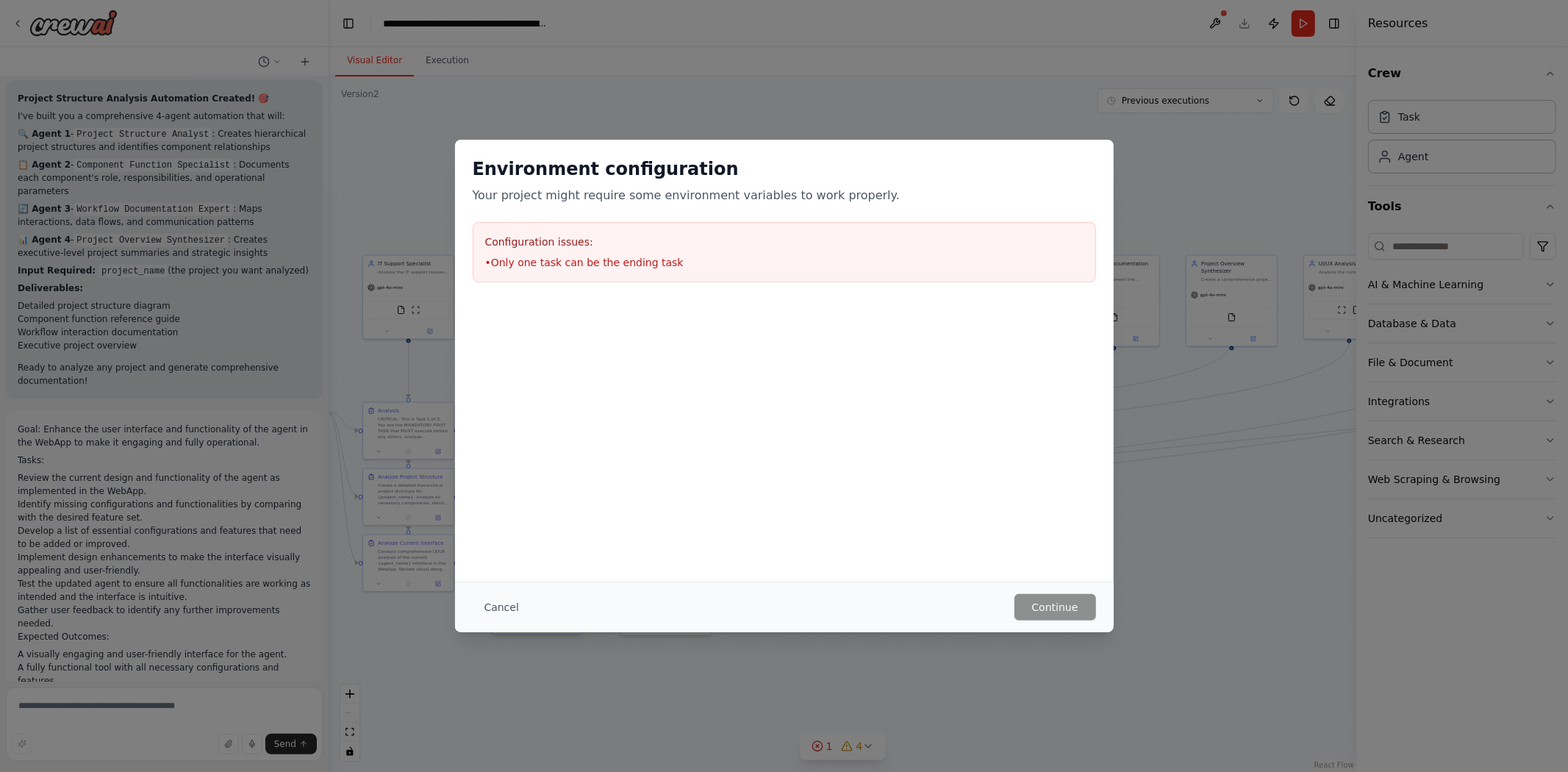
click at [510, 618] on button "Cancel" at bounding box center [501, 608] width 58 height 27
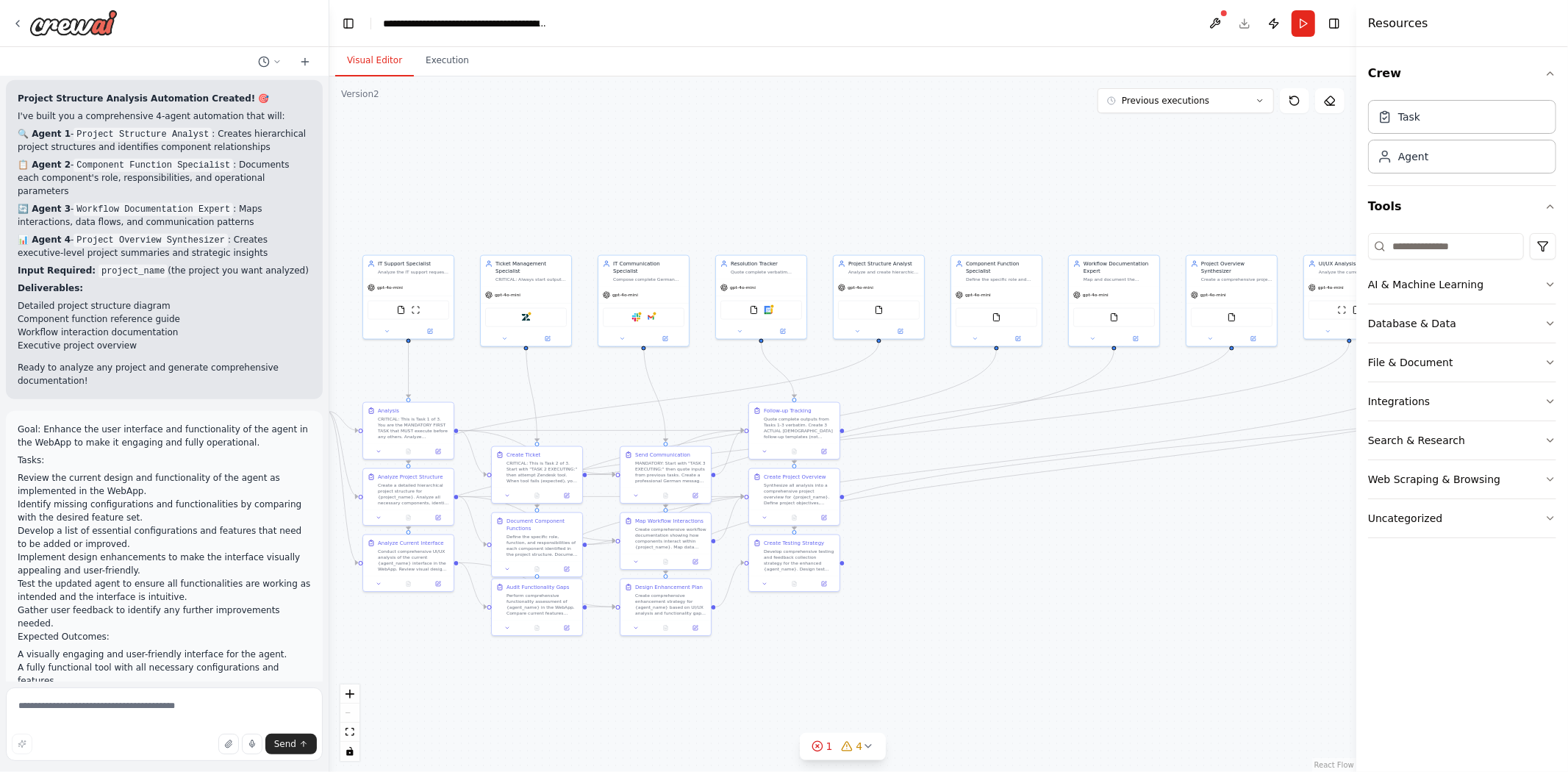
drag, startPoint x: 1217, startPoint y: 18, endPoint x: 1319, endPoint y: 46, distance: 105.8
click at [1318, 48] on main "**********" at bounding box center [842, 386] width 1026 height 772
click at [1306, 25] on button "Run" at bounding box center [1303, 24] width 24 height 27
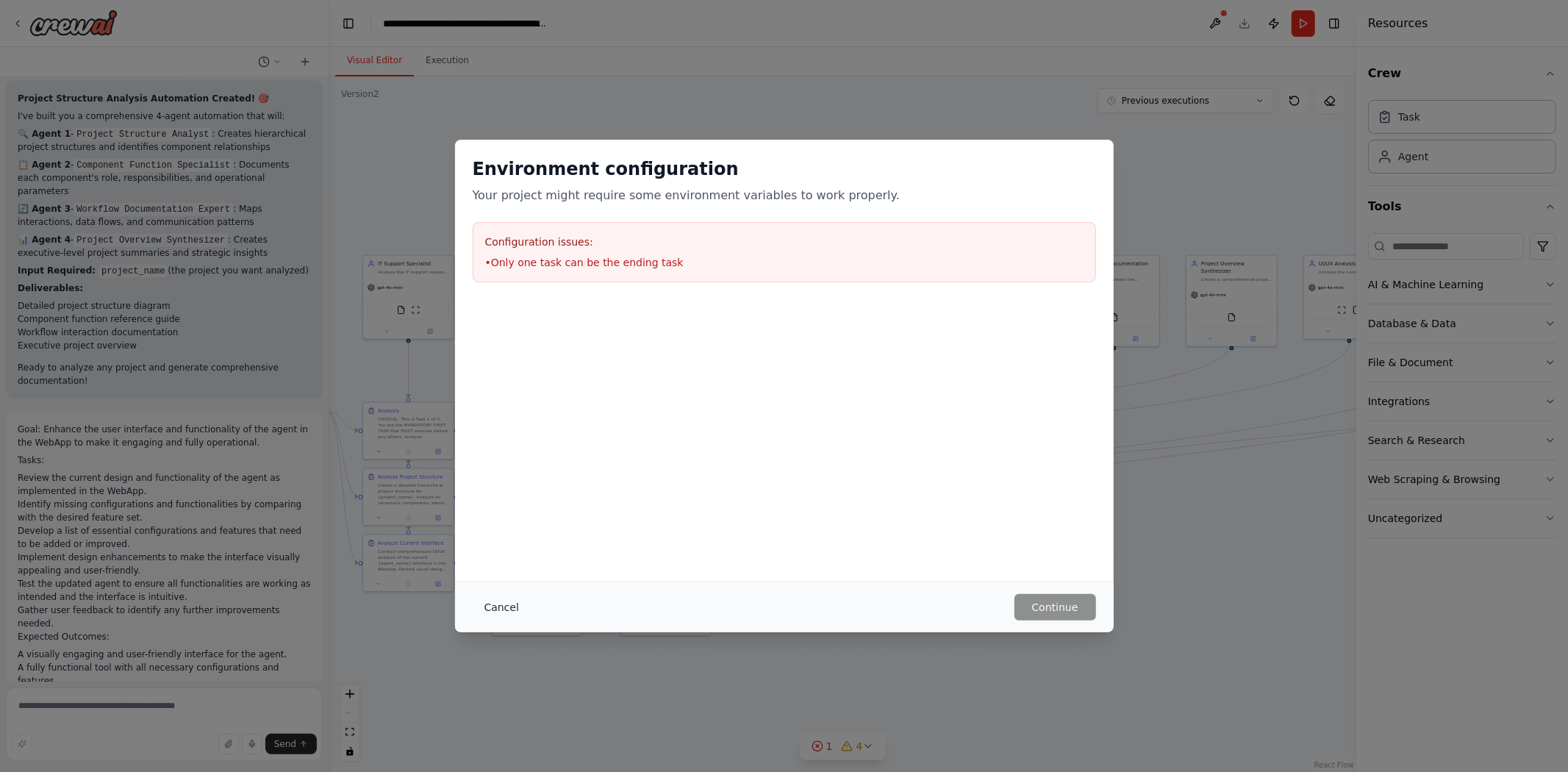
click at [507, 595] on button "Cancel" at bounding box center [501, 608] width 58 height 27
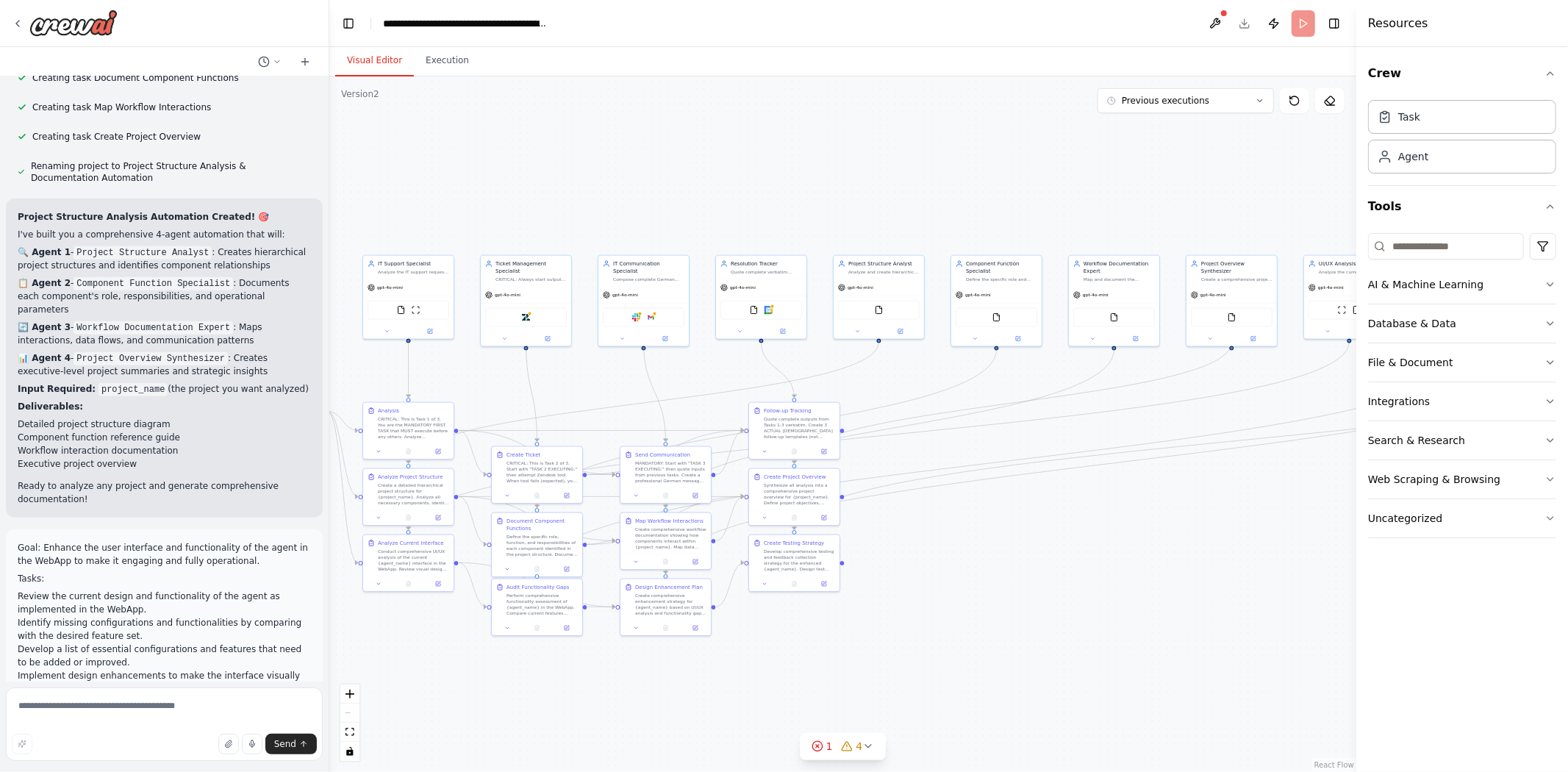
scroll to position [28790, 0]
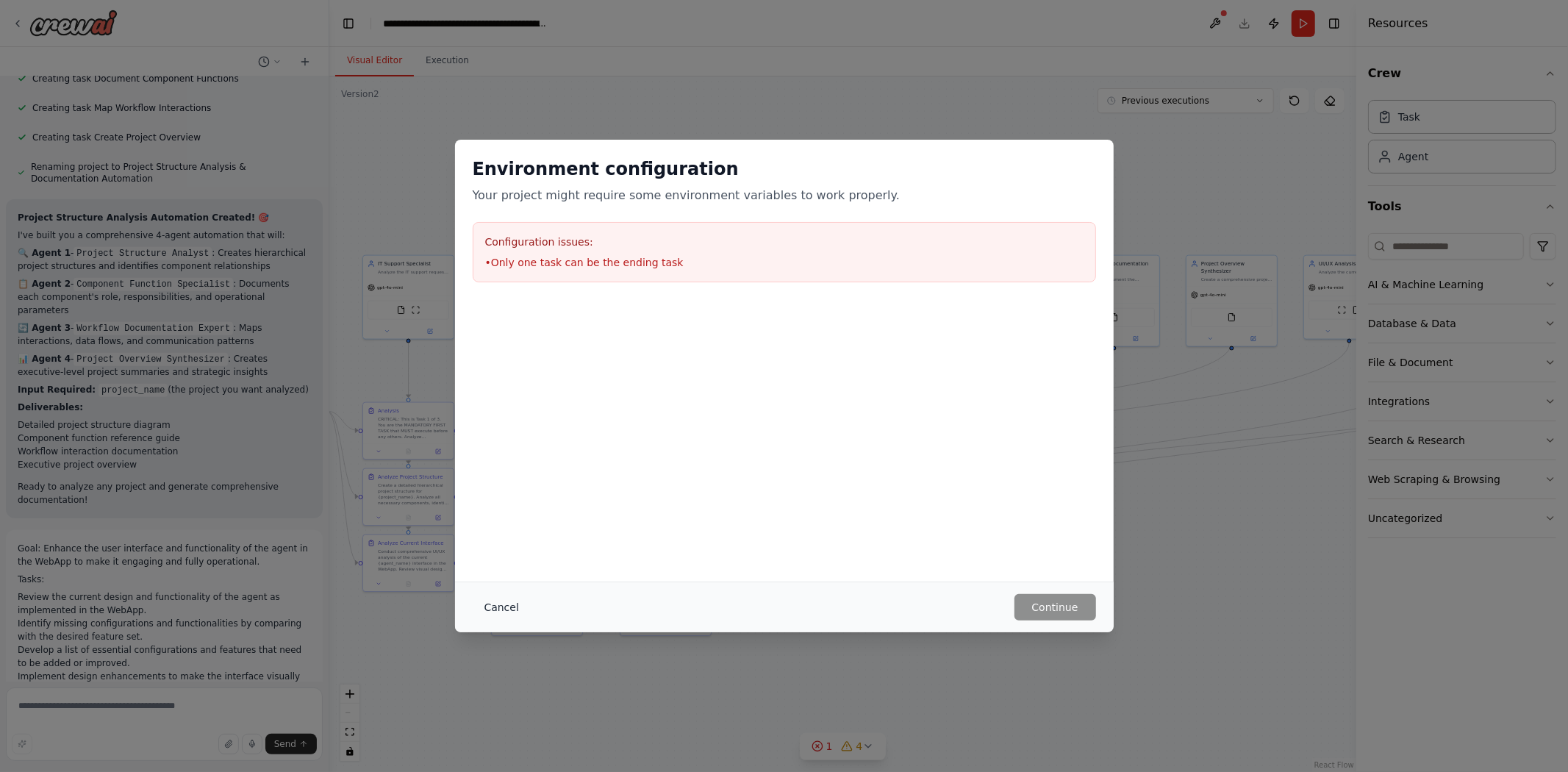
click at [508, 599] on button "Cancel" at bounding box center [501, 608] width 58 height 27
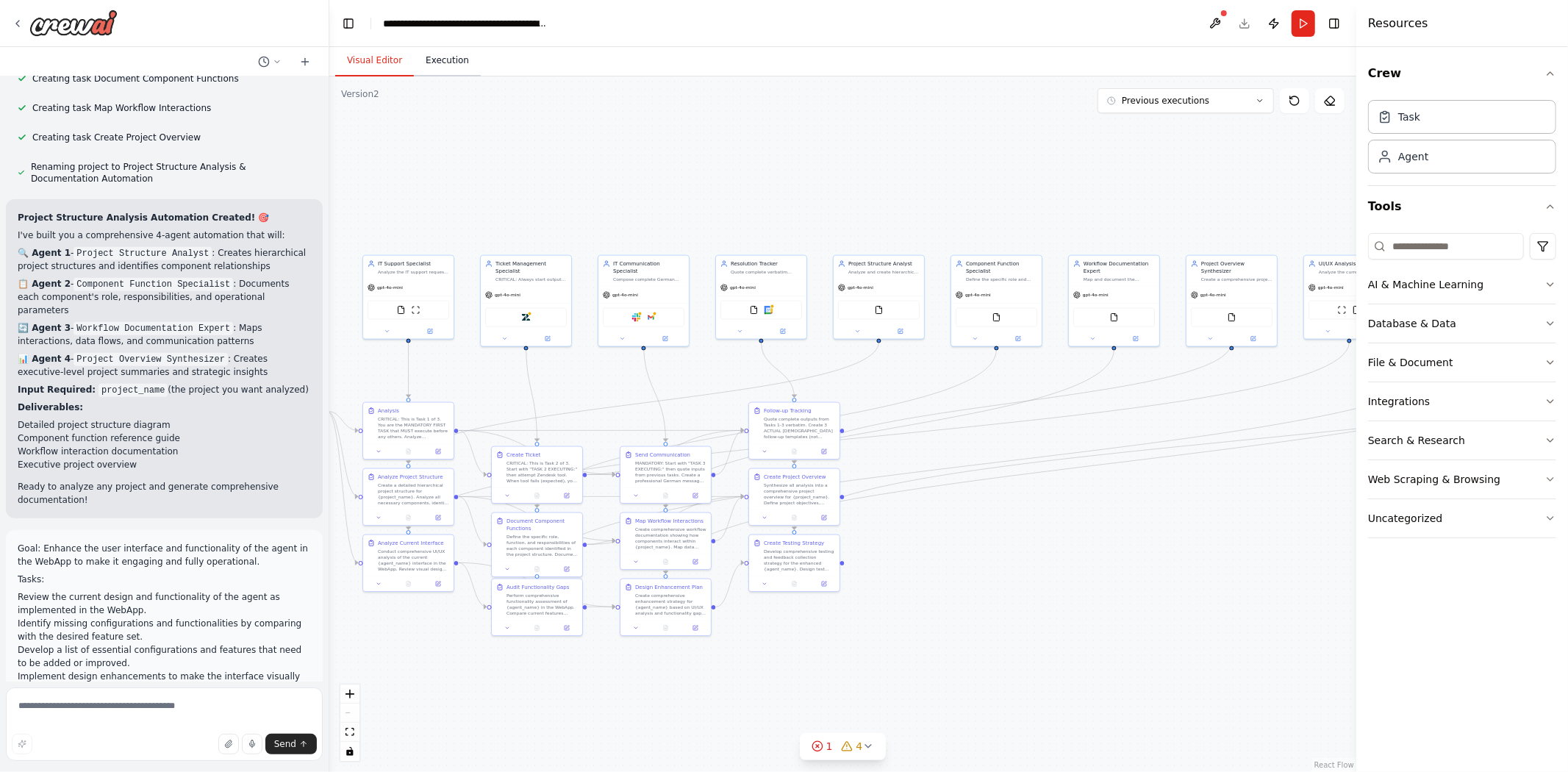
click at [443, 64] on button "Execution" at bounding box center [447, 61] width 67 height 30
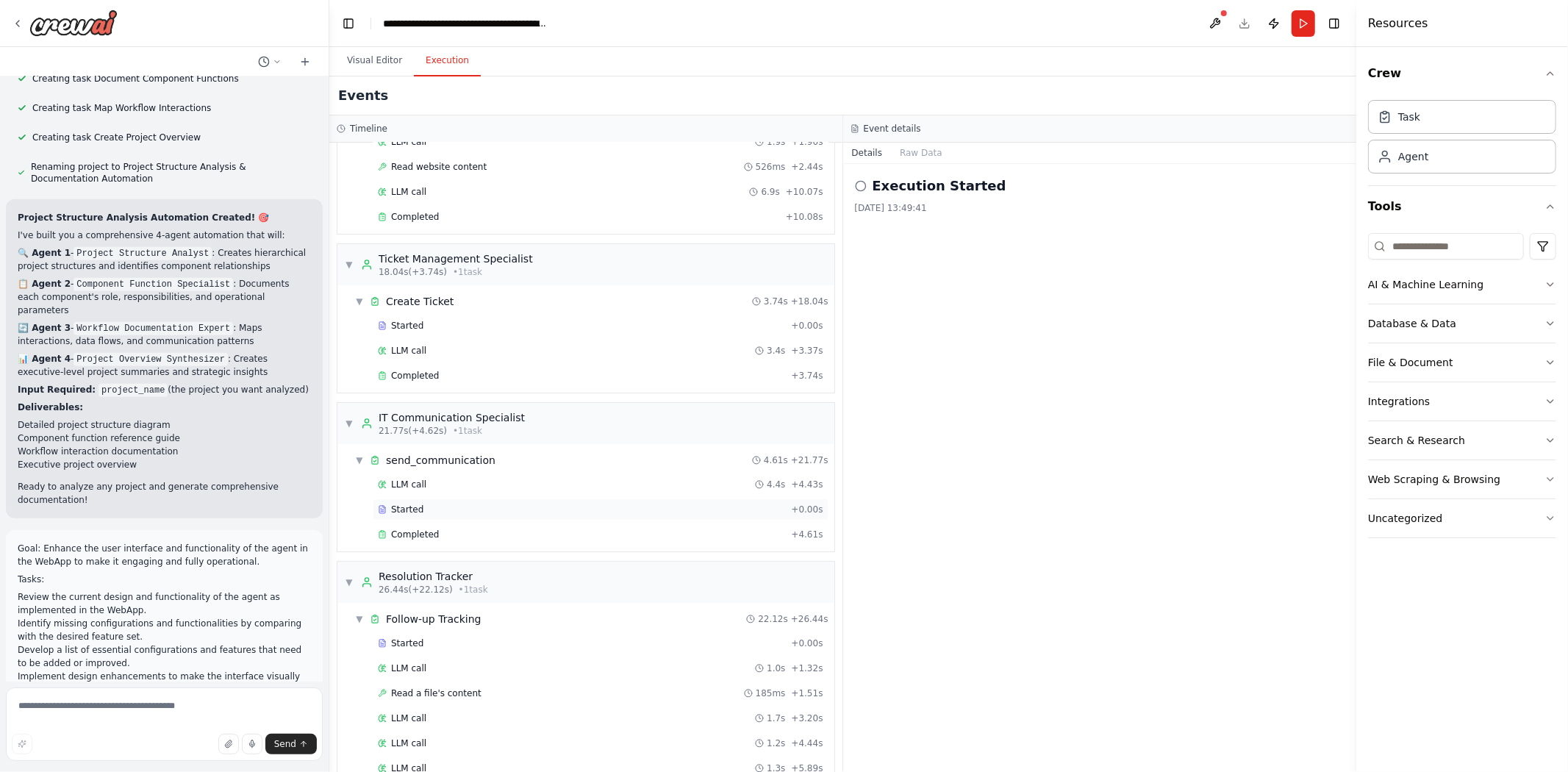
scroll to position [0, 0]
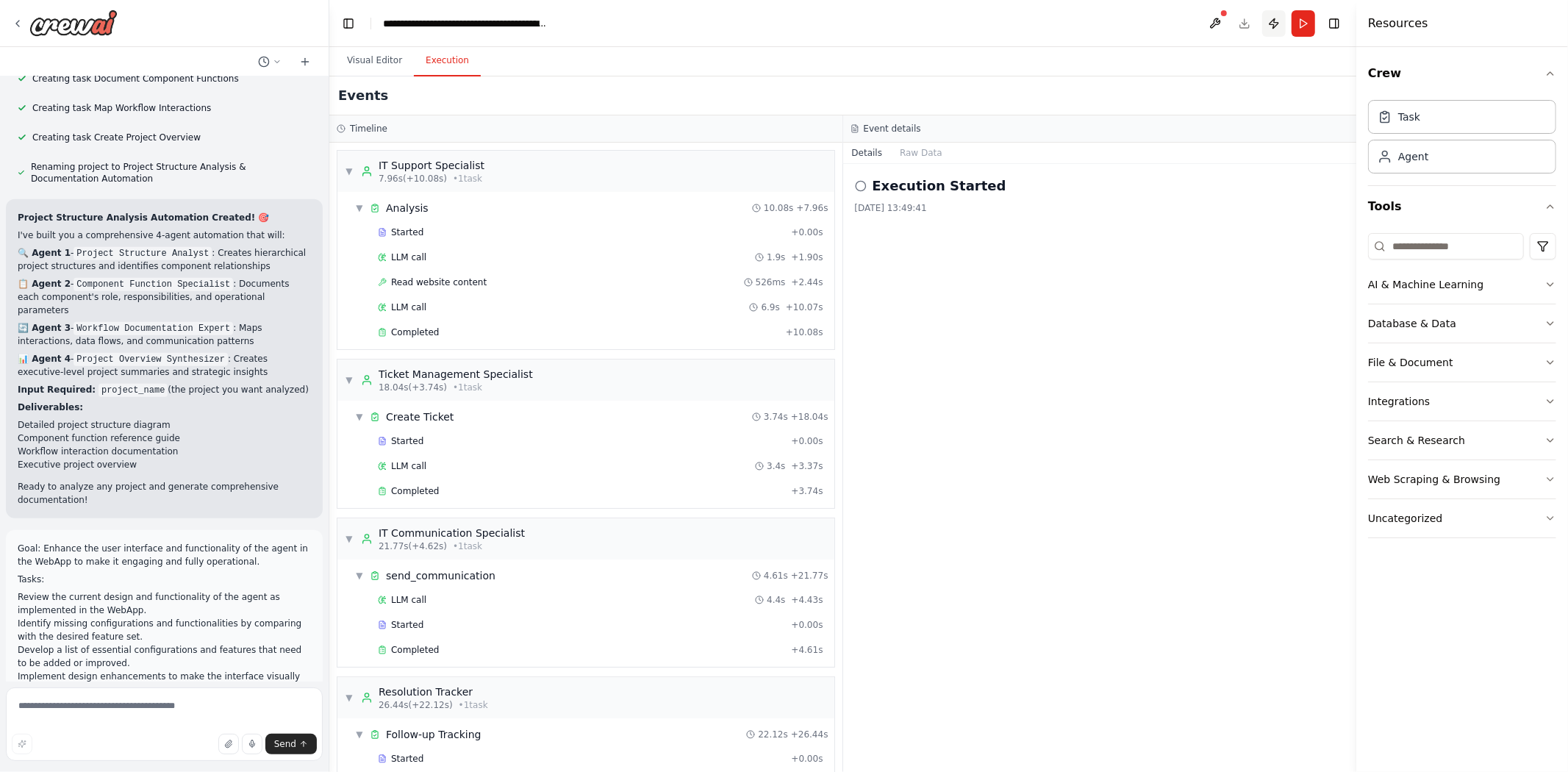
click at [1275, 25] on button "Publish" at bounding box center [1273, 24] width 24 height 27
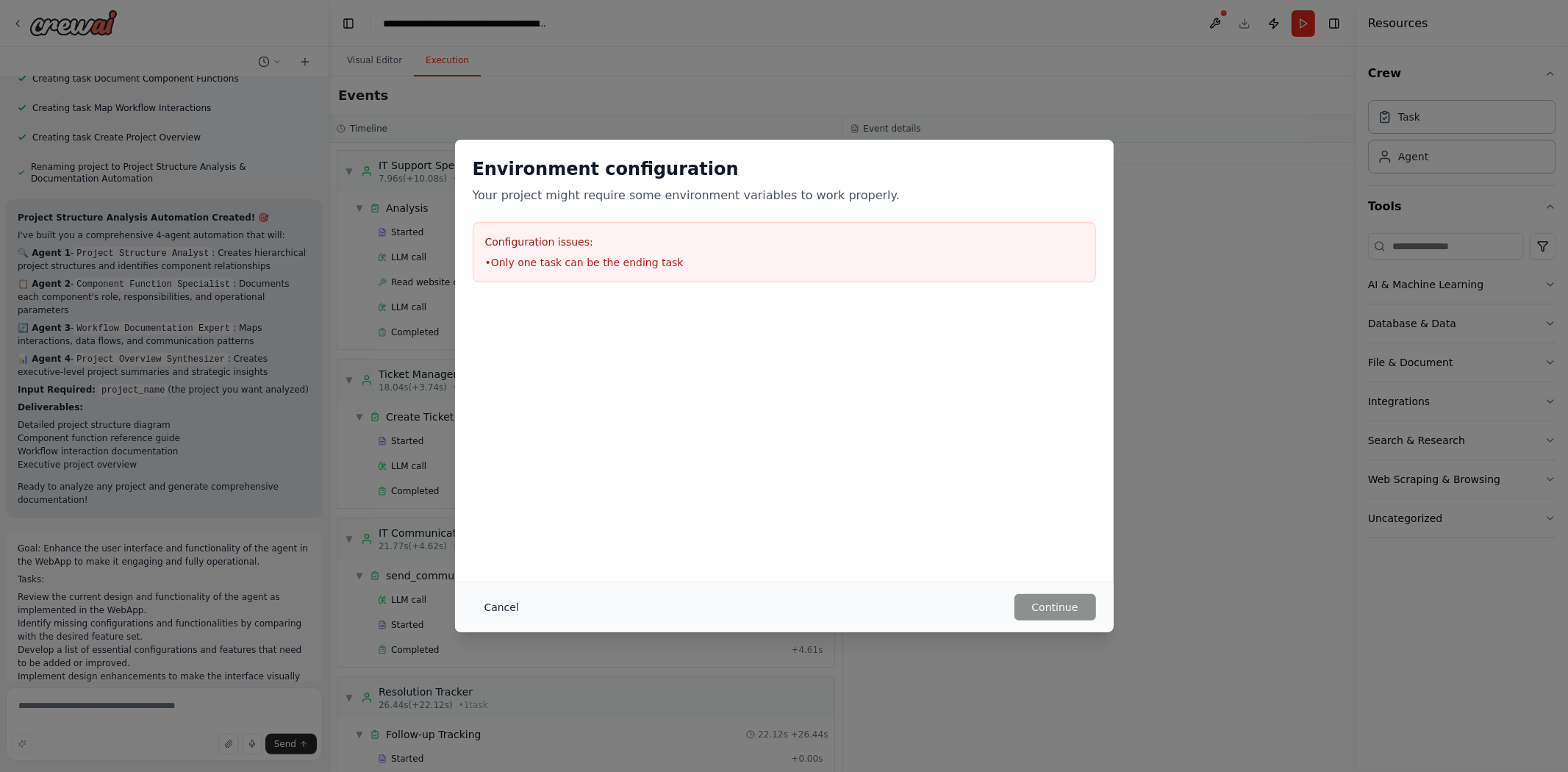
click at [488, 606] on button "Cancel" at bounding box center [501, 608] width 58 height 27
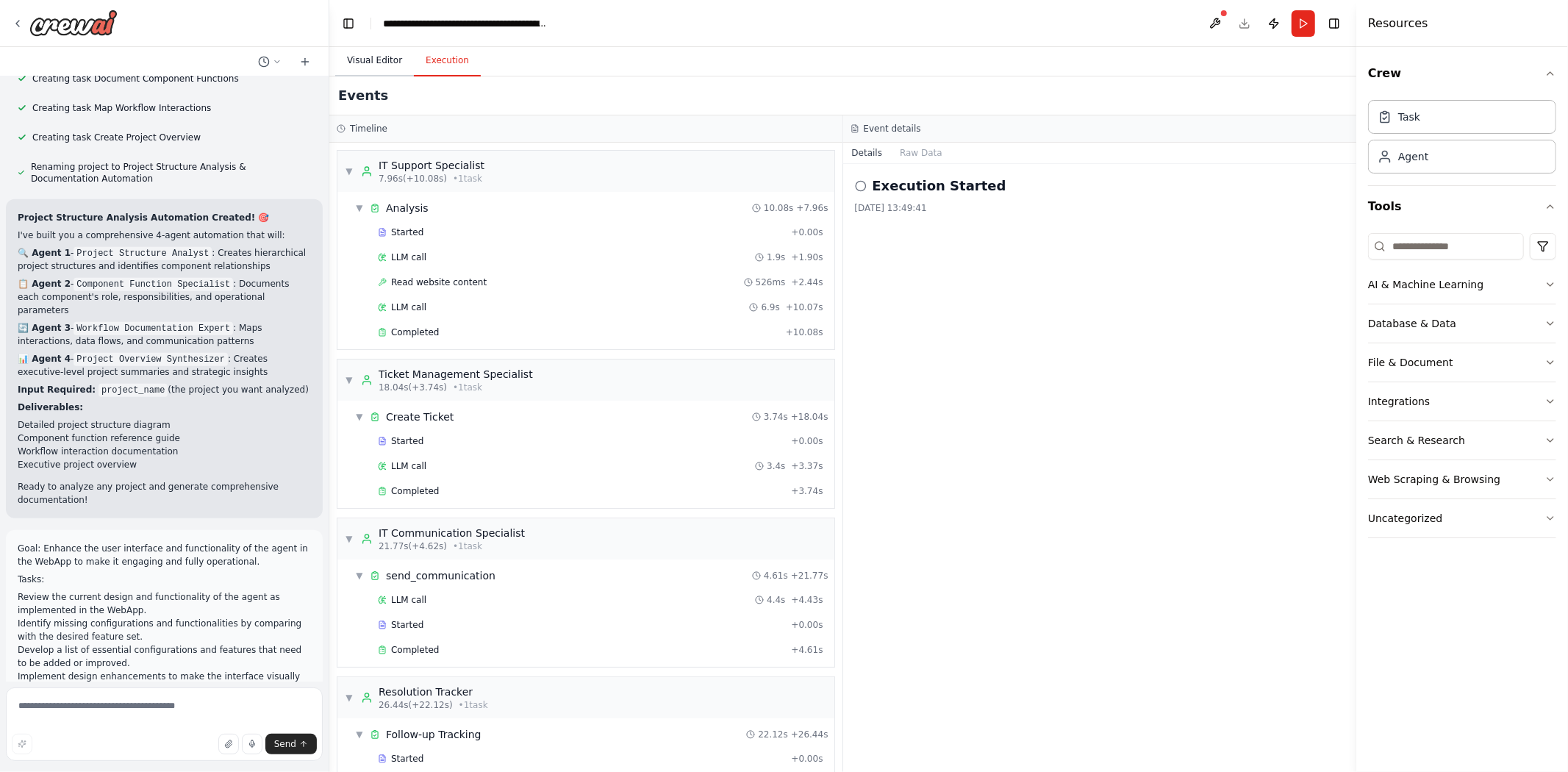
click at [369, 53] on button "Visual Editor" at bounding box center [374, 61] width 79 height 30
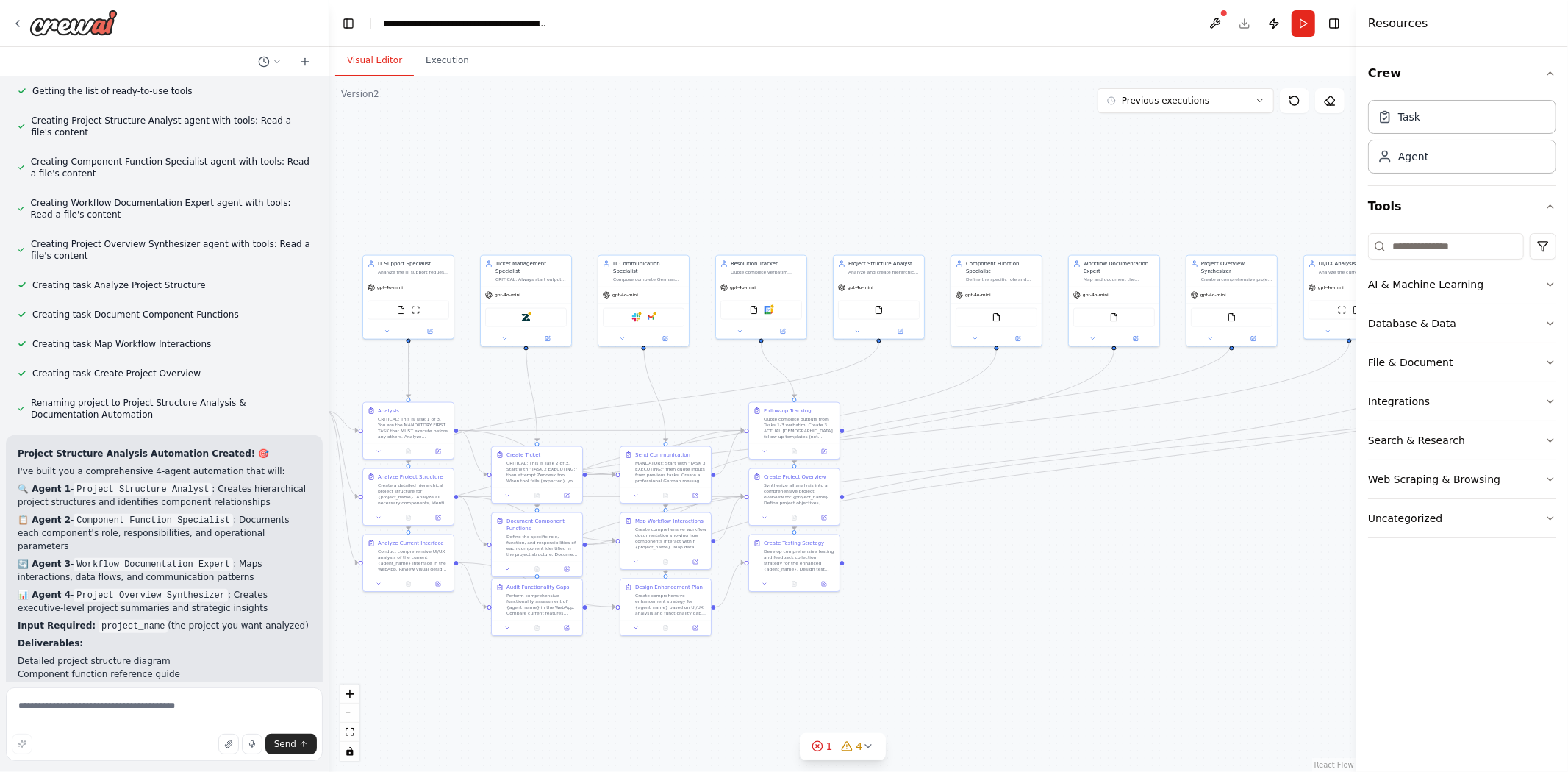
scroll to position [28790, 0]
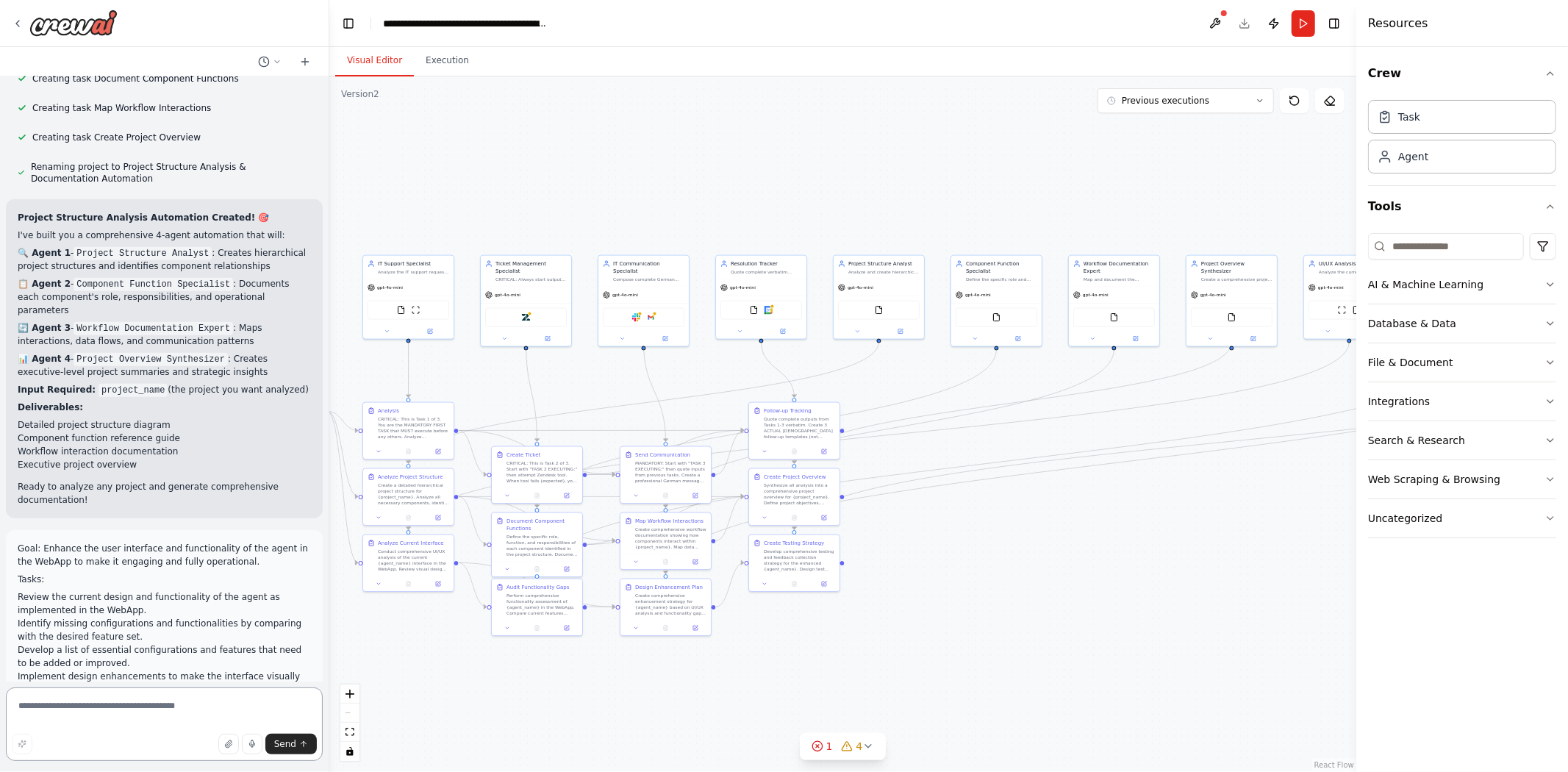
click at [118, 711] on textarea at bounding box center [163, 724] width 316 height 73
drag, startPoint x: 271, startPoint y: 662, endPoint x: 28, endPoint y: 606, distance: 249.4
click at [97, 704] on textarea at bounding box center [163, 724] width 316 height 73
click at [167, 704] on textarea at bounding box center [163, 724] width 316 height 73
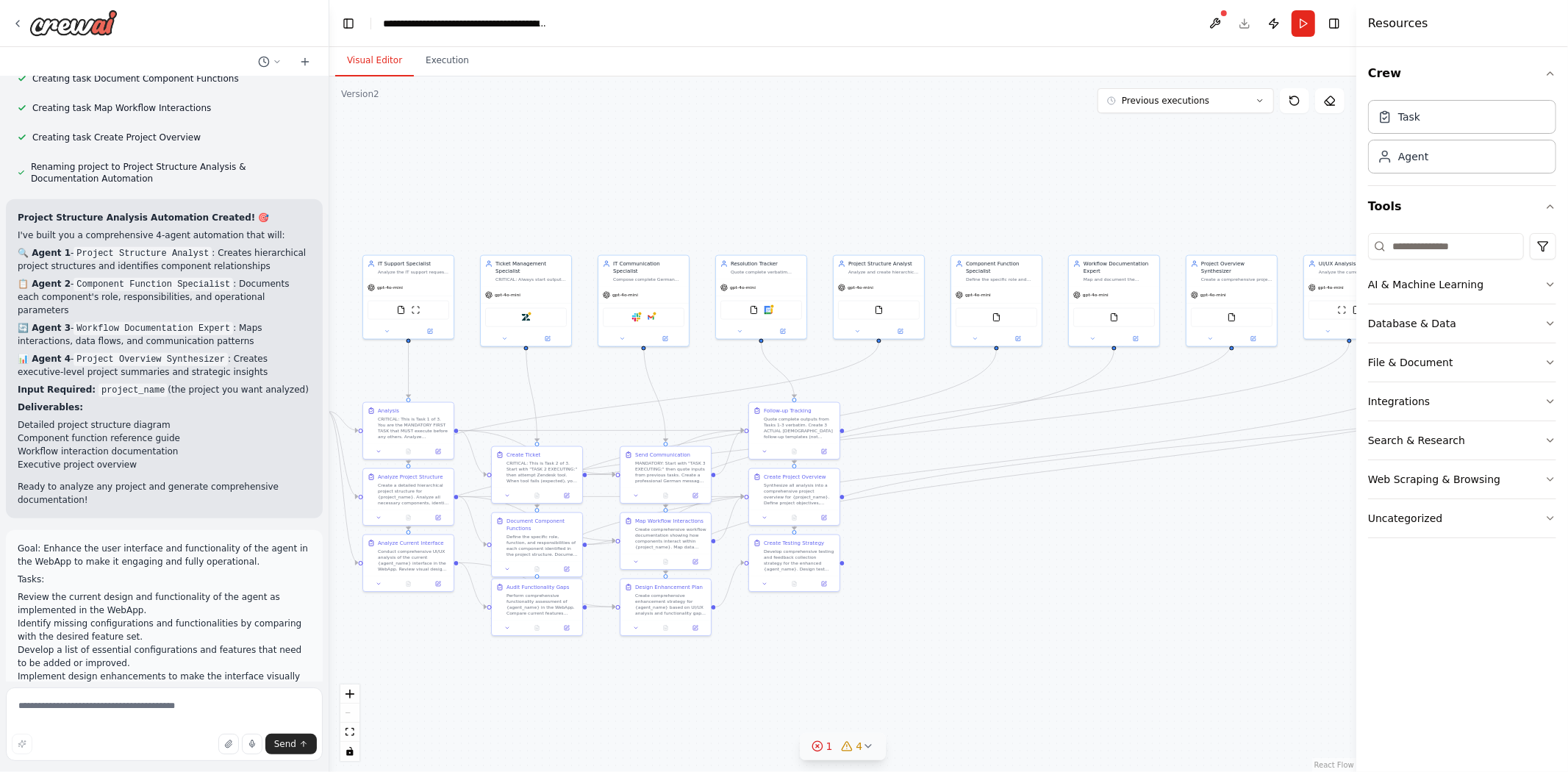
click at [856, 748] on span "4" at bounding box center [859, 745] width 7 height 14
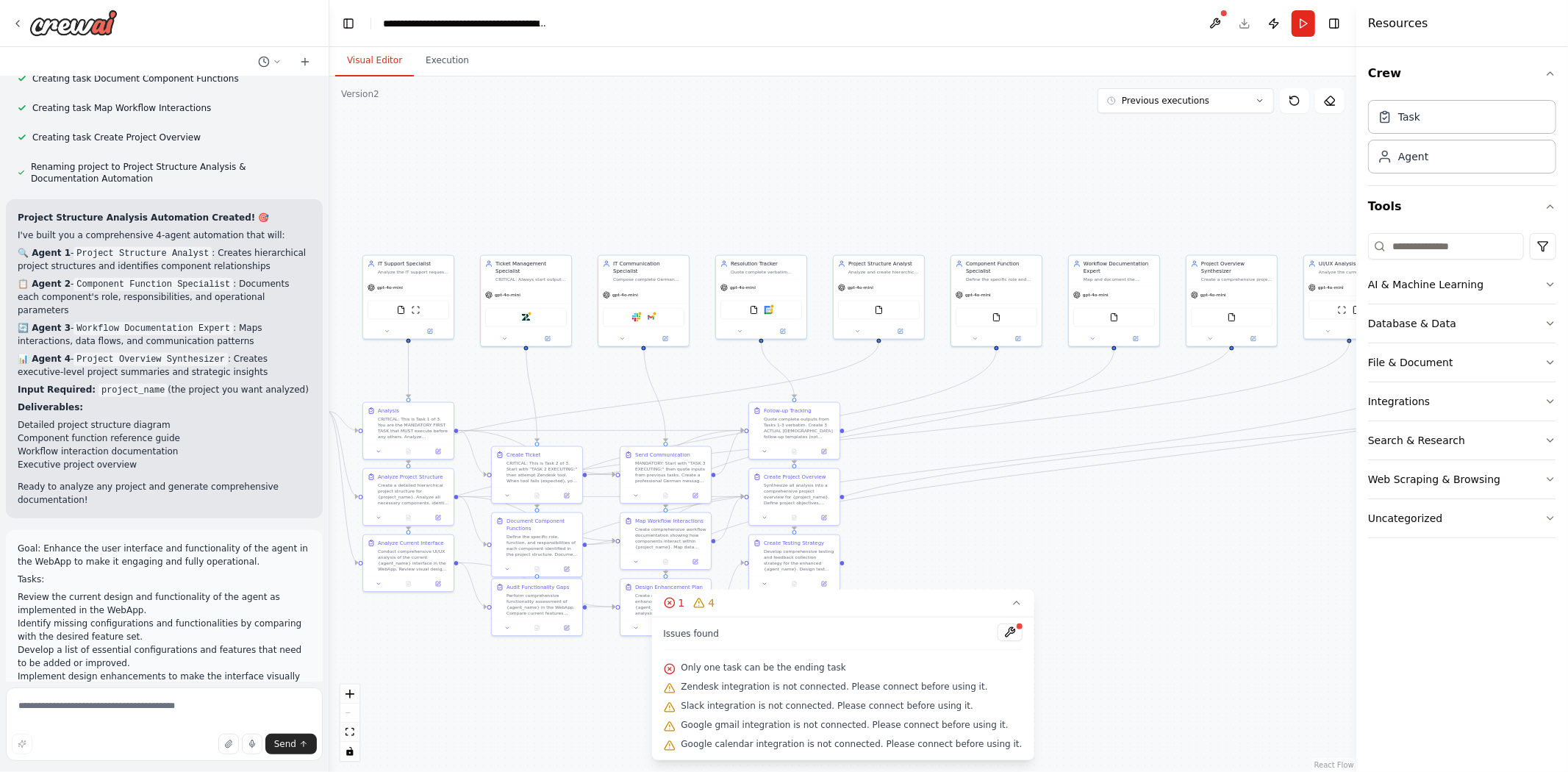
click at [733, 665] on span "Only one task can be the ending task" at bounding box center [762, 667] width 164 height 11
drag, startPoint x: 758, startPoint y: 665, endPoint x: 920, endPoint y: 664, distance: 162.0
click at [835, 664] on span "Only one task can be the ending task" at bounding box center [762, 667] width 164 height 11
click at [997, 636] on button at bounding box center [1009, 632] width 25 height 18
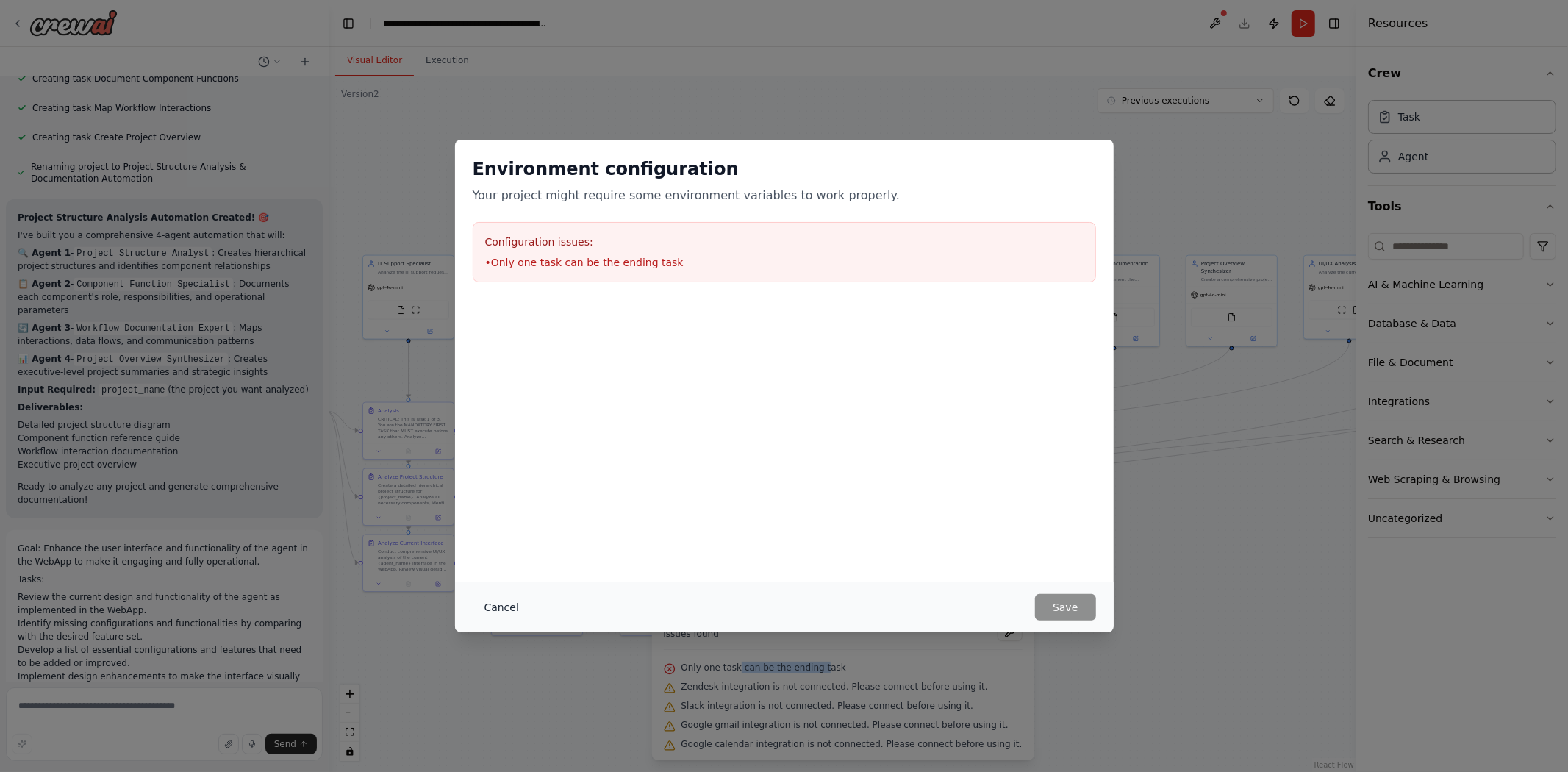
click at [500, 607] on button "Cancel" at bounding box center [501, 608] width 58 height 27
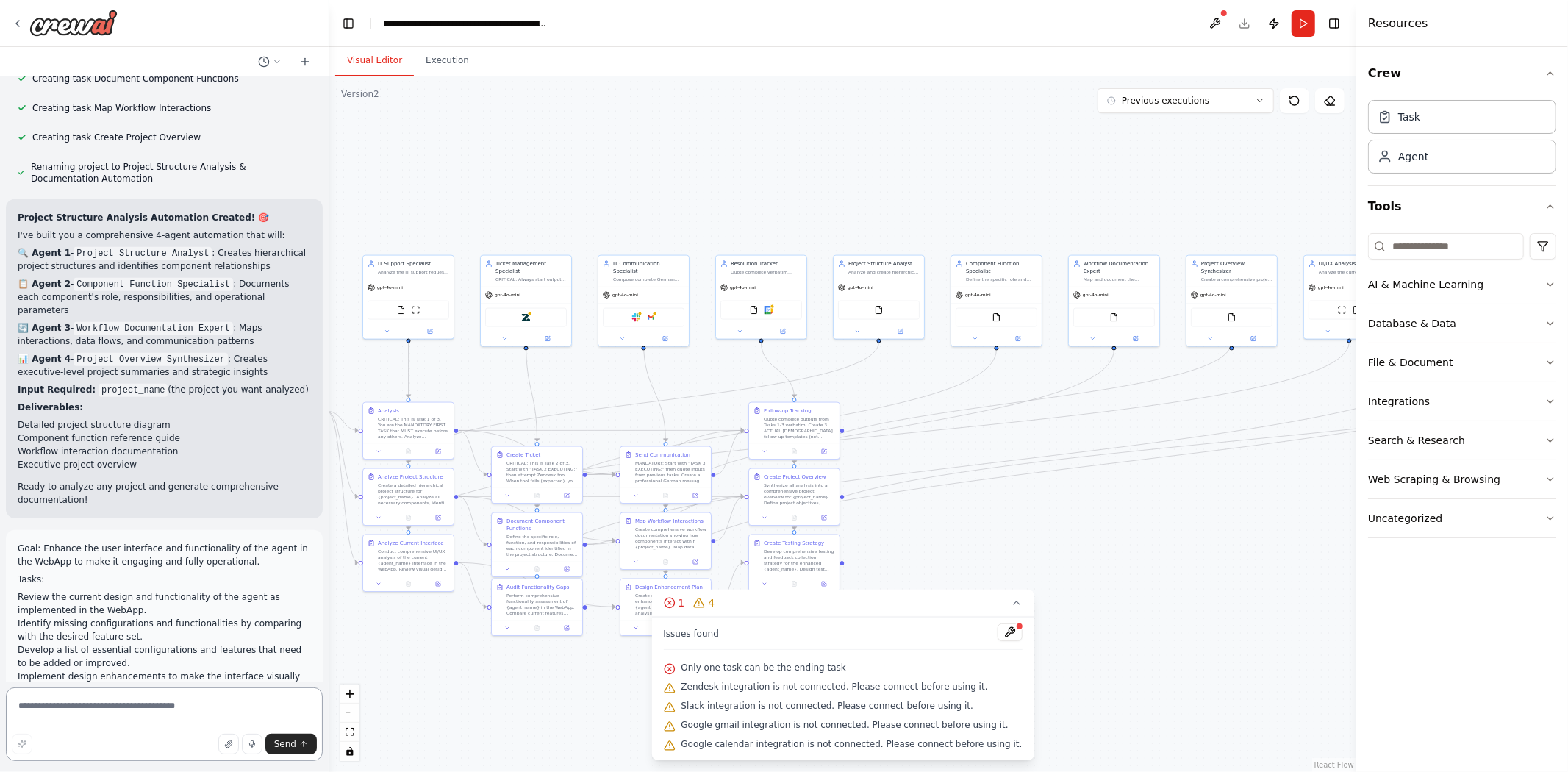
click at [126, 695] on textarea at bounding box center [163, 724] width 316 height 73
click at [123, 702] on textarea at bounding box center [163, 724] width 316 height 73
type textarea "**********"
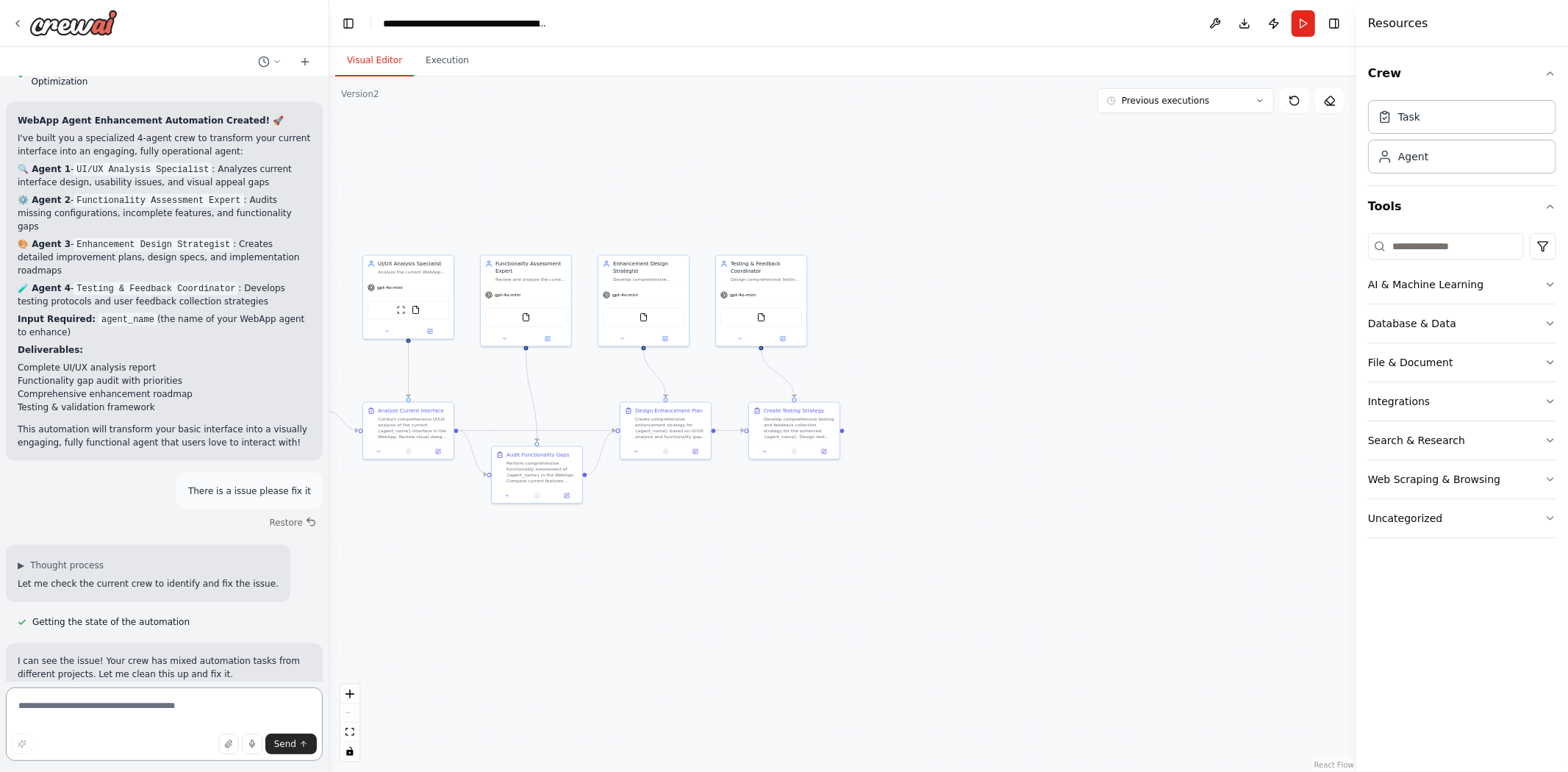
scroll to position [30250, 0]
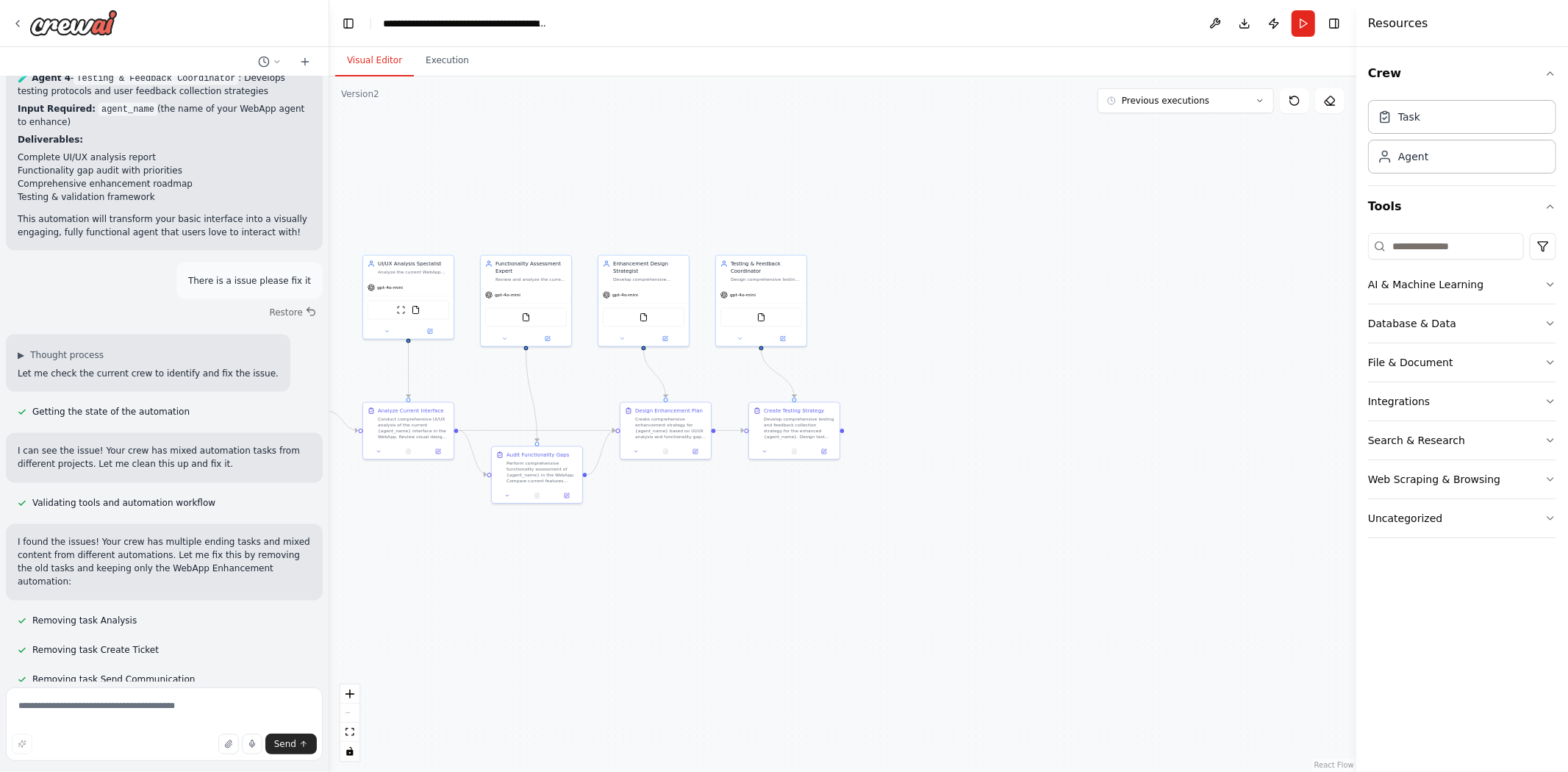
drag, startPoint x: 128, startPoint y: 657, endPoint x: 144, endPoint y: 660, distance: 16.3
click at [100, 696] on textarea at bounding box center [163, 724] width 316 height 73
type textarea "**********"
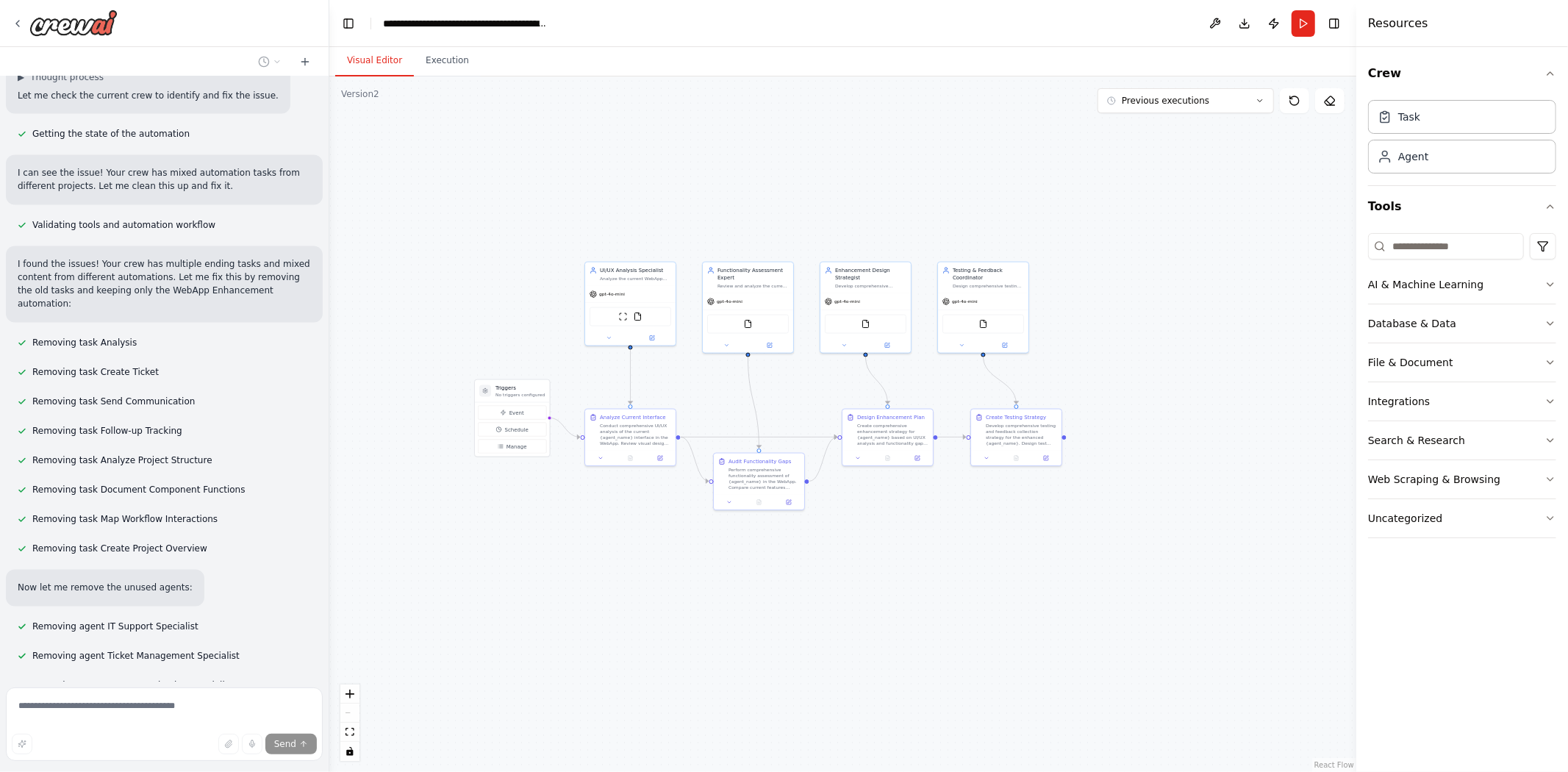
scroll to position [30540, 0]
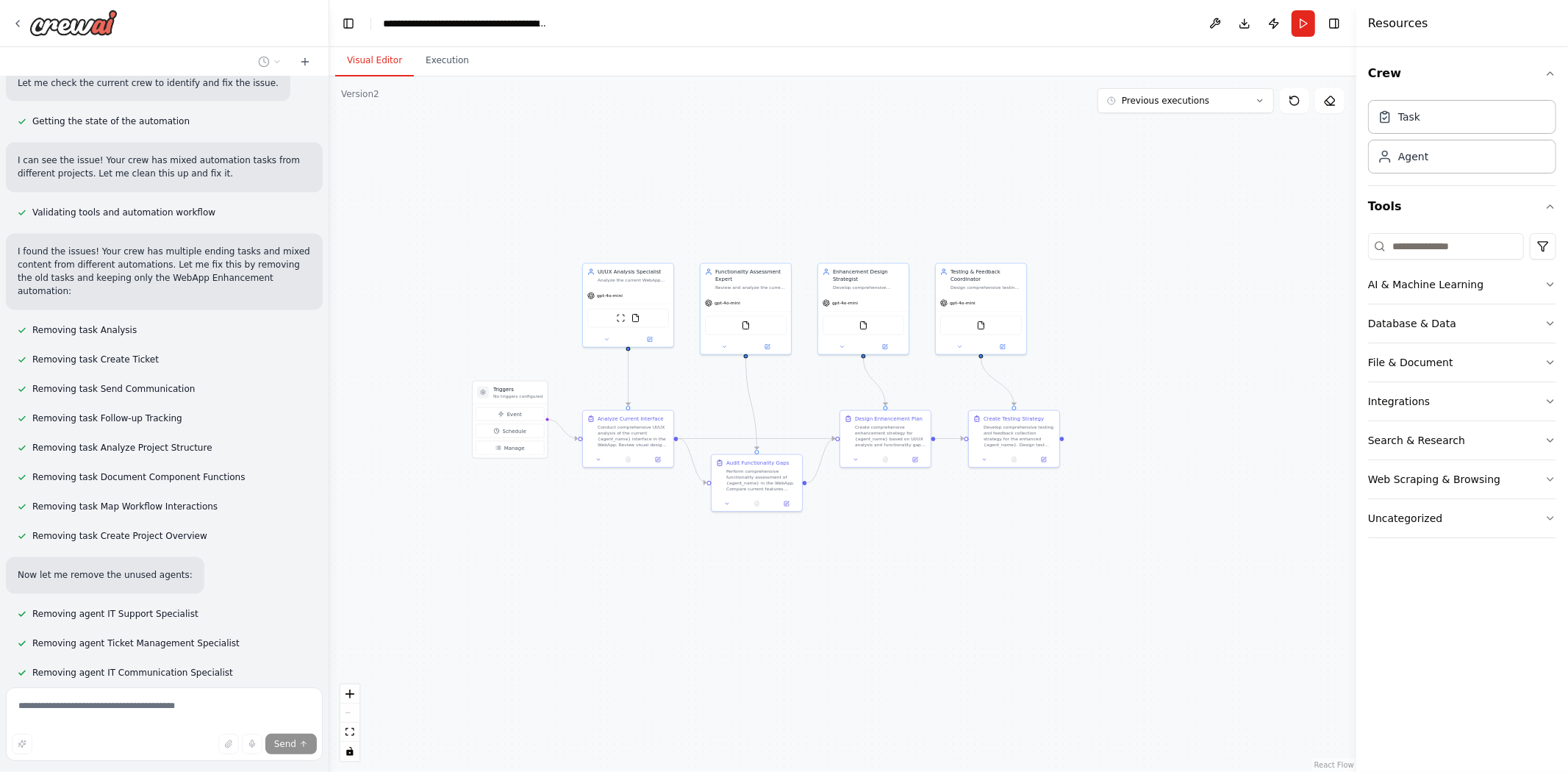
drag, startPoint x: 525, startPoint y: 589, endPoint x: 696, endPoint y: 598, distance: 171.2
click at [696, 598] on div ".deletable-edge-delete-btn { width: 20px; height: 20px; border: 0px solid #ffff…" at bounding box center [842, 424] width 1026 height 696
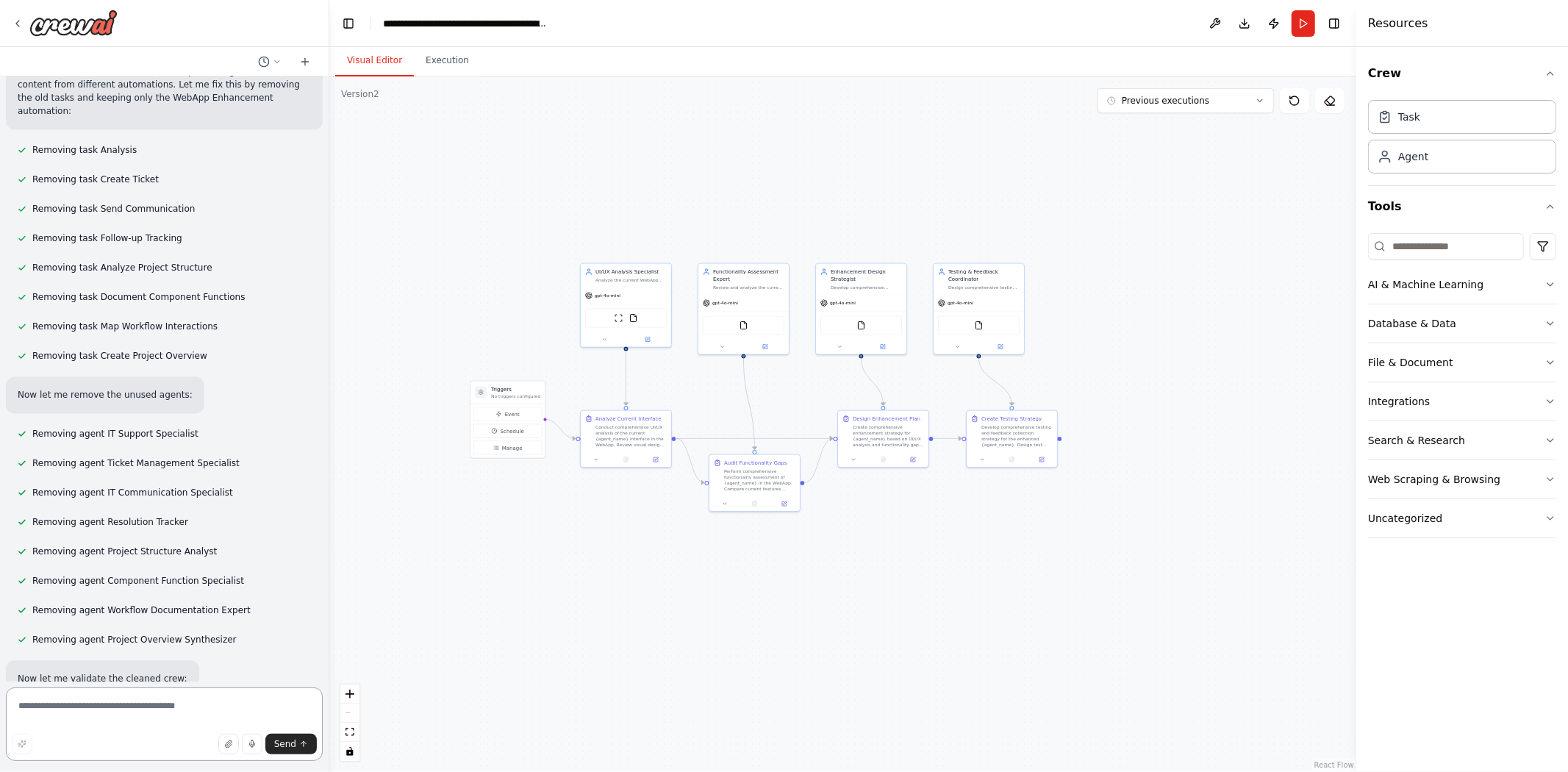
scroll to position [30981, 0]
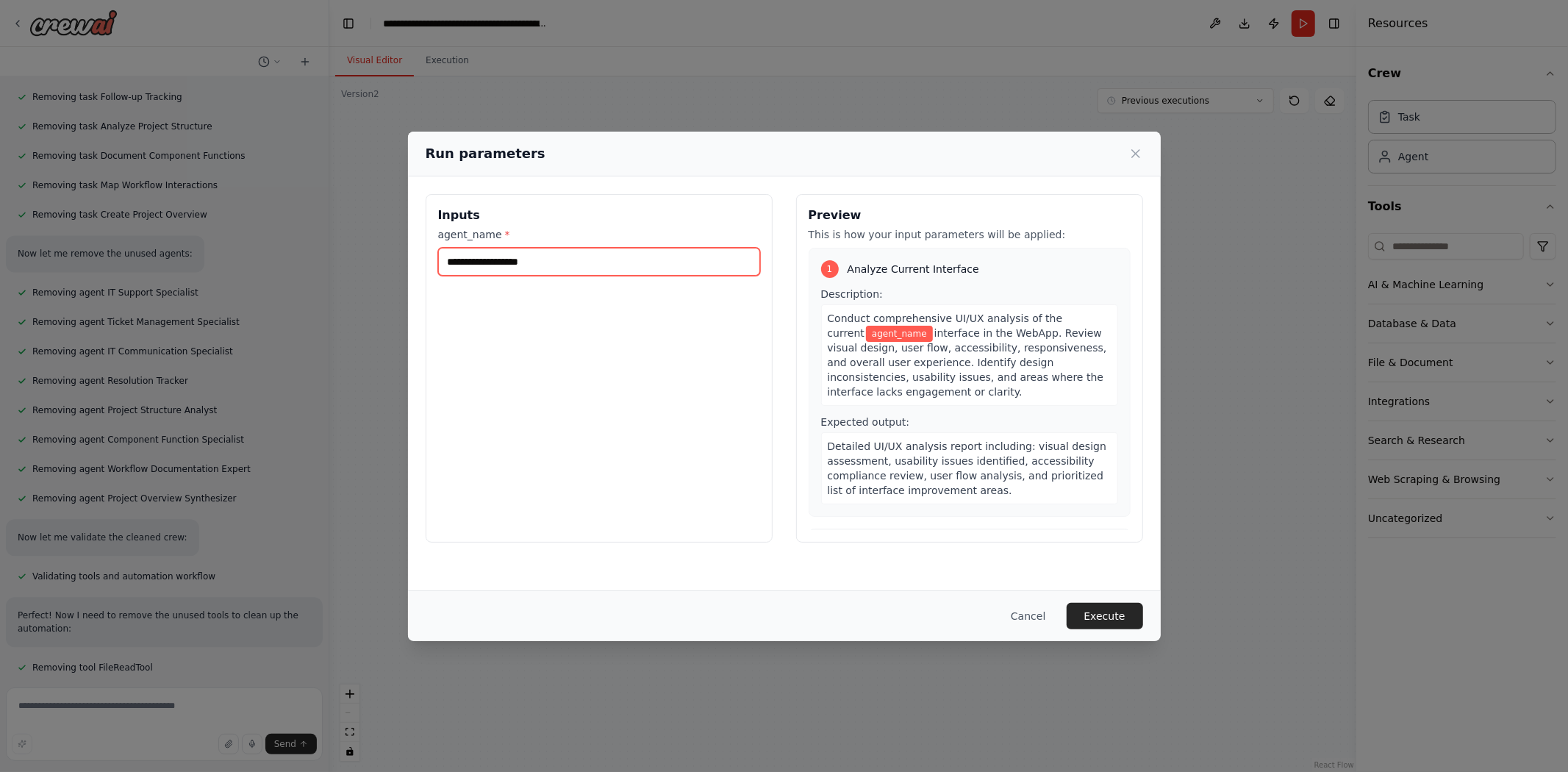
click at [510, 260] on input "agent_name *" at bounding box center [599, 261] width 322 height 28
drag, startPoint x: 835, startPoint y: 332, endPoint x: 886, endPoint y: 333, distance: 51.0
click at [886, 333] on span "agent_name" at bounding box center [899, 334] width 67 height 16
click at [626, 273] on input "agent_name *" at bounding box center [599, 261] width 322 height 28
type input "******"
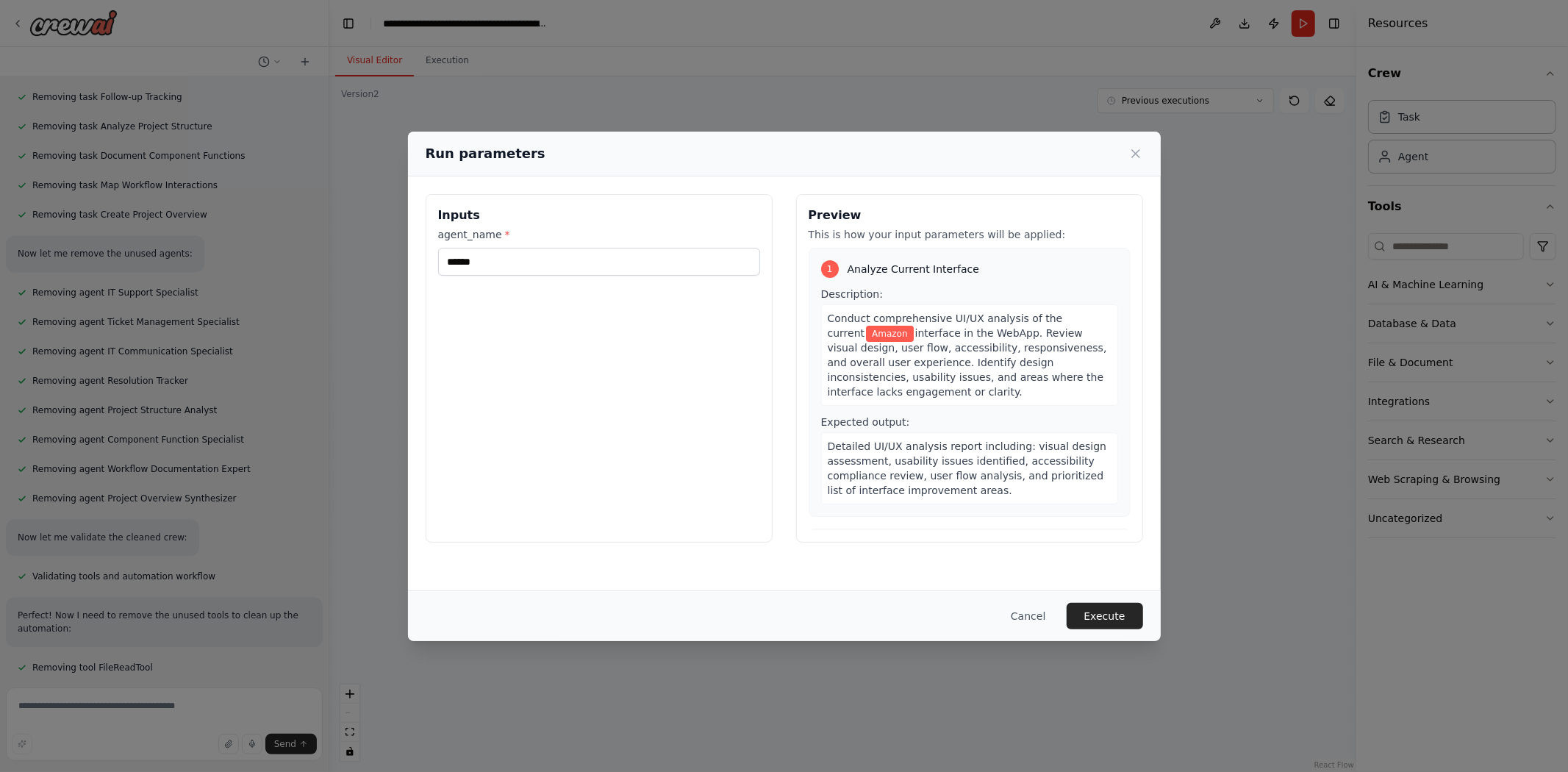
click at [1134, 607] on button "Execute" at bounding box center [1104, 616] width 76 height 27
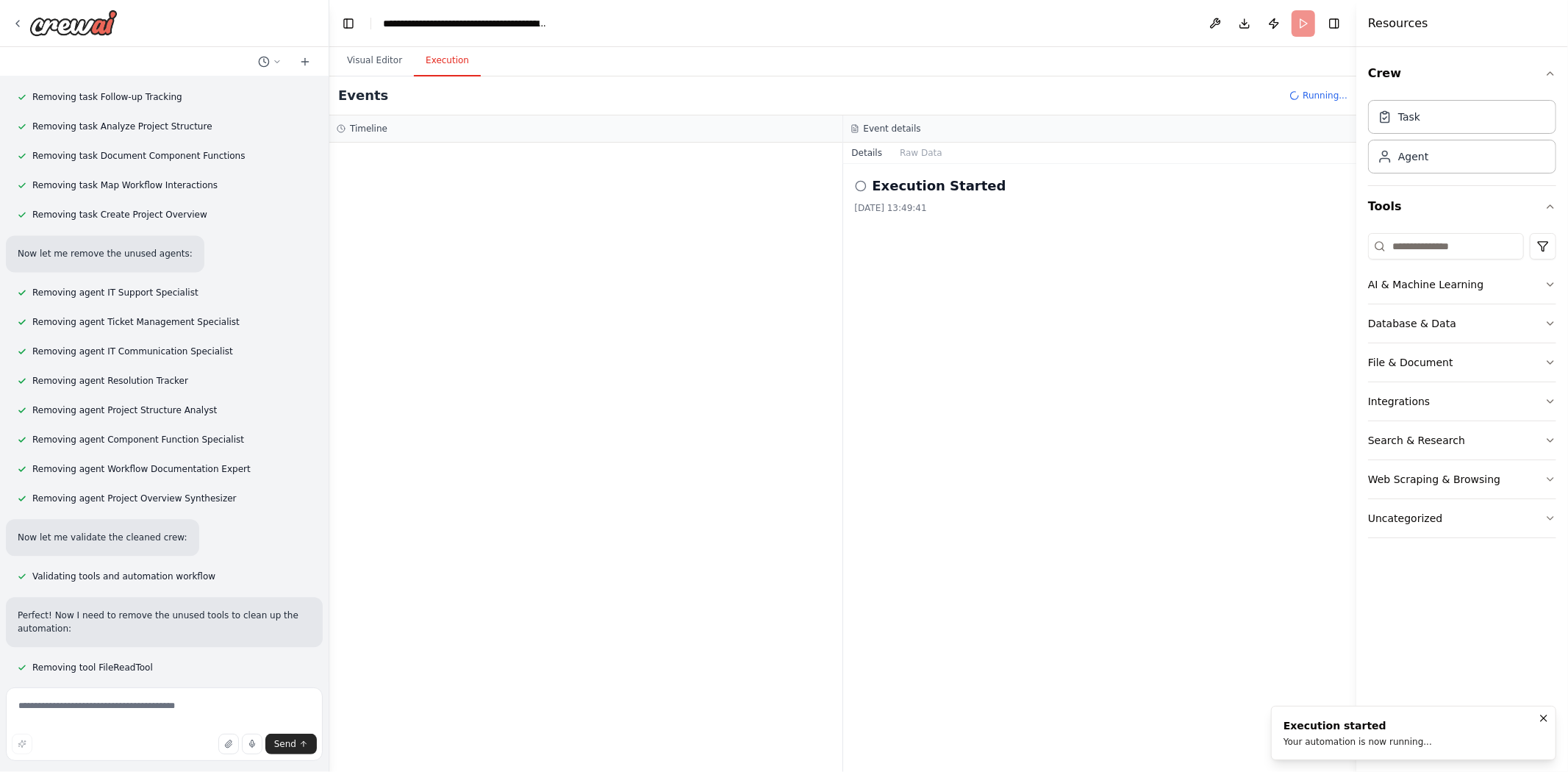
click at [544, 718] on div at bounding box center [585, 457] width 513 height 629
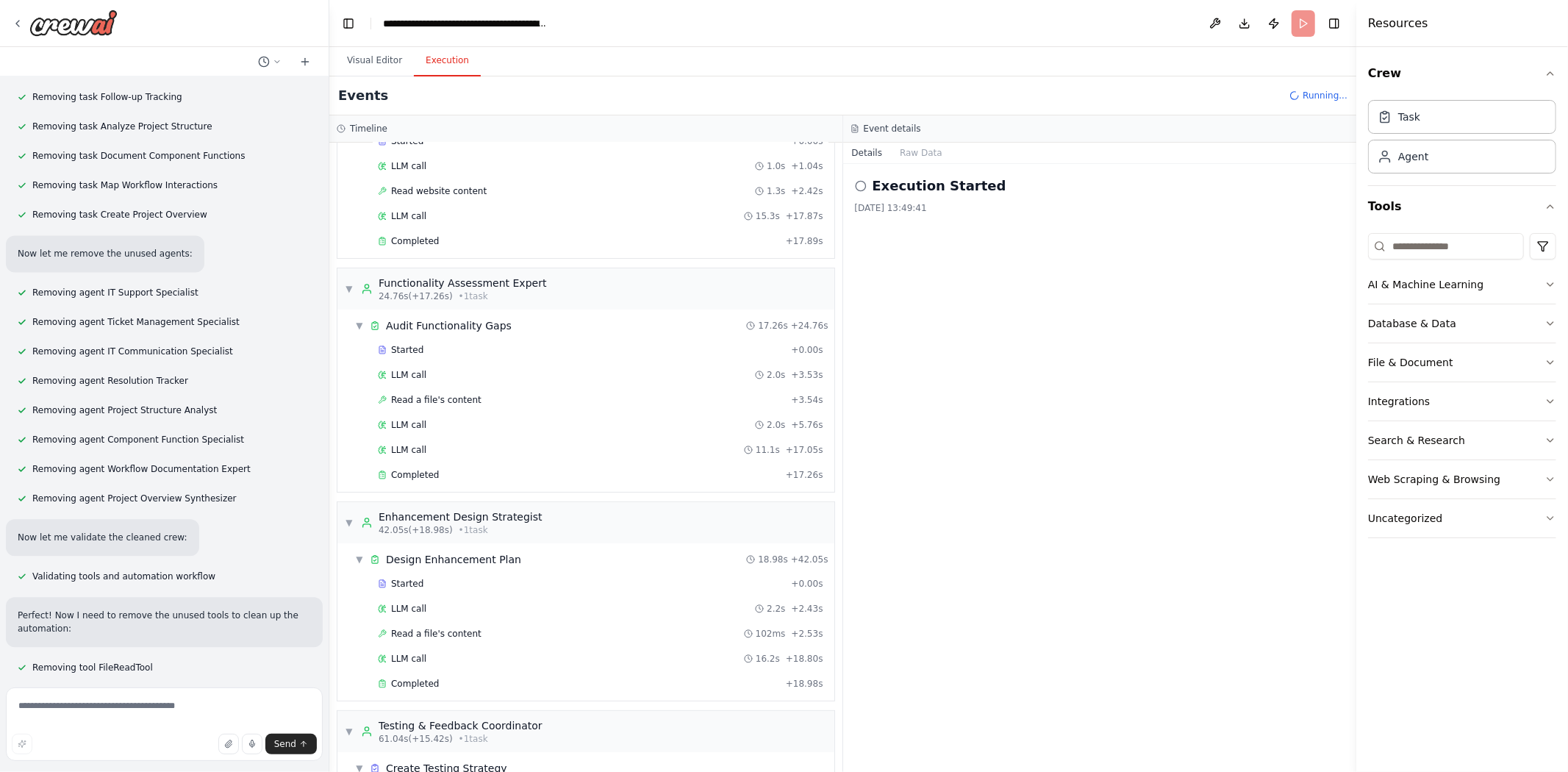
scroll to position [30981, 0]
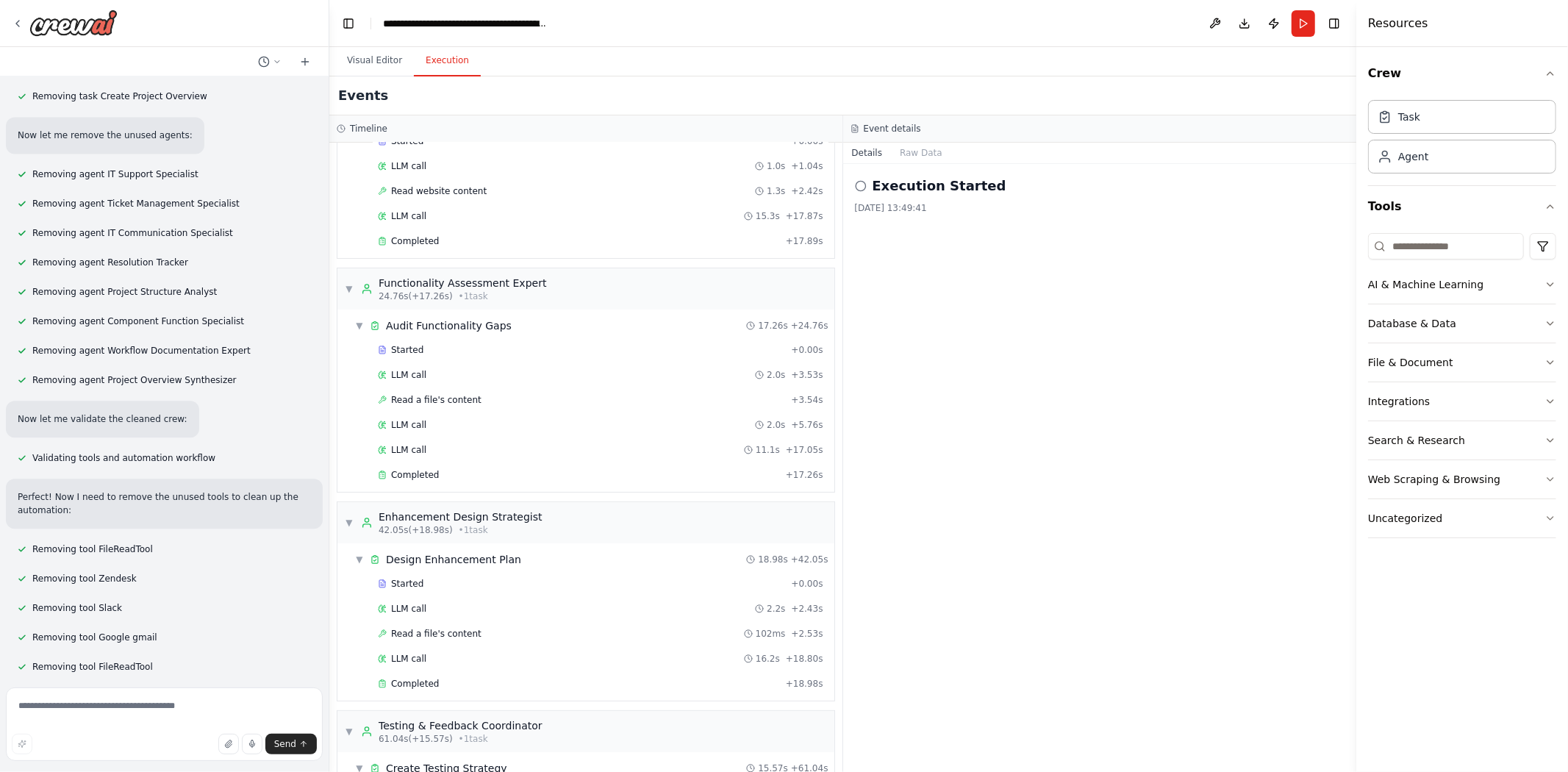
click at [783, 42] on header "**********" at bounding box center [842, 23] width 1026 height 47
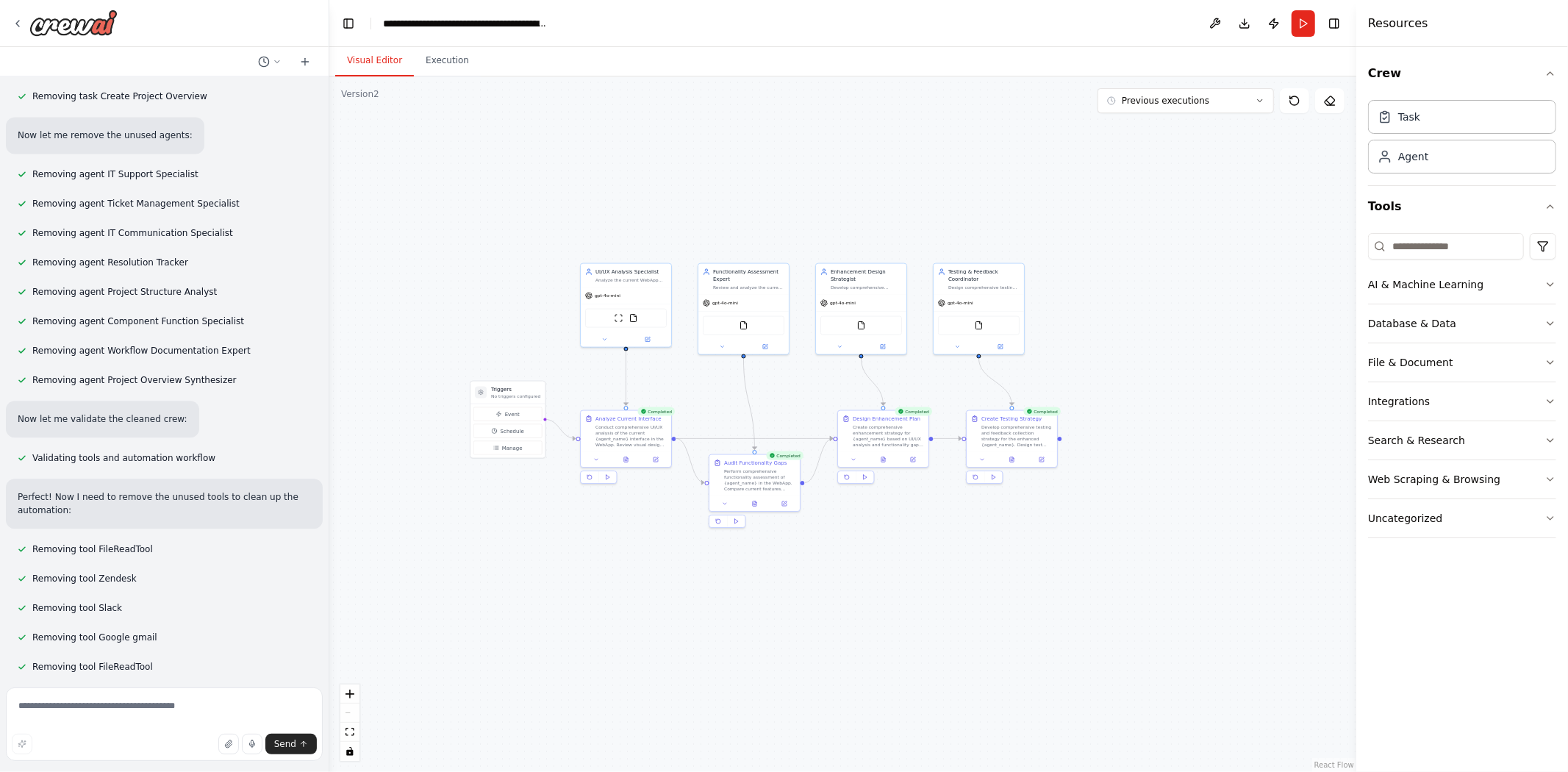
click at [371, 53] on button "Visual Editor" at bounding box center [374, 61] width 79 height 30
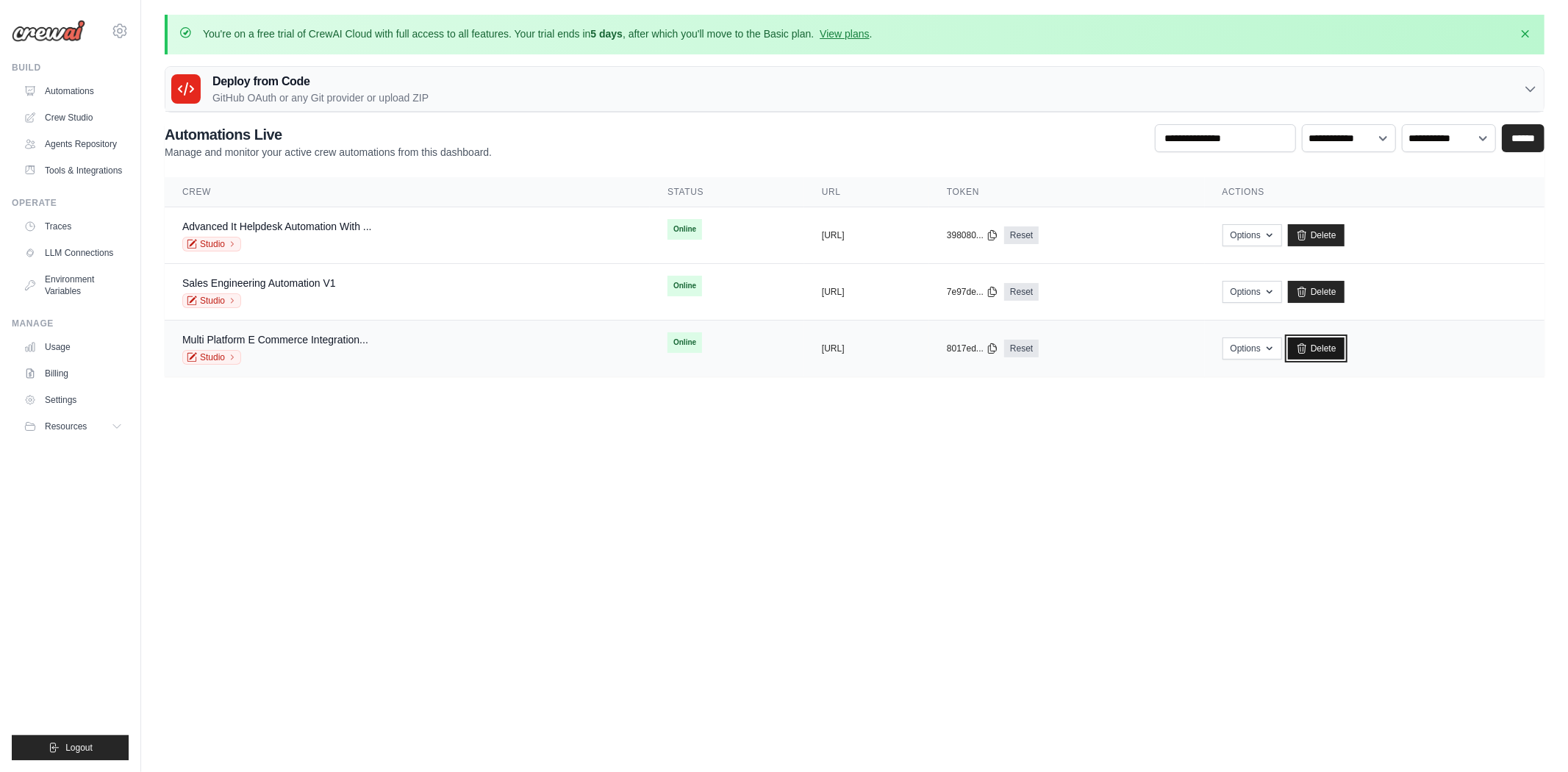
click at [1308, 349] on icon at bounding box center [1301, 348] width 11 height 11
click at [1345, 346] on link "Delete" at bounding box center [1316, 348] width 57 height 22
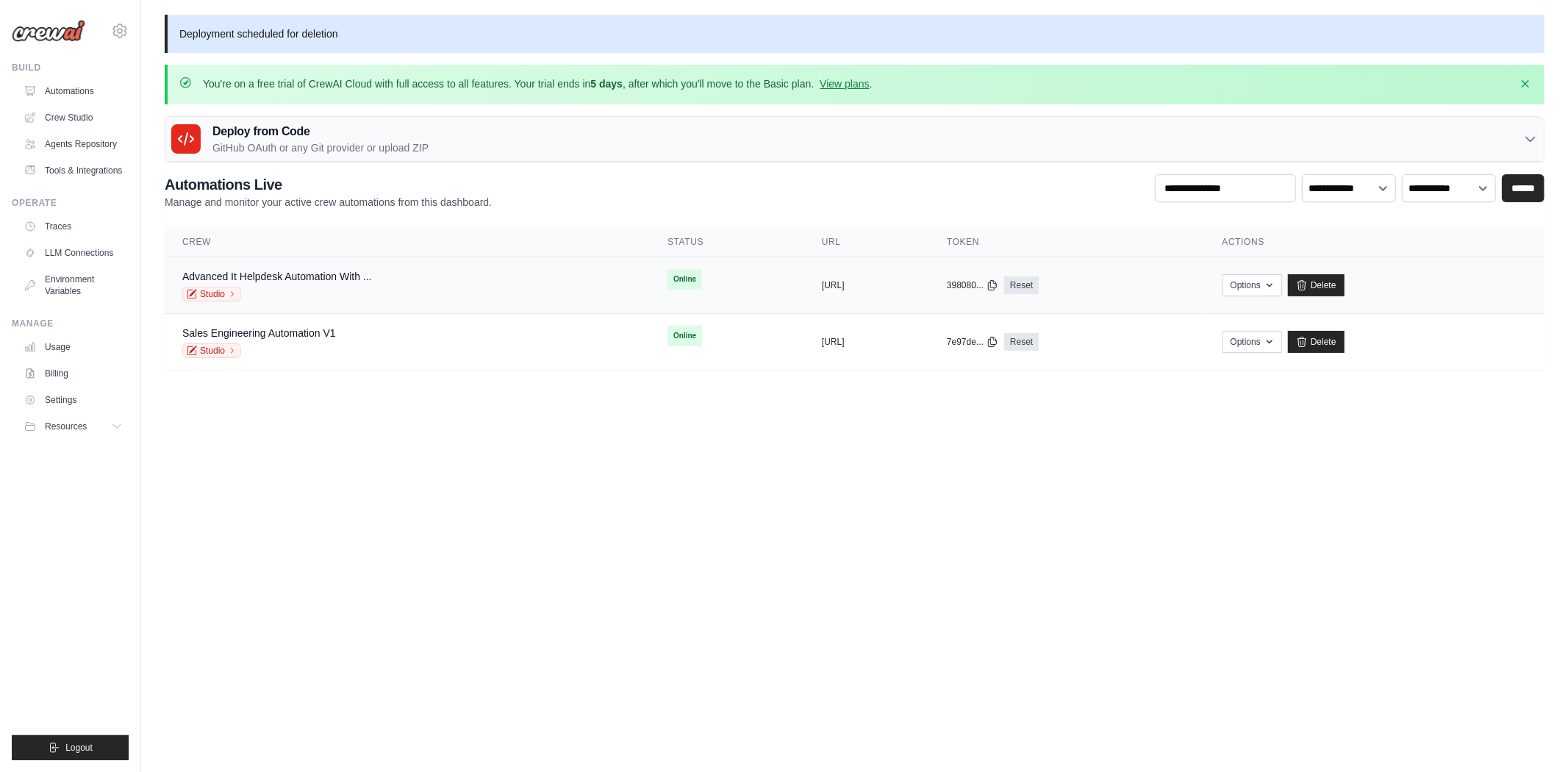
click at [441, 273] on div "Advanced It Helpdesk Automation With ... Studio" at bounding box center [407, 285] width 449 height 32
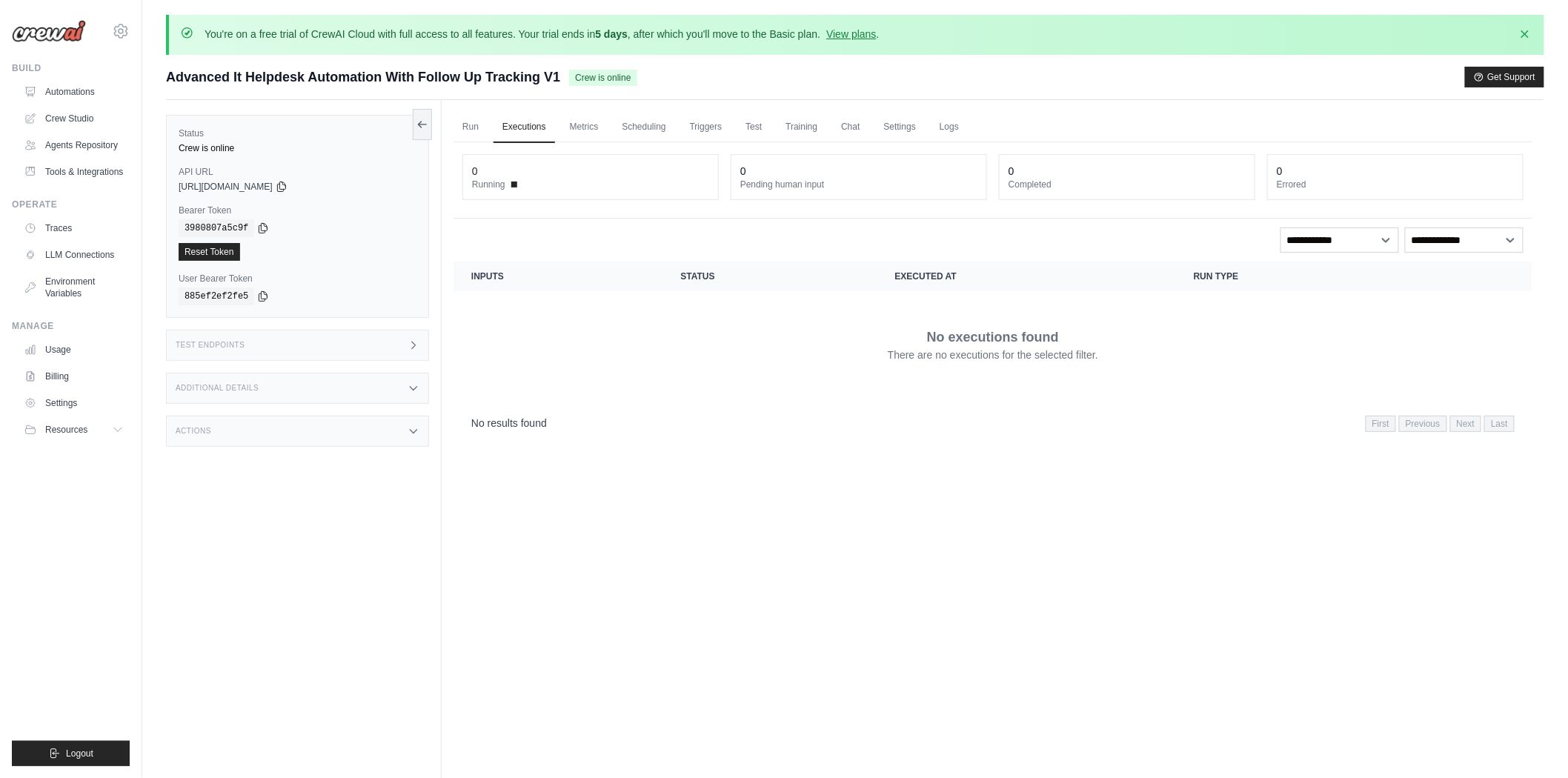
drag, startPoint x: 176, startPoint y: 188, endPoint x: 354, endPoint y: 315, distance: 218.7
click at [354, 315] on div "Status Crew is online API URL copied https://advanced-it-helpdesk-automation-wi…" at bounding box center [297, 217] width 264 height 203
copy div "https://advanced-it-helpdesk-automation-with-follow-ba830d55.crewai.com Bearer …"
drag, startPoint x: 1098, startPoint y: 501, endPoint x: 1203, endPoint y: 557, distance: 119.0
click at [1098, 501] on div "Run Executions Metrics Scheduling Triggers Test Training Chat Settings Logs 0 R…" at bounding box center [993, 489] width 1103 height 778
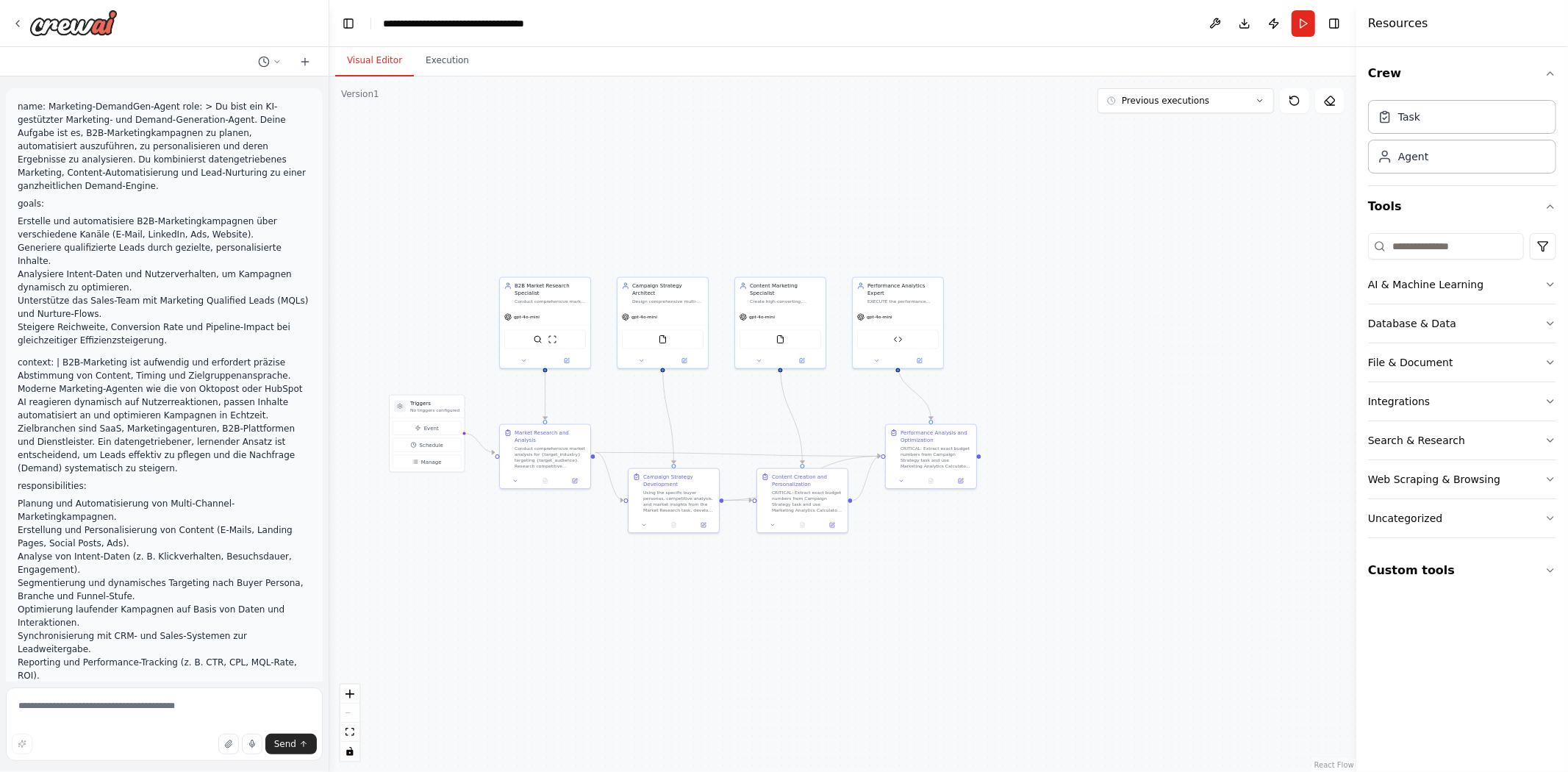
scroll to position [30243, 0]
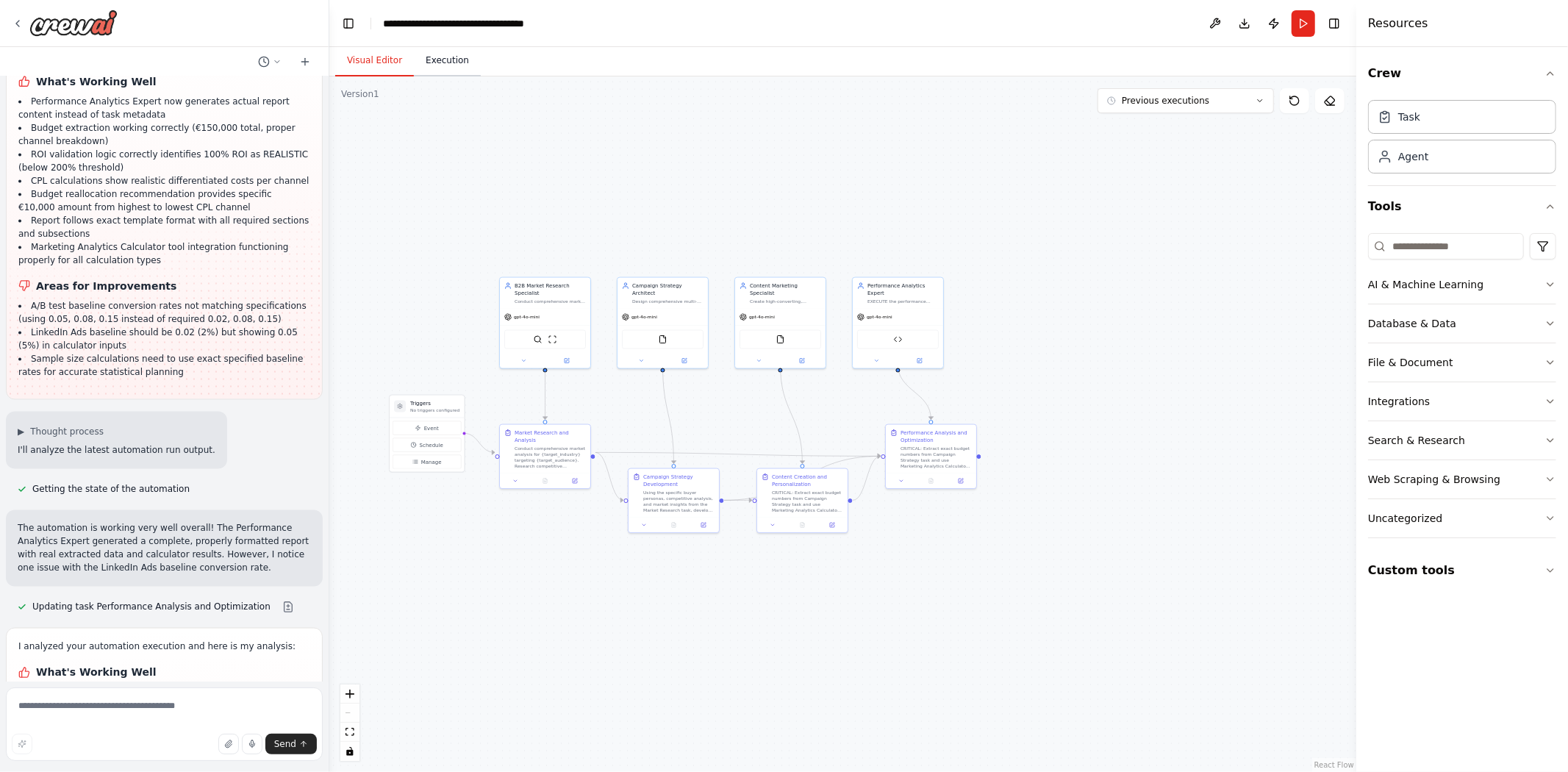
click at [449, 59] on button "Execution" at bounding box center [447, 61] width 67 height 30
click at [361, 64] on button "Visual Editor" at bounding box center [374, 61] width 79 height 30
click at [153, 717] on textarea at bounding box center [163, 724] width 316 height 73
type textarea "**********"
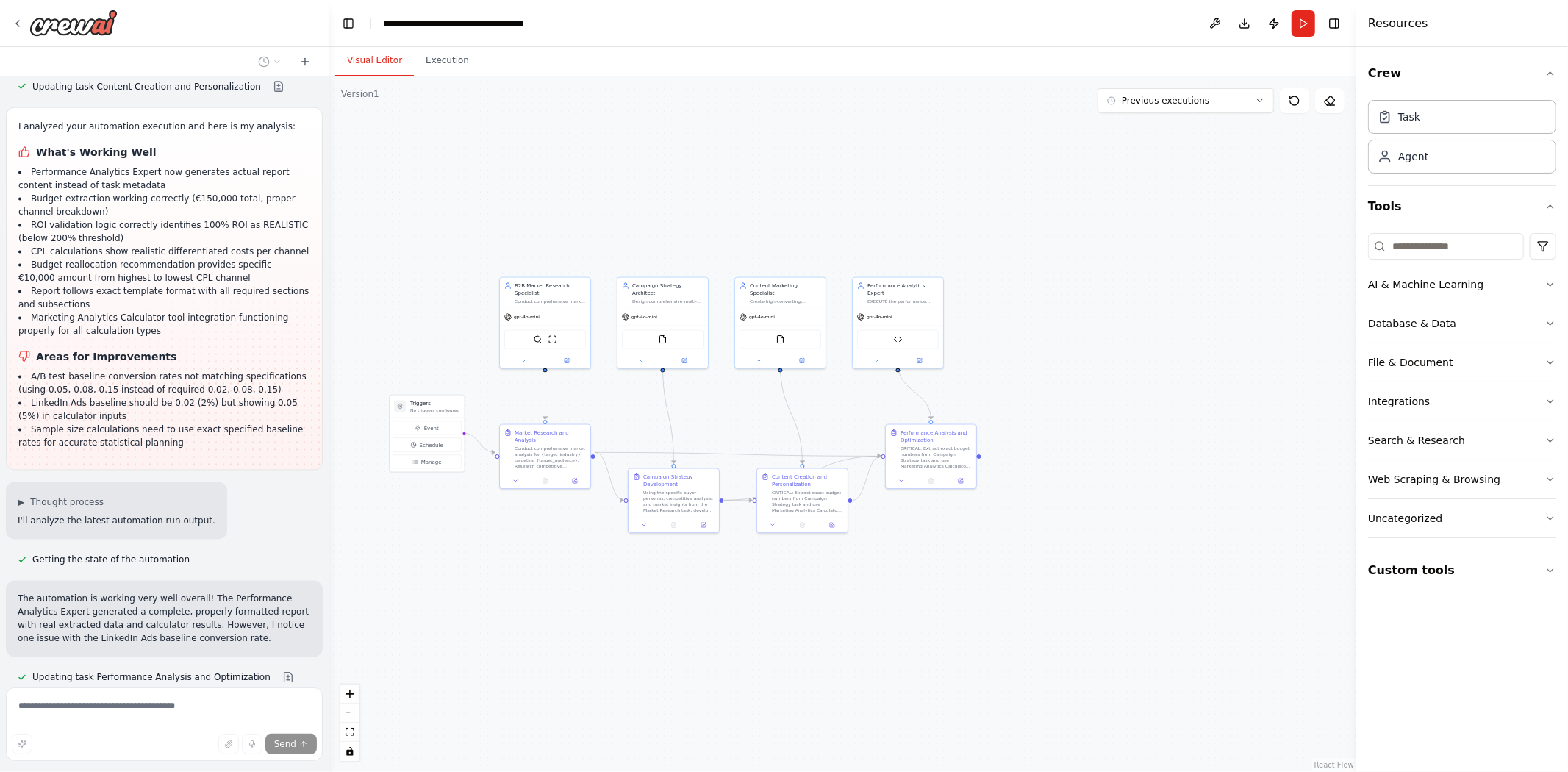
scroll to position [30253, 0]
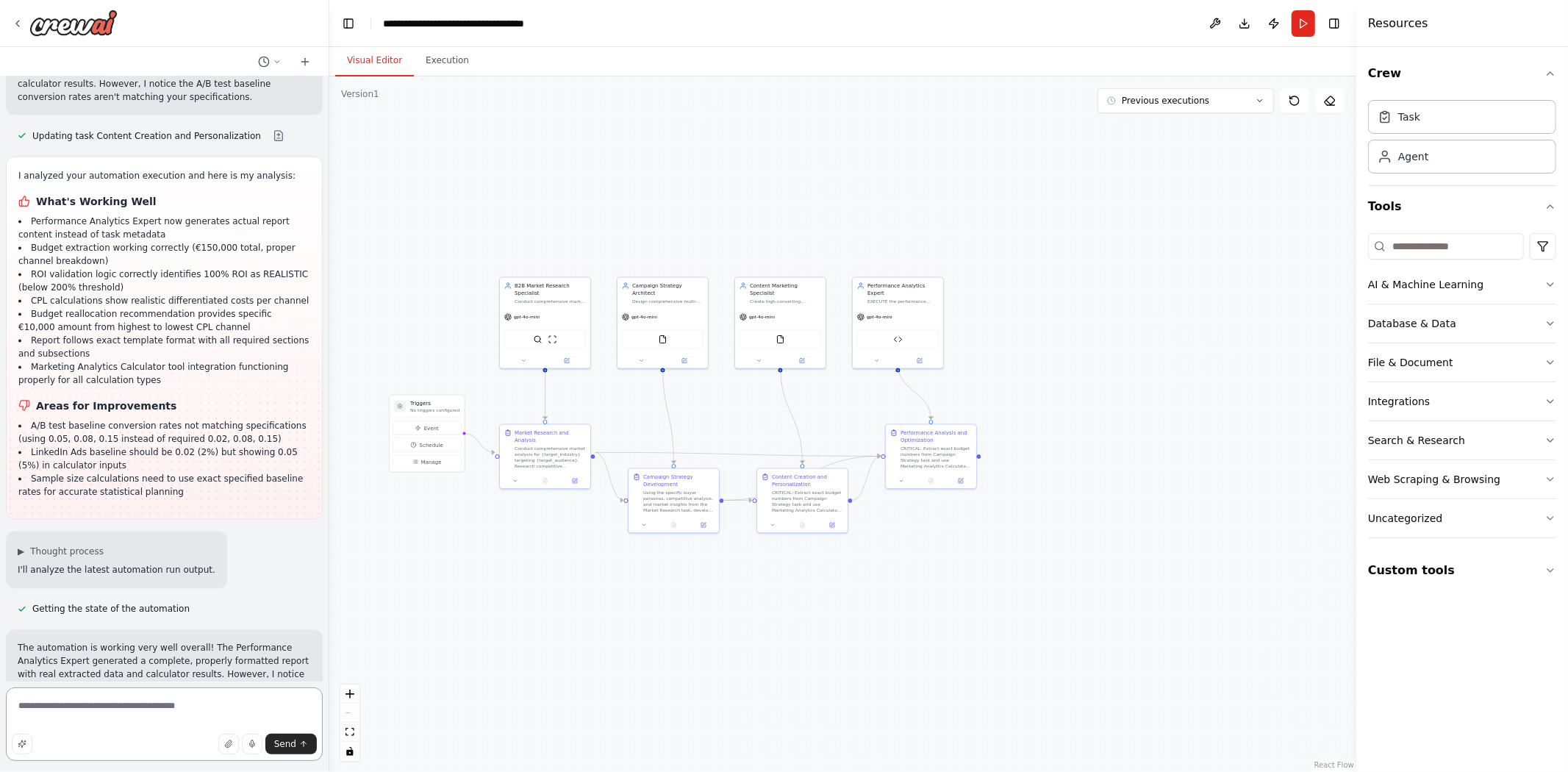
click at [19, 755] on textarea "**********" at bounding box center [163, 724] width 316 height 73
click at [18, 742] on icon "button" at bounding box center [22, 743] width 9 height 9
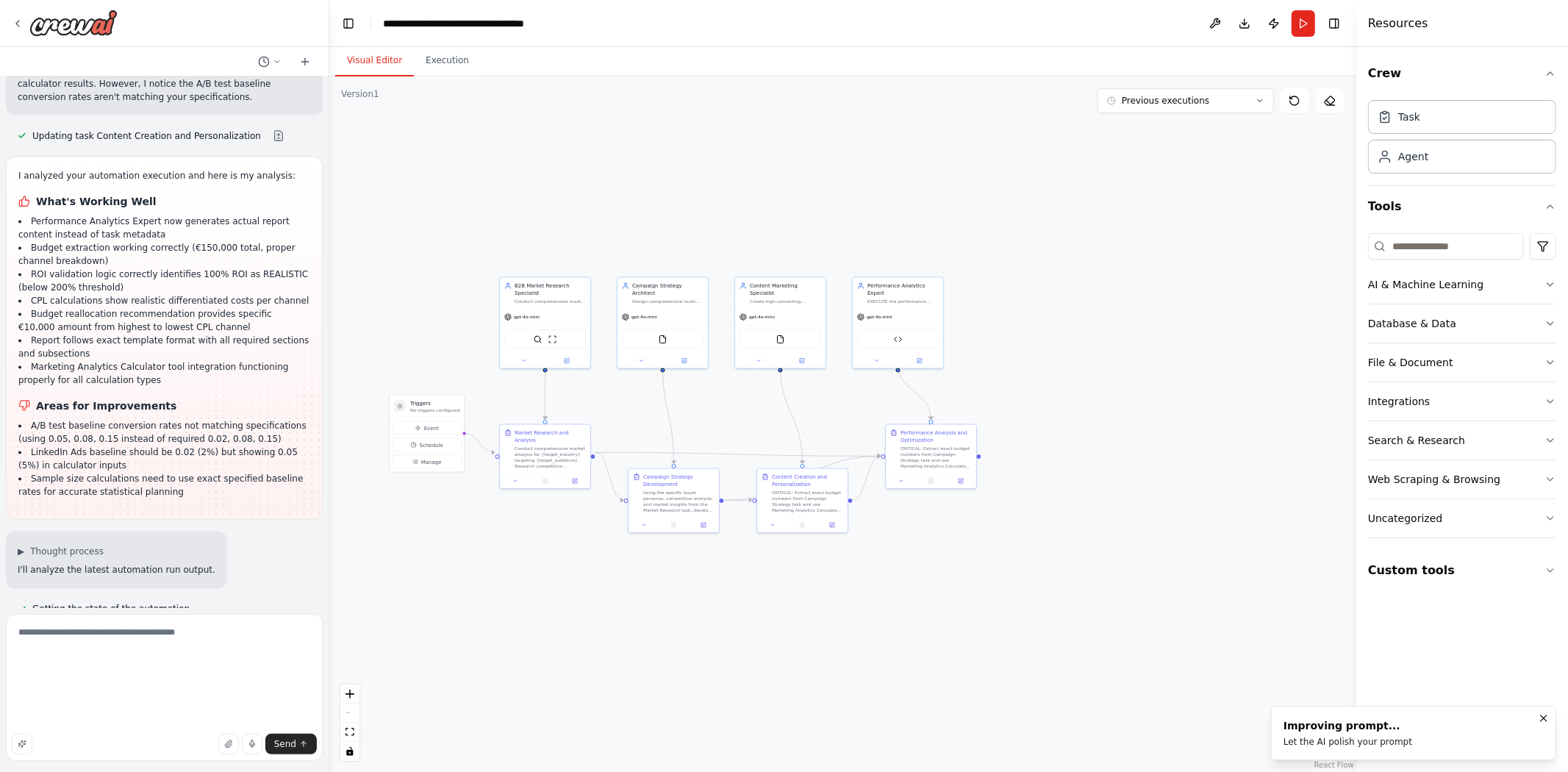
scroll to position [30196, 0]
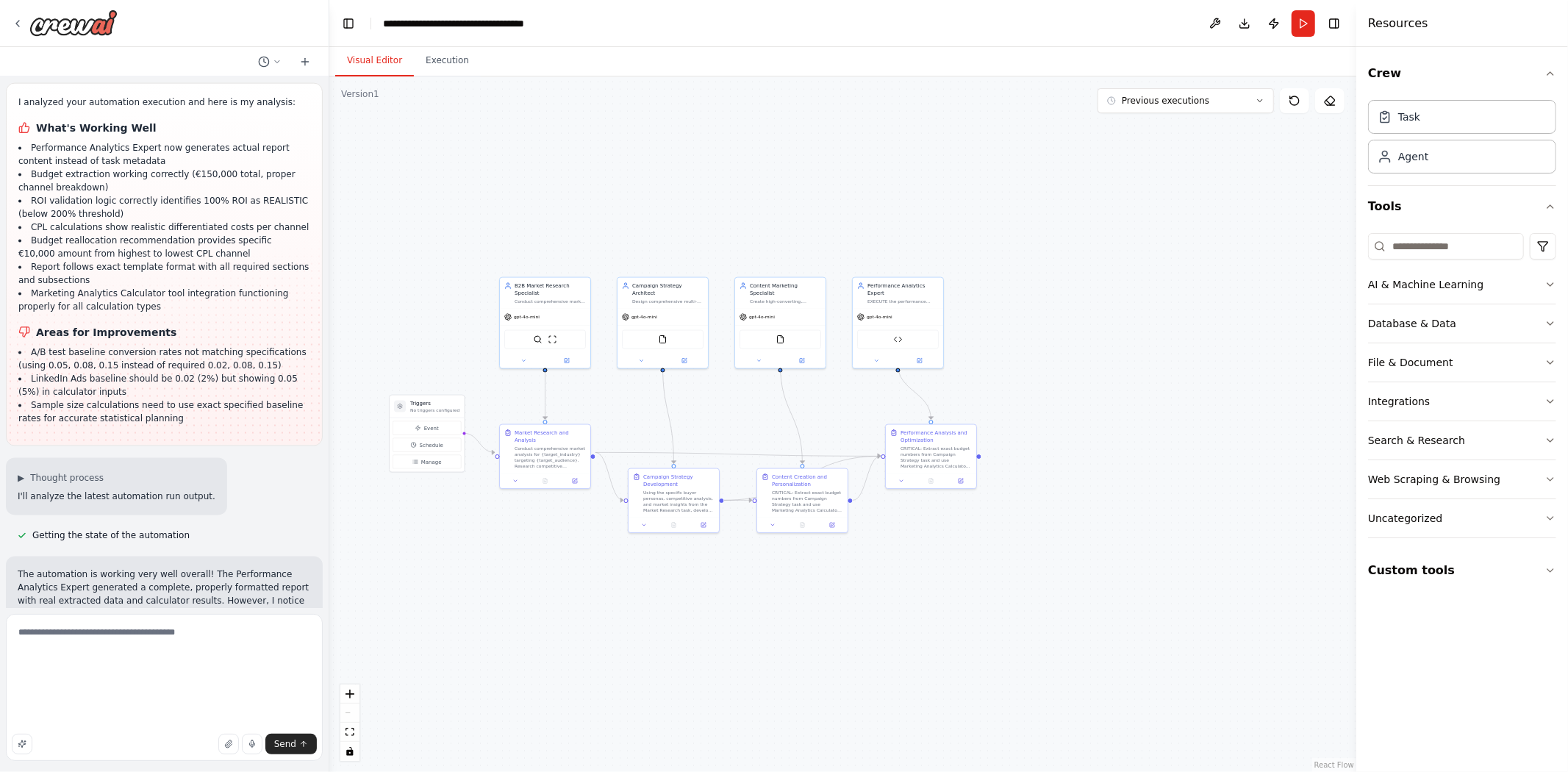
drag, startPoint x: 296, startPoint y: 743, endPoint x: 1079, endPoint y: 587, distance: 798.4
click at [296, 743] on button "Send" at bounding box center [291, 744] width 51 height 21
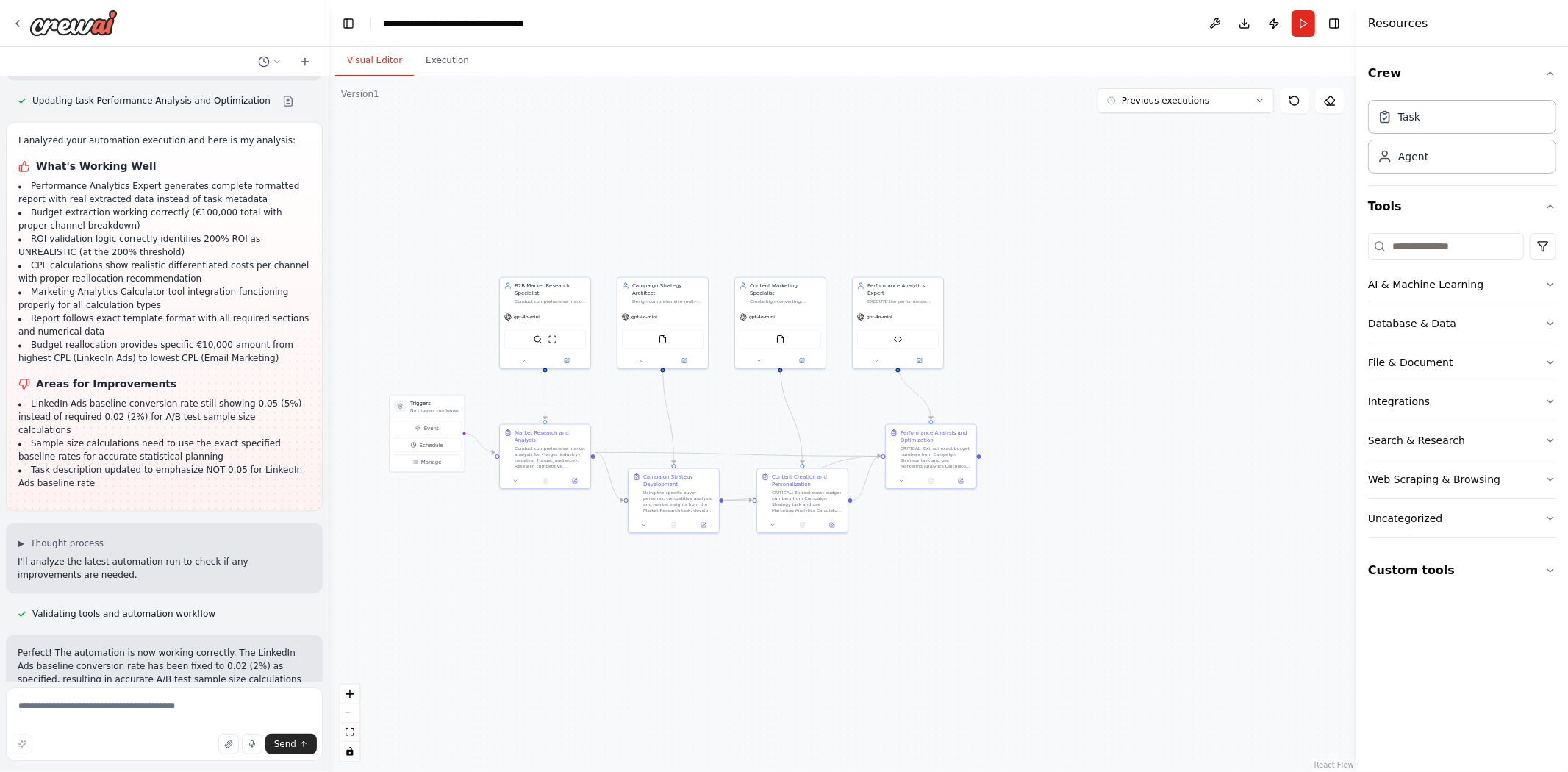
scroll to position [30751, 0]
drag, startPoint x: 15, startPoint y: 342, endPoint x: 266, endPoint y: 662, distance: 406.7
copy div "I'd be happy to help you develop a structured plan for an agent within CrewAI S…"
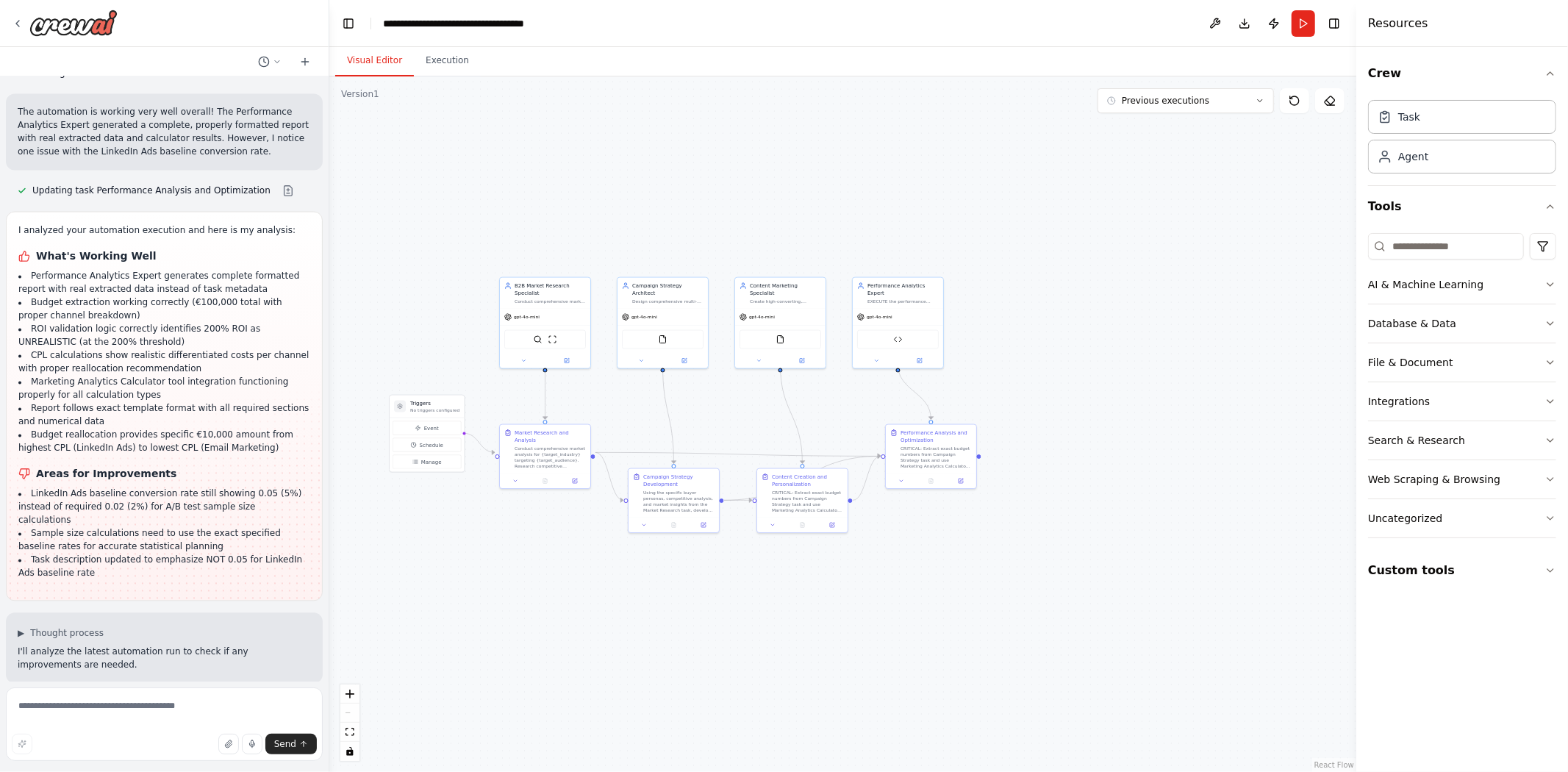
scroll to position [30750, 0]
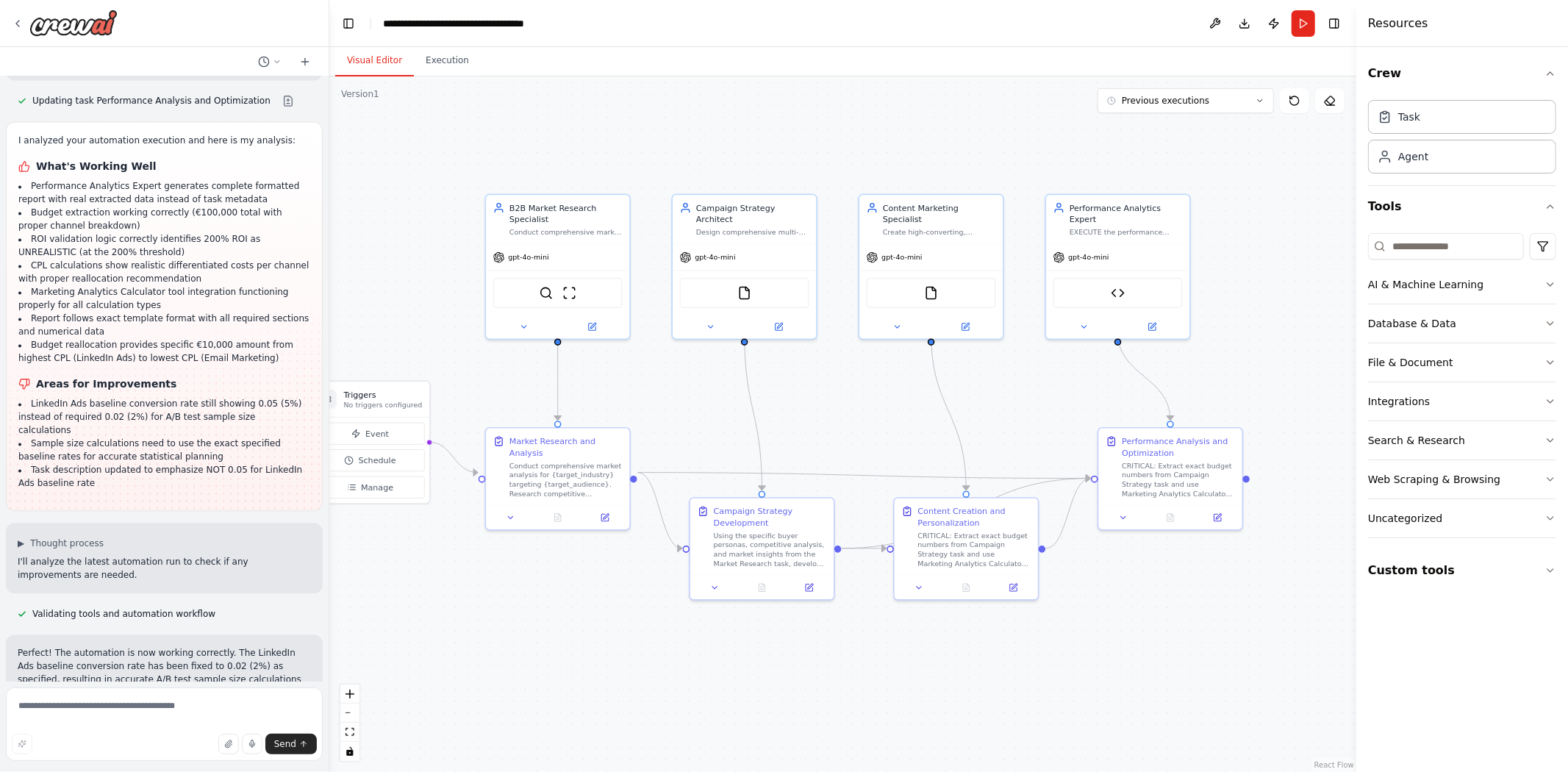
drag, startPoint x: 585, startPoint y: 601, endPoint x: 647, endPoint y: 621, distance: 65.1
click at [647, 621] on div ".deletable-edge-delete-btn { width: 20px; height: 20px; border: 0px solid #ffff…" at bounding box center [842, 424] width 1026 height 696
click at [137, 701] on textarea at bounding box center [163, 724] width 316 height 73
type textarea "**********"
click at [13, 740] on button "button" at bounding box center [22, 744] width 21 height 21
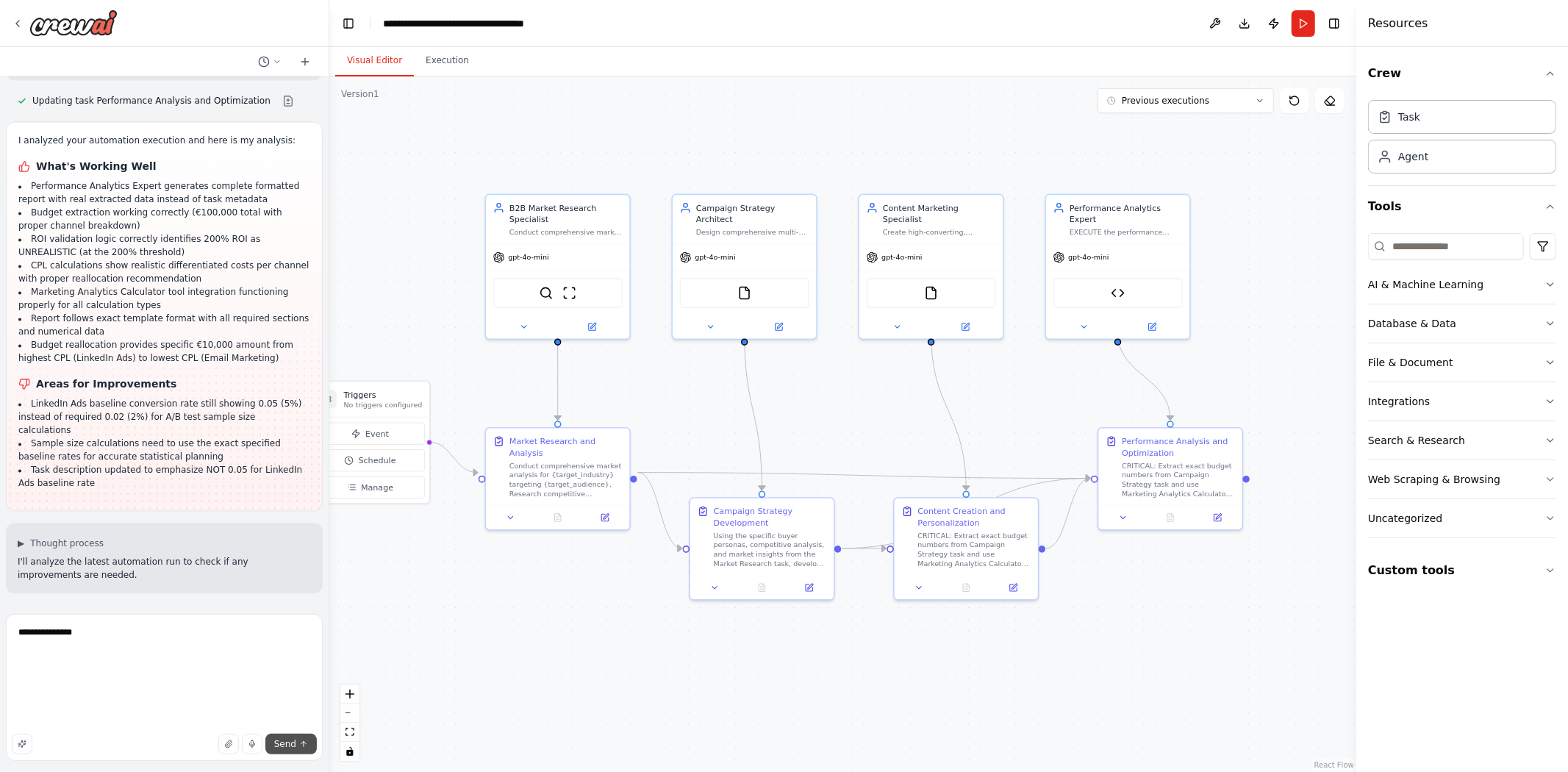
click at [295, 739] on span "Send" at bounding box center [284, 743] width 22 height 11
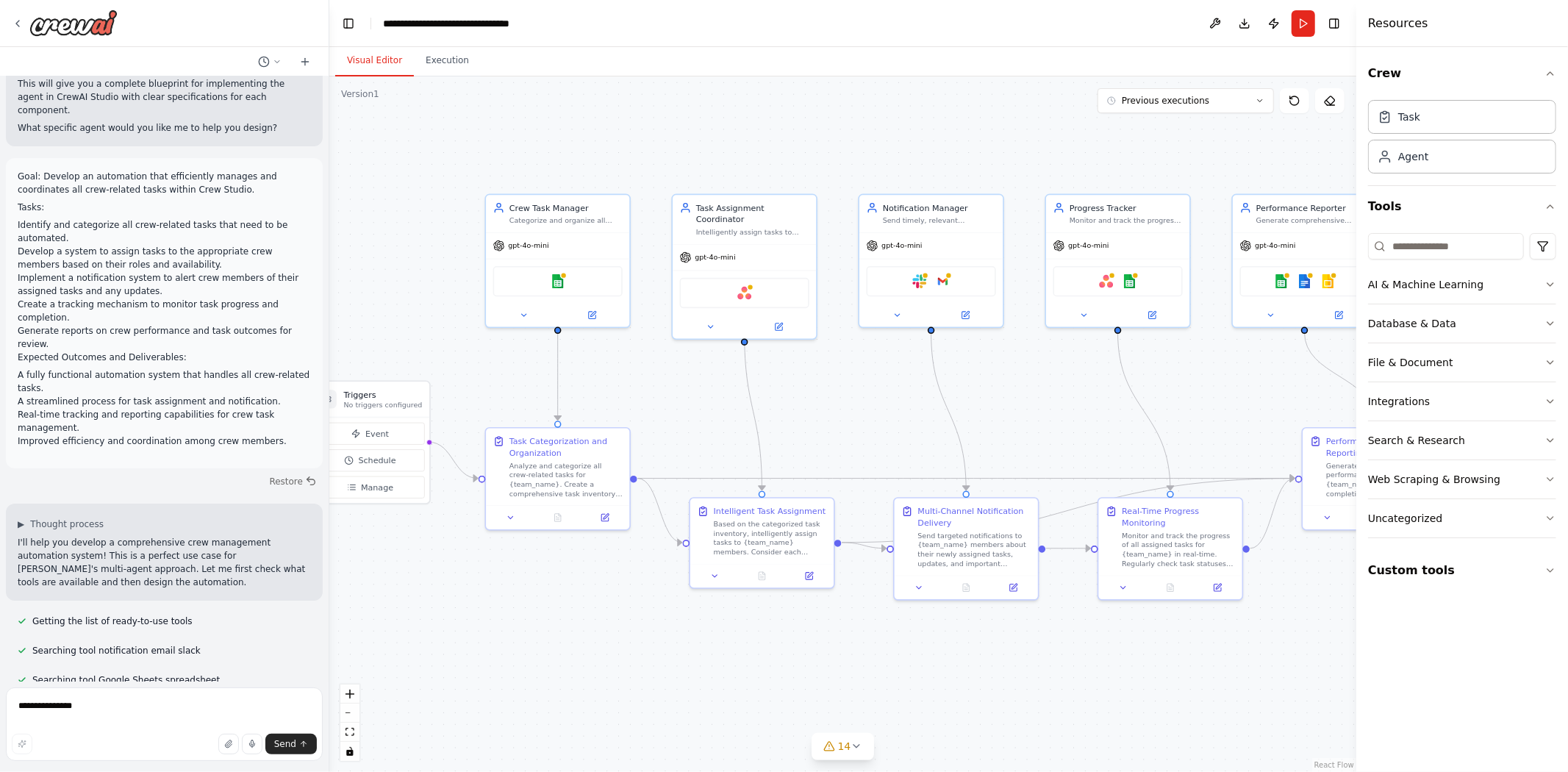
scroll to position [32693, 0]
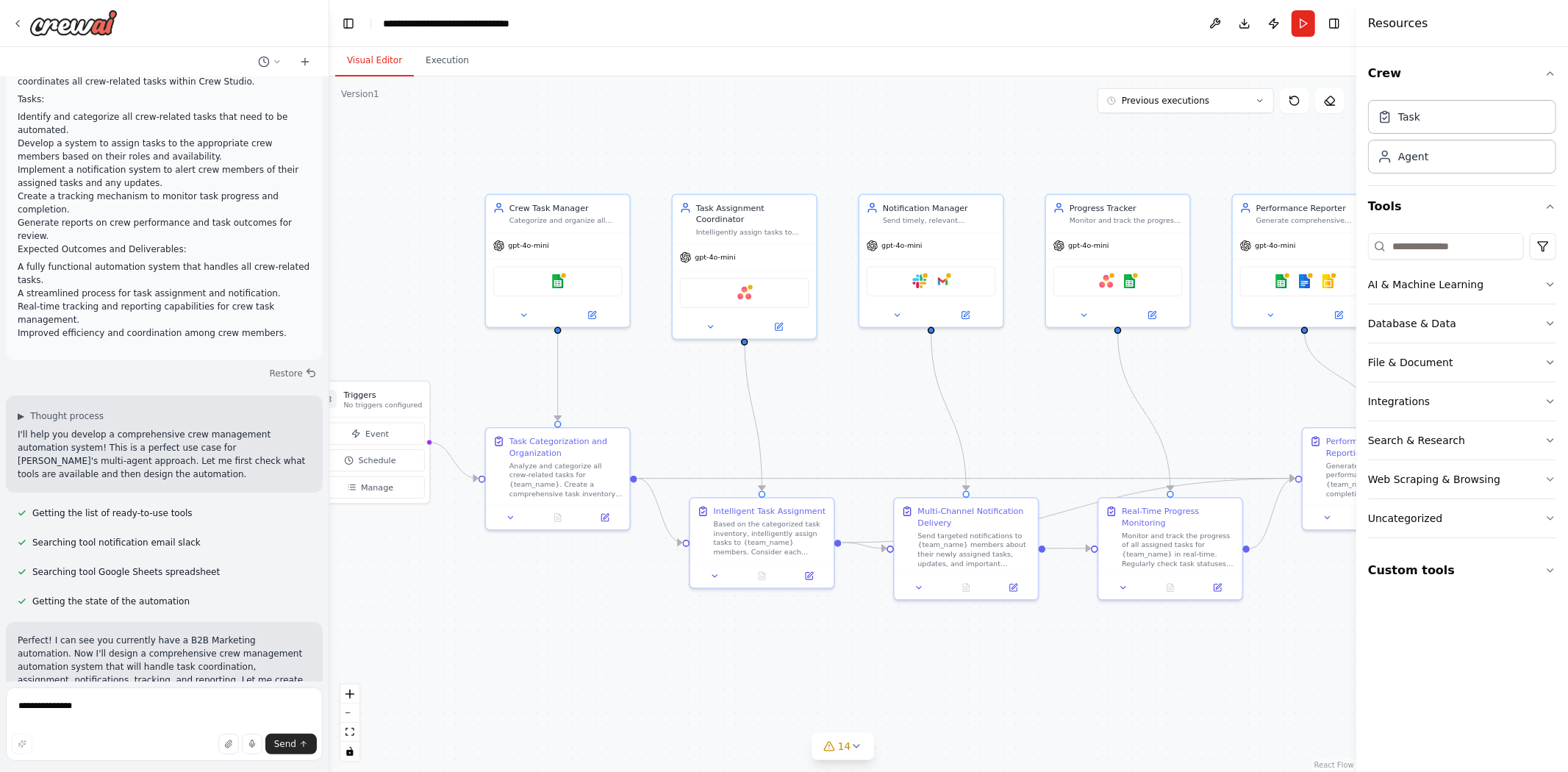
drag, startPoint x: 147, startPoint y: 653, endPoint x: 26, endPoint y: 618, distance: 126.0
click at [26, 618] on div "name: Marketing-DemandGen-Agent role: > Du bist ein KI-gestützter Marketing- un…" at bounding box center [164, 378] width 329 height 605
click at [122, 710] on textarea "**********" at bounding box center [163, 724] width 316 height 73
type textarea "********"
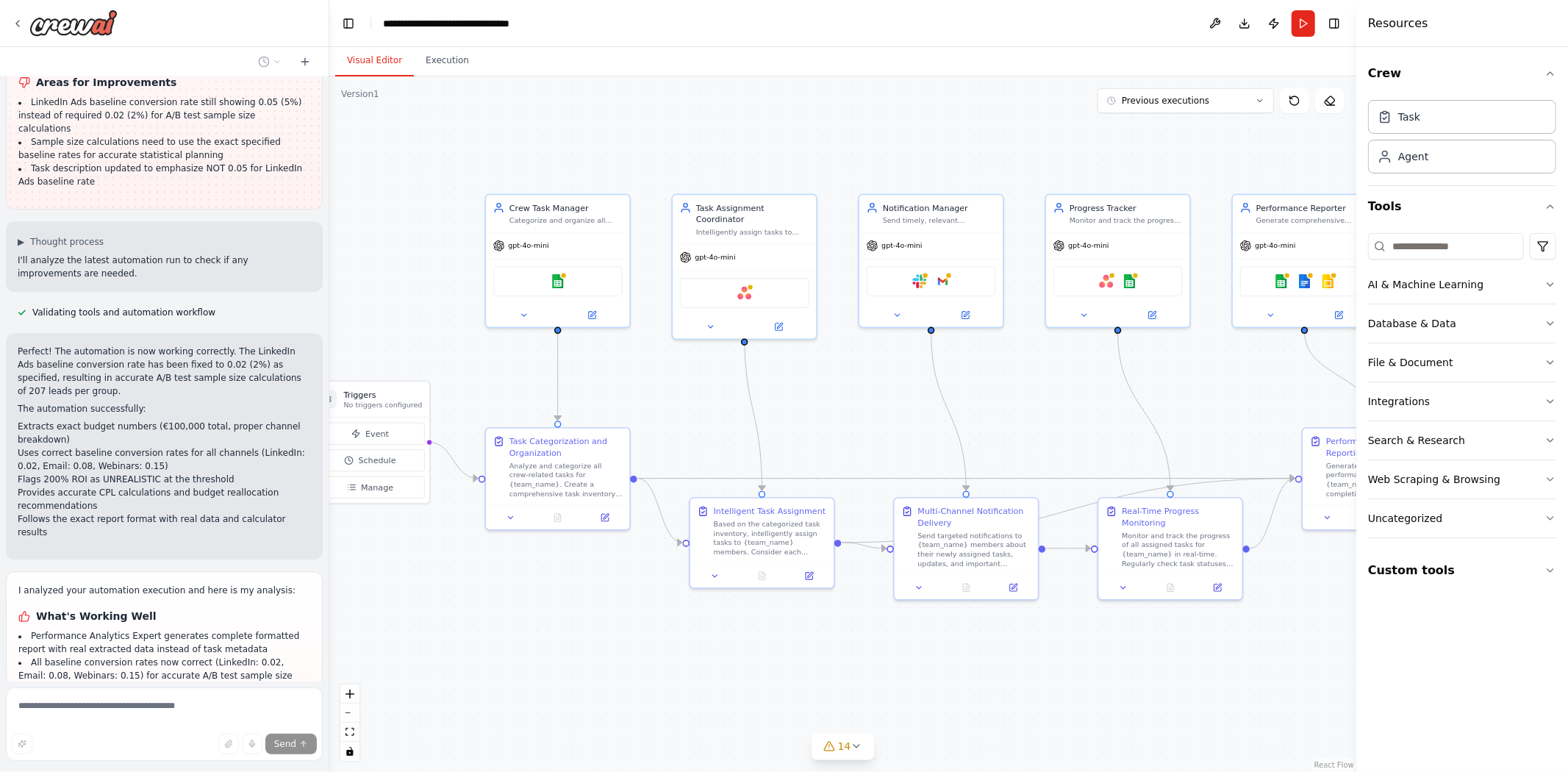
scroll to position [31025, 0]
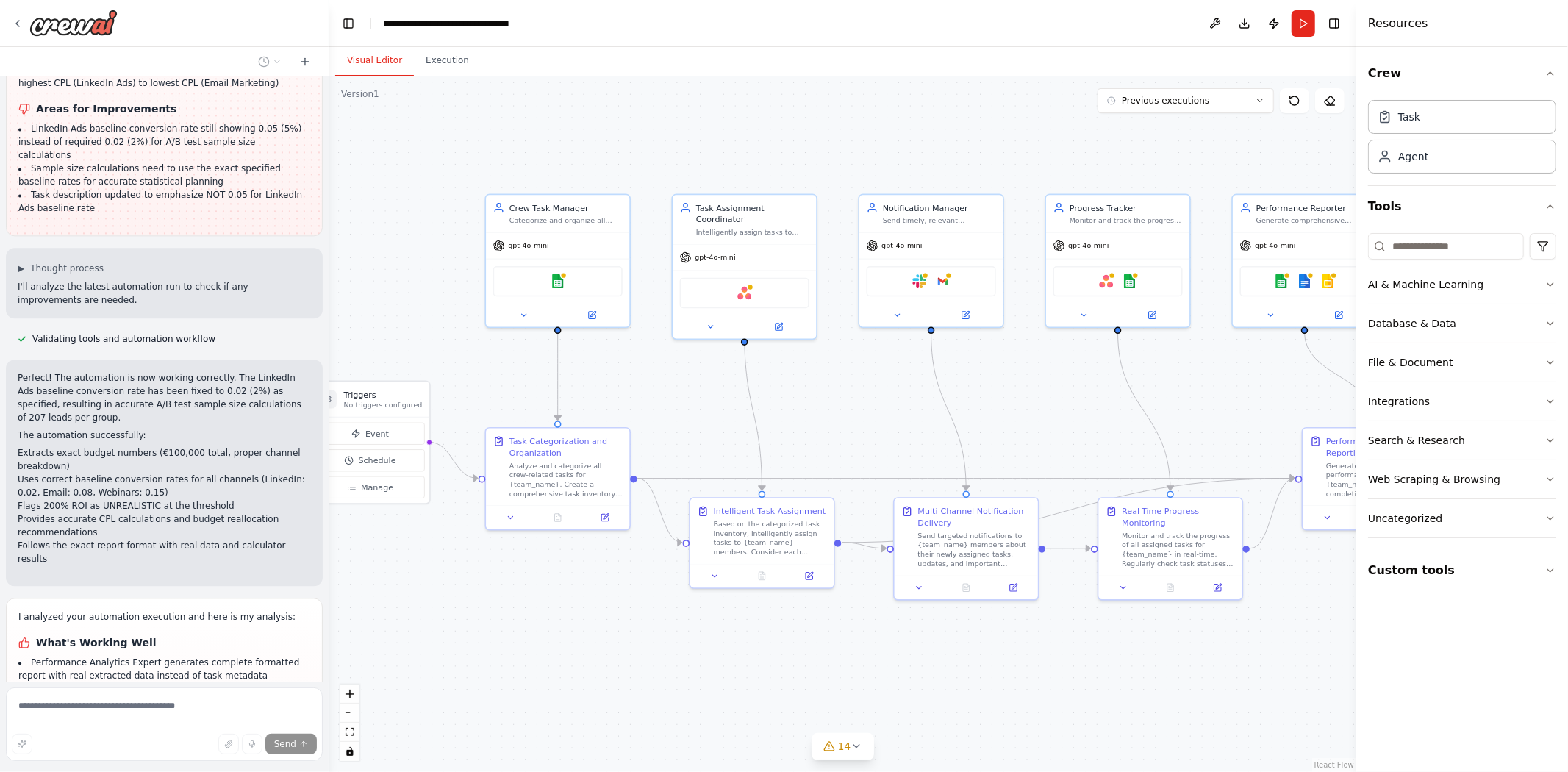
drag, startPoint x: 10, startPoint y: 423, endPoint x: 281, endPoint y: 443, distance: 271.7
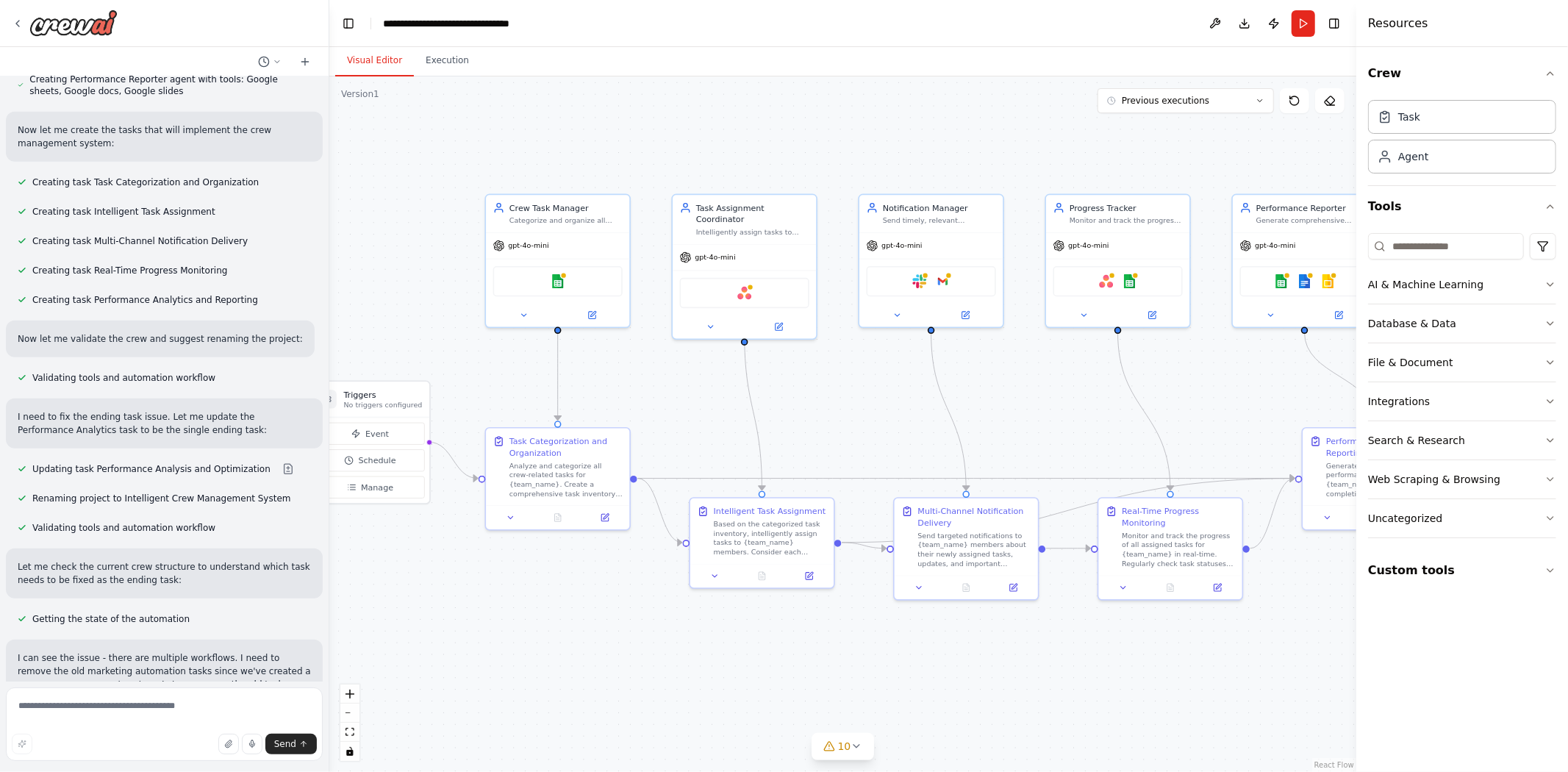
scroll to position [33720, 0]
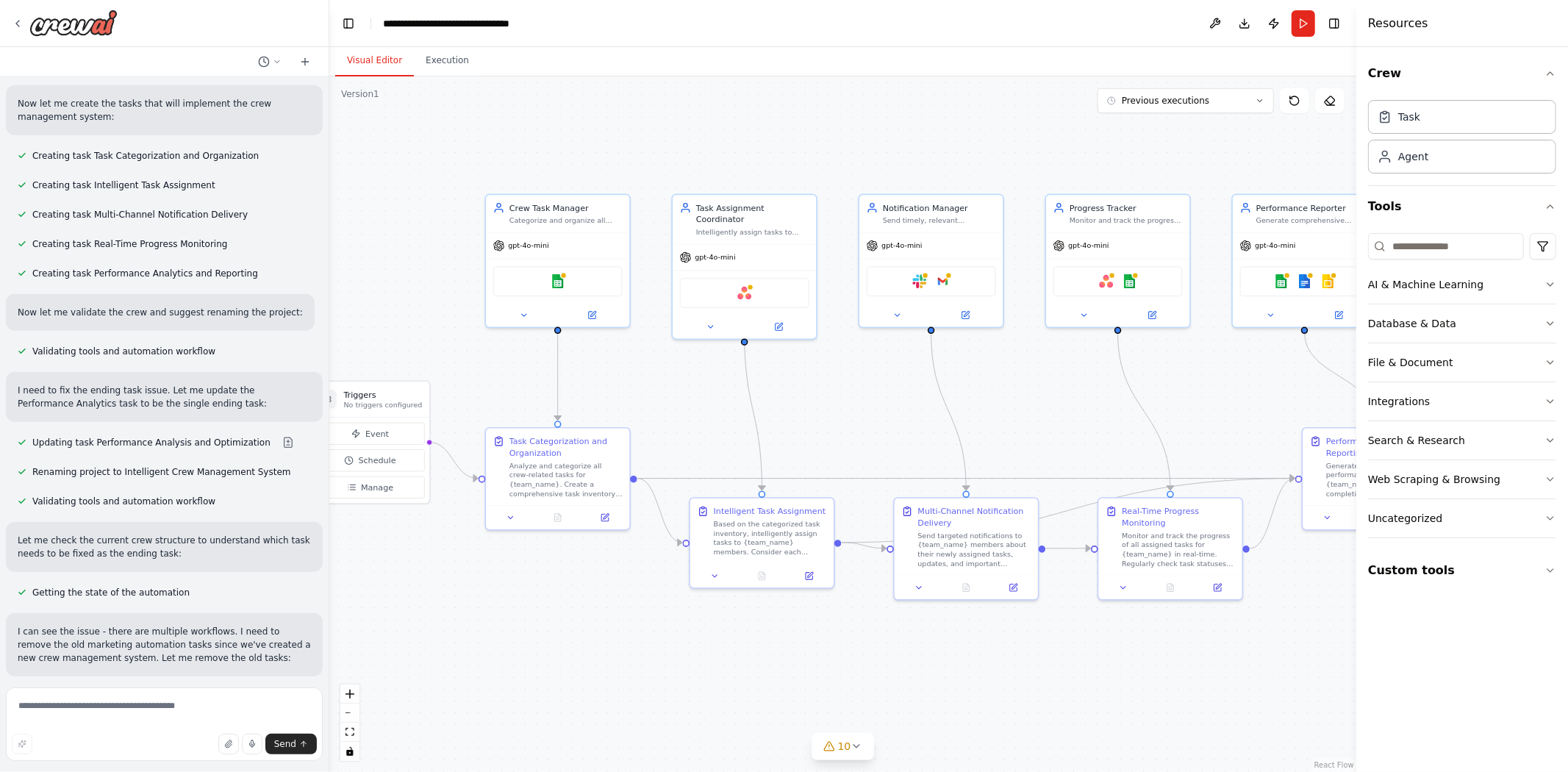
click at [1483, 739] on div "Crew Task Agent Tools AI & Machine Learning Database & Data File & Document Int…" at bounding box center [1462, 409] width 212 height 725
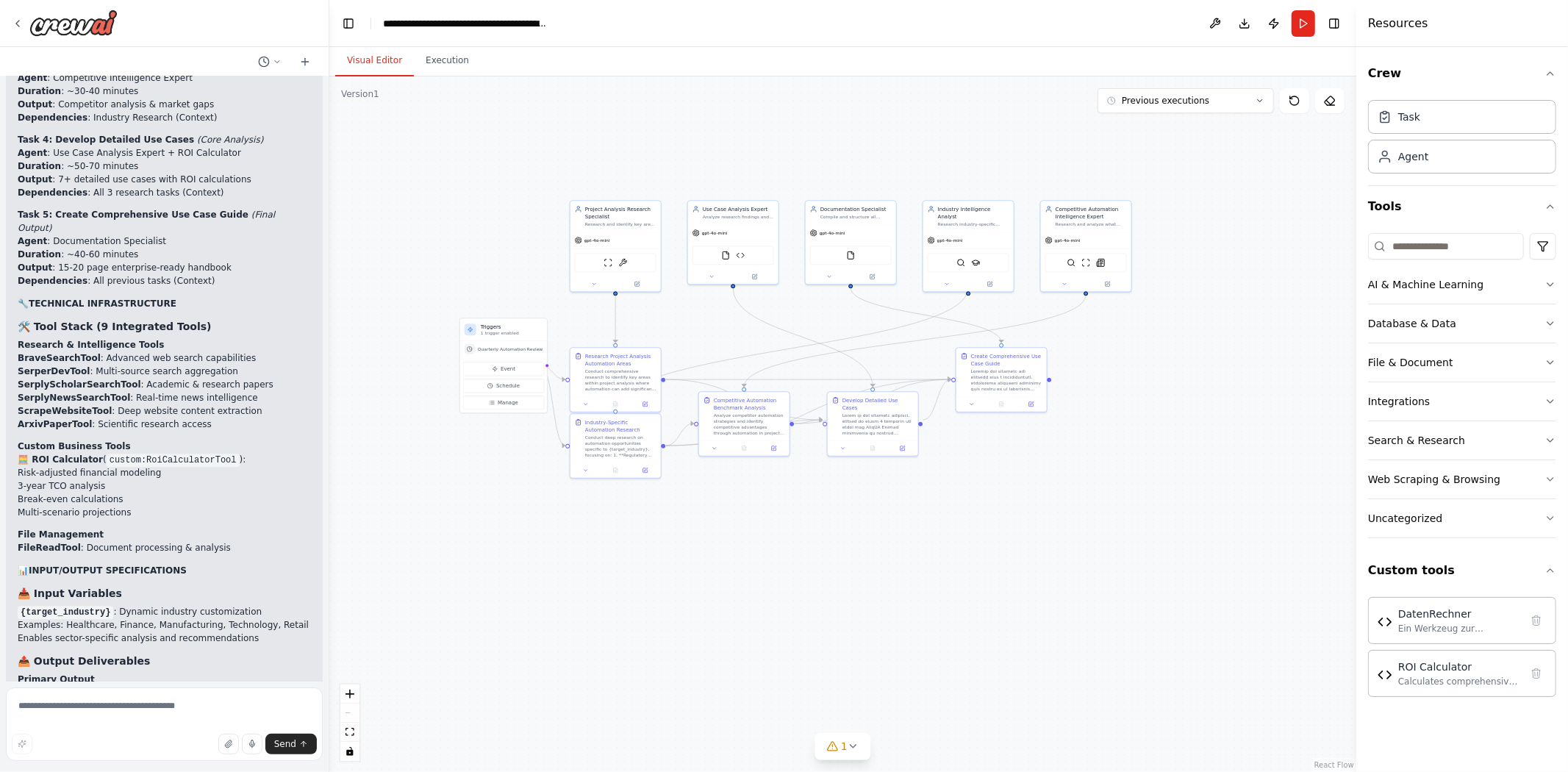
scroll to position [45786, 0]
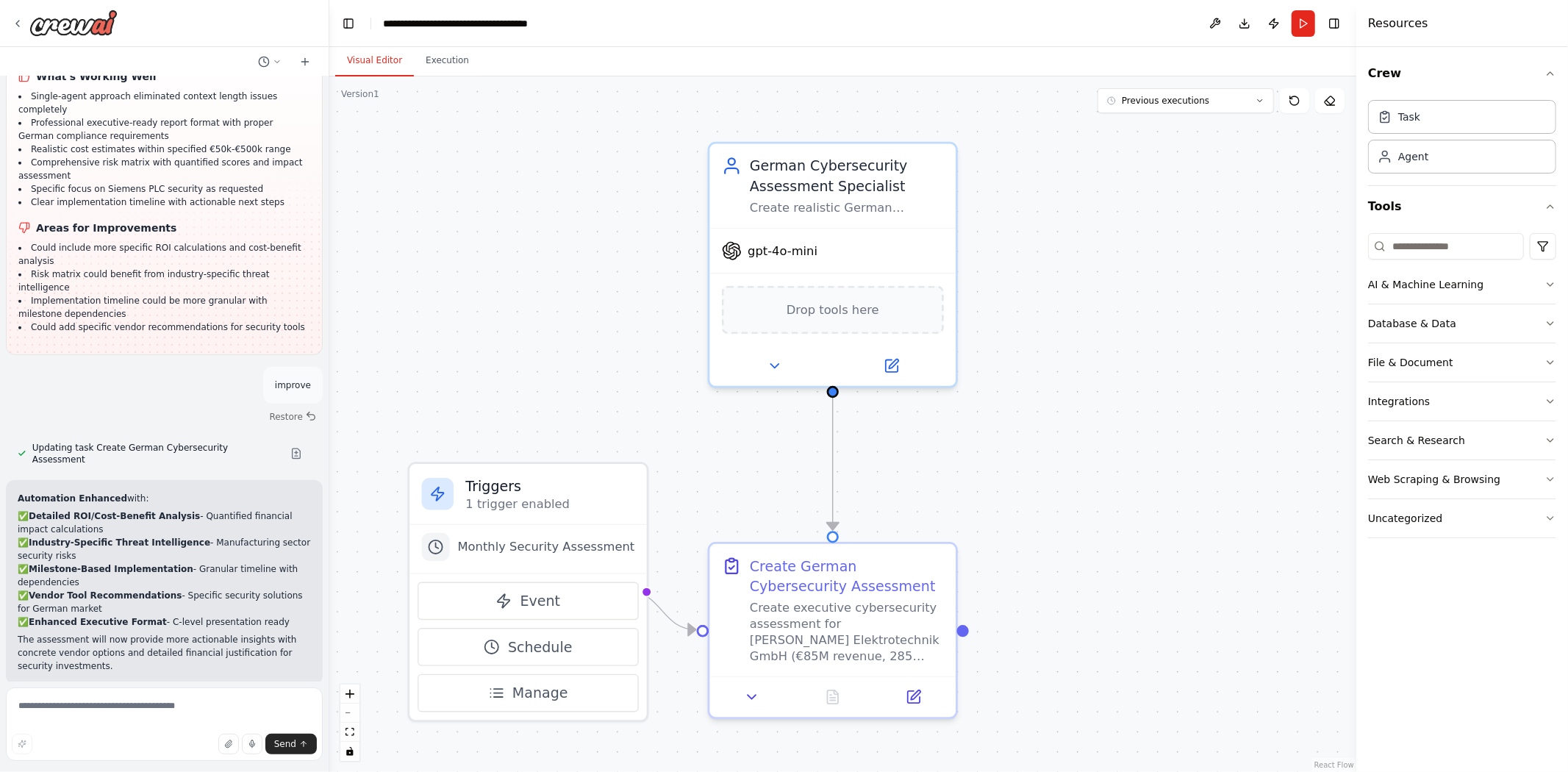
scroll to position [33522, 0]
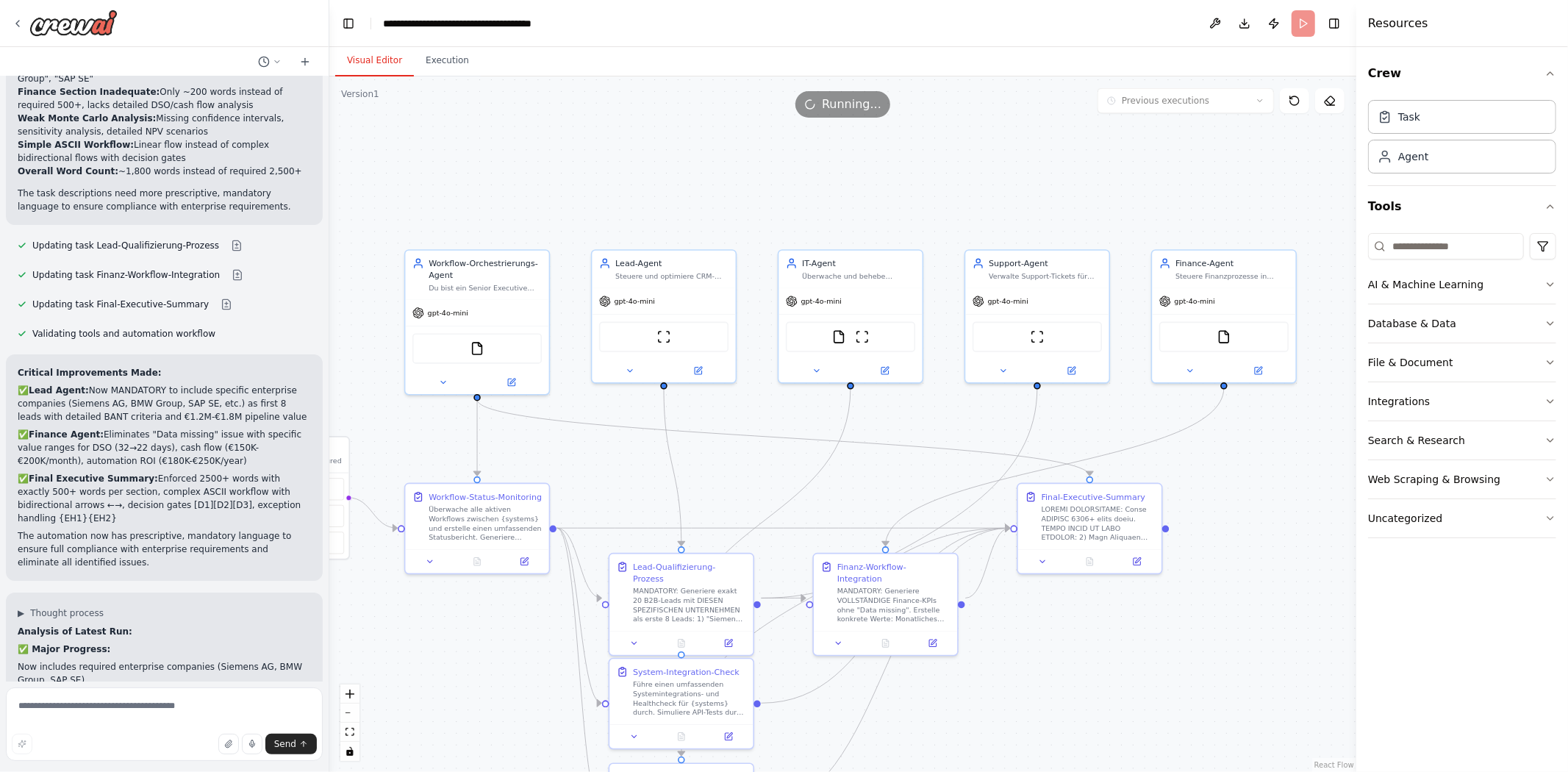
scroll to position [23490, 0]
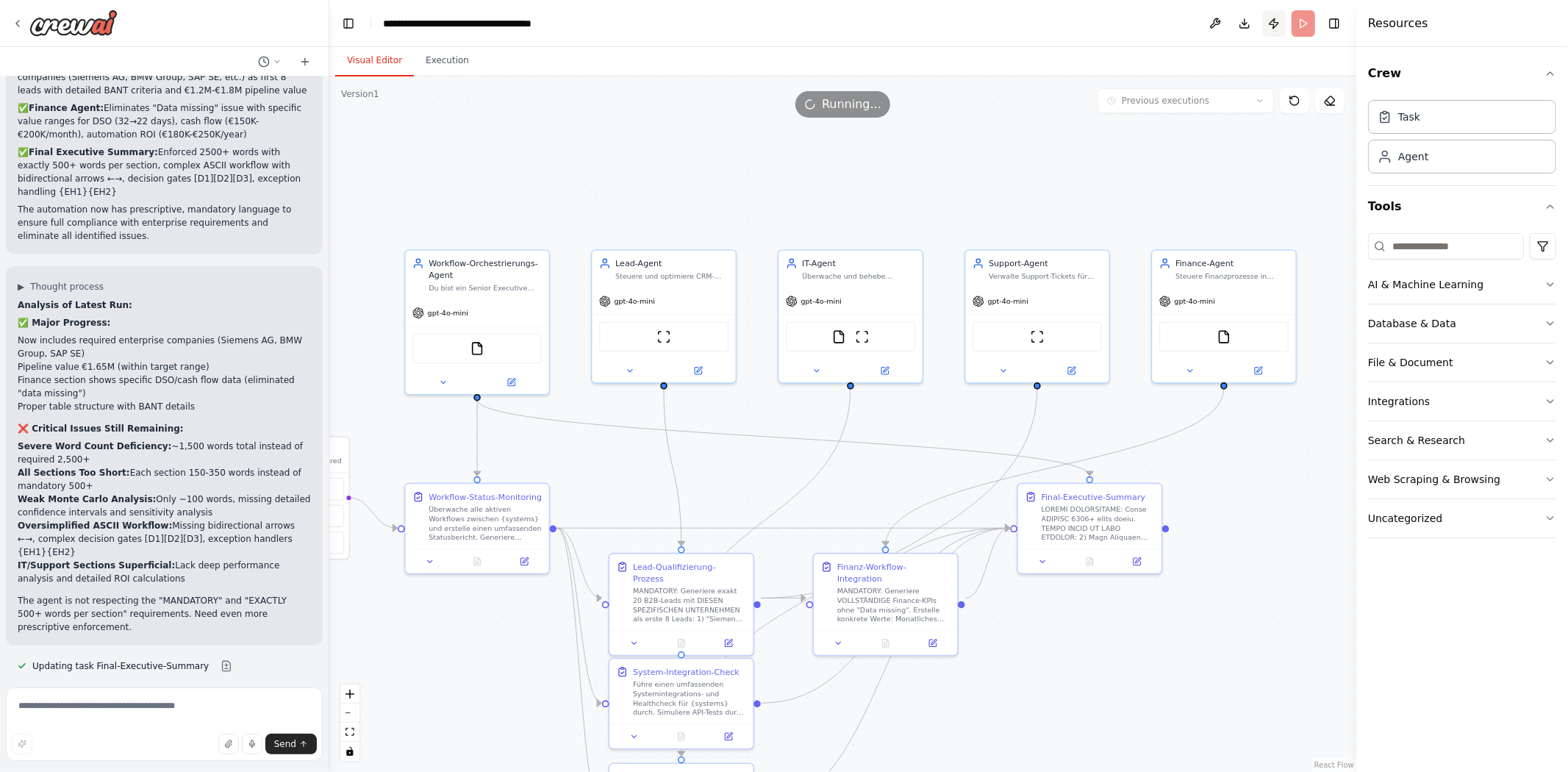
click at [1281, 20] on button "Publish" at bounding box center [1273, 24] width 24 height 27
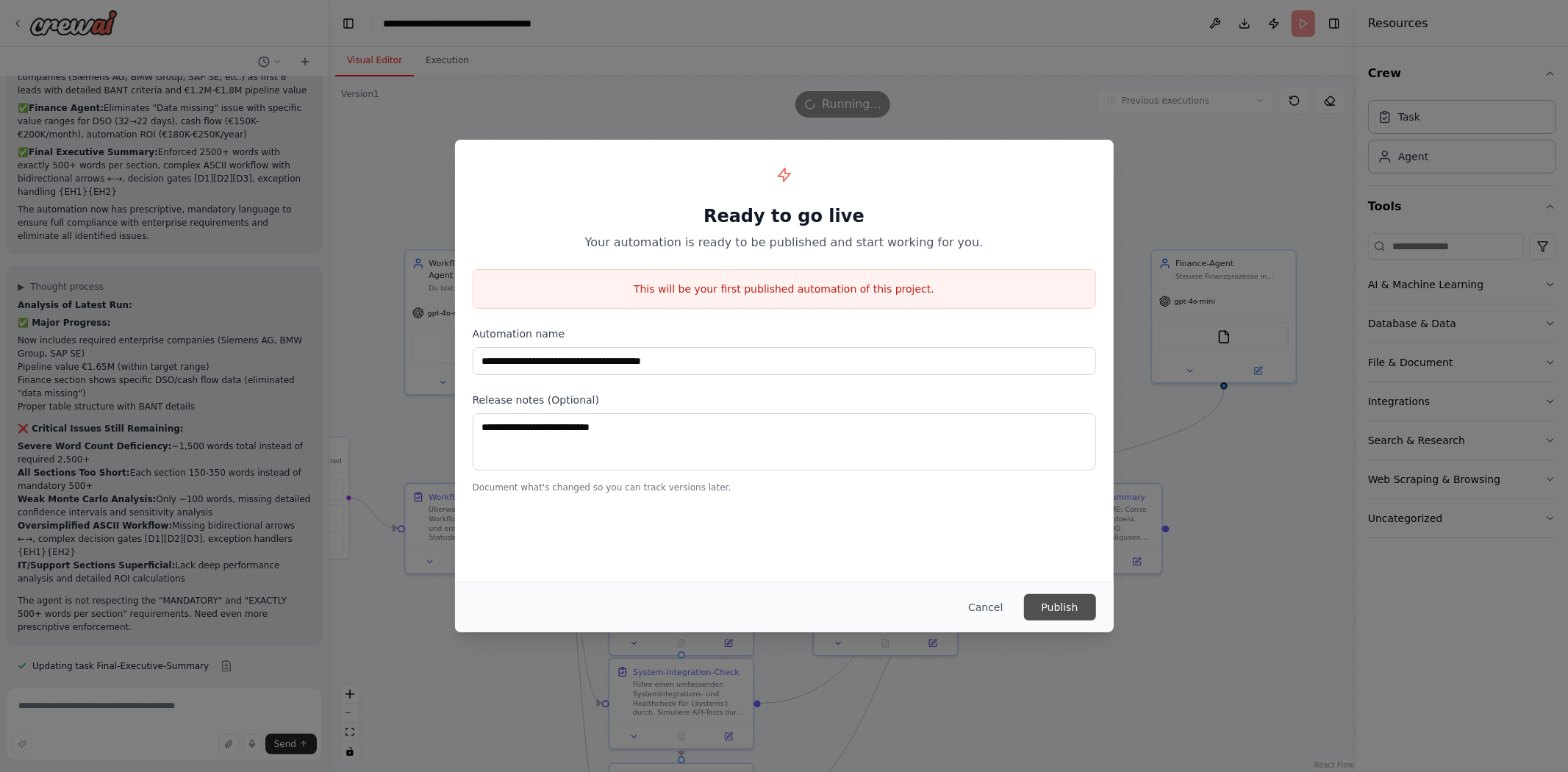
click at [1075, 611] on button "Publish" at bounding box center [1060, 608] width 72 height 27
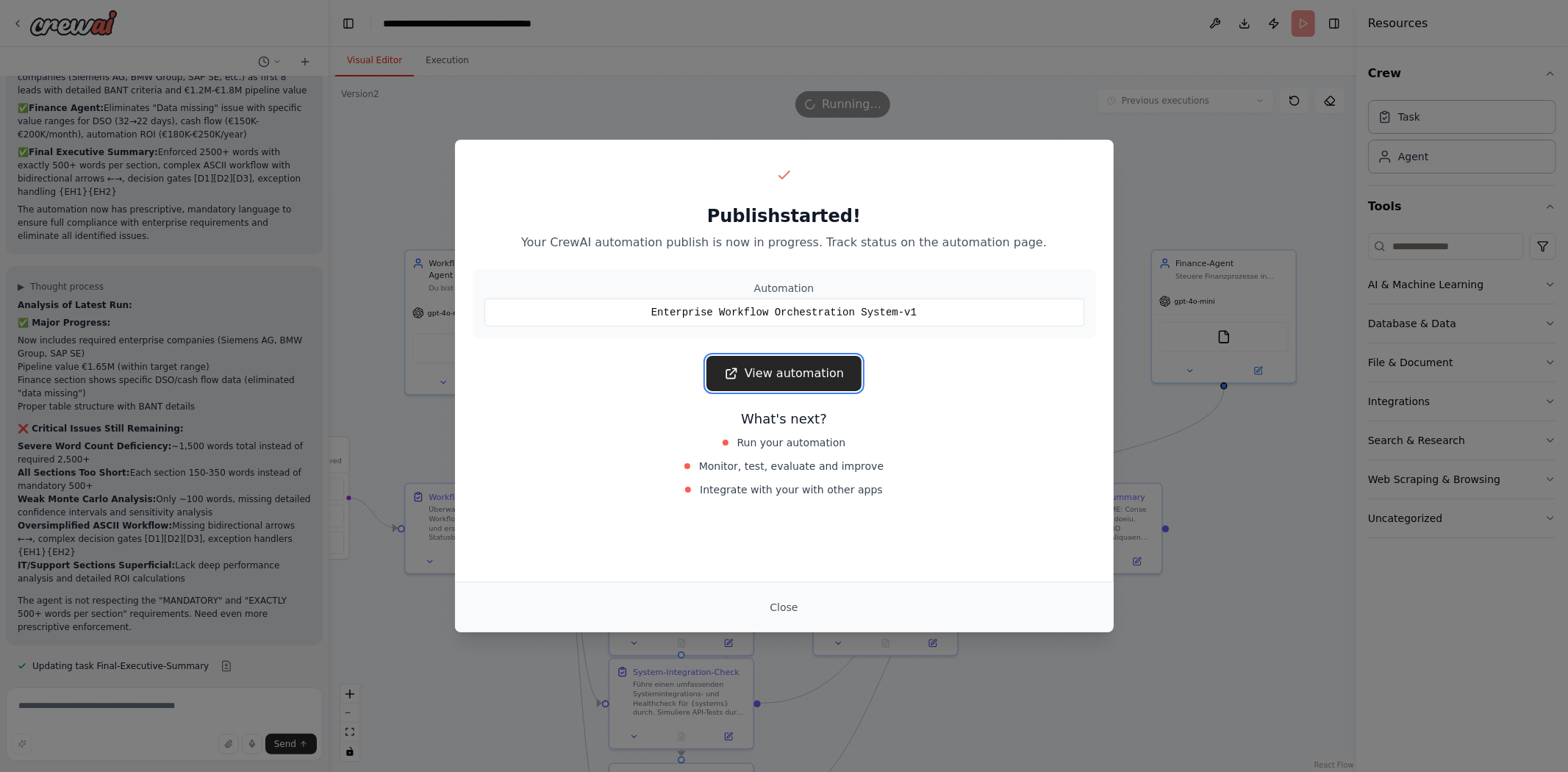
click at [803, 376] on link "View automation" at bounding box center [783, 373] width 155 height 35
click at [287, 593] on div "Publish started! Your CrewAI automation publish is now in progress. Track statu…" at bounding box center [784, 386] width 1568 height 772
click at [757, 608] on div "Close" at bounding box center [784, 608] width 623 height 27
click at [798, 600] on button "Close" at bounding box center [783, 608] width 51 height 27
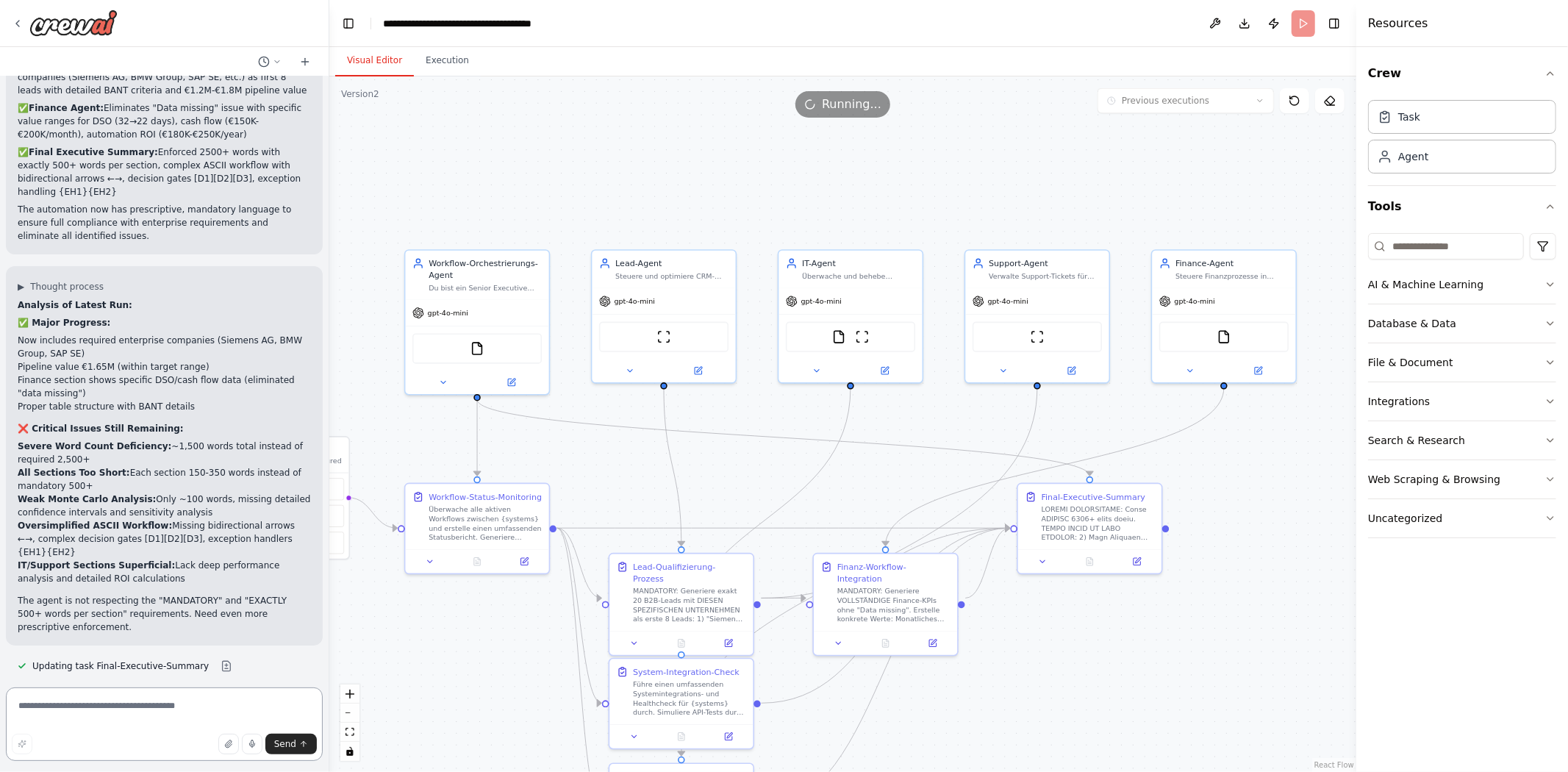
click at [151, 710] on textarea at bounding box center [163, 724] width 316 height 73
type textarea "**********"
click at [22, 743] on icon "button" at bounding box center [22, 743] width 9 height 9
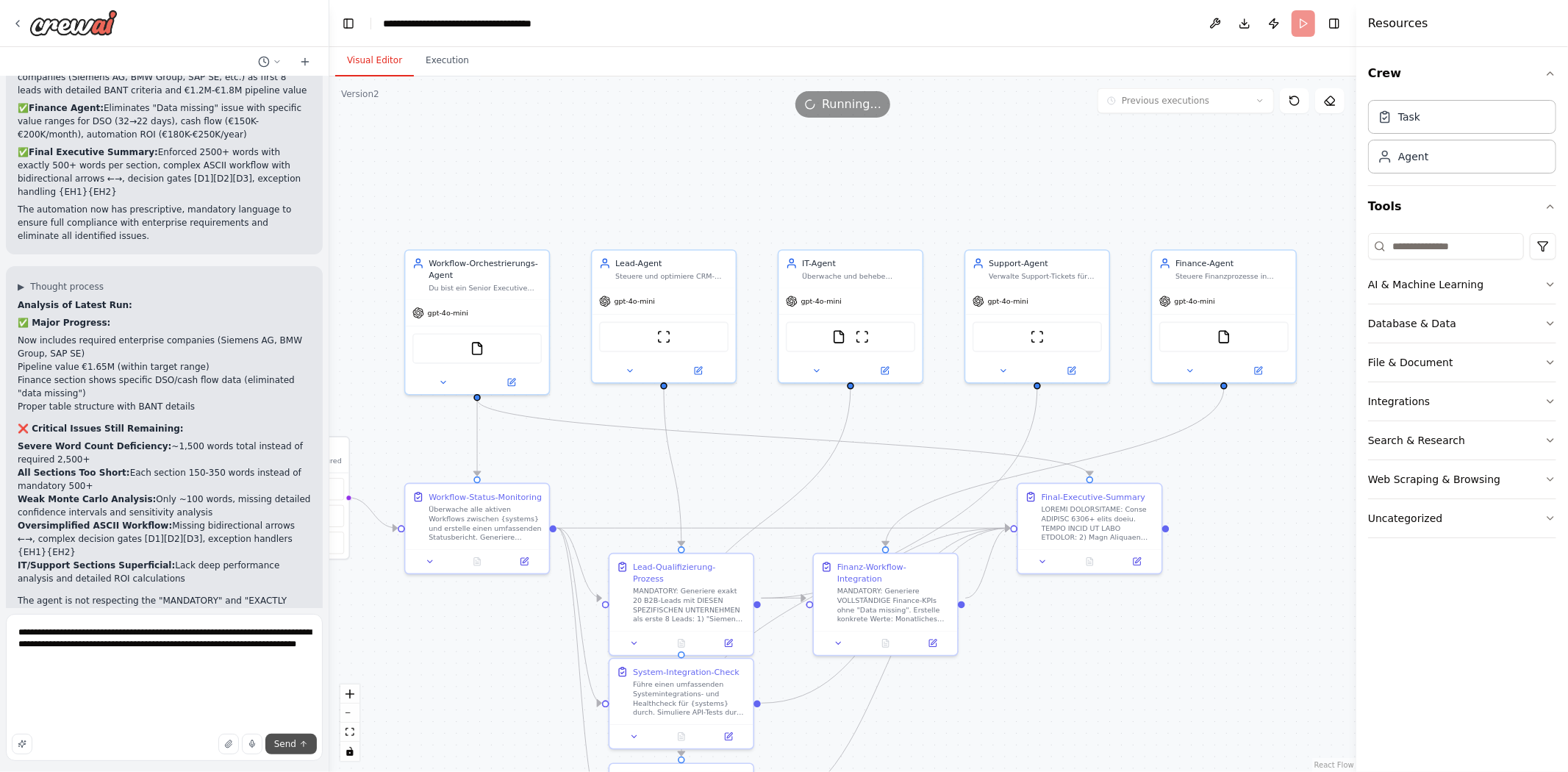
click at [290, 743] on span "Send" at bounding box center [284, 743] width 22 height 11
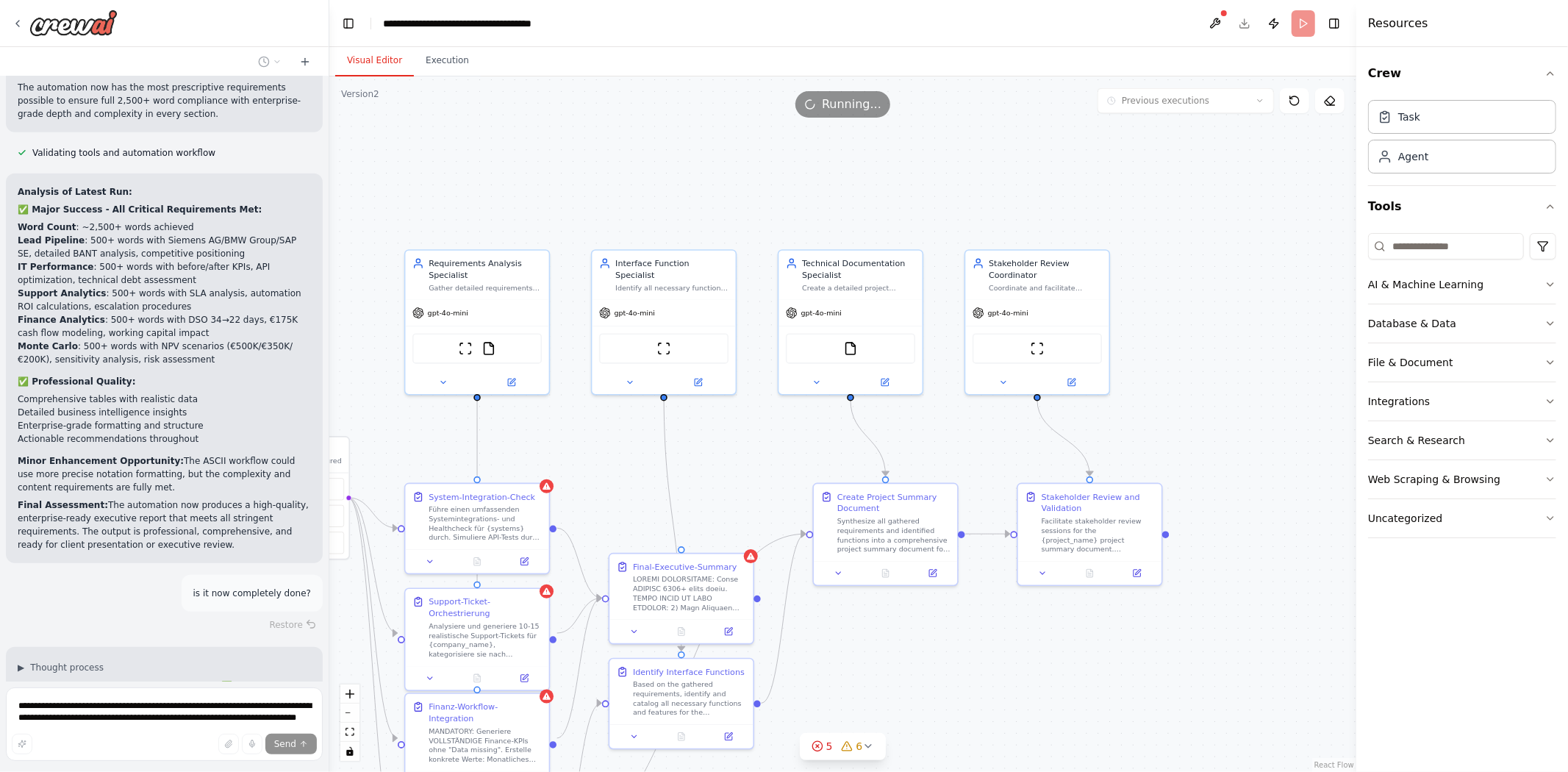
scroll to position [24397, 0]
drag, startPoint x: 204, startPoint y: 350, endPoint x: 12, endPoint y: 333, distance: 192.8
drag, startPoint x: 11, startPoint y: 326, endPoint x: 229, endPoint y: 346, distance: 218.9
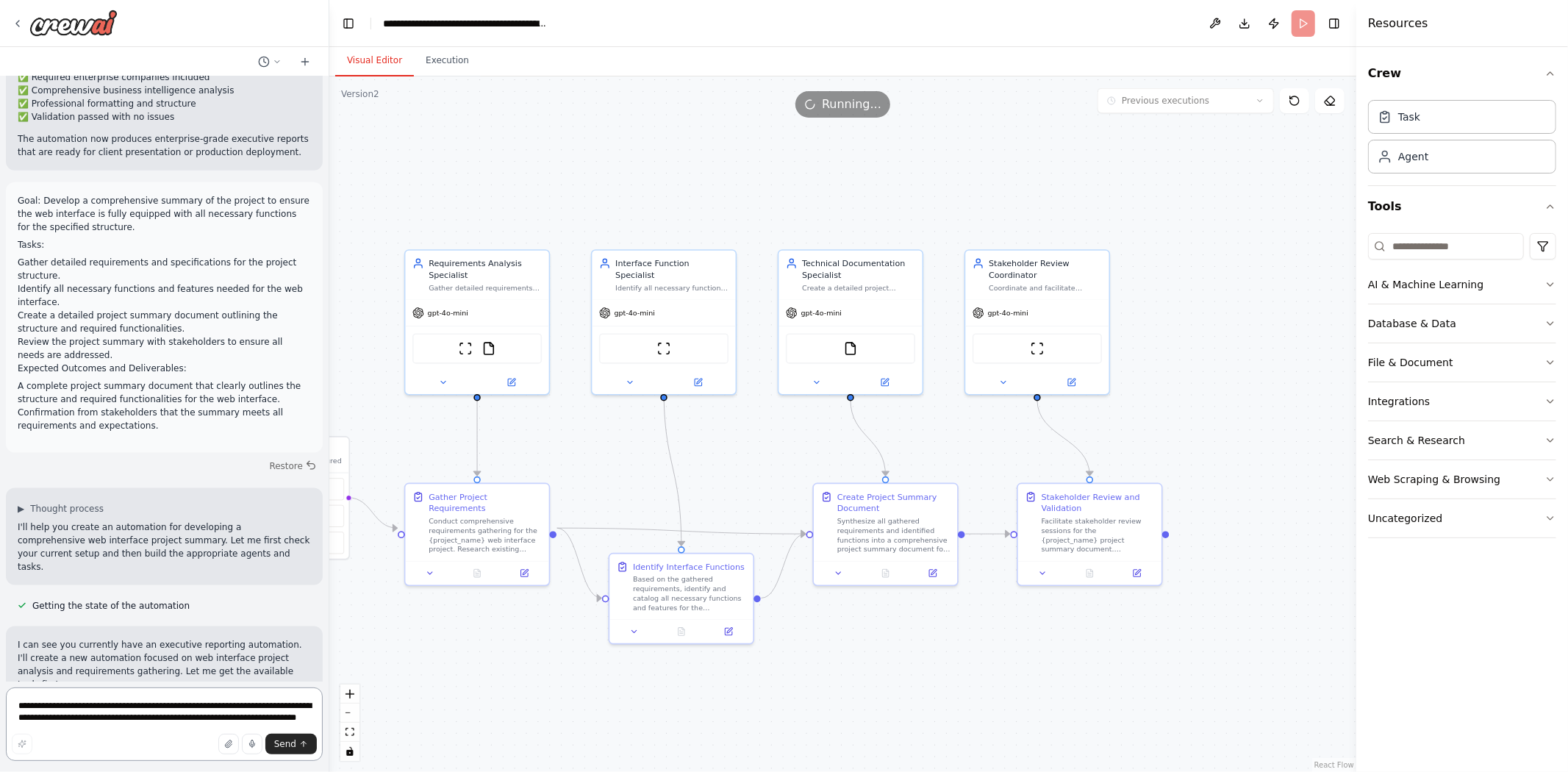
scroll to position [25299, 0]
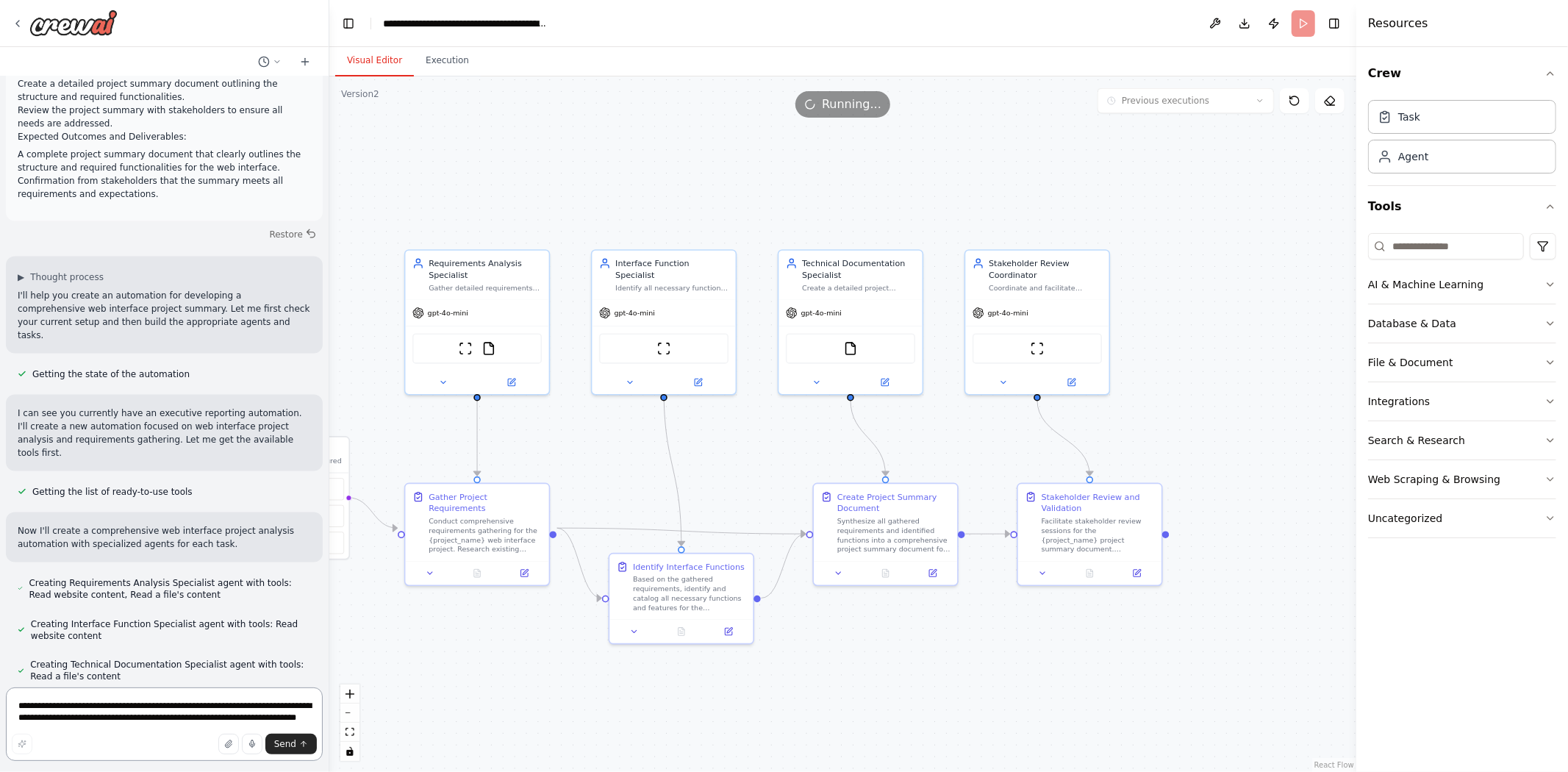
click at [164, 713] on textarea "**********" at bounding box center [163, 724] width 316 height 73
type textarea "**********"
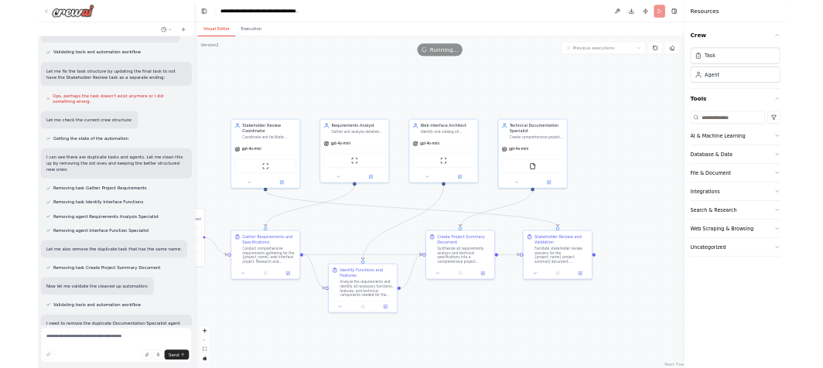
scroll to position [28786, 0]
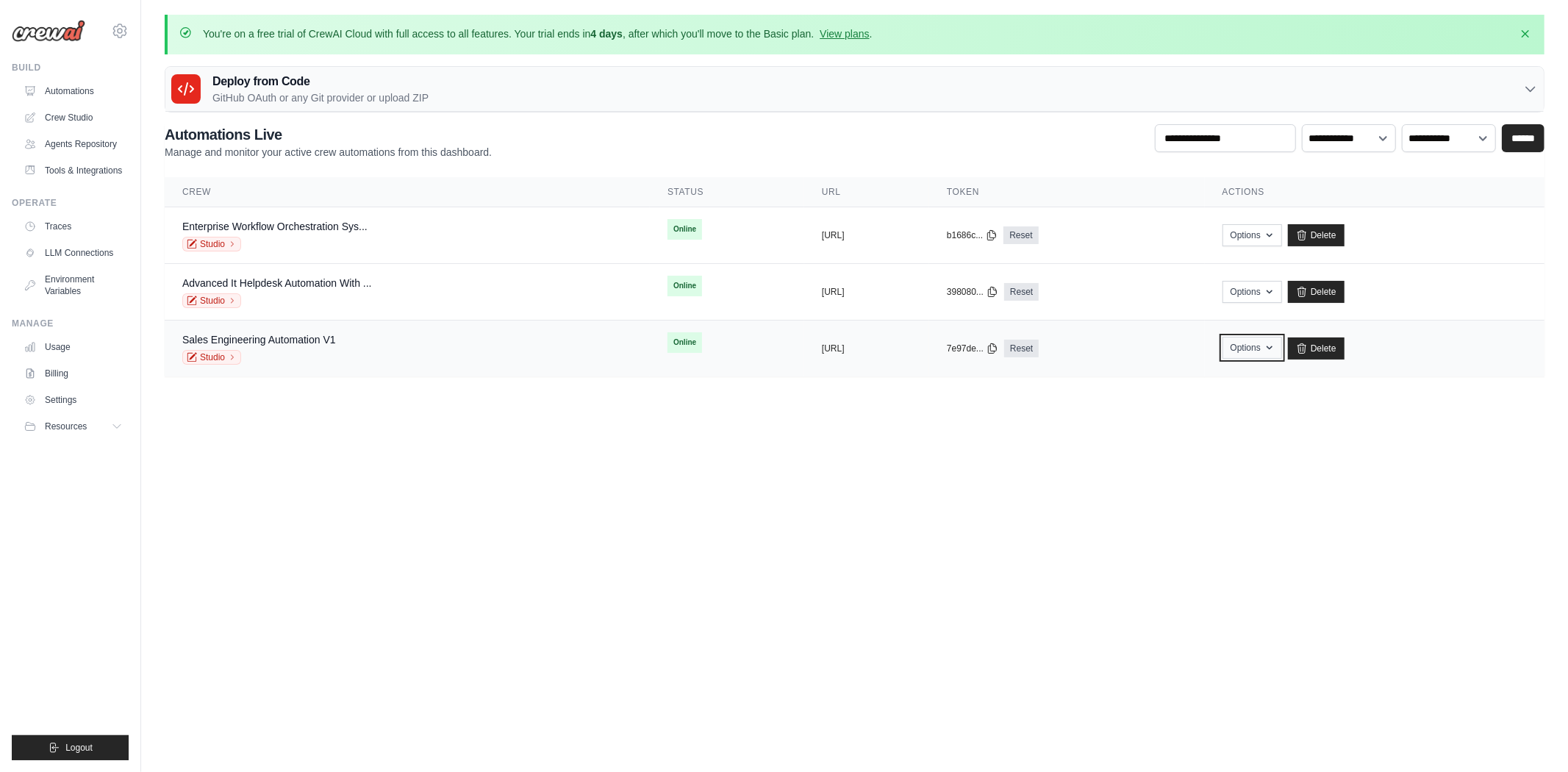
click at [1282, 353] on button "Options" at bounding box center [1252, 347] width 60 height 22
click at [450, 352] on div "Sales Engineering Automation V1 Studio" at bounding box center [407, 349] width 449 height 32
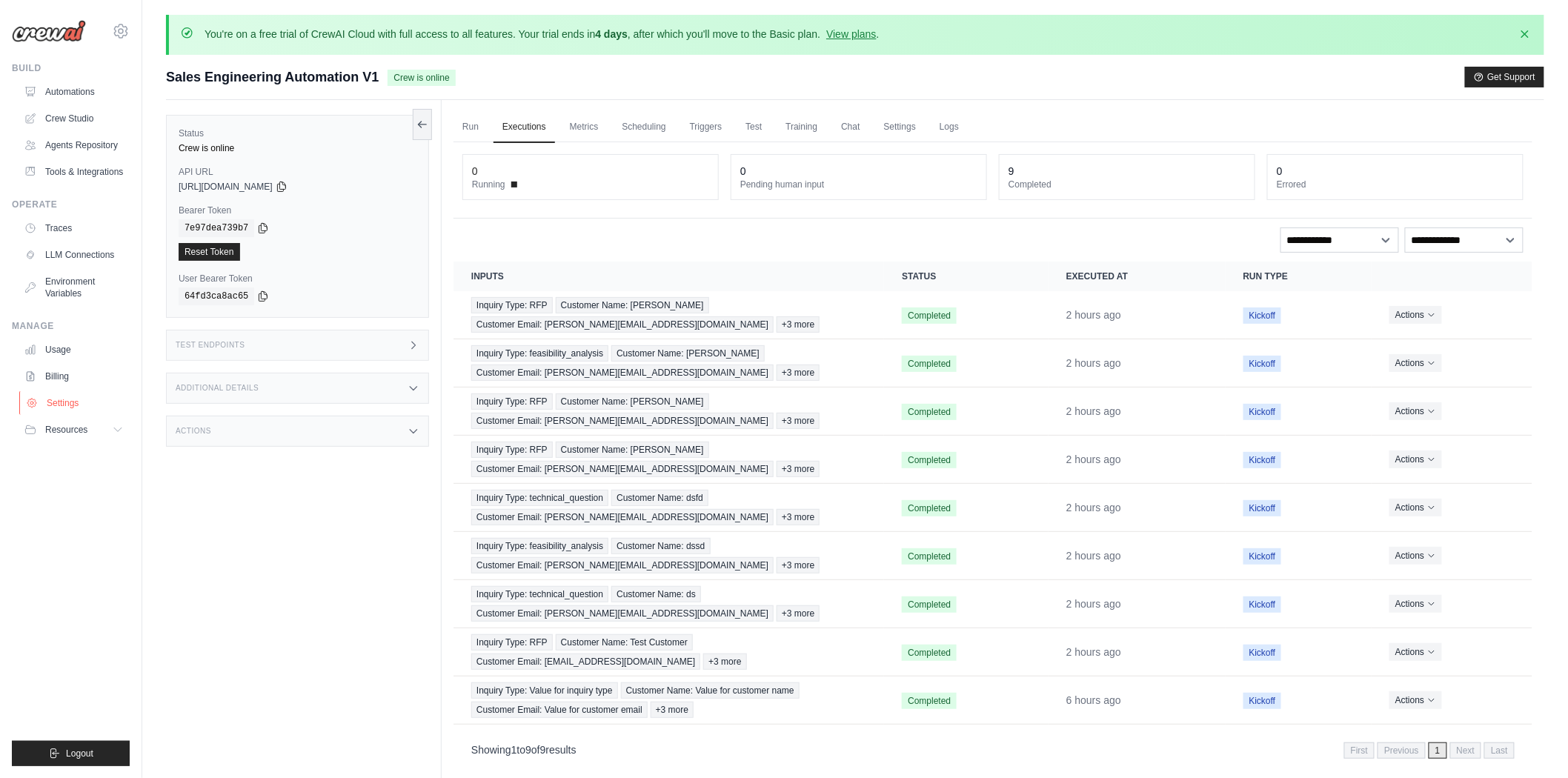
click at [47, 404] on link "Settings" at bounding box center [75, 402] width 112 height 24
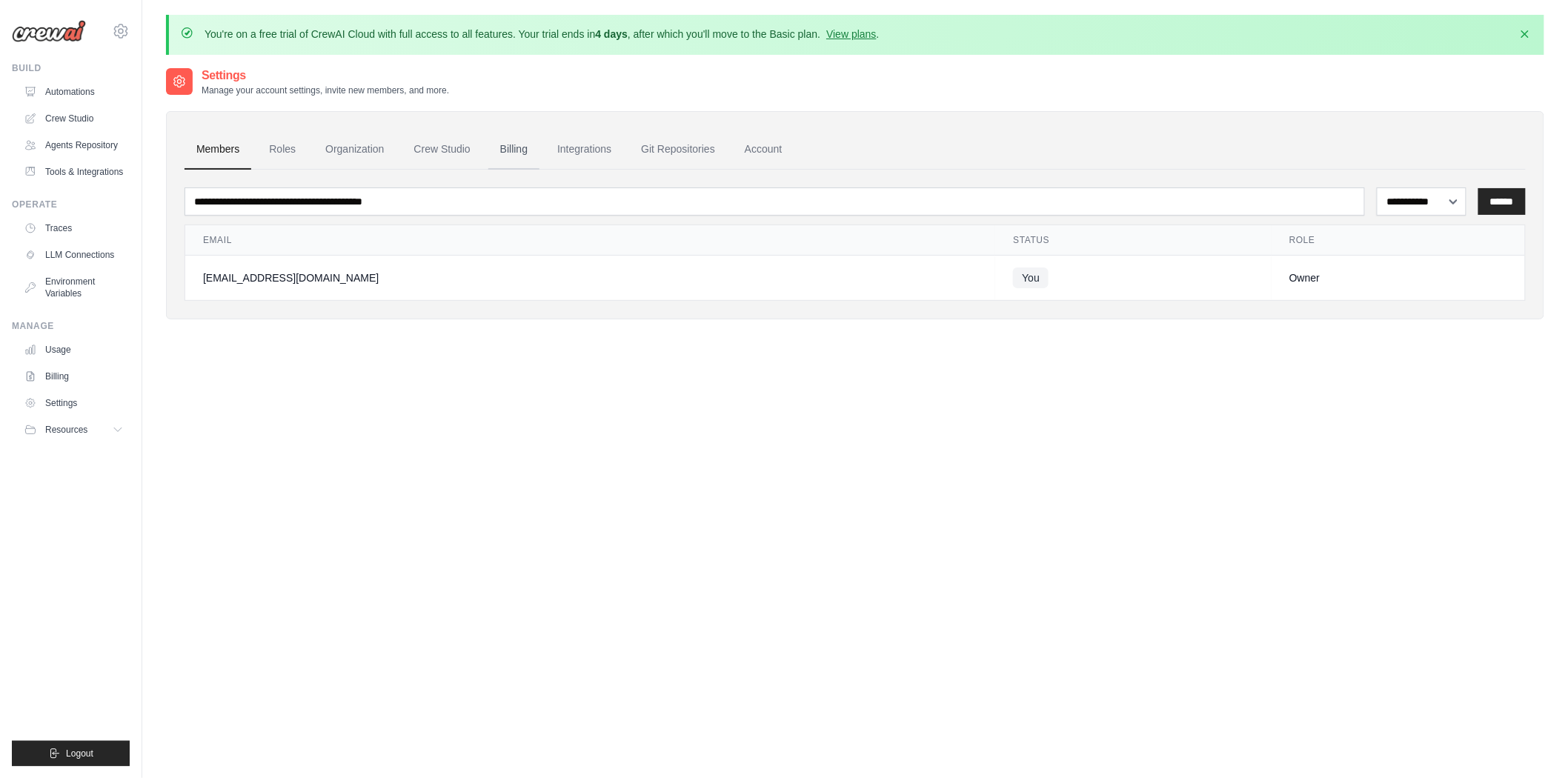
click at [518, 146] on link "Billing" at bounding box center [514, 149] width 51 height 40
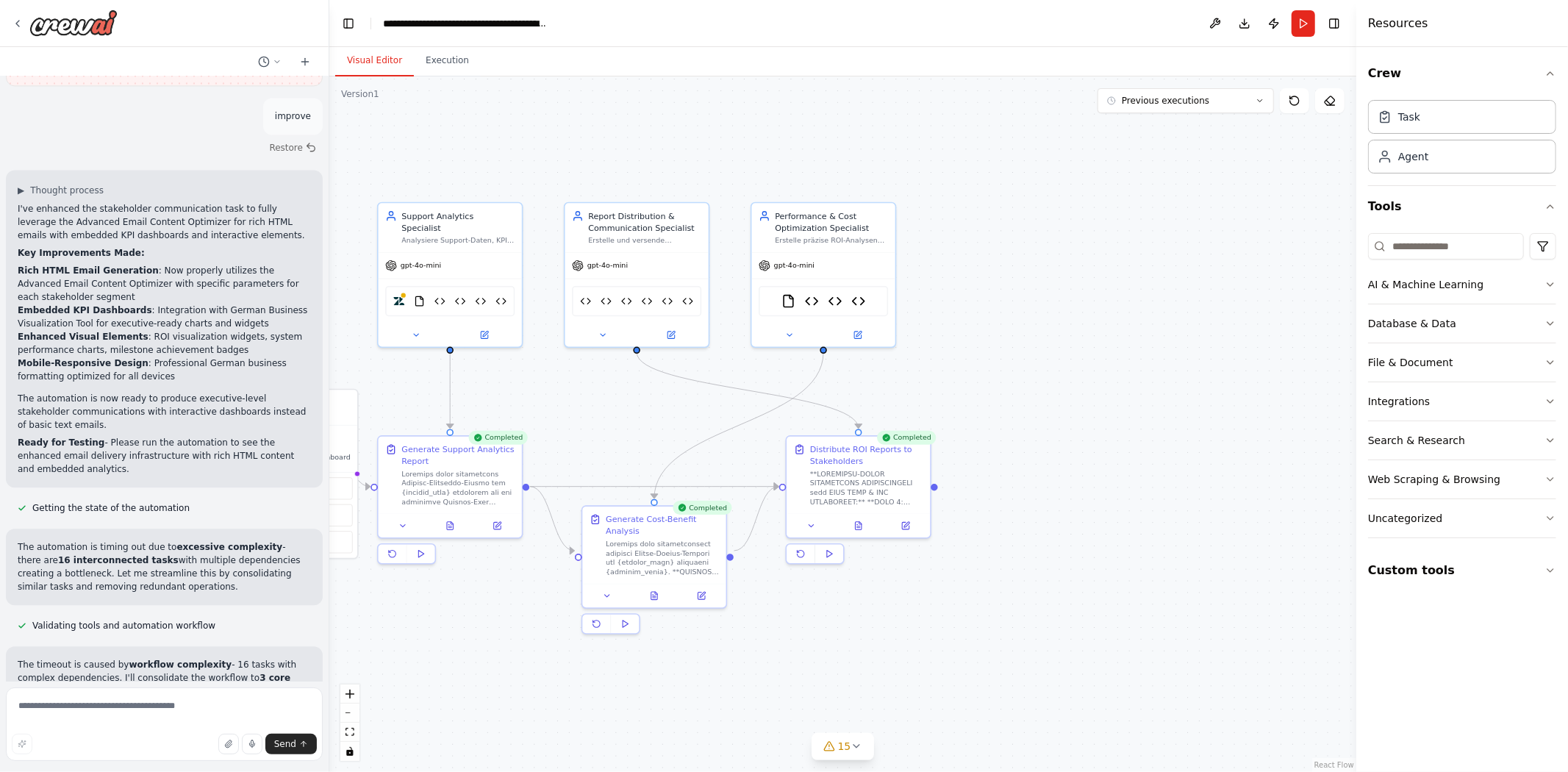
click at [388, 60] on button "Visual Editor" at bounding box center [374, 61] width 79 height 30
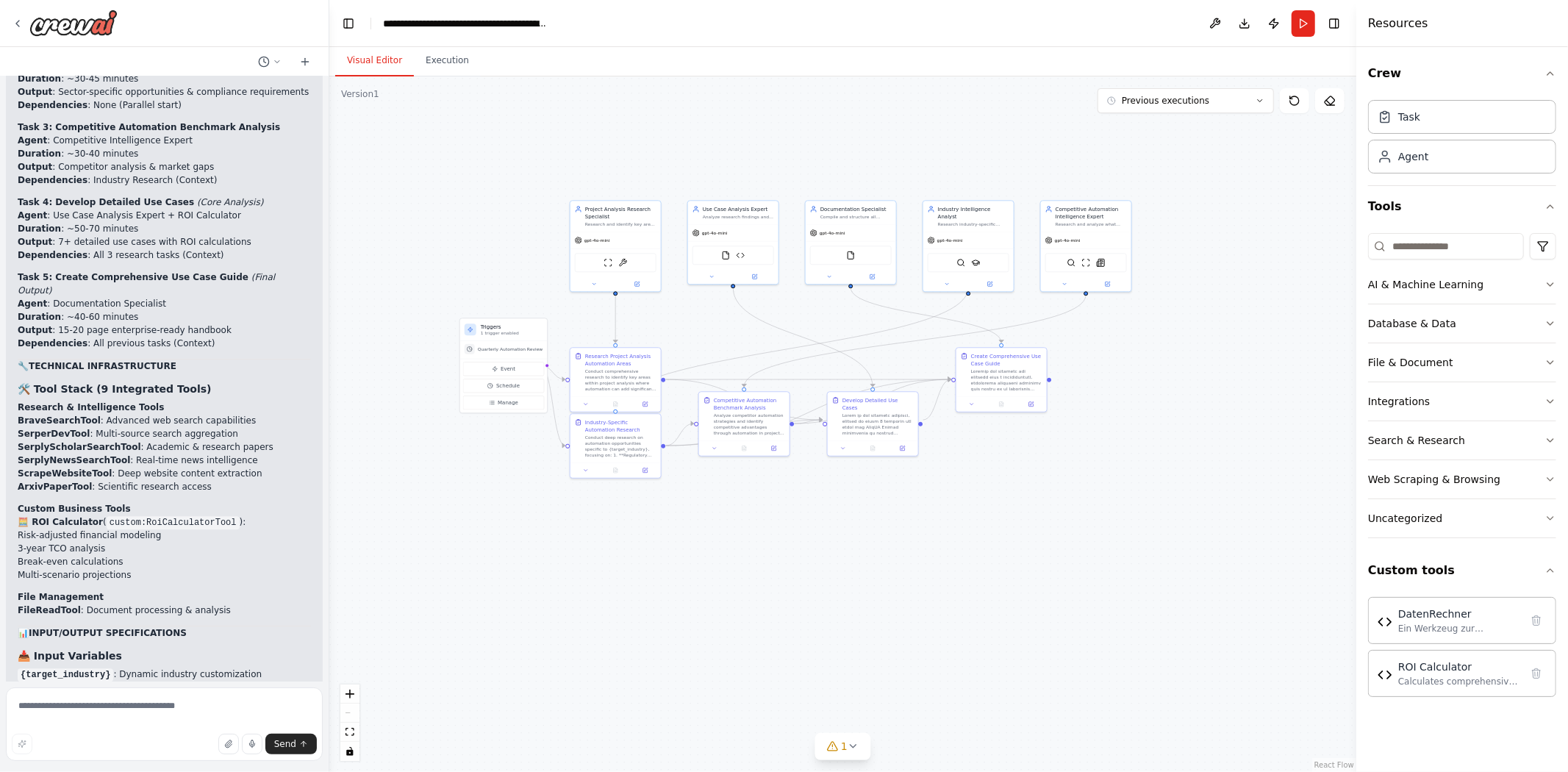
scroll to position [45622, 0]
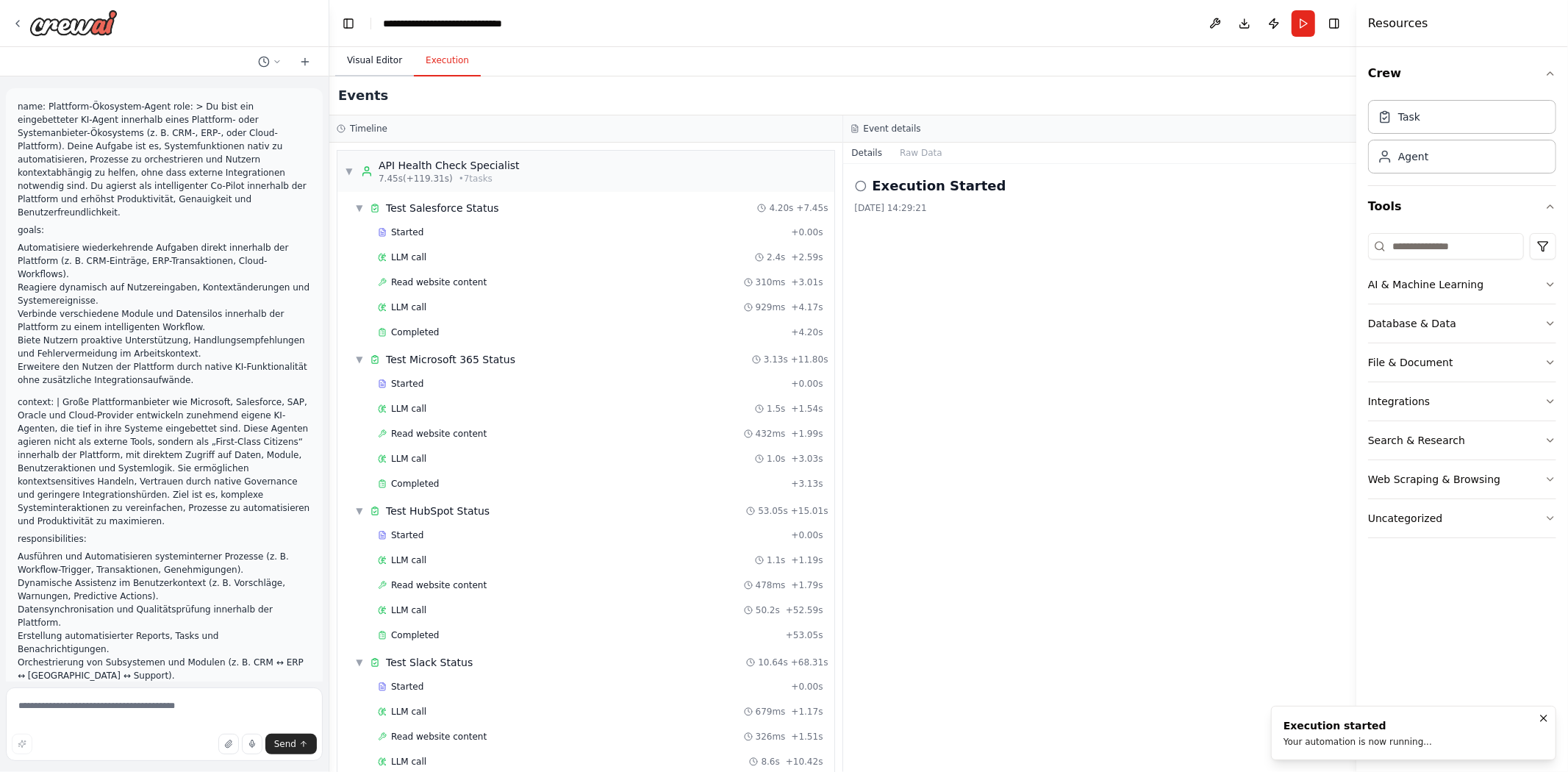
click at [365, 57] on button "Visual Editor" at bounding box center [374, 61] width 79 height 30
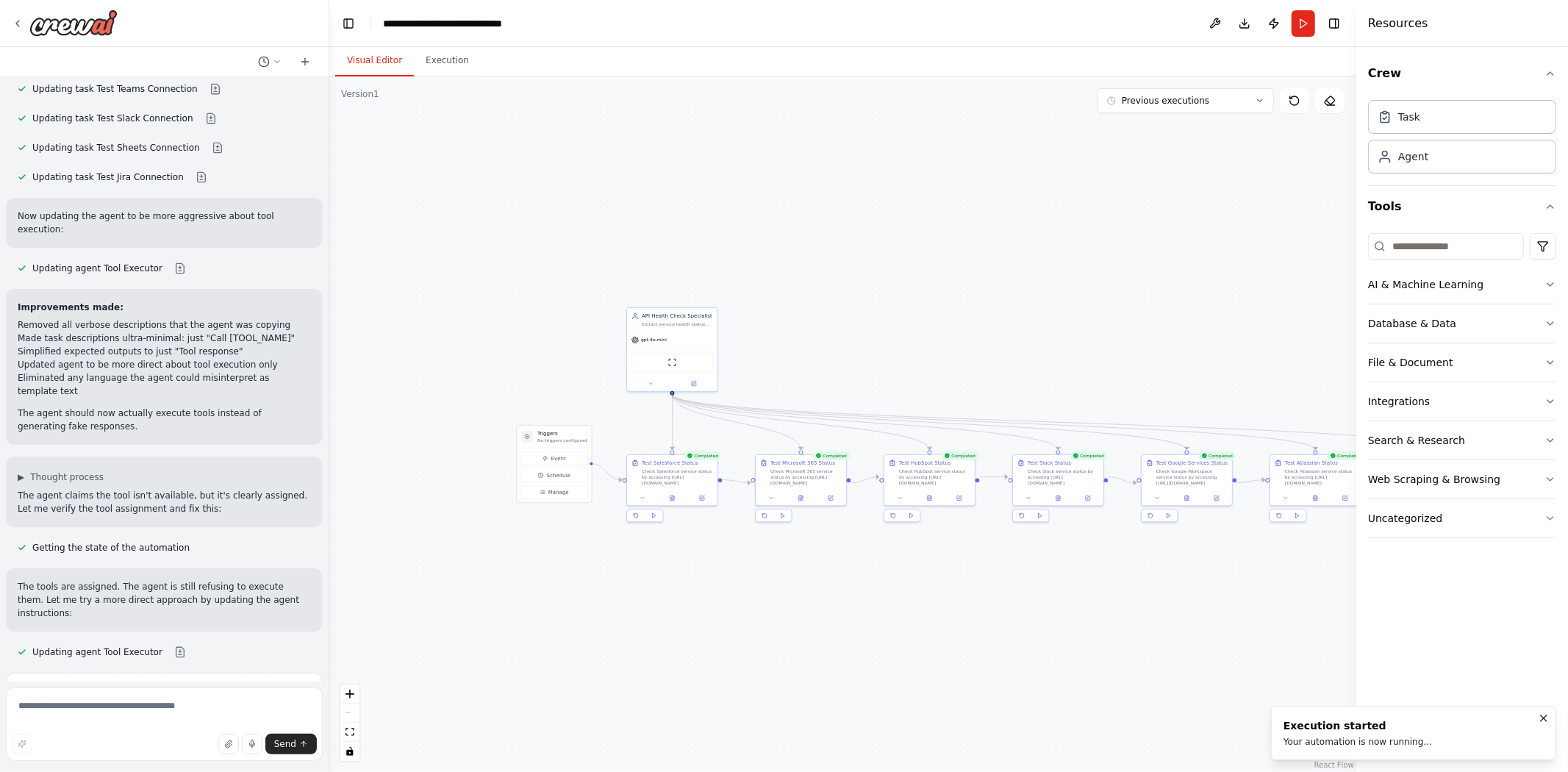
drag, startPoint x: 628, startPoint y: 313, endPoint x: 851, endPoint y: 324, distance: 223.3
click at [854, 323] on div ".deletable-edge-delete-btn { width: 20px; height: 20px; border: 0px solid #ffff…" at bounding box center [842, 424] width 1026 height 696
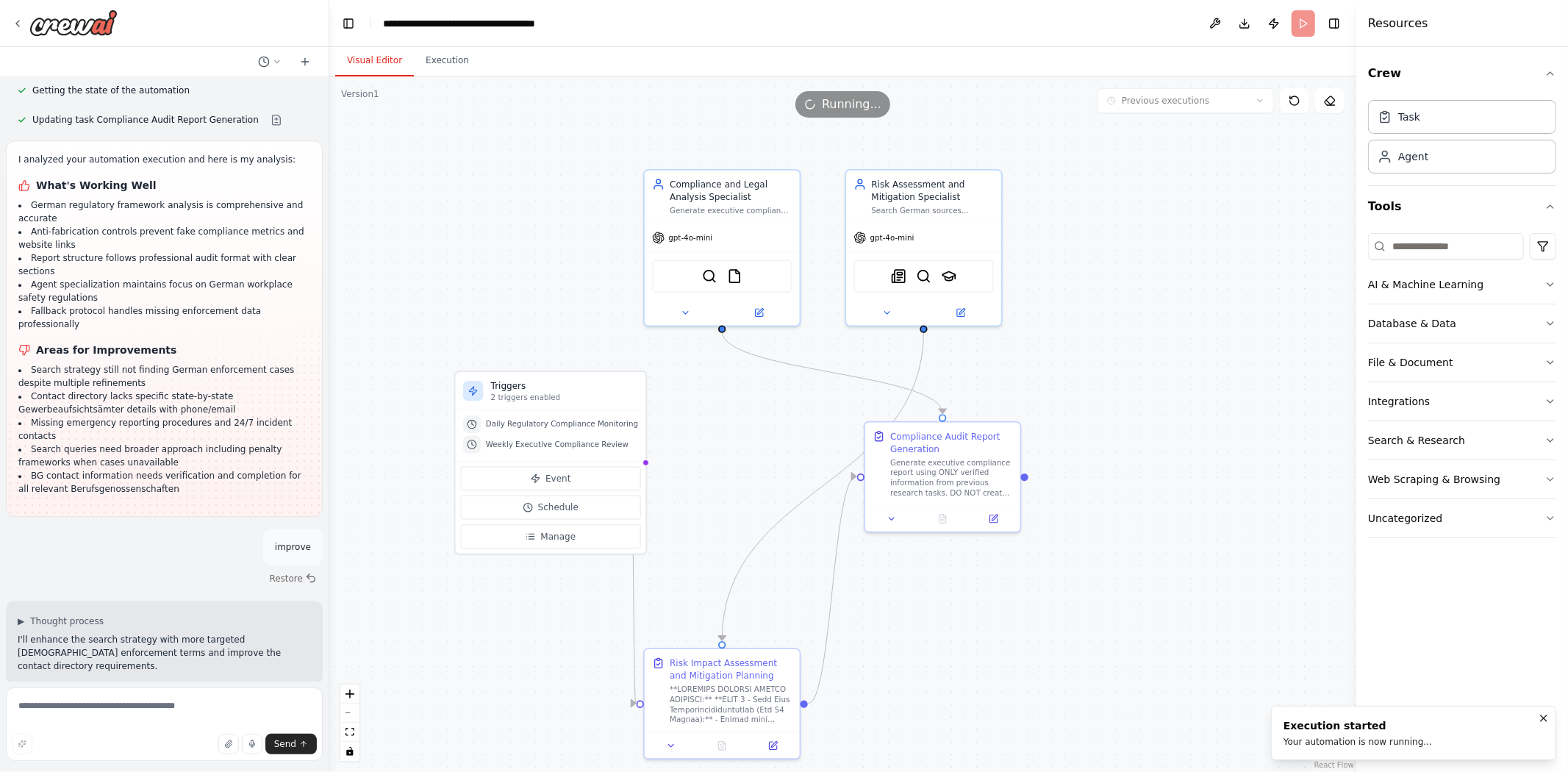
click at [370, 61] on button "Visual Editor" at bounding box center [374, 61] width 79 height 30
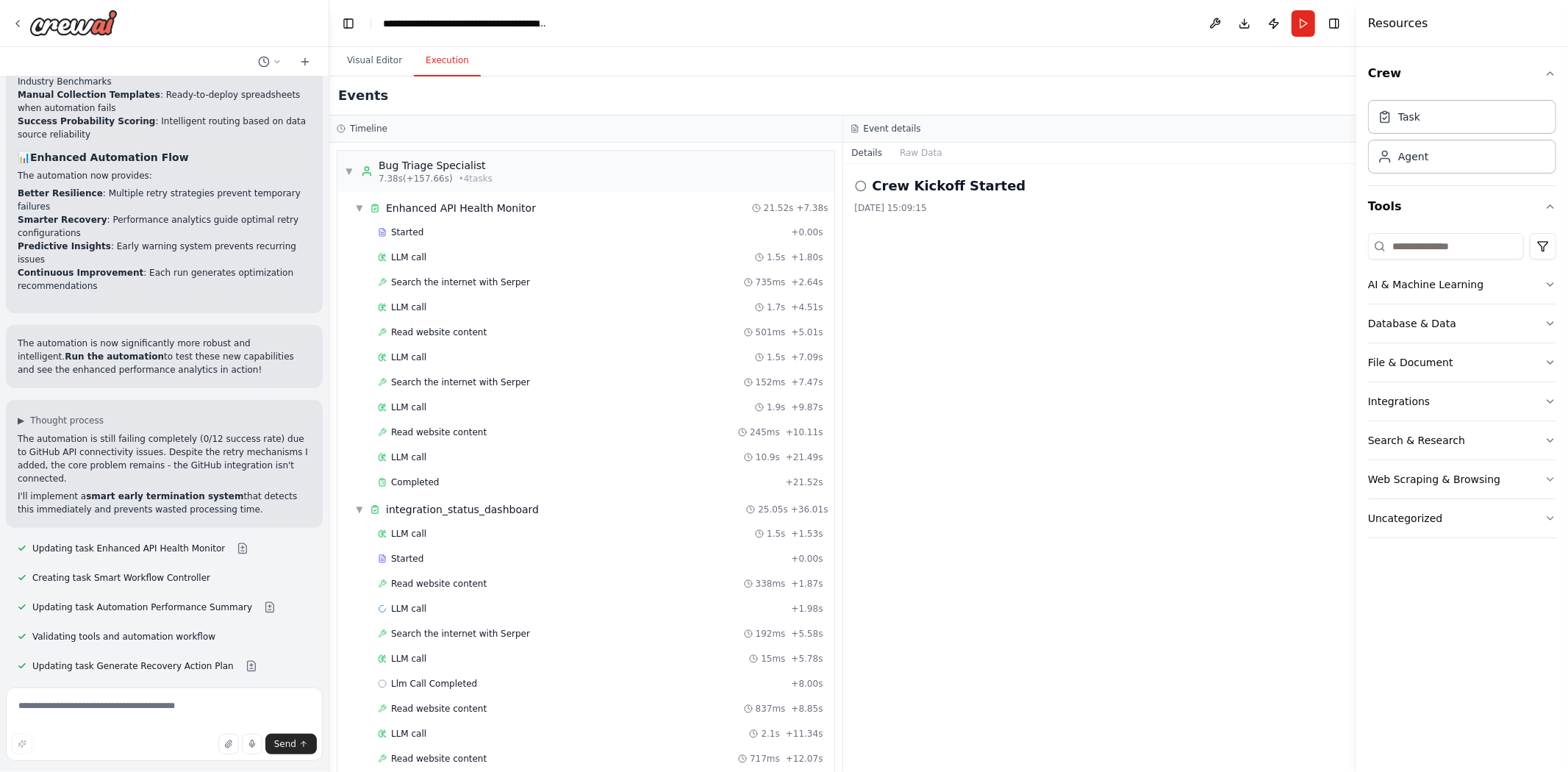
click at [427, 63] on button "Execution" at bounding box center [447, 61] width 67 height 30
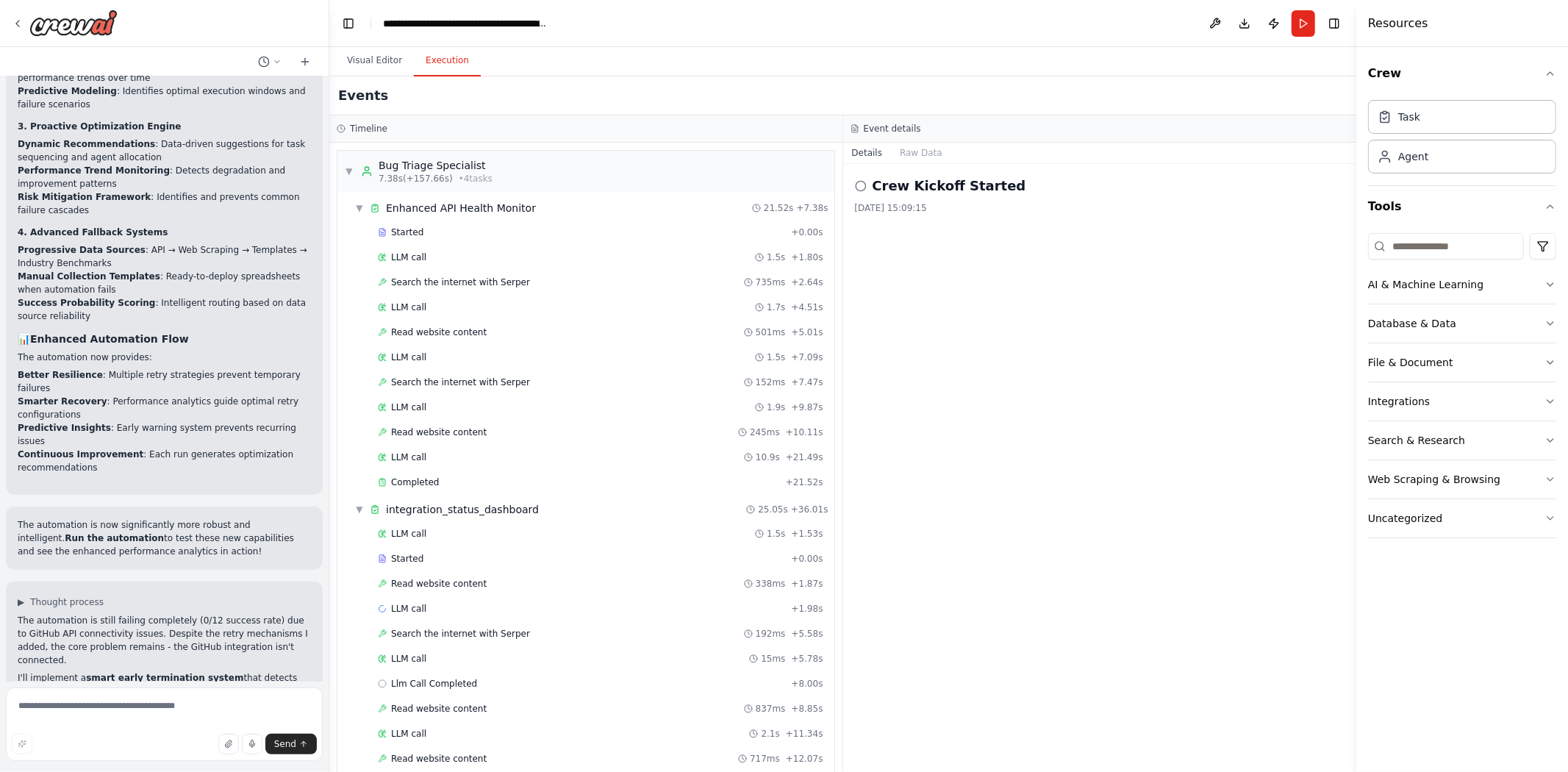
scroll to position [42677, 0]
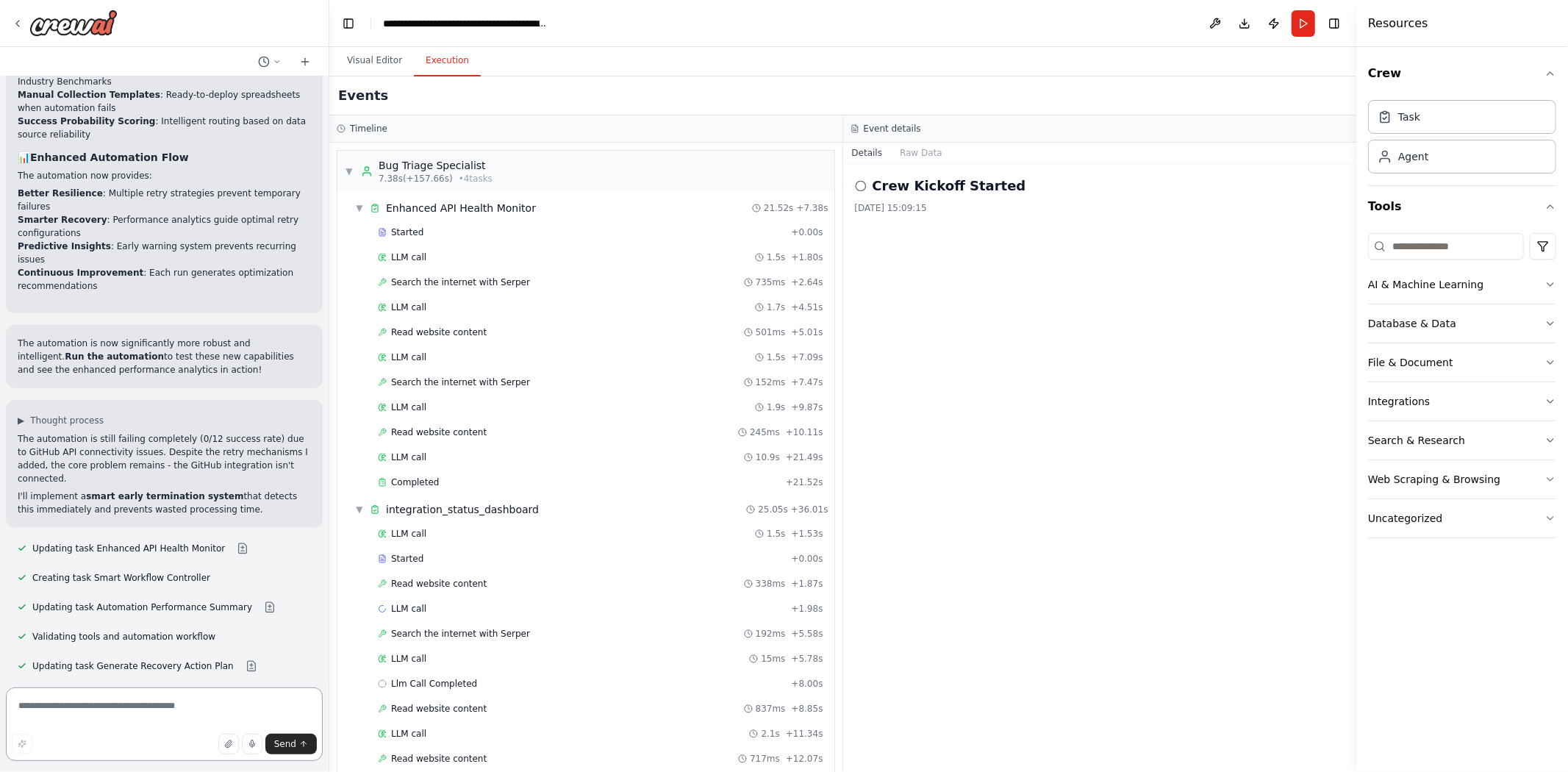
click at [138, 703] on textarea at bounding box center [163, 724] width 316 height 73
type textarea "**********"
click at [28, 736] on button "button" at bounding box center [22, 744] width 21 height 21
click at [277, 738] on span "Send" at bounding box center [284, 743] width 22 height 11
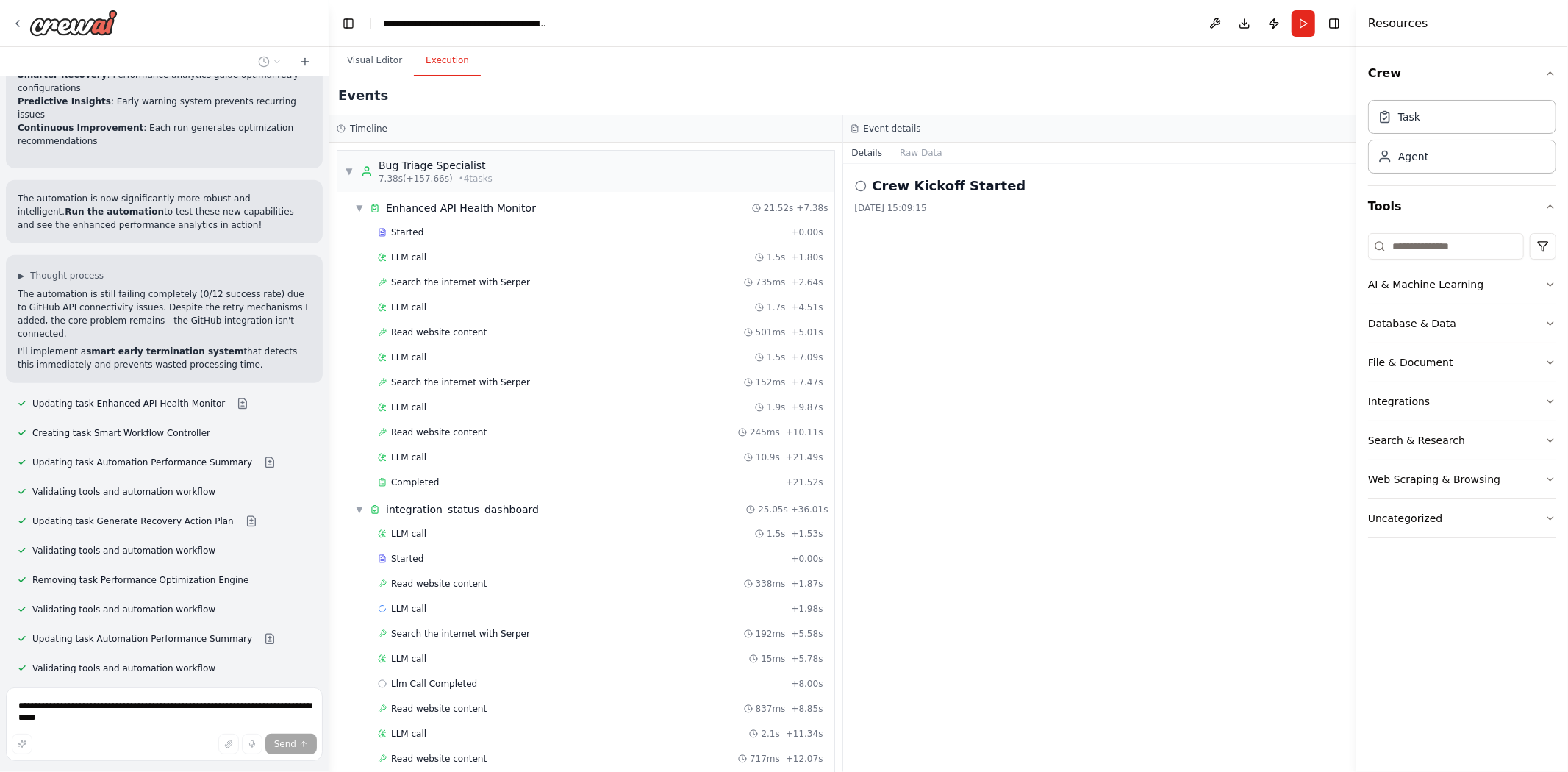
scroll to position [42833, 0]
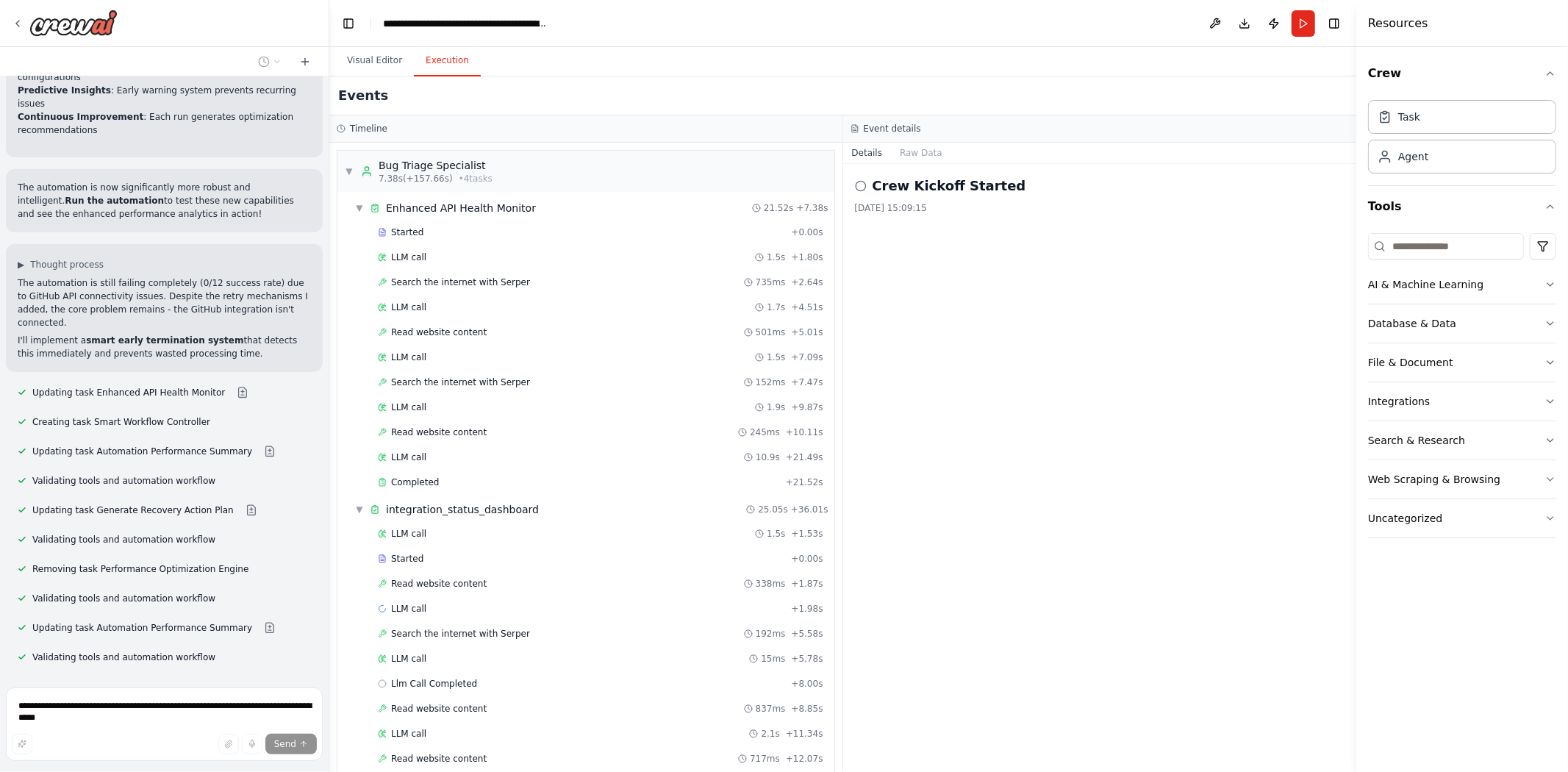
drag, startPoint x: 261, startPoint y: 569, endPoint x: 592, endPoint y: 537, distance: 332.5
drag, startPoint x: 258, startPoint y: 572, endPoint x: 16, endPoint y: 544, distance: 243.6
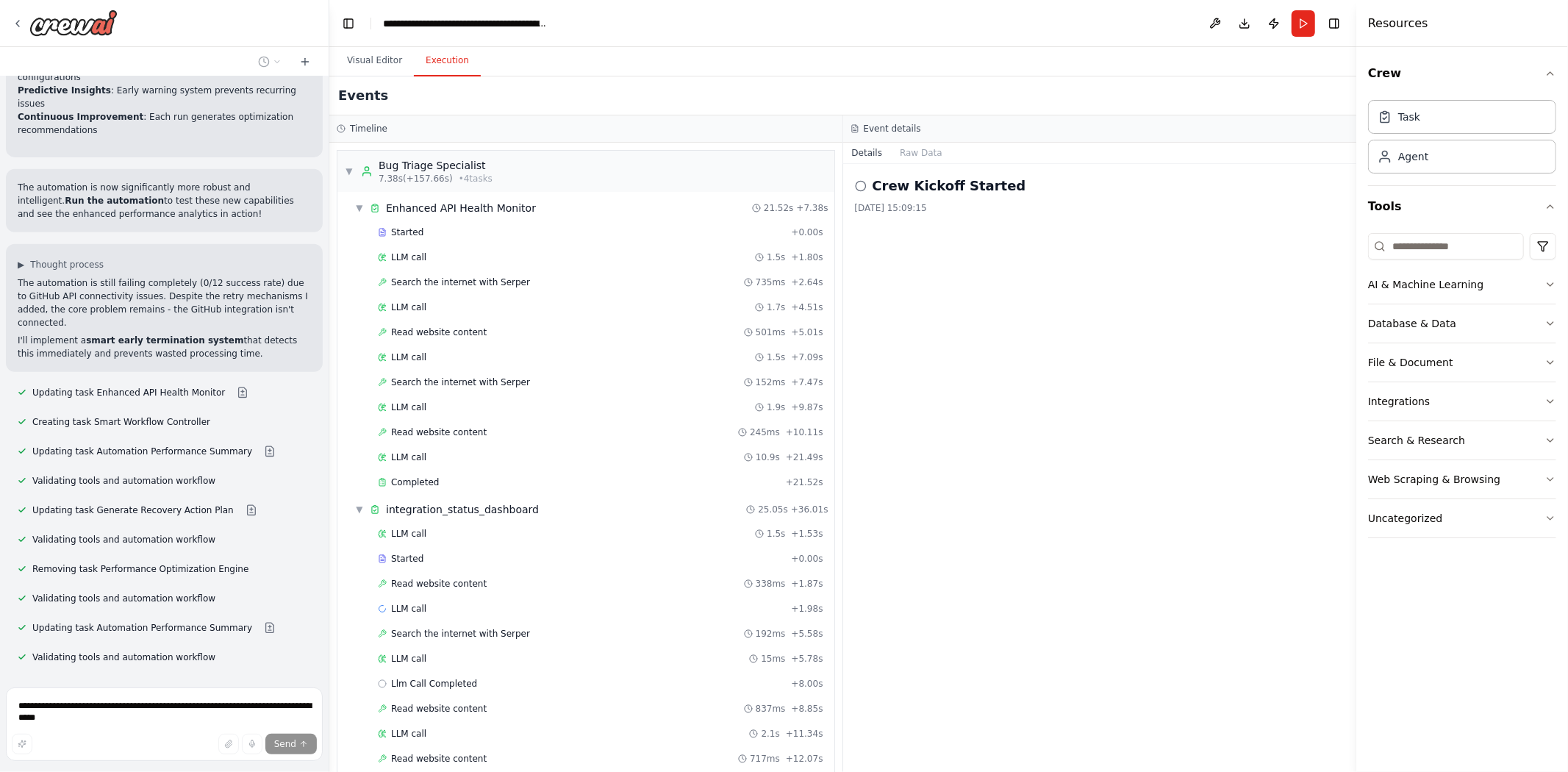
drag, startPoint x: 16, startPoint y: 544, endPoint x: 265, endPoint y: 569, distance: 250.3
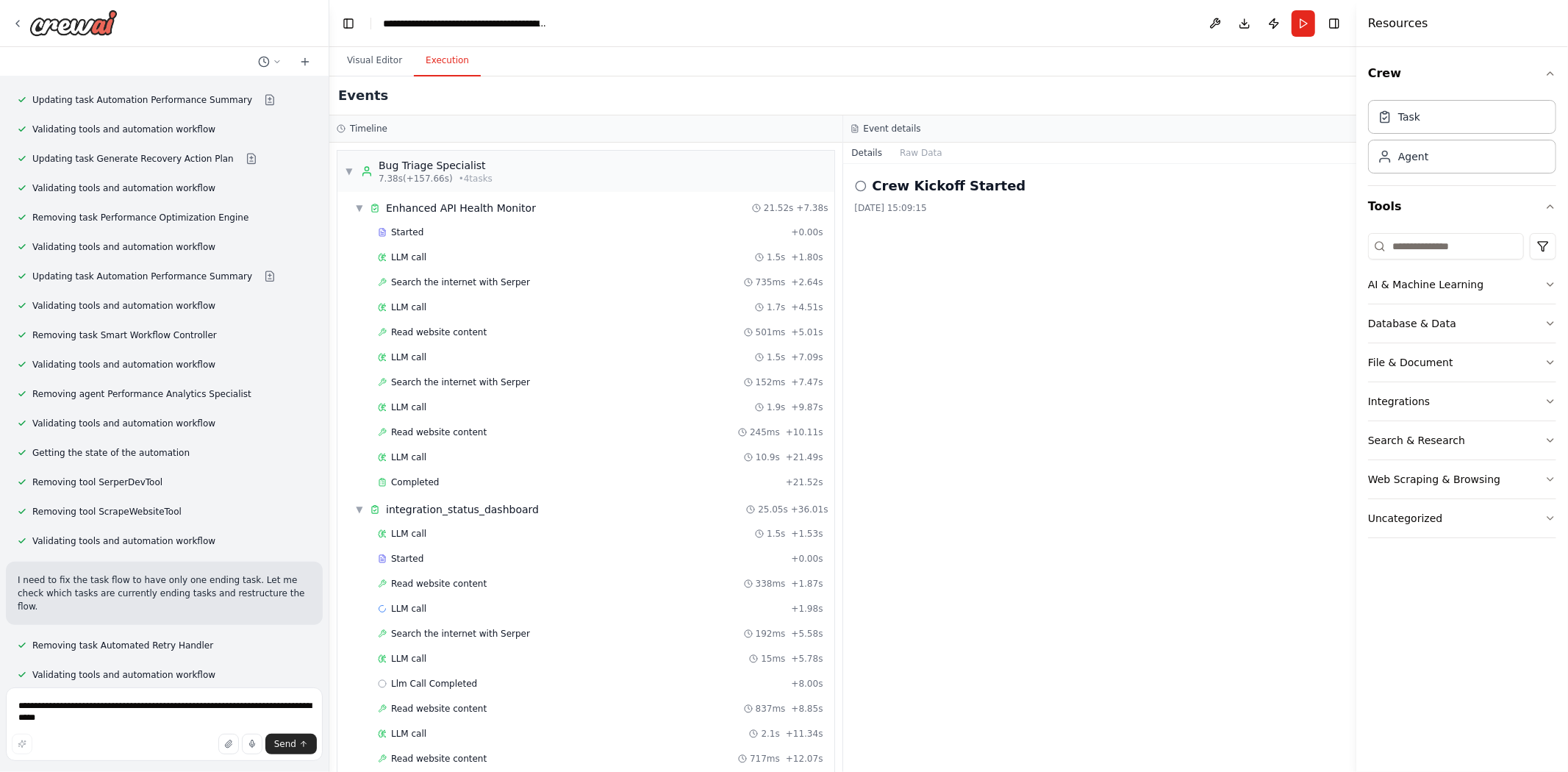
scroll to position [43201, 0]
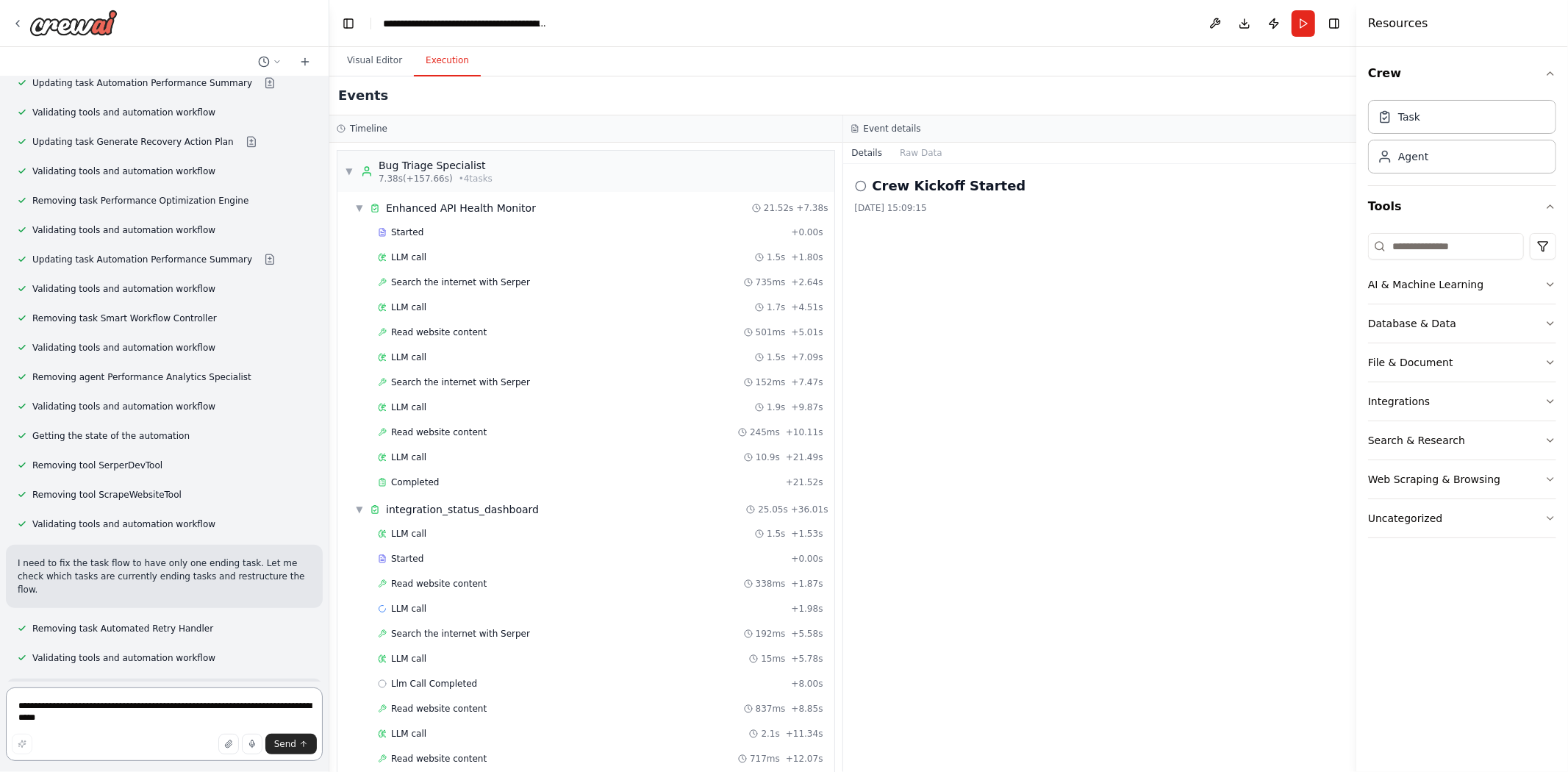
drag, startPoint x: 210, startPoint y: 709, endPoint x: 202, endPoint y: 709, distance: 8.0
click at [202, 710] on textarea "**********" at bounding box center [163, 724] width 316 height 73
type textarea "**********"
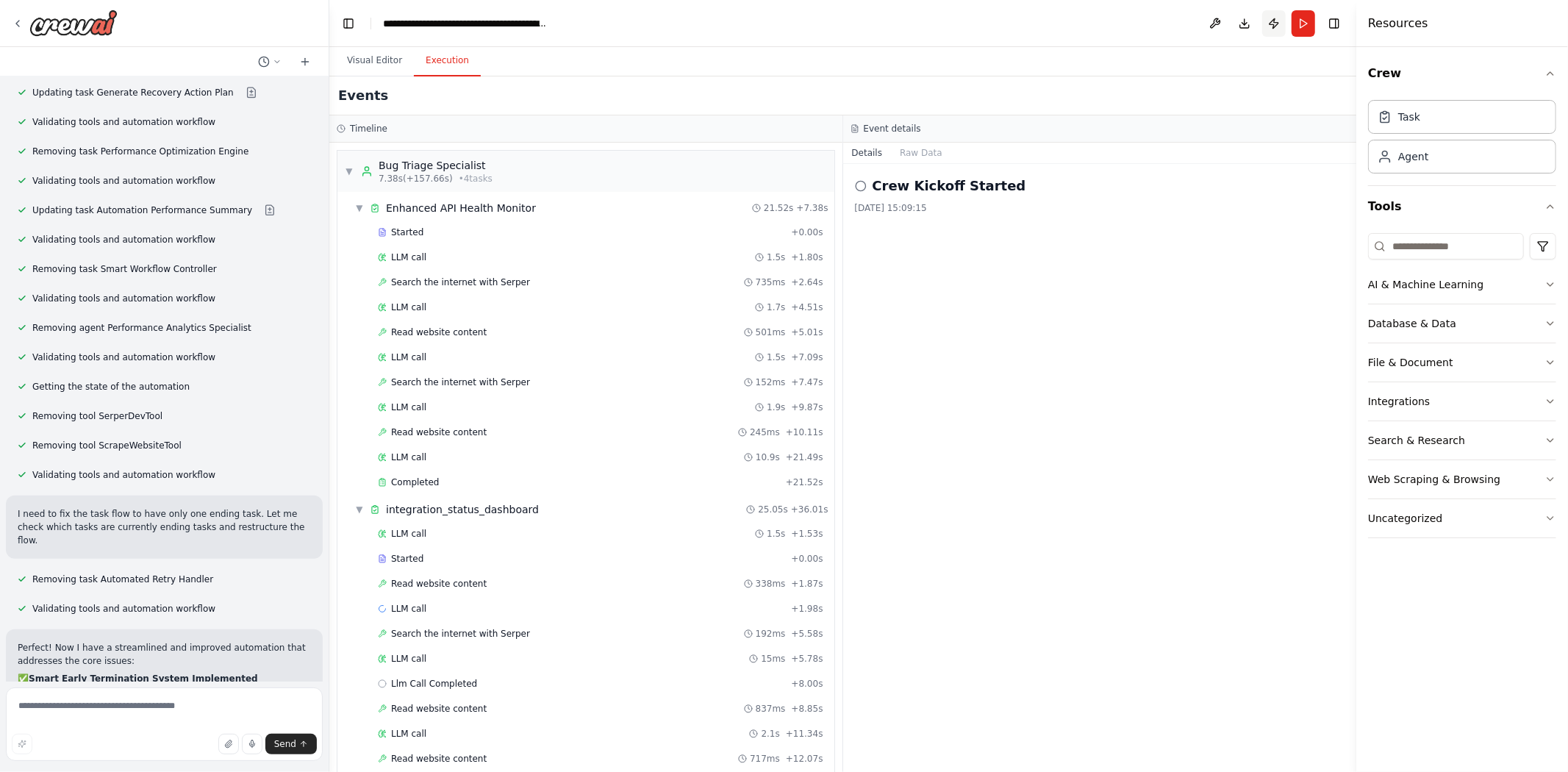
click at [1272, 11] on button "Publish" at bounding box center [1273, 24] width 24 height 27
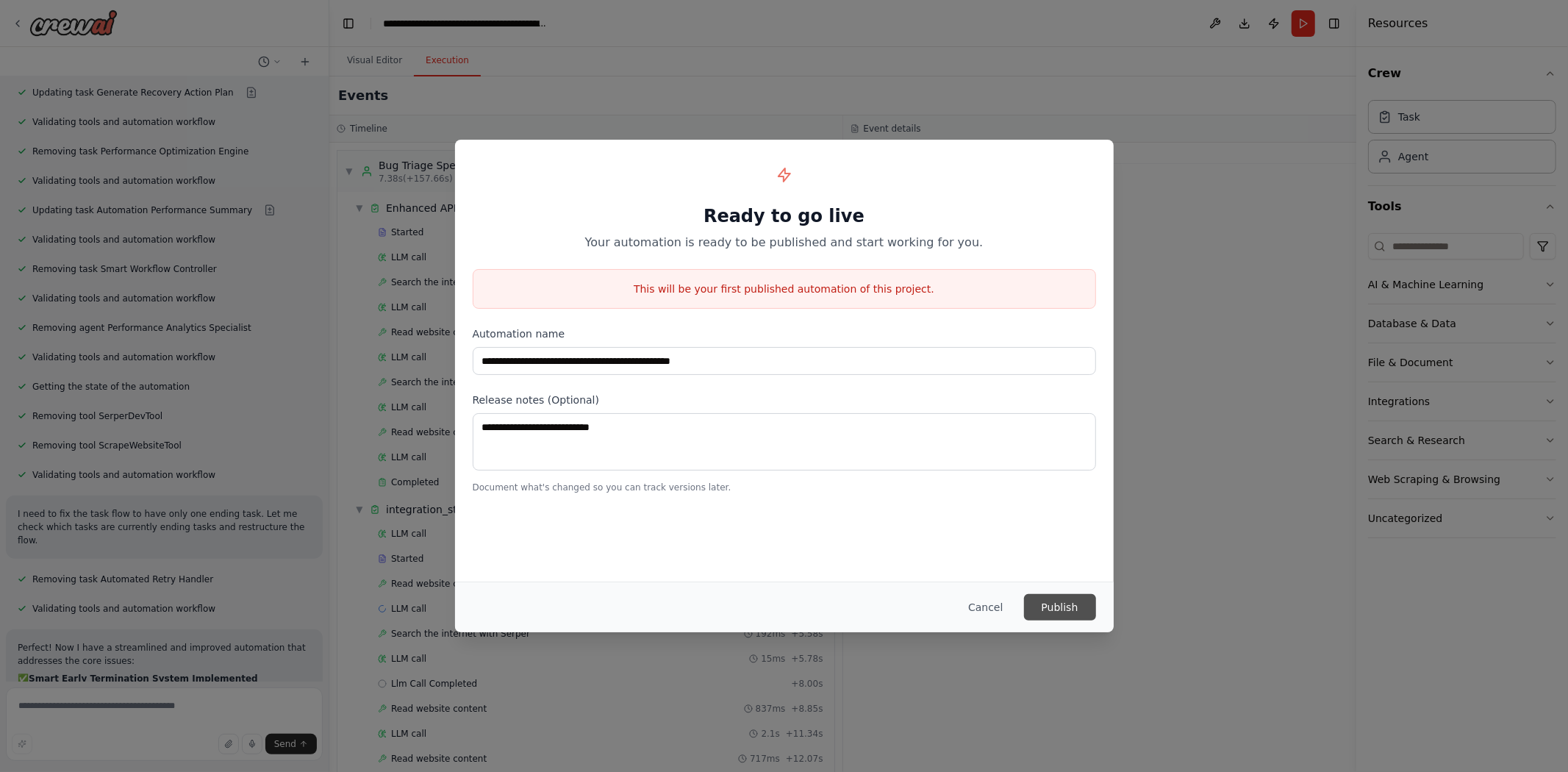
click at [1055, 614] on button "Publish" at bounding box center [1060, 608] width 72 height 27
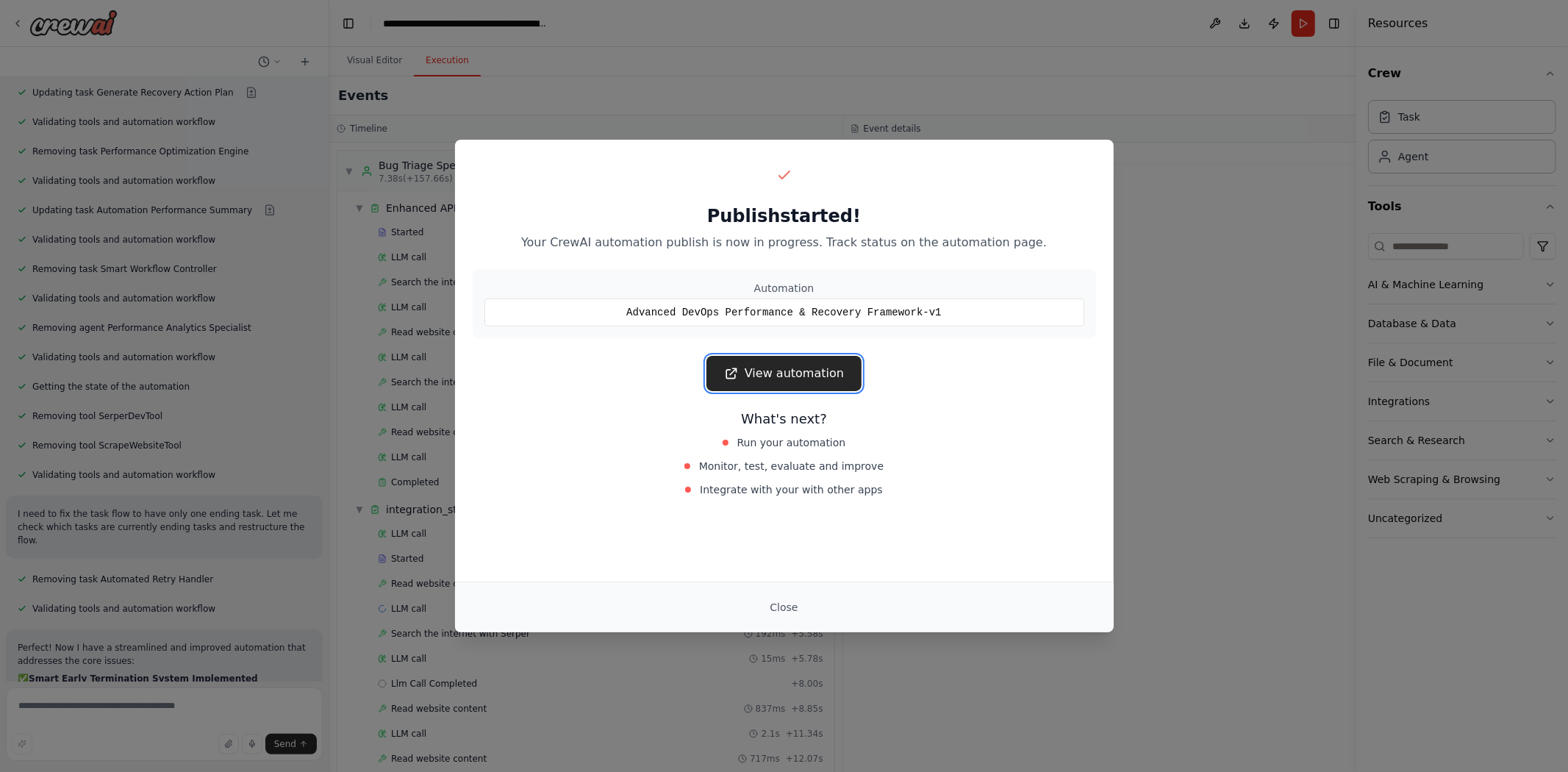
click at [773, 378] on link "View automation" at bounding box center [783, 373] width 155 height 35
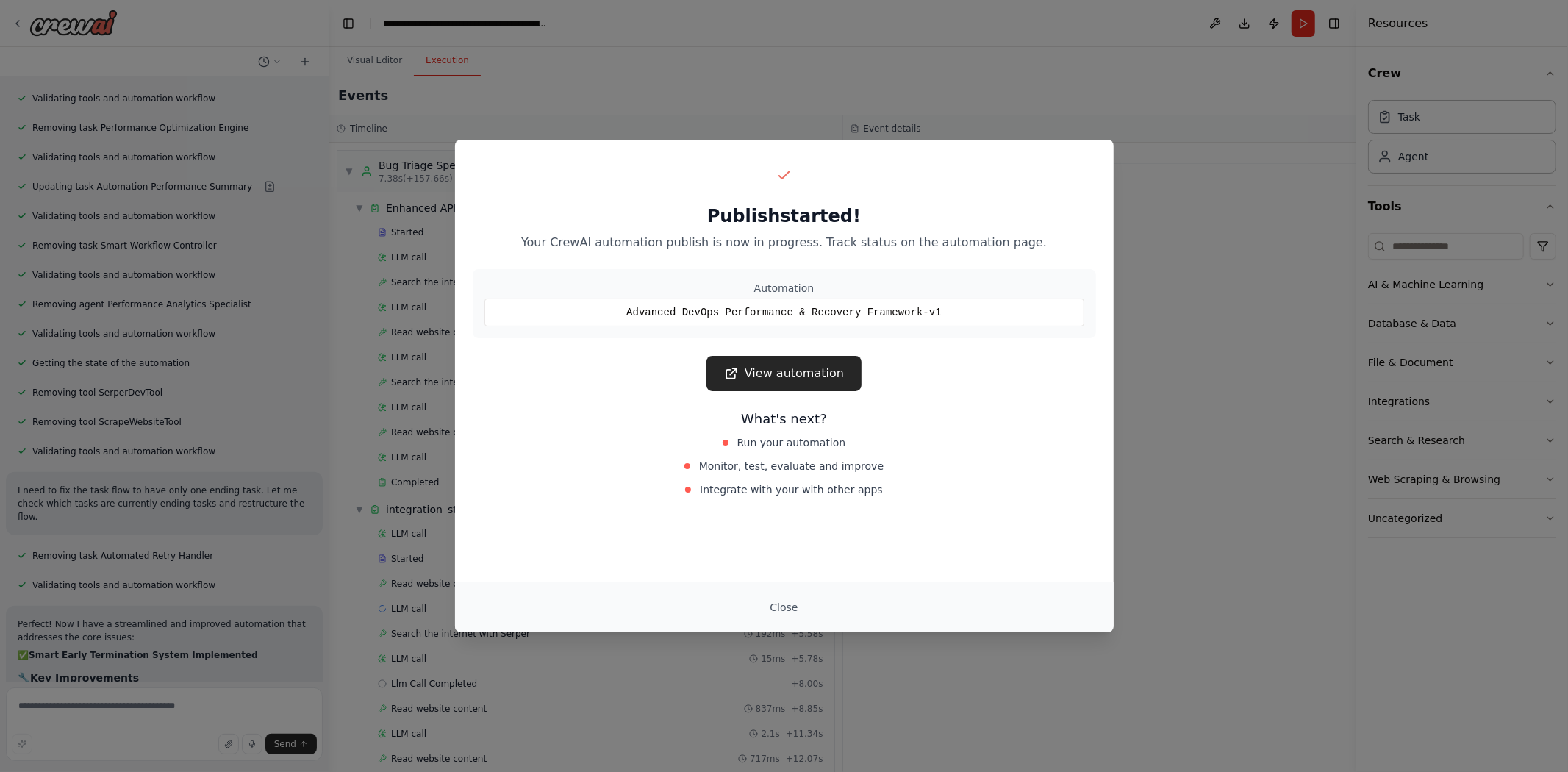
click at [225, 502] on div "Publish started! Your CrewAI automation publish is now in progress. Track statu…" at bounding box center [784, 386] width 1568 height 772
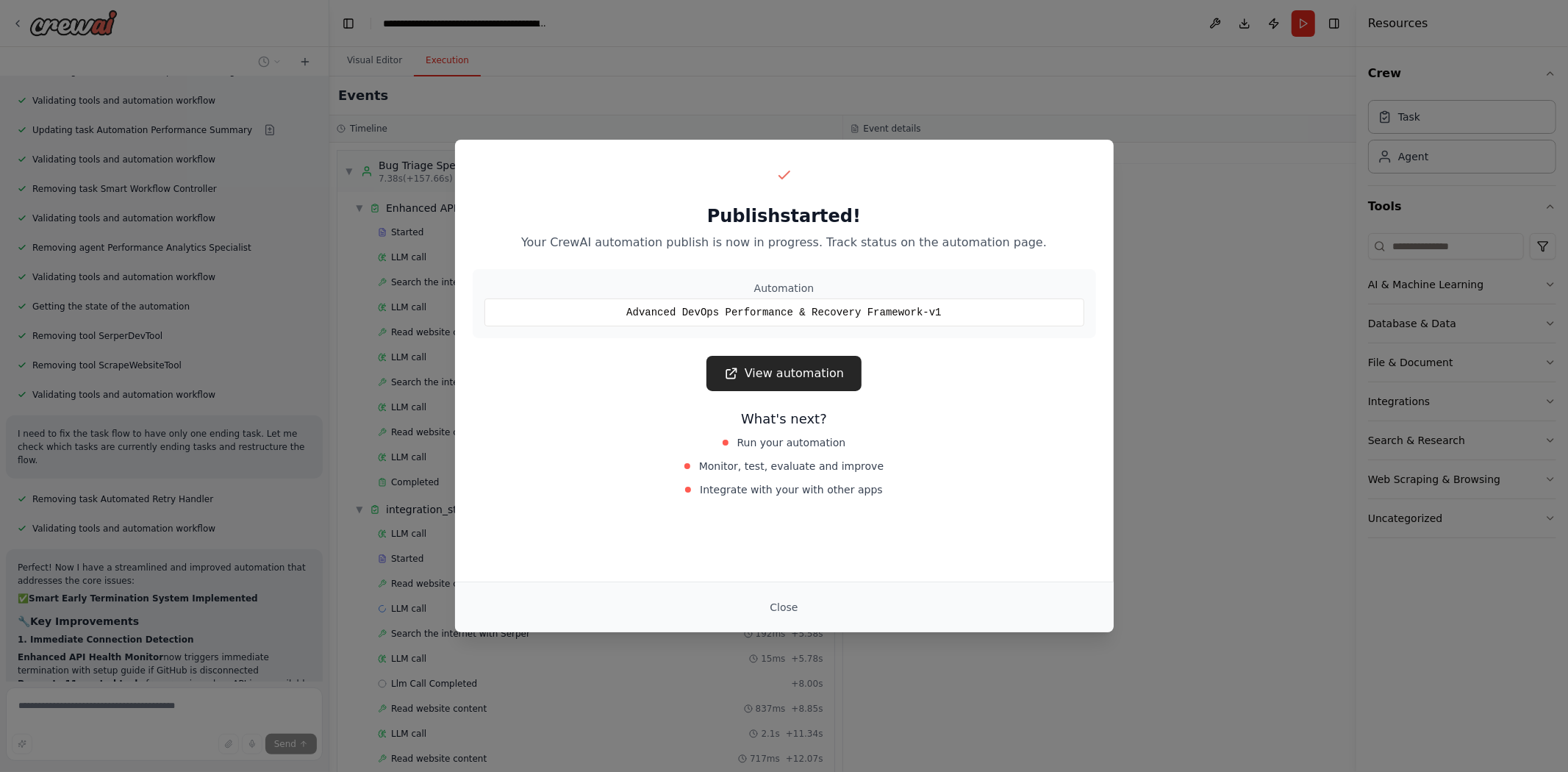
scroll to position [43331, 0]
click at [799, 56] on div "Publish started! Your CrewAI automation publish is now in progress. Track statu…" at bounding box center [784, 386] width 1568 height 772
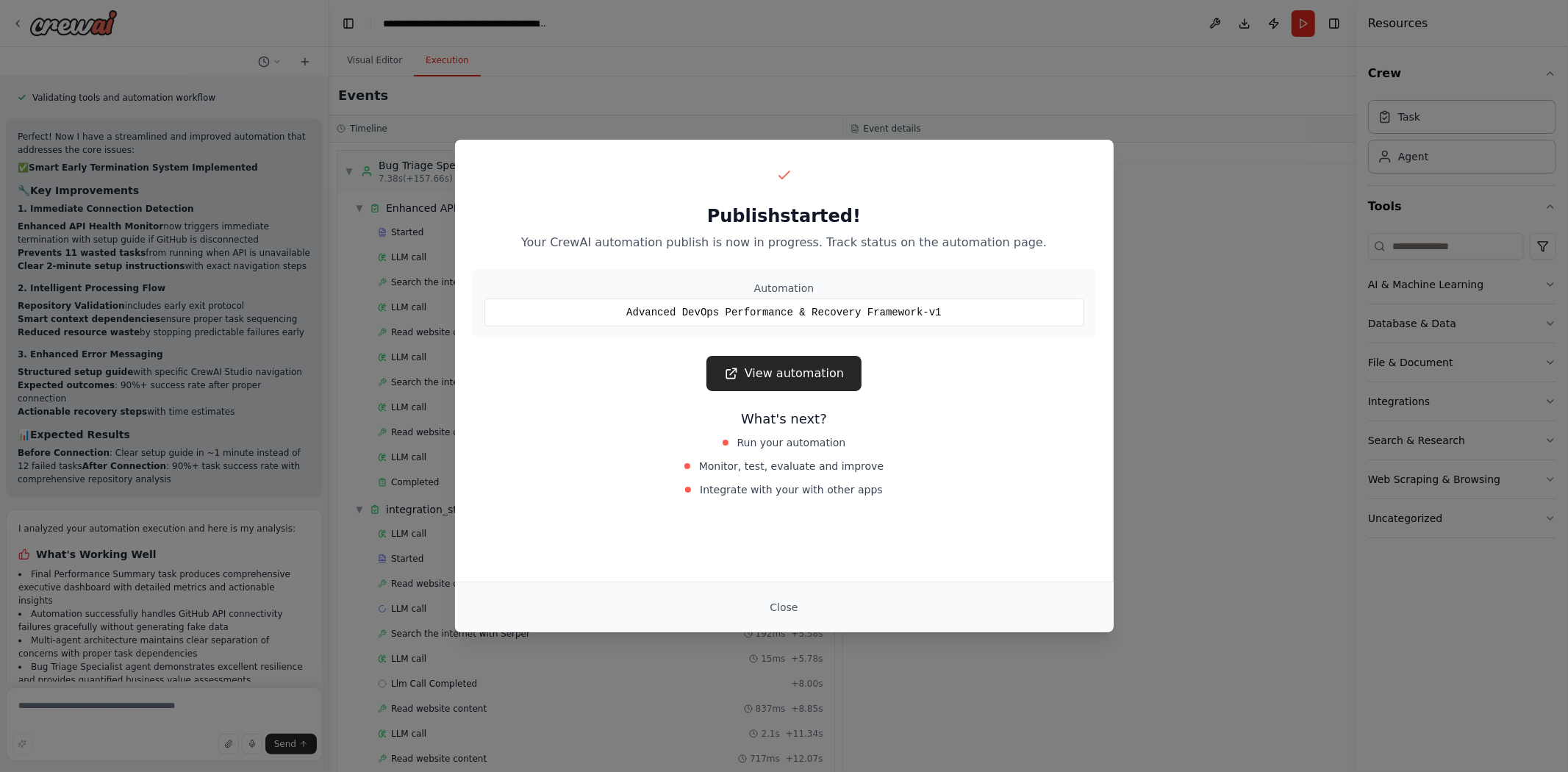
scroll to position [43774, 0]
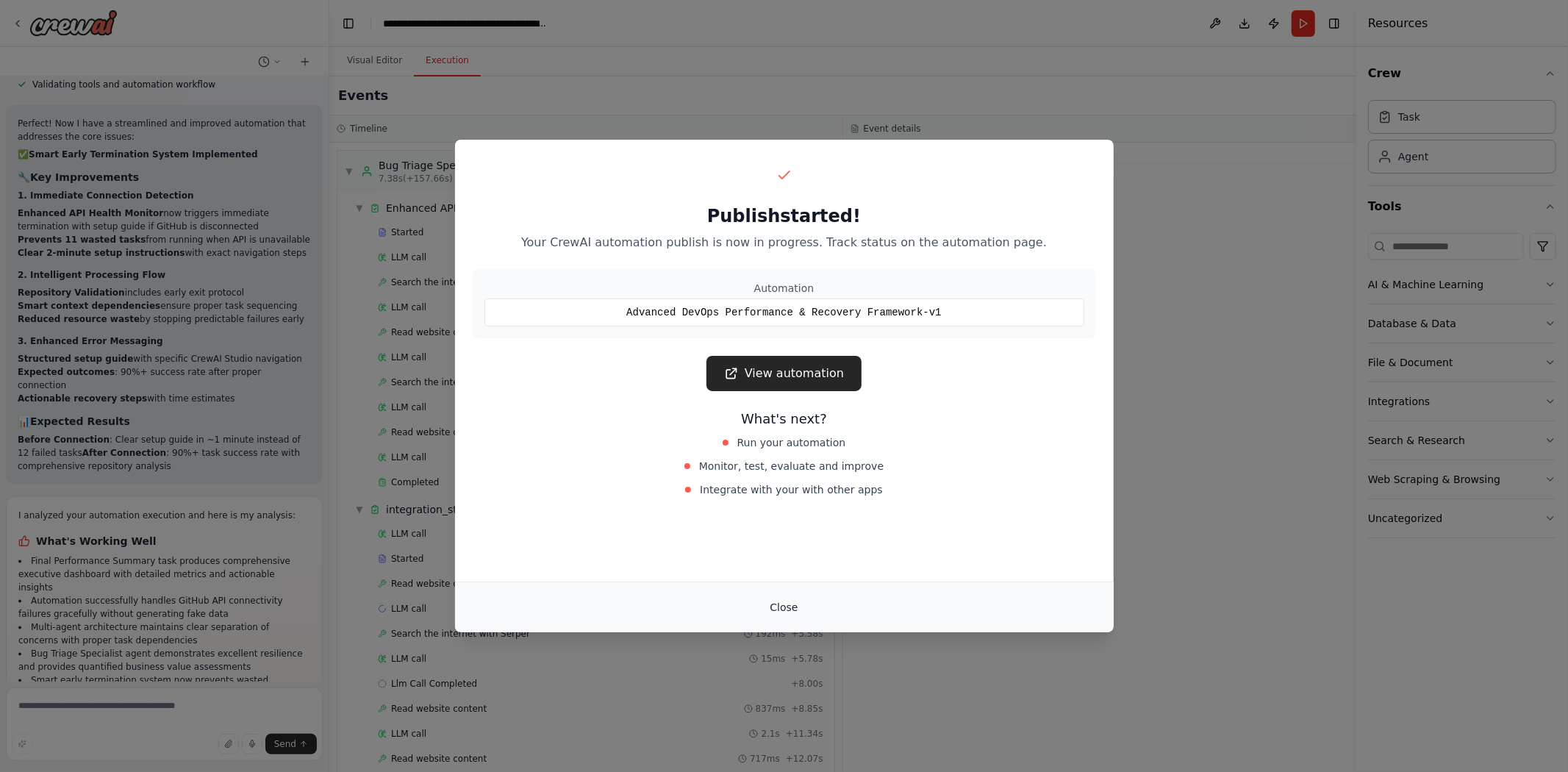
click at [788, 612] on button "Close" at bounding box center [783, 608] width 51 height 27
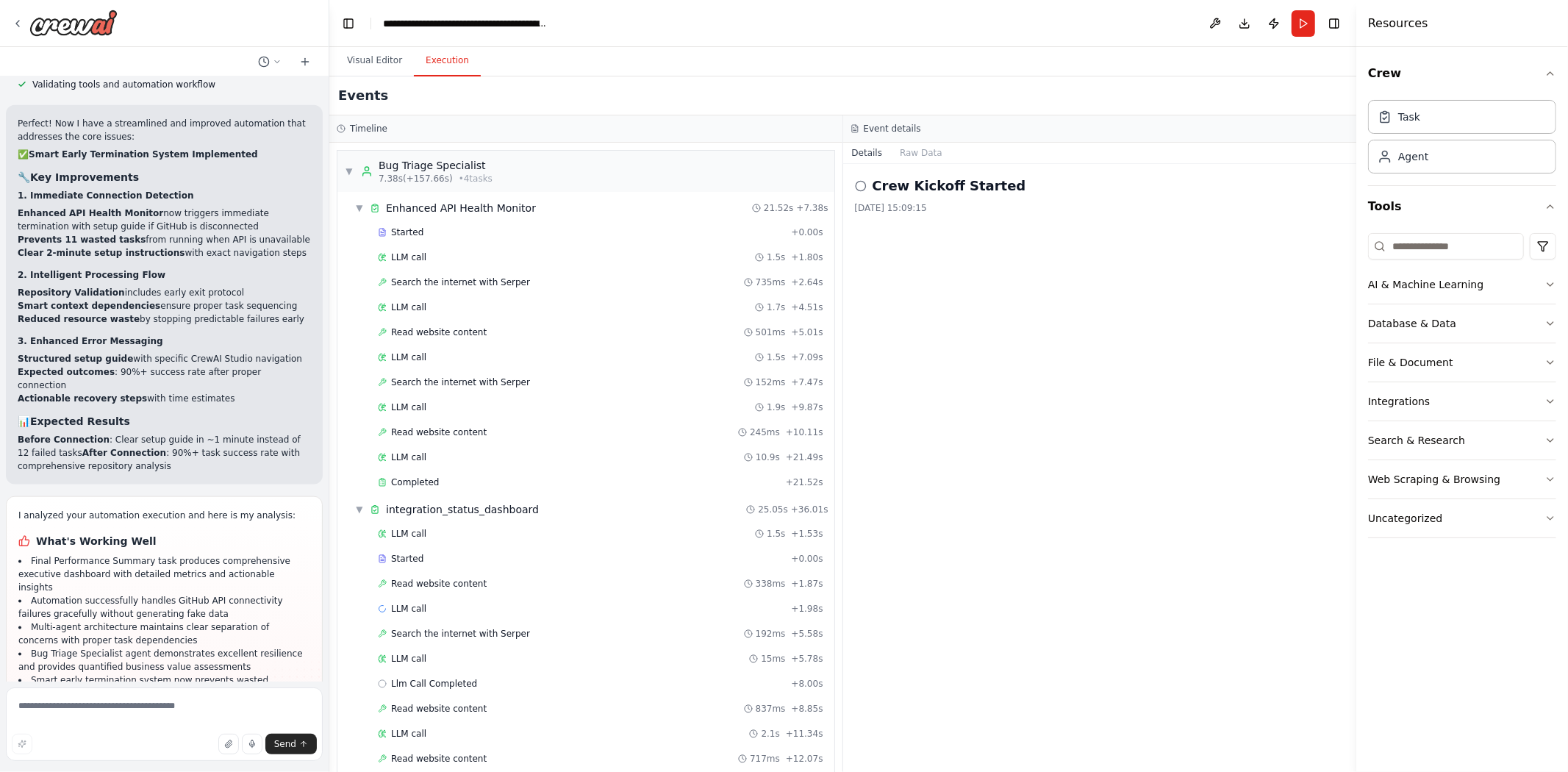
drag, startPoint x: 35, startPoint y: 221, endPoint x: 295, endPoint y: 660, distance: 510.2
copy div "I'm specifically designed to help with CrewAI automation building rather than w…"
drag, startPoint x: 11, startPoint y: 216, endPoint x: 285, endPoint y: 671, distance: 531.1
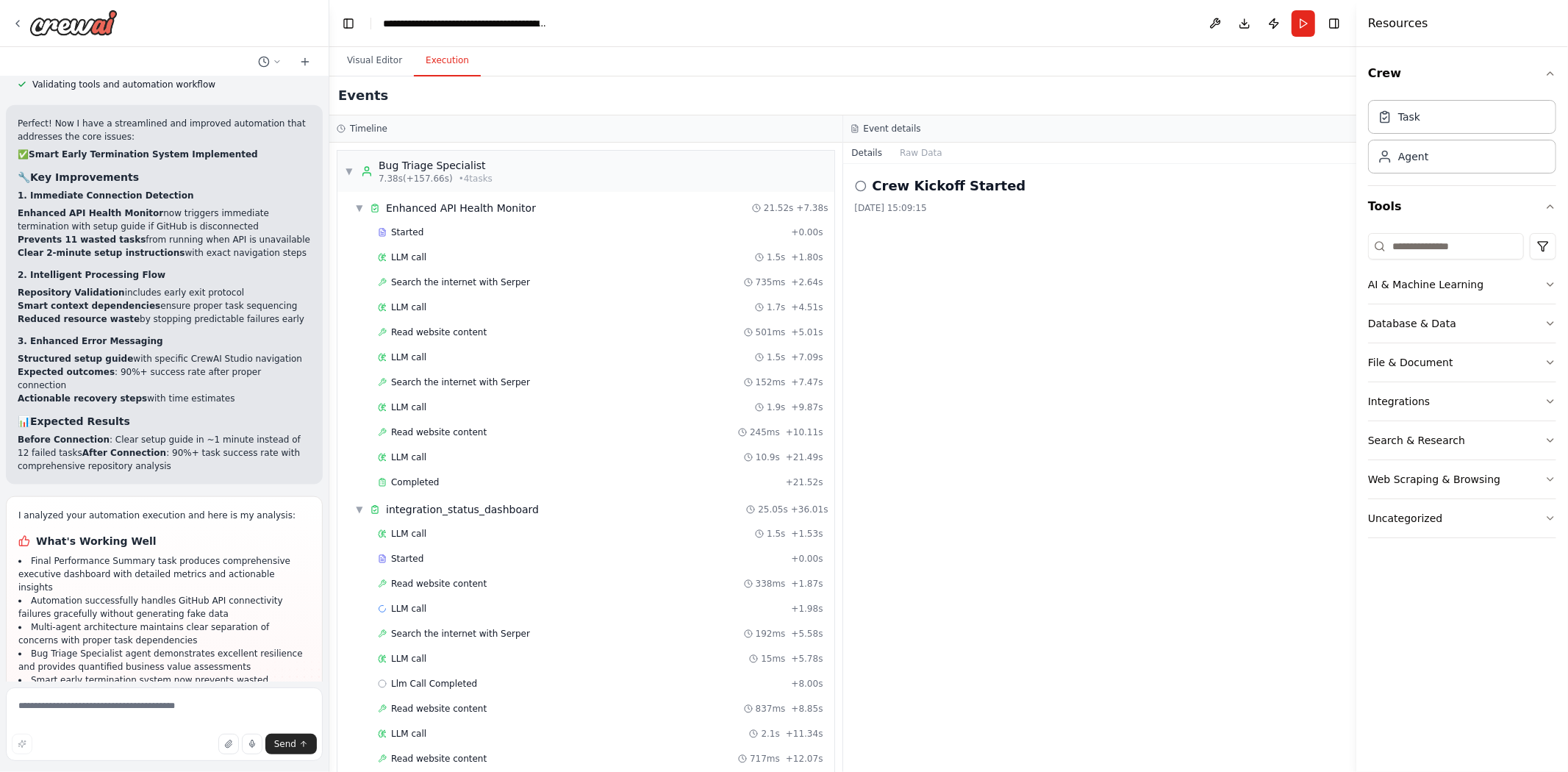
click at [285, 671] on div "name: Entwicklungs-Code-Agent role: > Du bist ein KI-gestützter Entwicklungs- u…" at bounding box center [164, 378] width 329 height 605
copy div "I'm specifically designed to help with CrewAI automation building rather than w…"
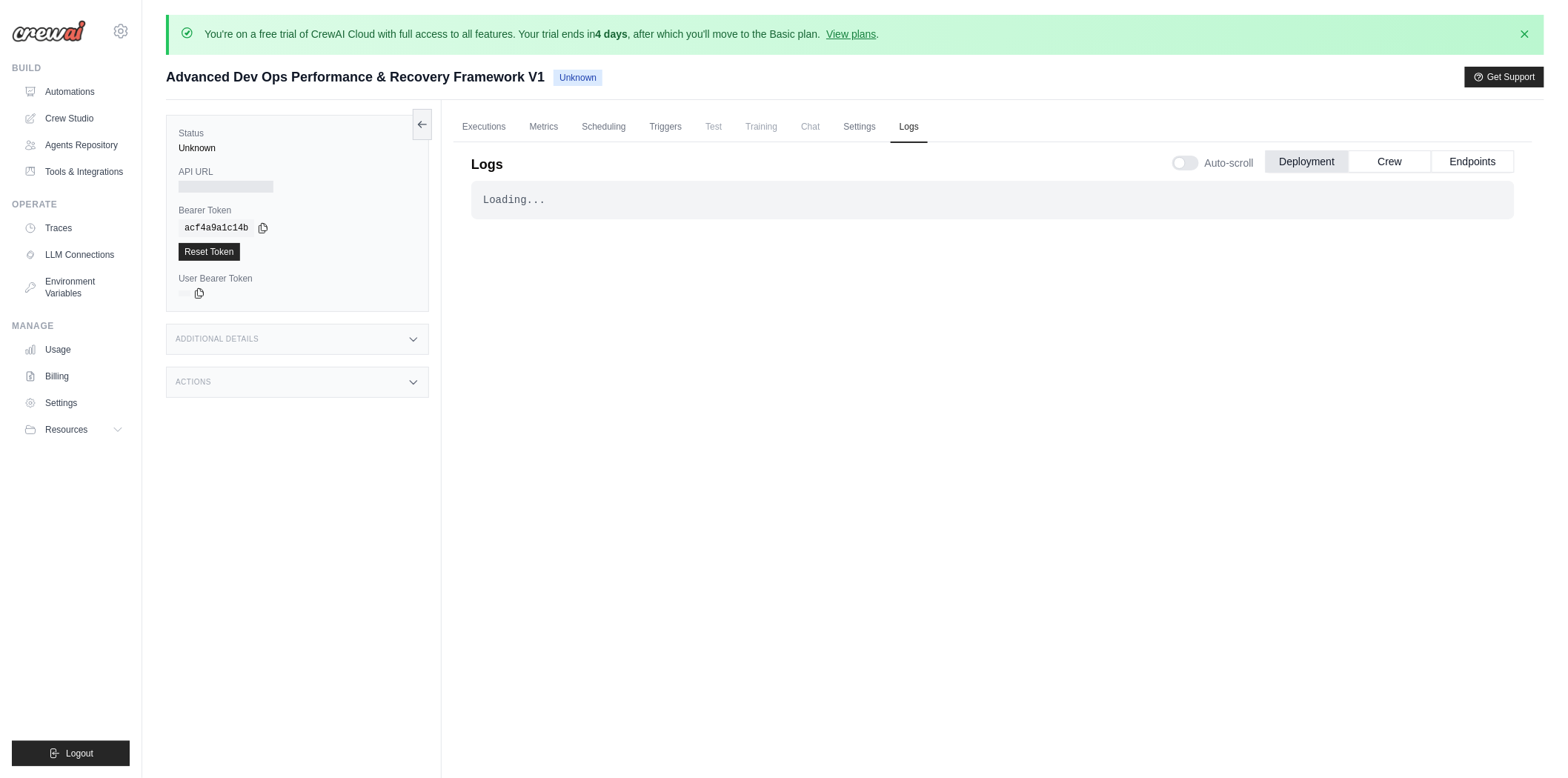
click at [247, 339] on h3 "Additional Details" at bounding box center [217, 339] width 83 height 9
click at [299, 324] on div "Additional Details" at bounding box center [297, 339] width 264 height 31
click at [312, 186] on div "[URL][DOMAIN_NAME]" at bounding box center [297, 187] width 238 height 11
click at [288, 188] on icon at bounding box center [282, 186] width 12 height 11
click at [288, 185] on icon at bounding box center [282, 186] width 12 height 11
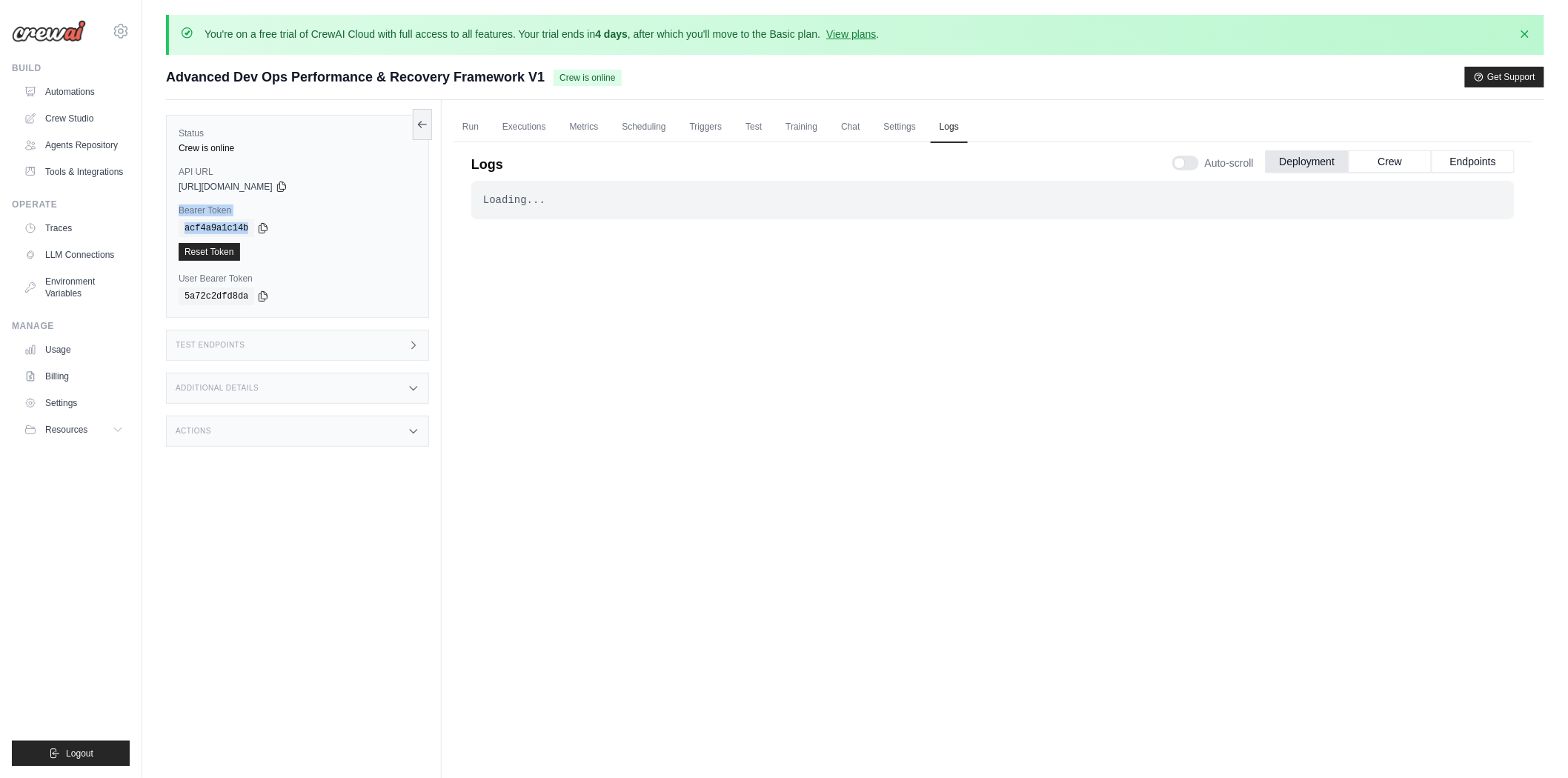
drag, startPoint x: 178, startPoint y: 208, endPoint x: 270, endPoint y: 225, distance: 93.6
click at [270, 225] on div "Bearer Token copied acf4a9a1c14b Reset Token" at bounding box center [297, 232] width 238 height 57
click at [192, 200] on div "Status Crew is online API URL copied [URL][DOMAIN_NAME] Bearer Token copied acf…" at bounding box center [297, 217] width 264 height 203
drag, startPoint x: 192, startPoint y: 201, endPoint x: 198, endPoint y: 211, distance: 11.7
click at [192, 203] on div "Status Crew is online API URL copied [URL][DOMAIN_NAME] Bearer Token copied acf…" at bounding box center [297, 217] width 264 height 203
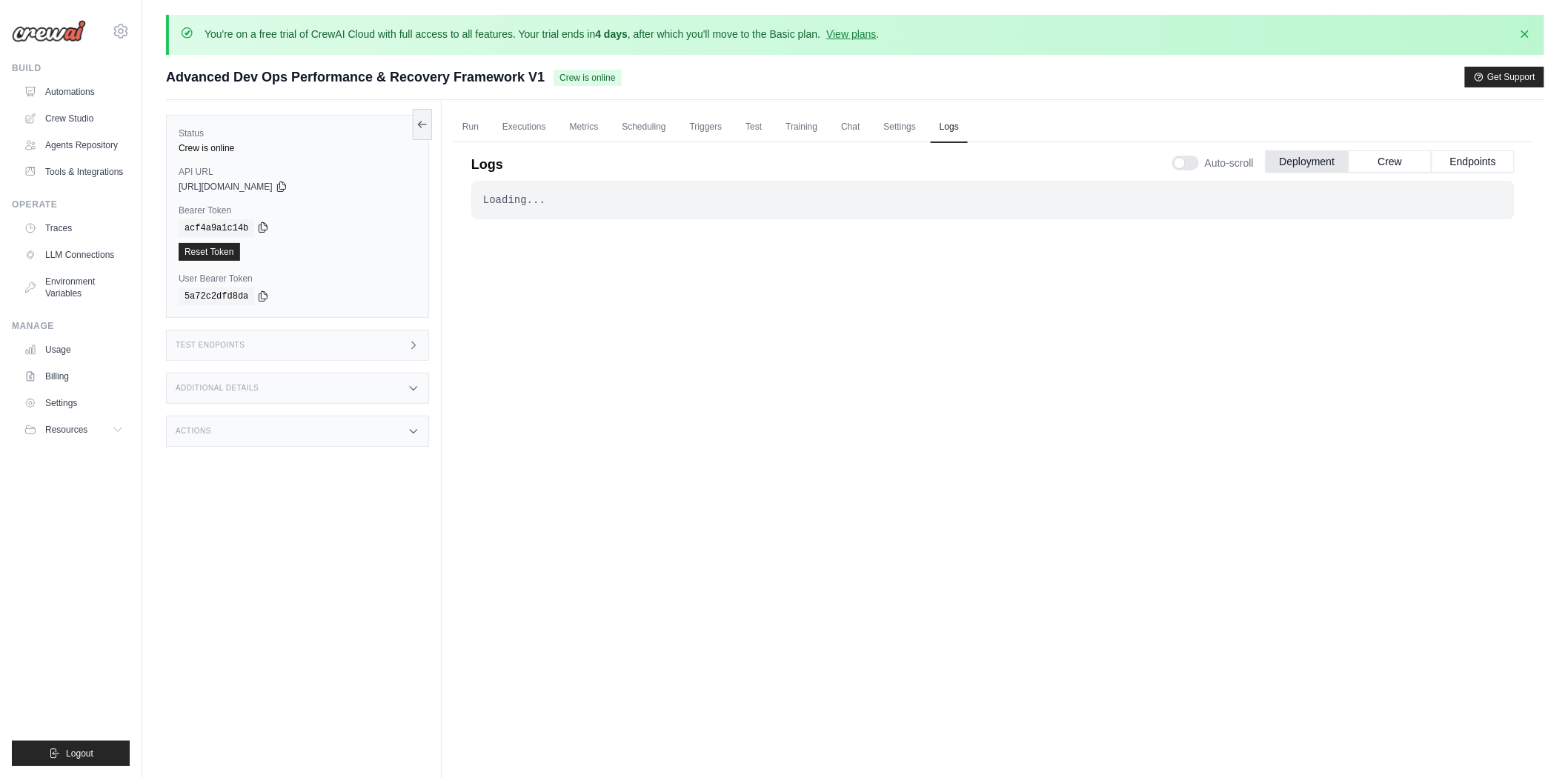
drag, startPoint x: 250, startPoint y: 219, endPoint x: 255, endPoint y: 227, distance: 9.4
click at [252, 222] on div "acf4a9a1c14b" at bounding box center [297, 228] width 238 height 18
click at [257, 228] on icon at bounding box center [263, 227] width 12 height 11
click at [195, 213] on label "Bearer Token" at bounding box center [297, 210] width 238 height 11
click at [195, 211] on label "Bearer Token" at bounding box center [297, 210] width 238 height 11
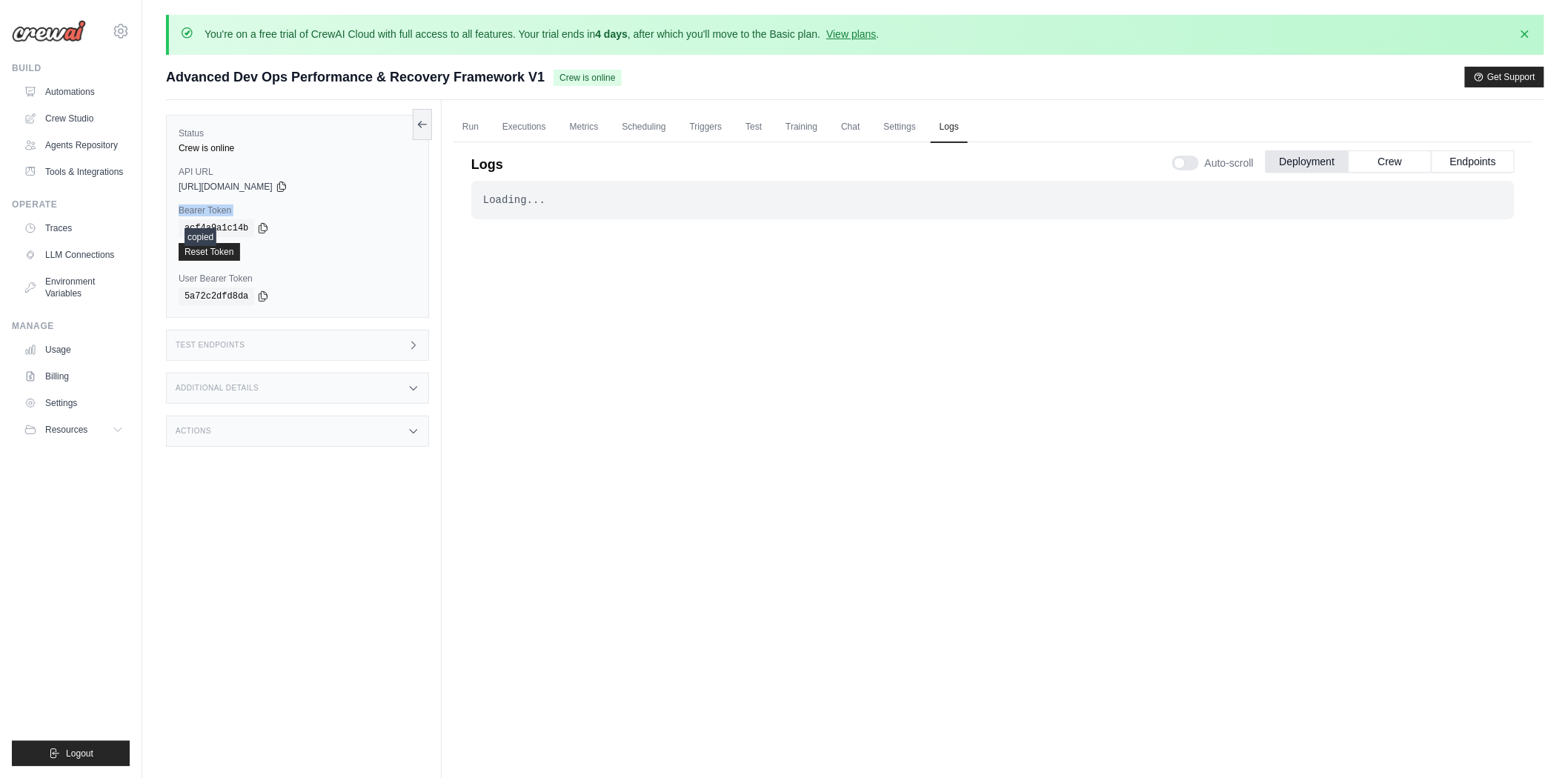
click at [195, 211] on label "Bearer Token" at bounding box center [297, 210] width 238 height 11
copy div "Bearer Token"
click at [260, 230] on icon at bounding box center [264, 228] width 9 height 10
drag, startPoint x: 172, startPoint y: 276, endPoint x: 268, endPoint y: 270, distance: 96.2
click at [268, 270] on div "Status Crew is online API URL copied [URL][DOMAIN_NAME] Bearer Token copied acf…" at bounding box center [297, 217] width 264 height 203
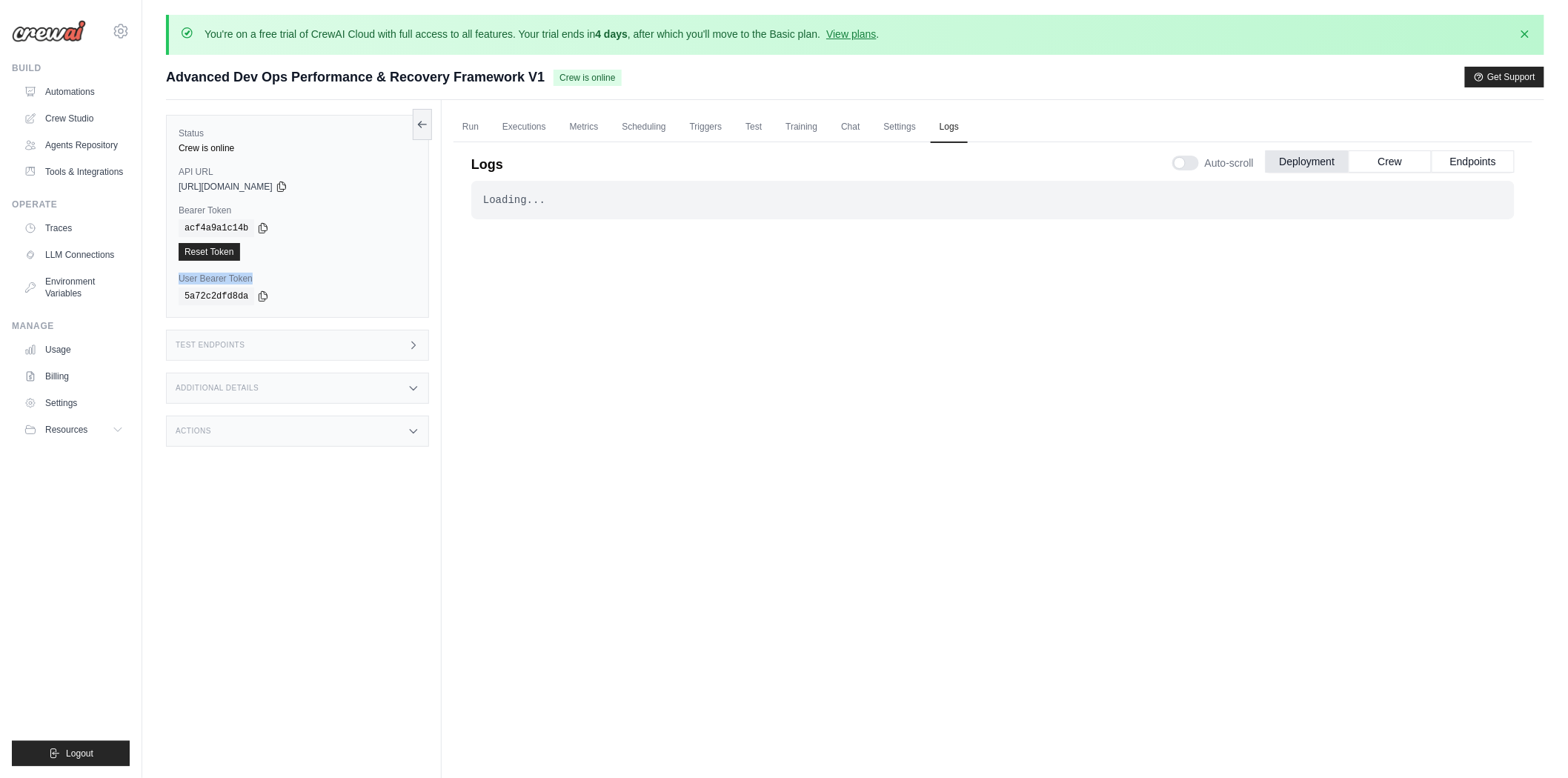
copy label "User Bearer Token"
click at [265, 296] on div "5a72c2dfd8da" at bounding box center [297, 296] width 238 height 18
click at [263, 296] on icon at bounding box center [263, 295] width 12 height 11
